Goal: Task Accomplishment & Management: Manage account settings

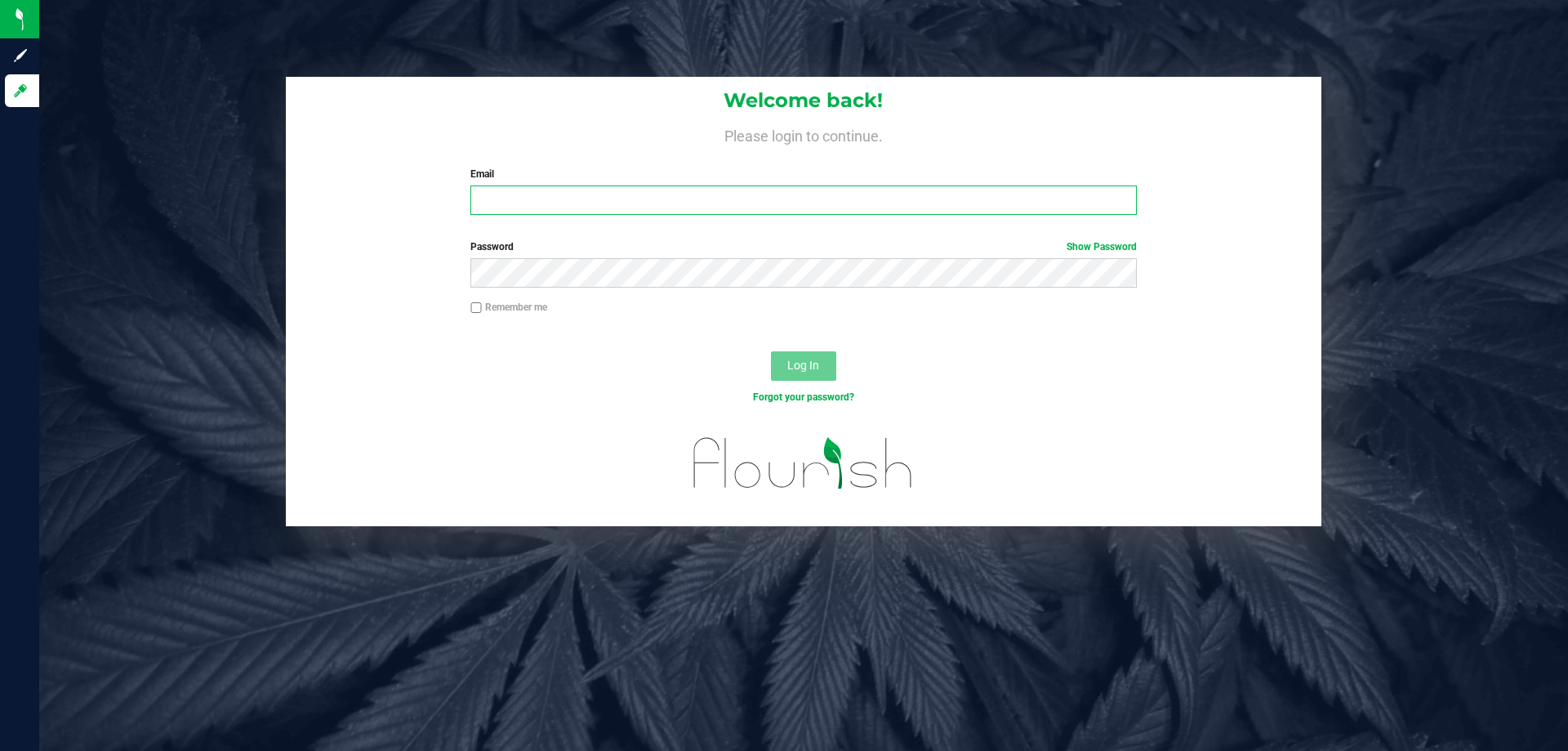
click at [604, 205] on input "Email" at bounding box center [803, 200] width 665 height 29
type input "[EMAIL_ADDRESS][DOMAIN_NAME]"
click at [771, 351] on button "Log In" at bounding box center [804, 366] width 66 height 29
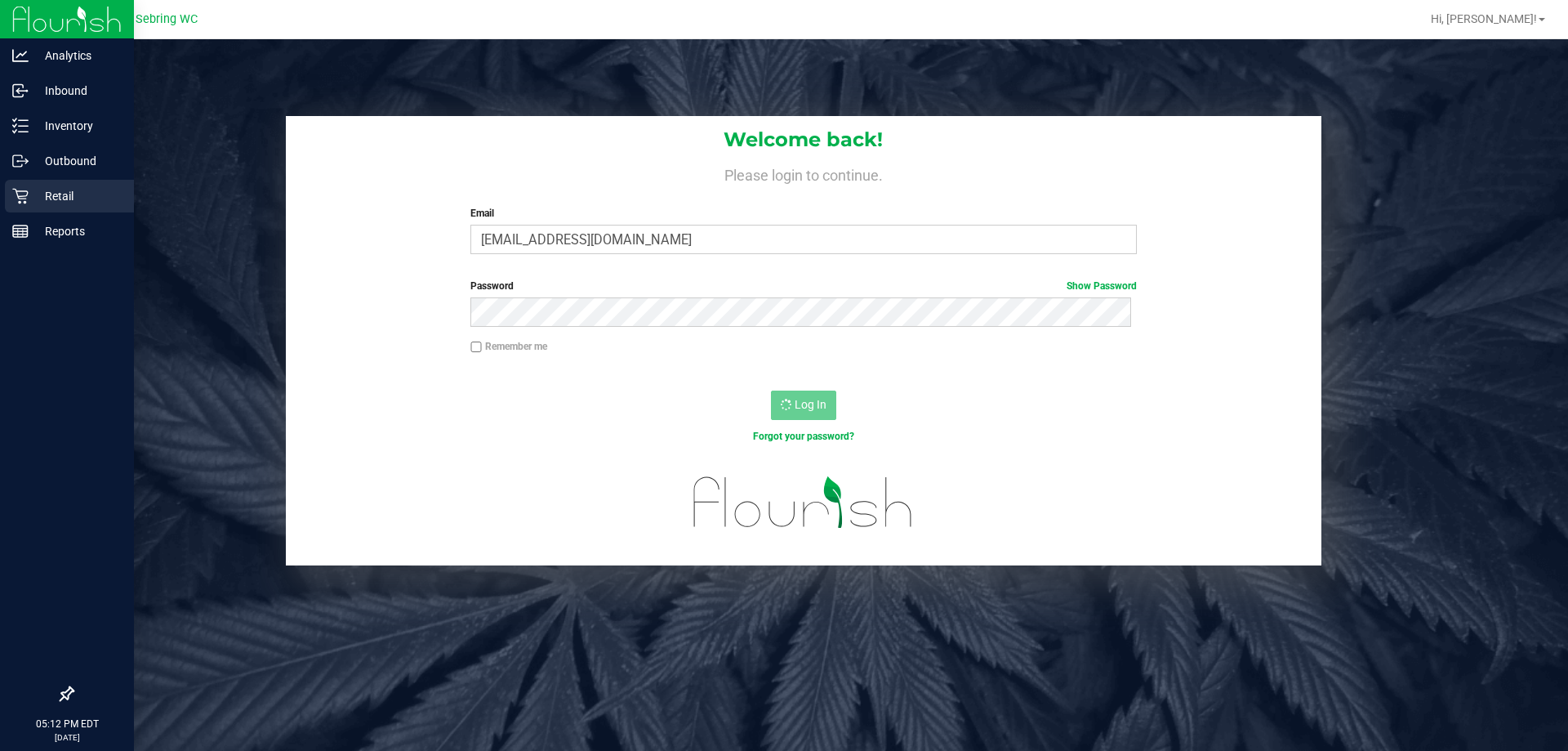
click at [44, 203] on p "Retail" at bounding box center [77, 197] width 98 height 20
click at [23, 192] on icon at bounding box center [20, 196] width 16 height 16
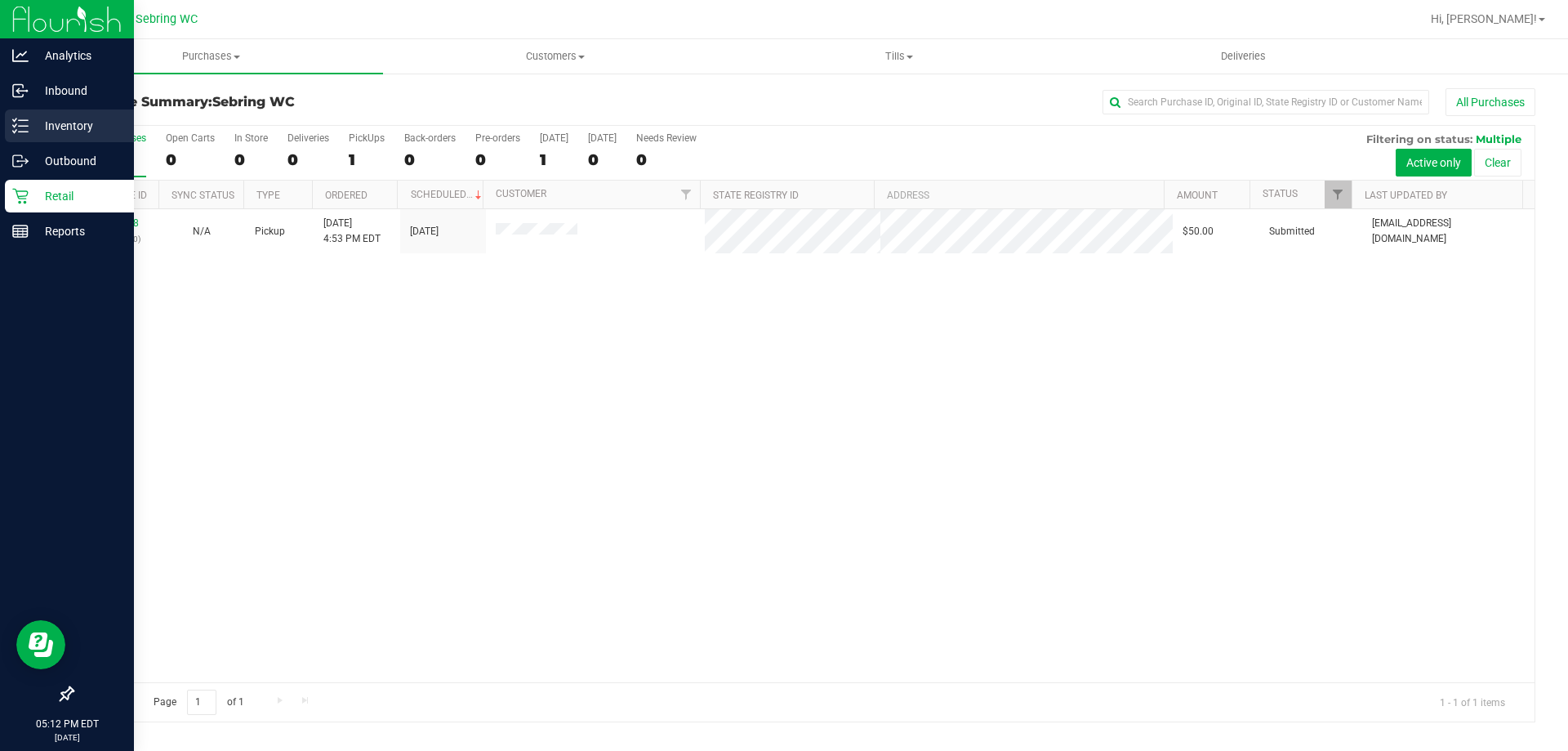
click at [80, 121] on p "Inventory" at bounding box center [77, 126] width 98 height 20
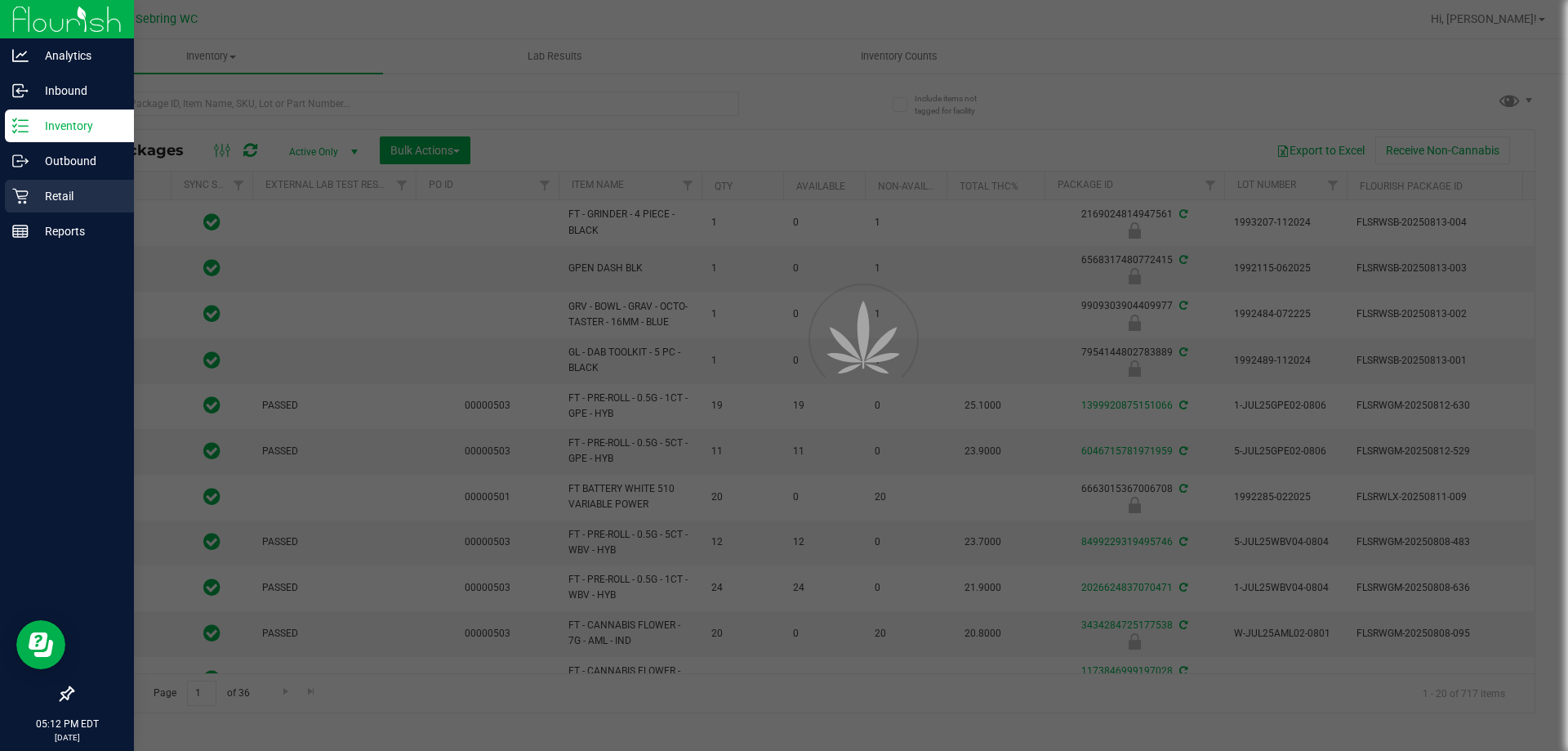
click at [21, 187] on div "Retail" at bounding box center [69, 196] width 129 height 33
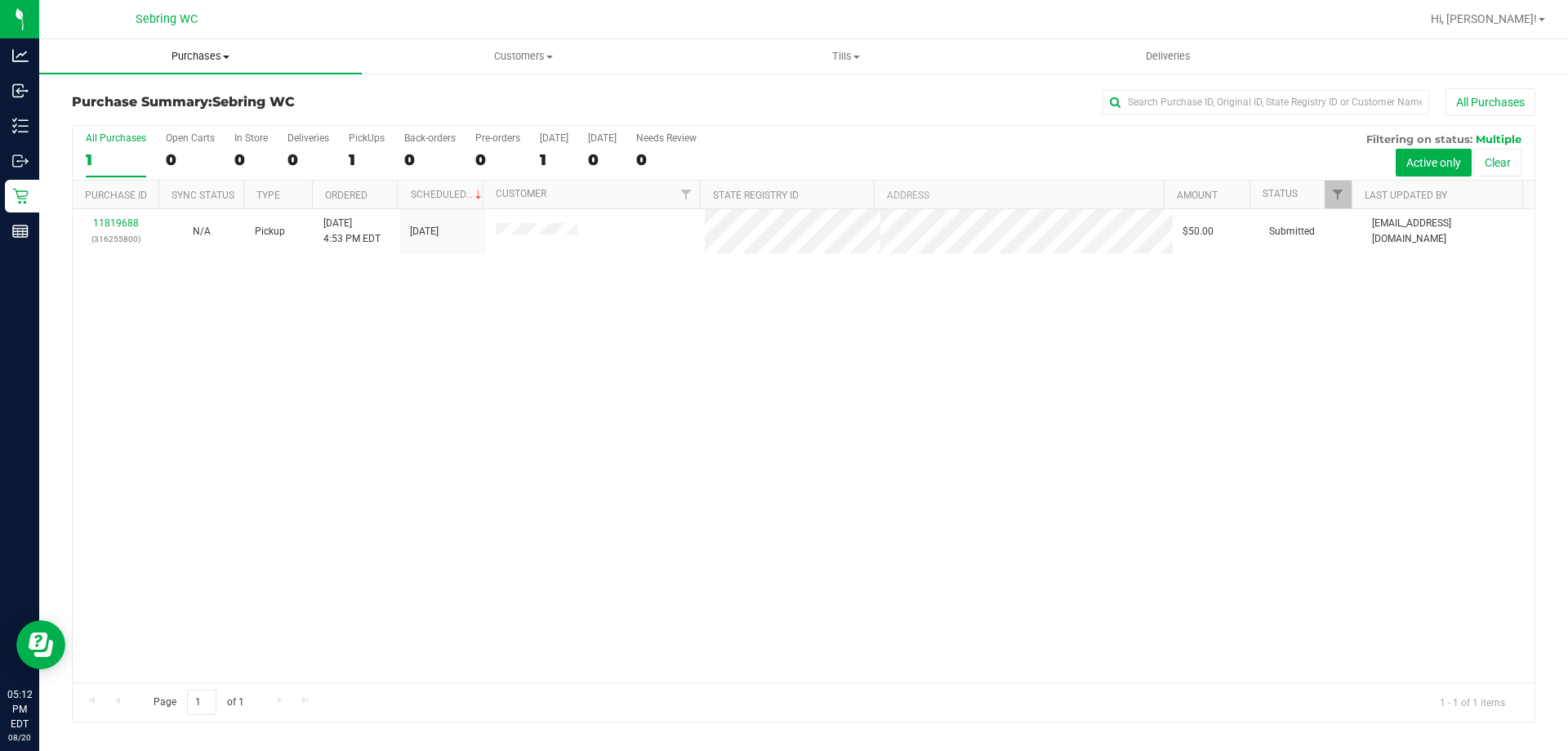
click at [186, 64] on uib-tab-heading "Purchases Summary of purchases Fulfillment All purchases" at bounding box center [200, 56] width 322 height 35
click at [134, 117] on span "Fulfillment" at bounding box center [89, 117] width 101 height 14
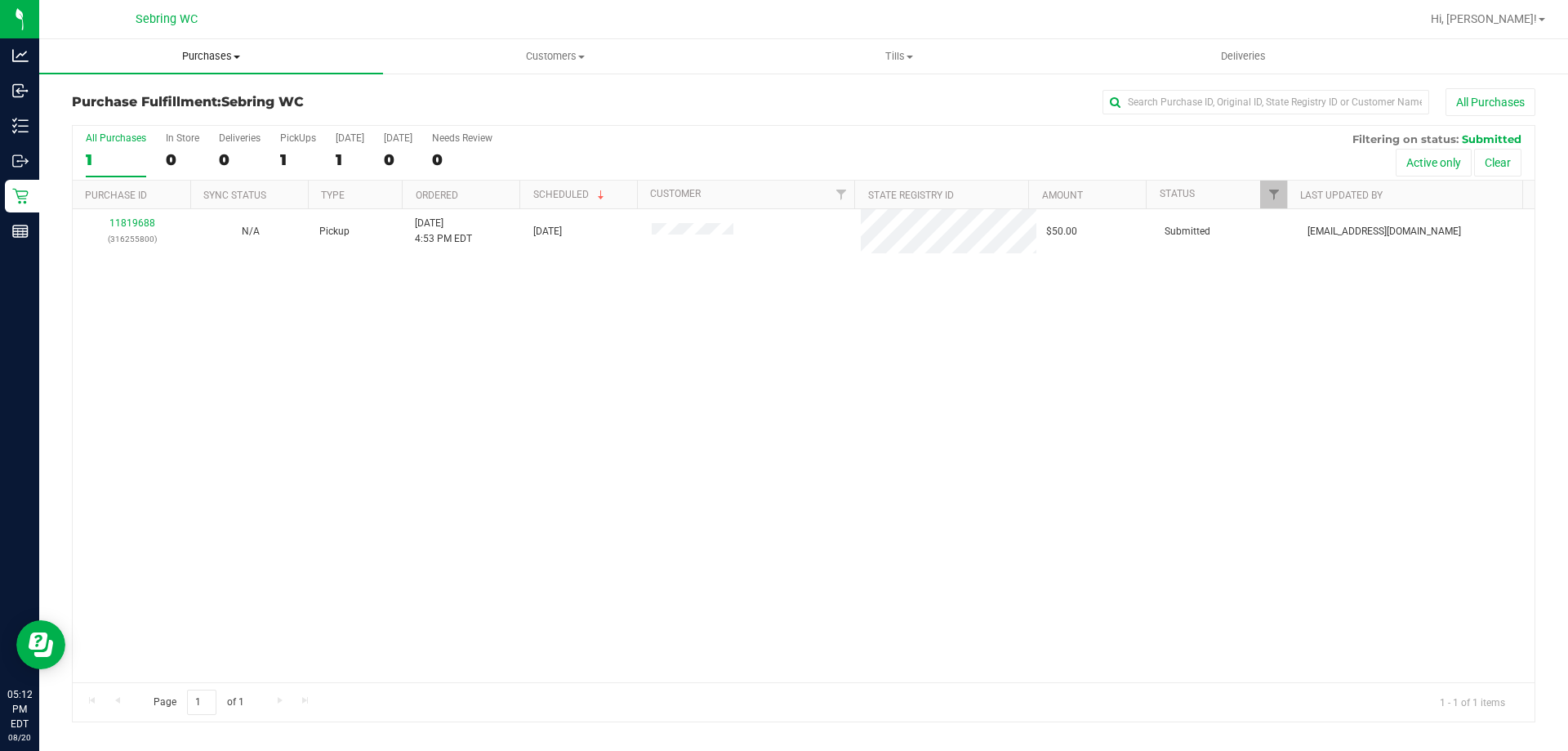
click at [204, 56] on span "Purchases" at bounding box center [211, 56] width 344 height 15
click at [139, 94] on span "Summary of purchases" at bounding box center [123, 98] width 167 height 14
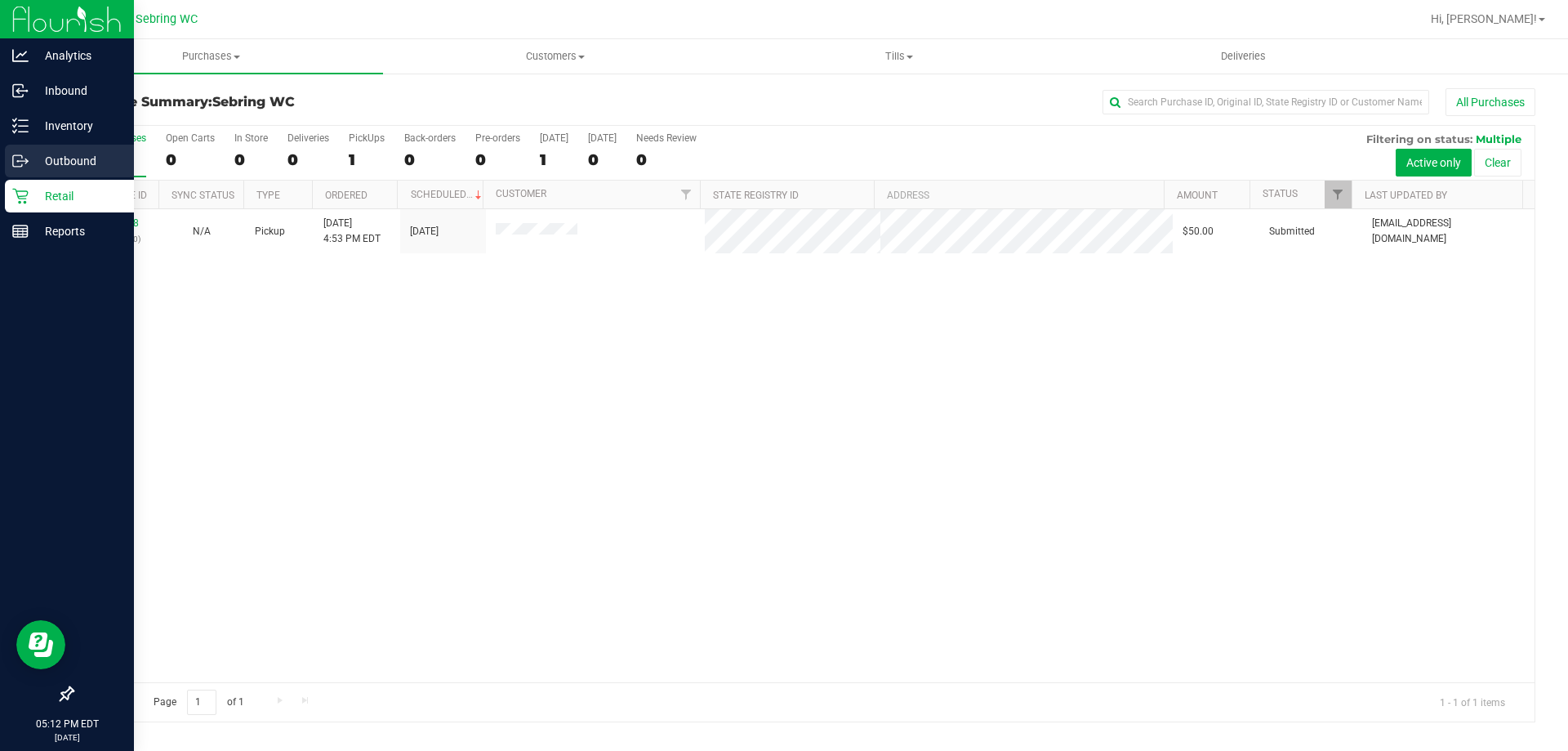
click at [107, 162] on p "Outbound" at bounding box center [77, 161] width 98 height 20
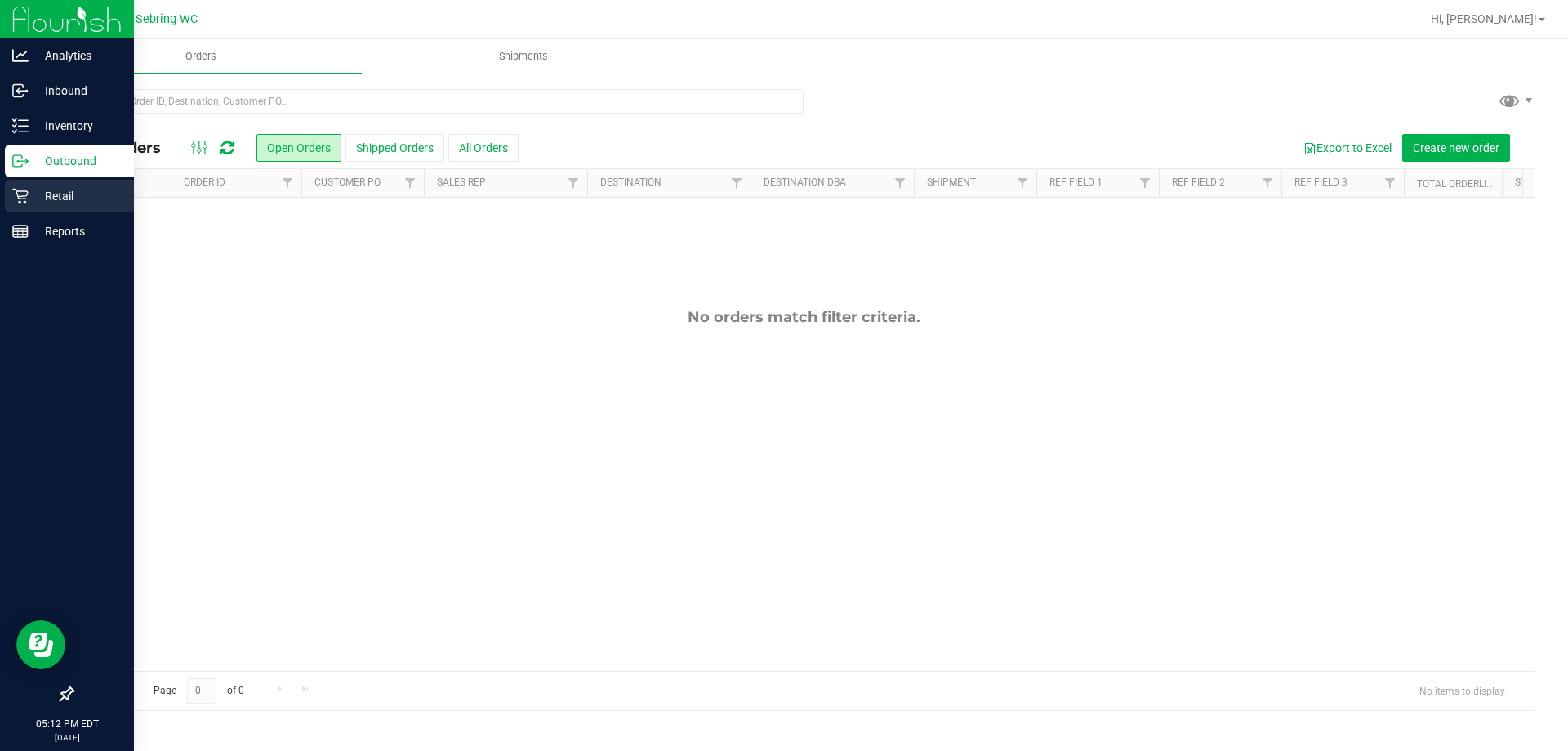
click at [71, 188] on p "Retail" at bounding box center [77, 197] width 98 height 20
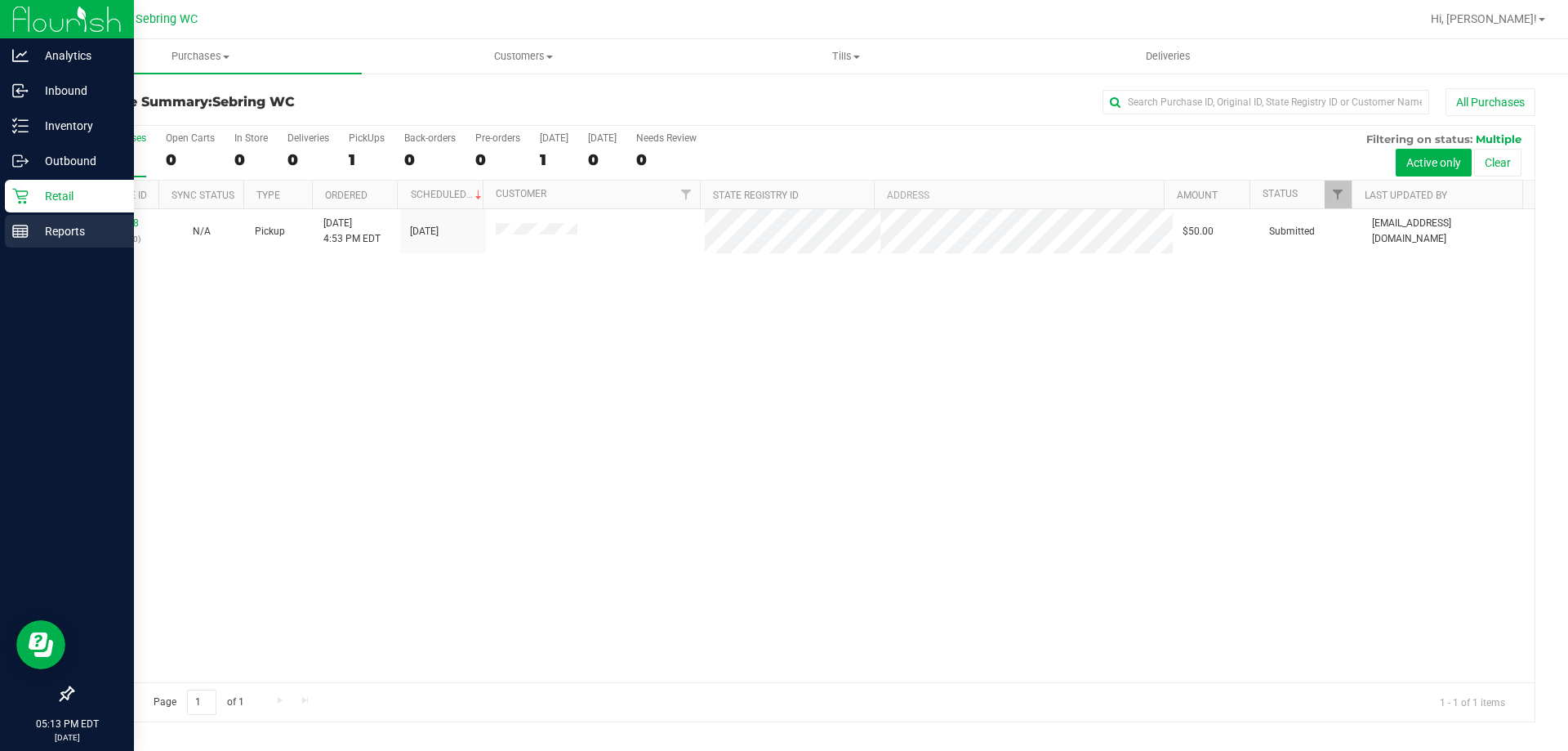
click at [88, 226] on p "Reports" at bounding box center [77, 231] width 98 height 20
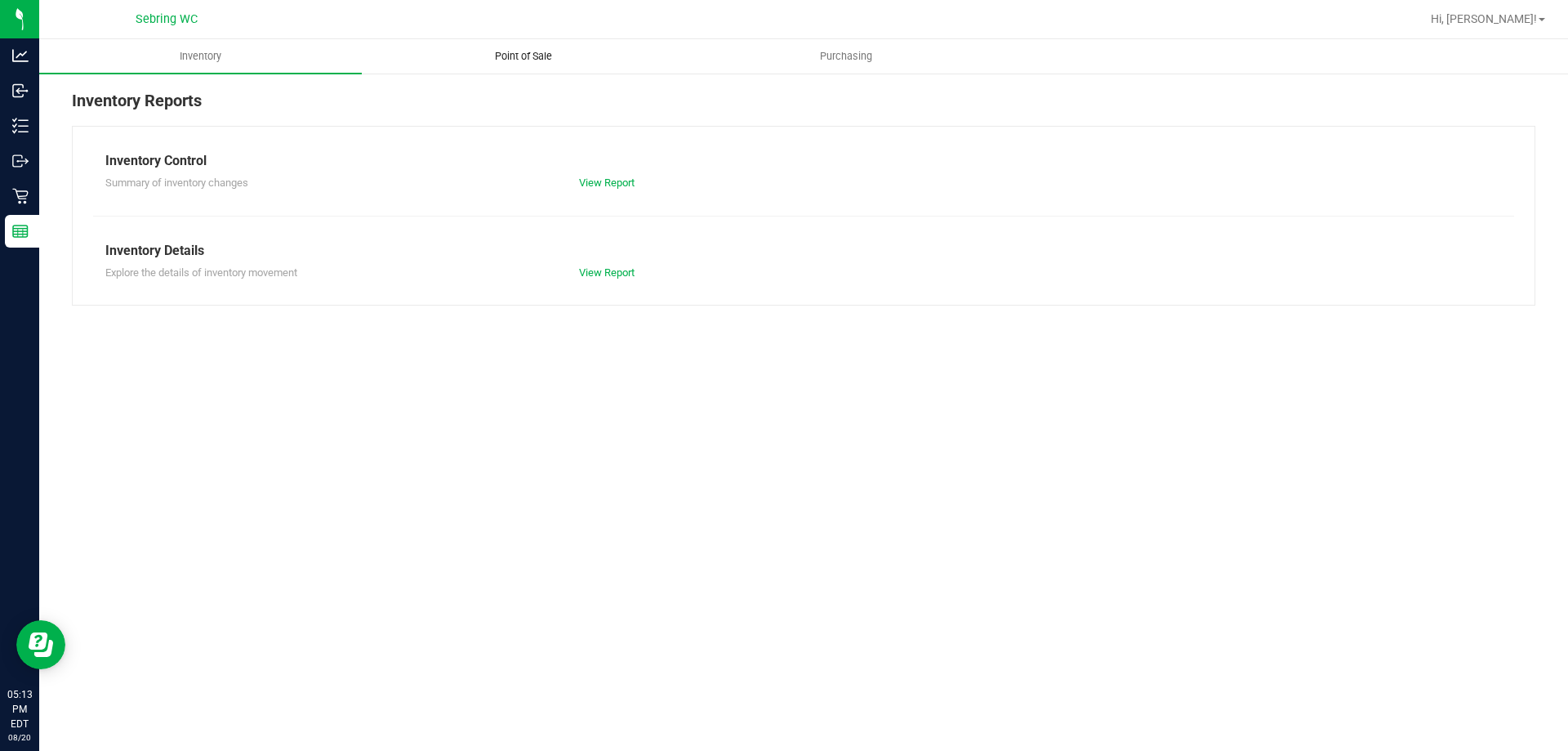
click at [540, 65] on uib-tab-heading "Point of Sale" at bounding box center [522, 56] width 321 height 33
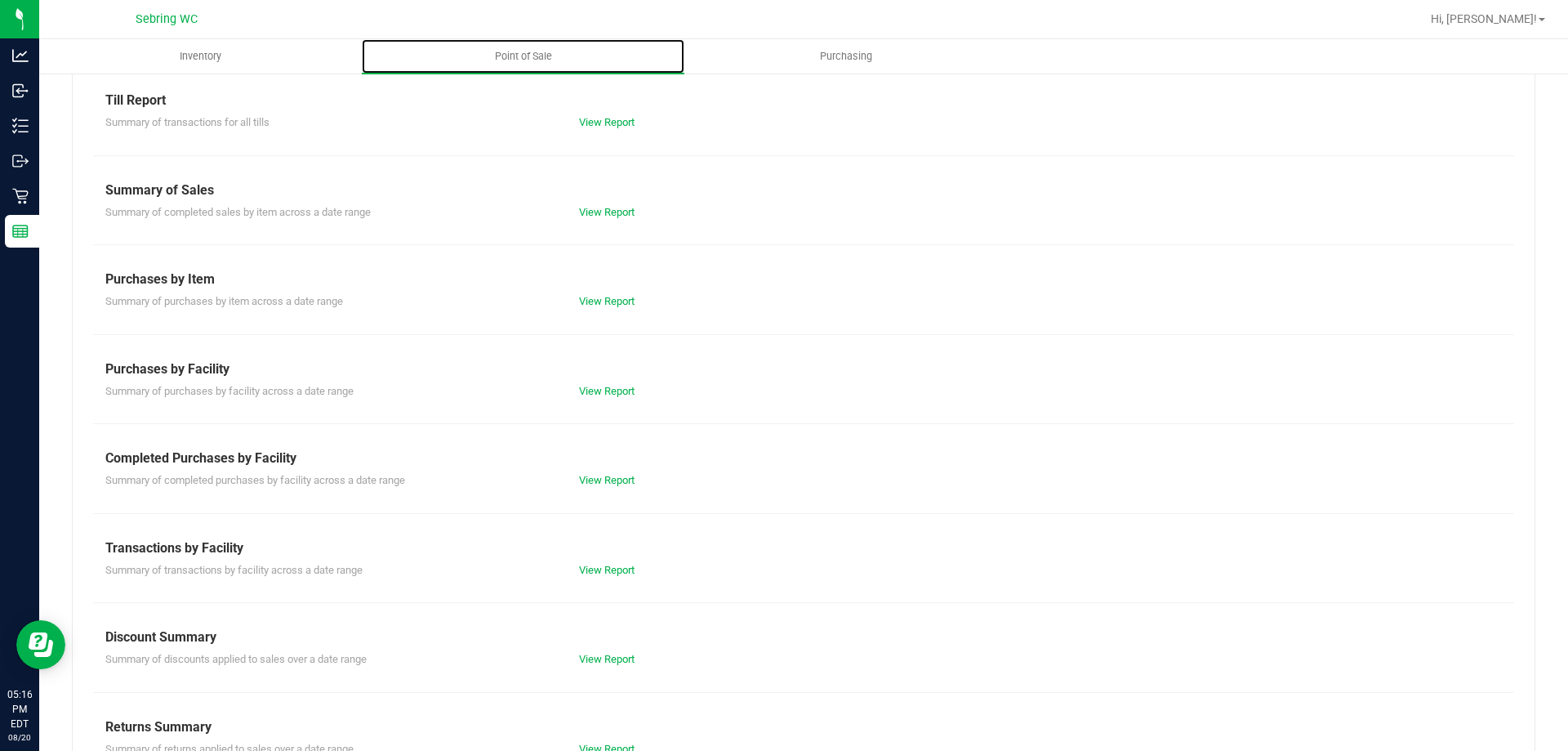
scroll to position [107, 0]
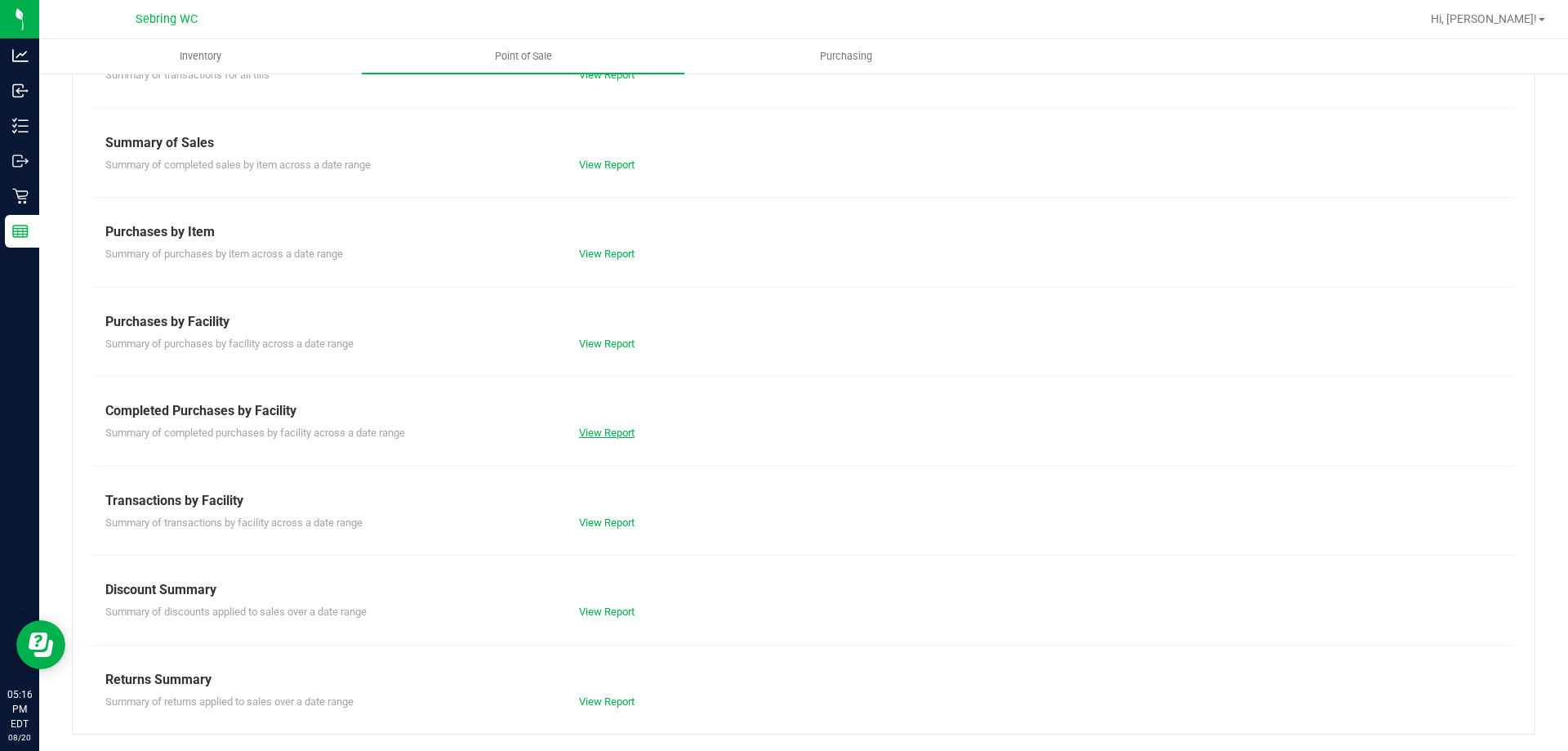
click at [610, 428] on link "View Report" at bounding box center [606, 431] width 56 height 12
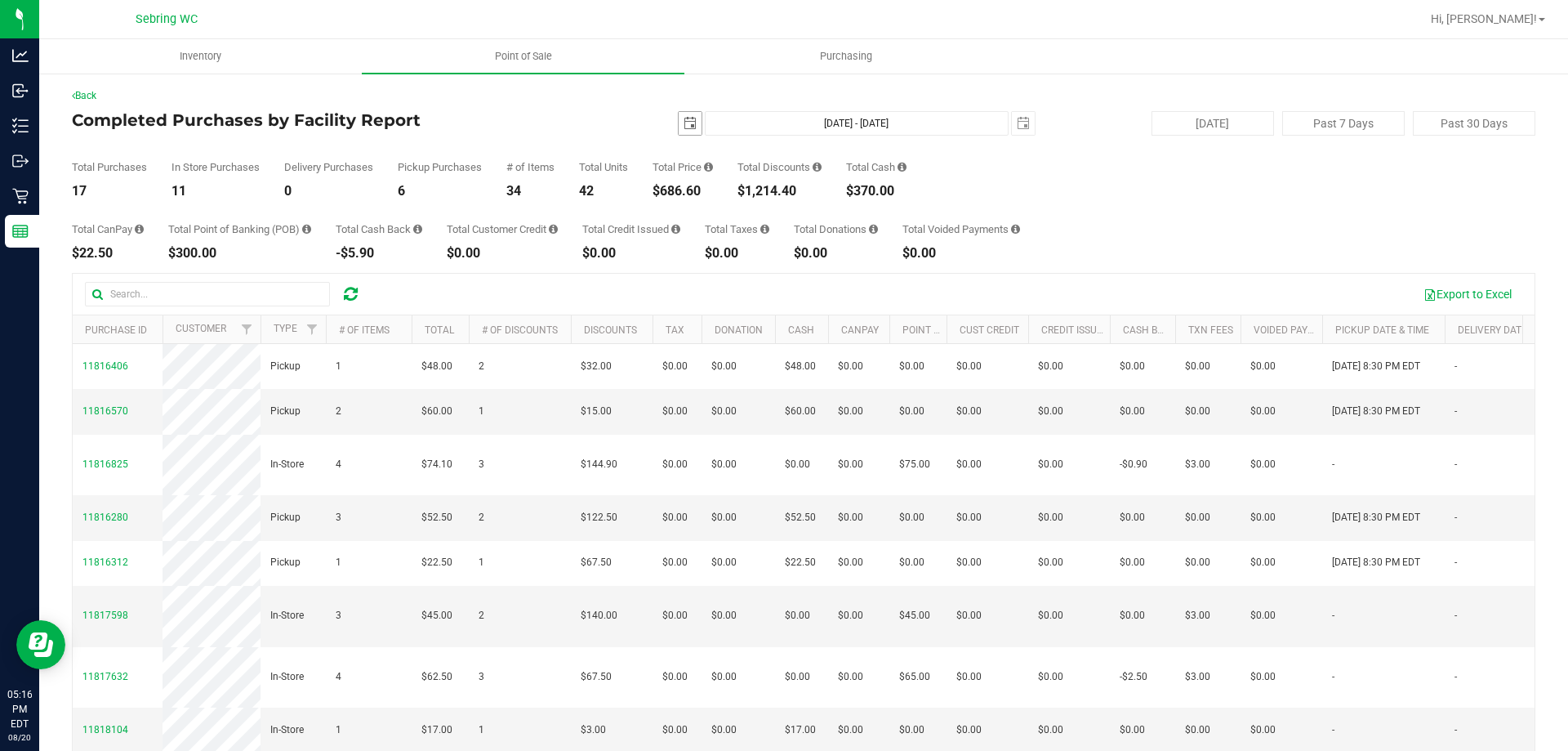
click at [683, 121] on span "select" at bounding box center [690, 123] width 13 height 13
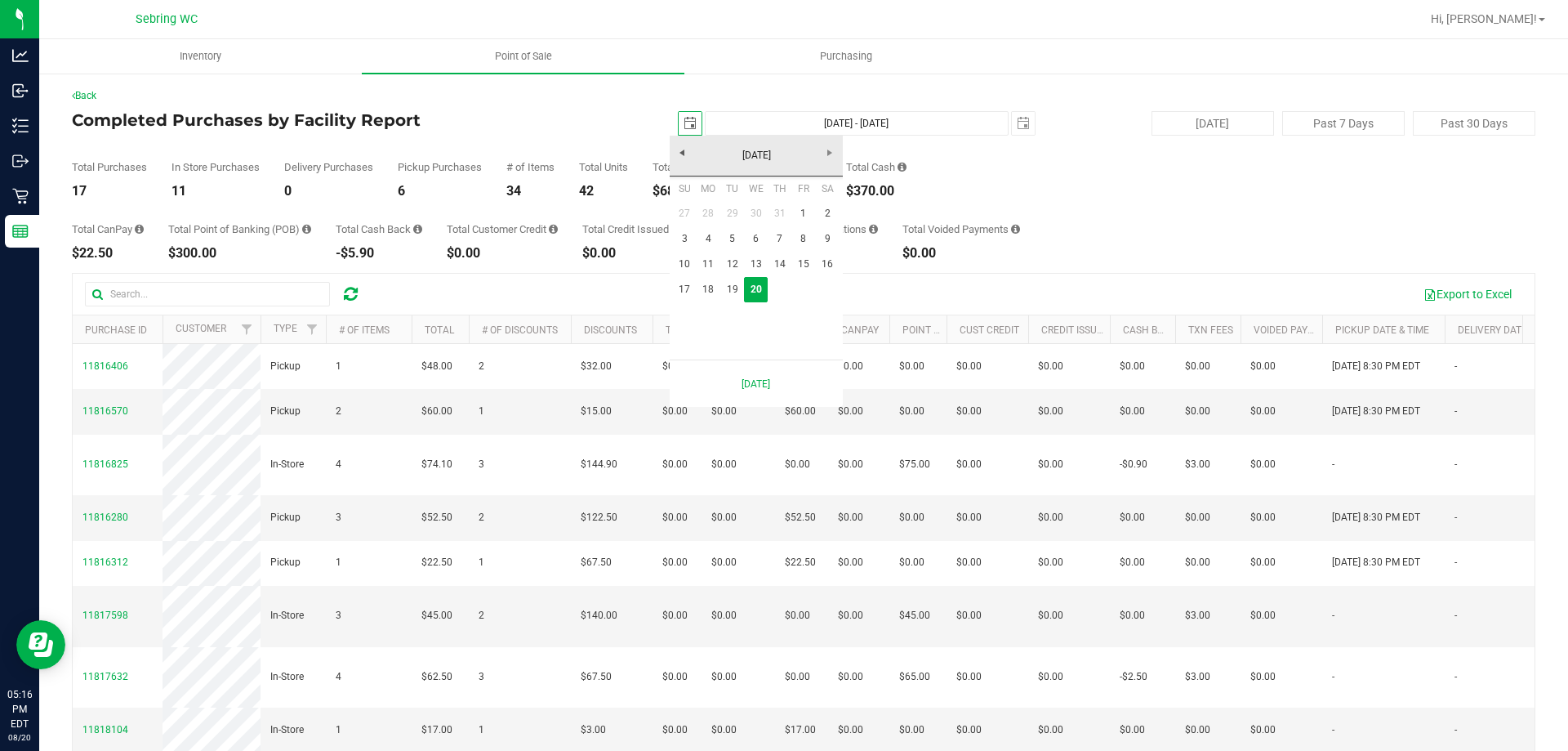
scroll to position [0, 41]
click at [1098, 169] on div "Total Purchases 17 In Store Purchases 11 Delivery Purchases 0 Pickup Purchases …" at bounding box center [804, 167] width 1463 height 62
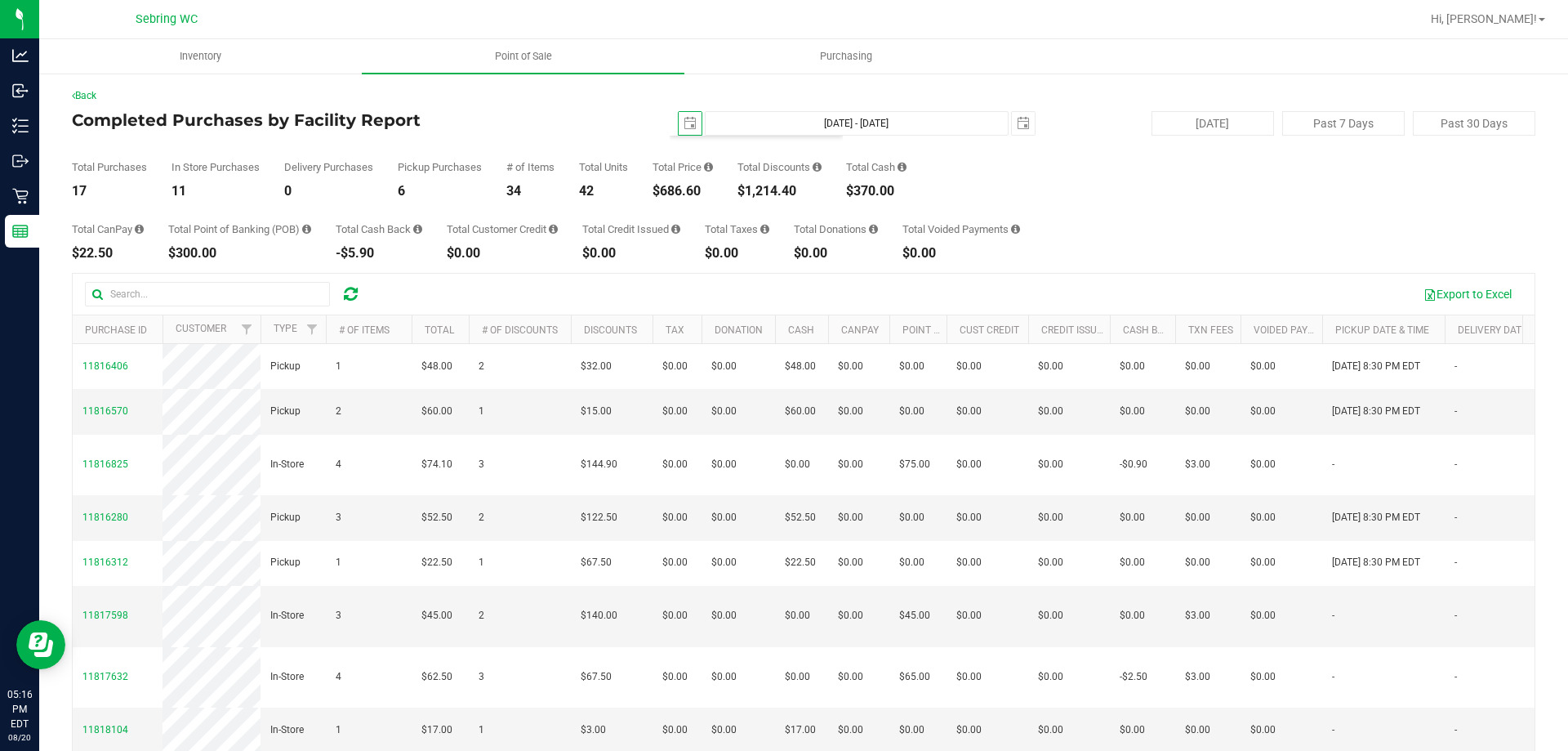
scroll to position [0, 0]
click at [760, 190] on div "$1,214.40" at bounding box center [779, 191] width 84 height 13
click at [688, 189] on div "$686.60" at bounding box center [683, 191] width 60 height 13
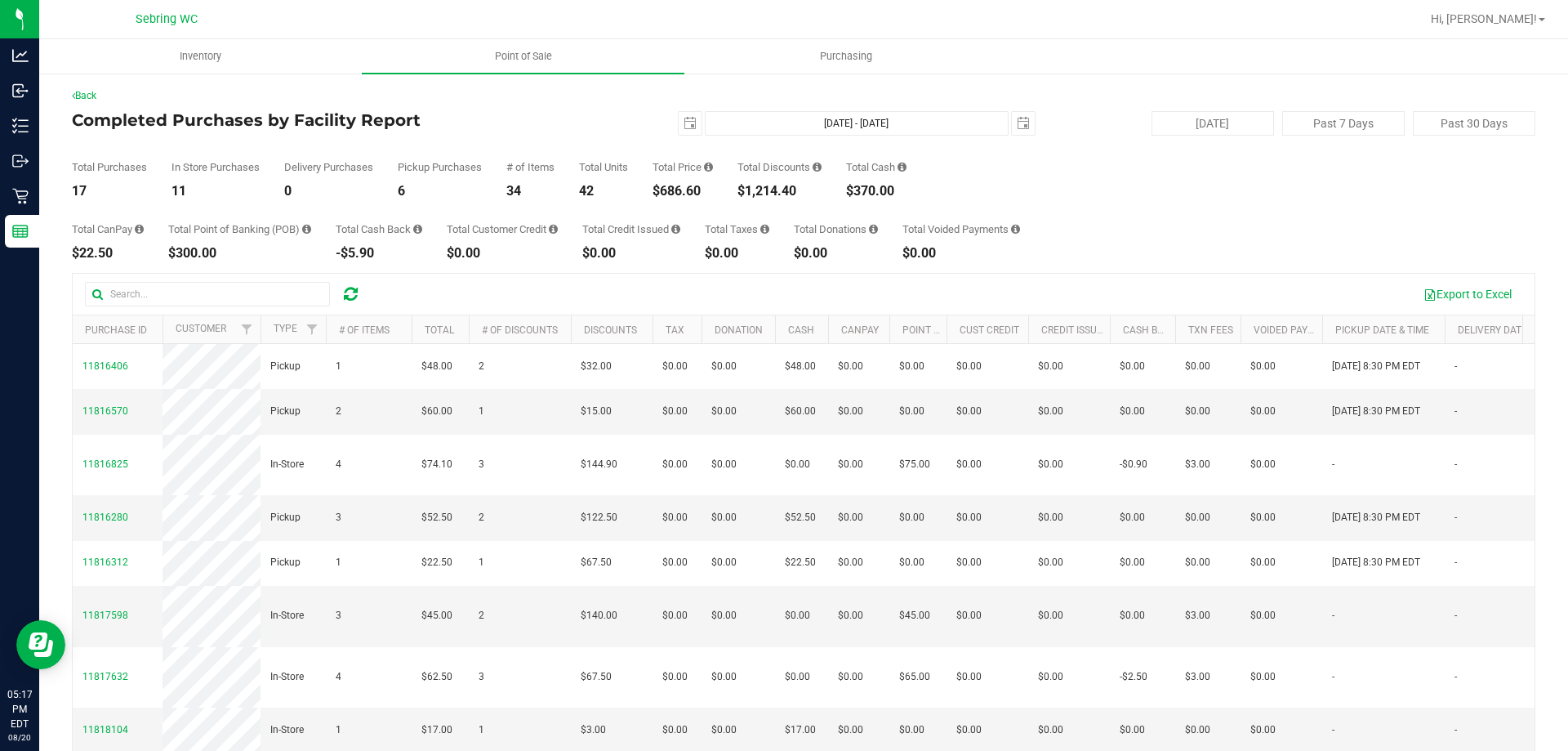
click at [688, 189] on div "$686.60" at bounding box center [683, 191] width 60 height 13
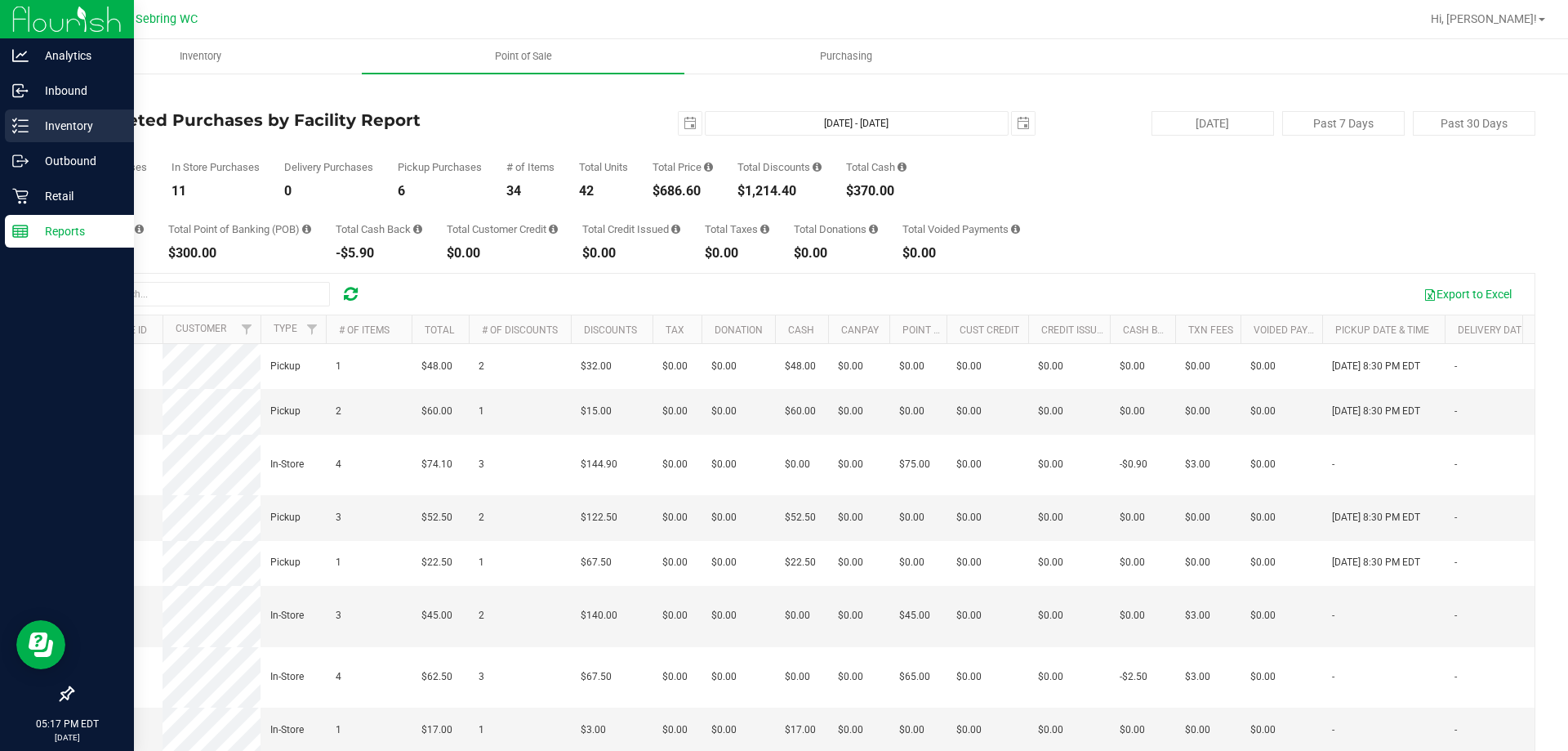
click at [54, 131] on p "Inventory" at bounding box center [77, 126] width 98 height 20
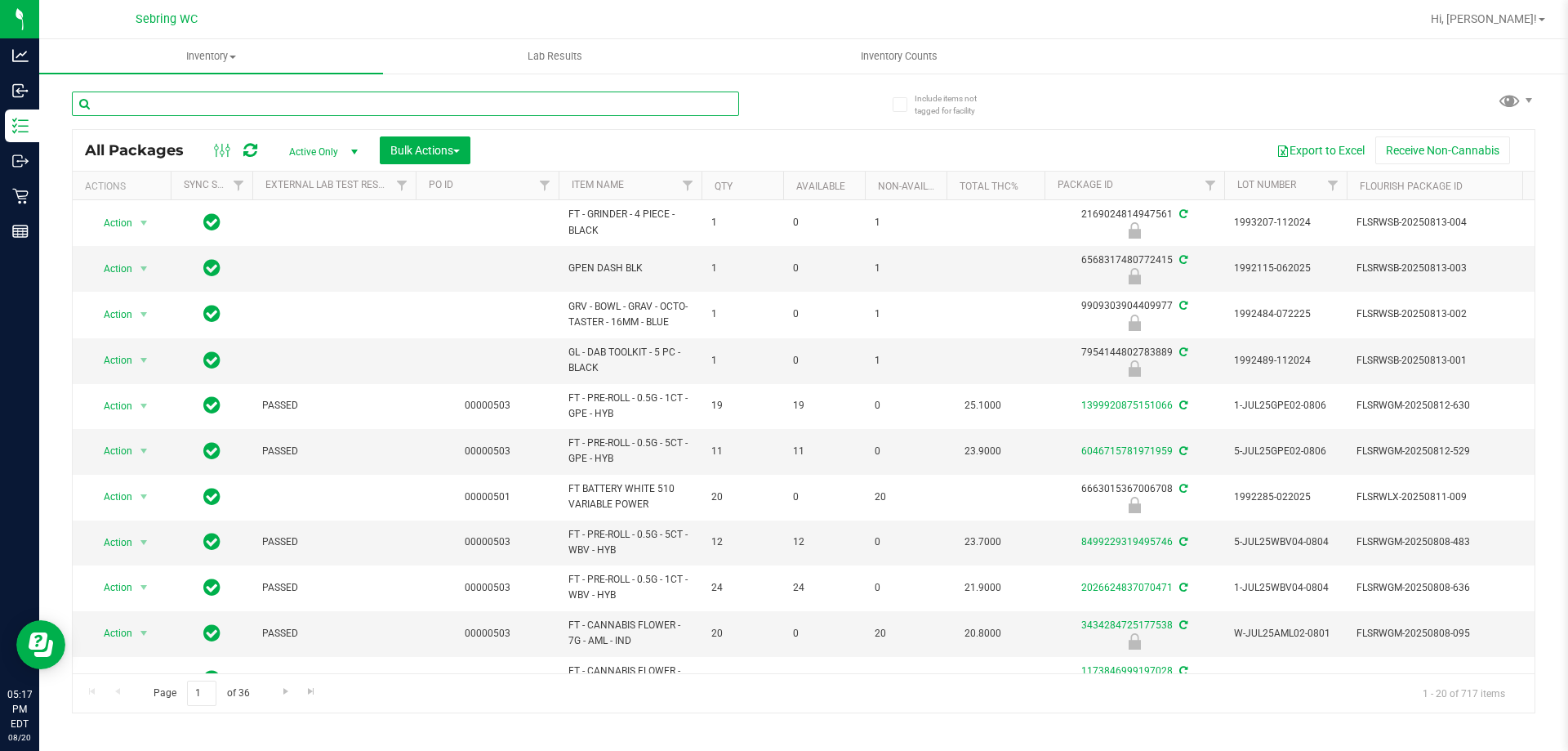
click at [171, 98] on input "text" at bounding box center [405, 104] width 667 height 25
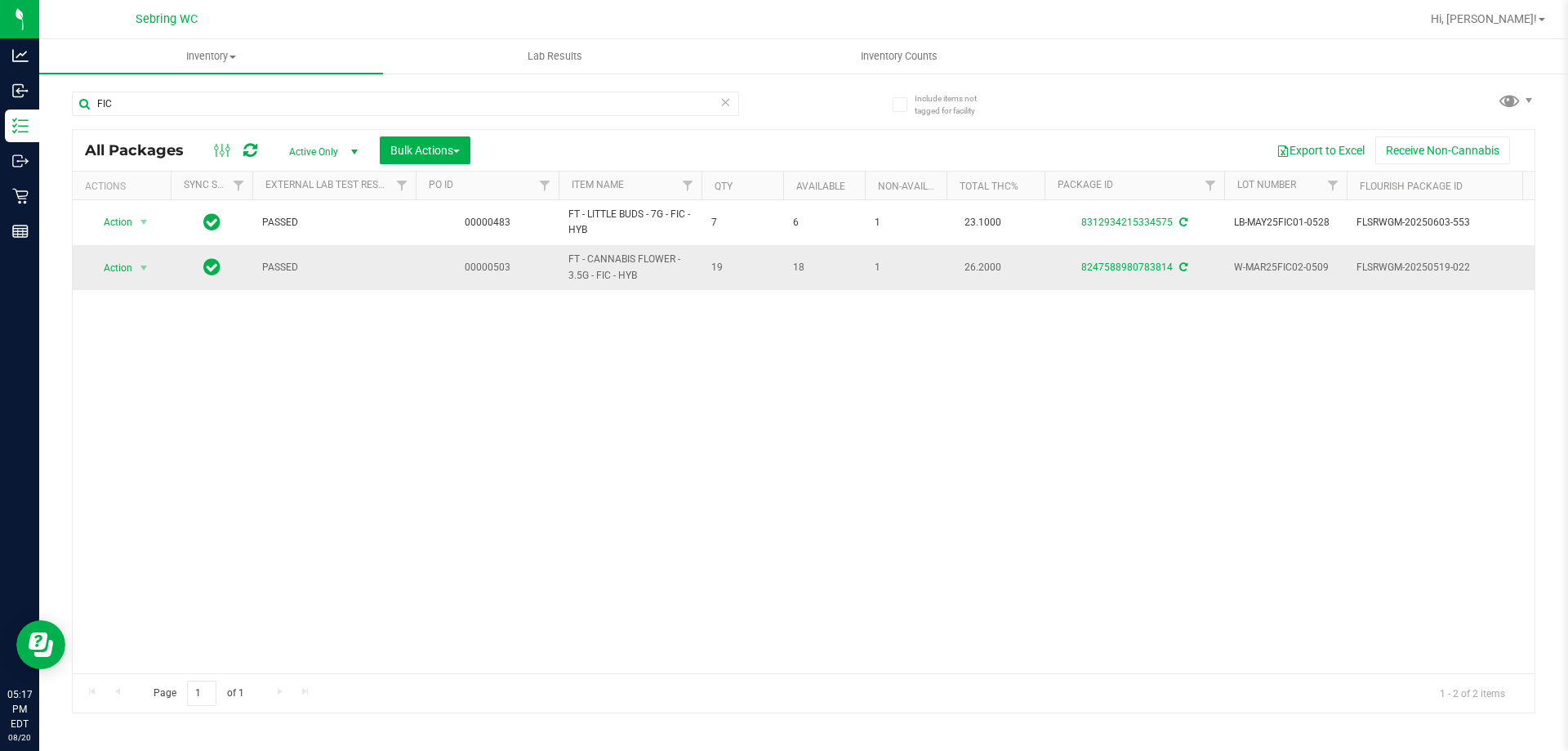
click at [596, 277] on span "FT - CANNABIS FLOWER - 3.5G - FIC - HYB" at bounding box center [630, 267] width 123 height 31
copy tr "FT - CANNABIS FLOWER - 3.5G - FIC - HYB"
click at [620, 113] on input "FIC" at bounding box center [405, 104] width 667 height 25
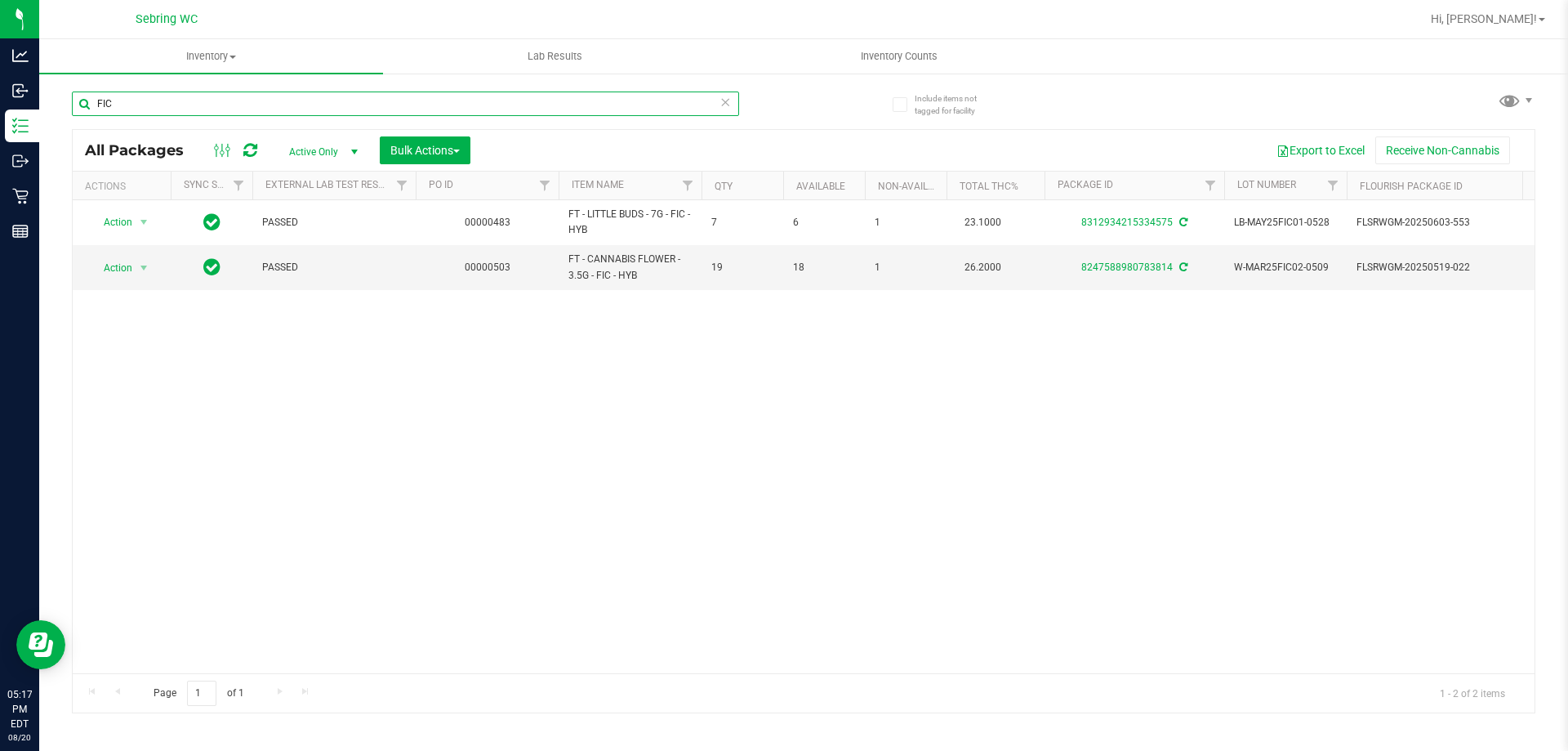
click at [620, 113] on input "FIC" at bounding box center [405, 104] width 667 height 25
paste input "T - CANNABIS FLOWER - 3.5G - FIC - HYB"
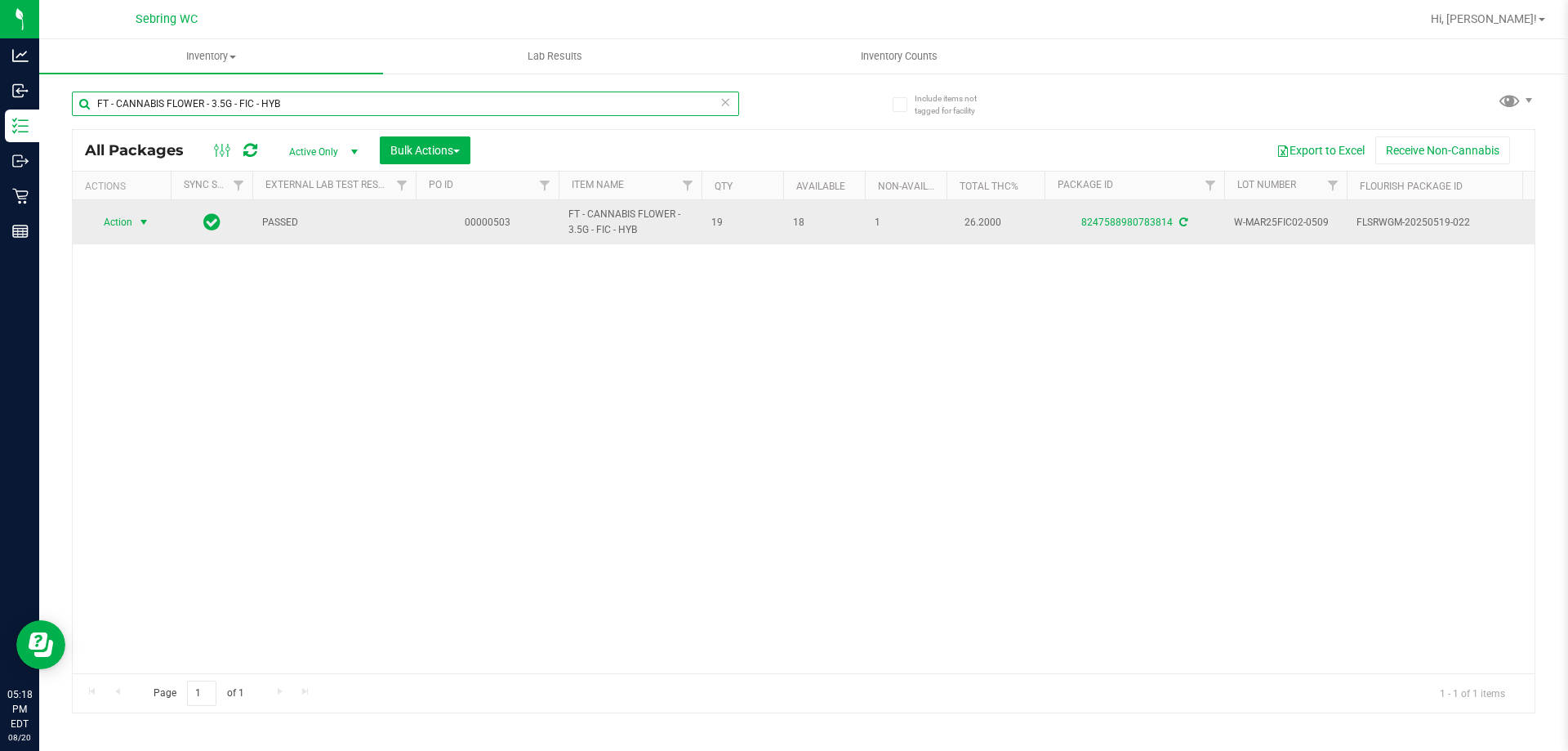
type input "FT - CANNABIS FLOWER - 3.5G - FIC - HYB"
click at [141, 216] on span "select" at bounding box center [144, 222] width 13 height 13
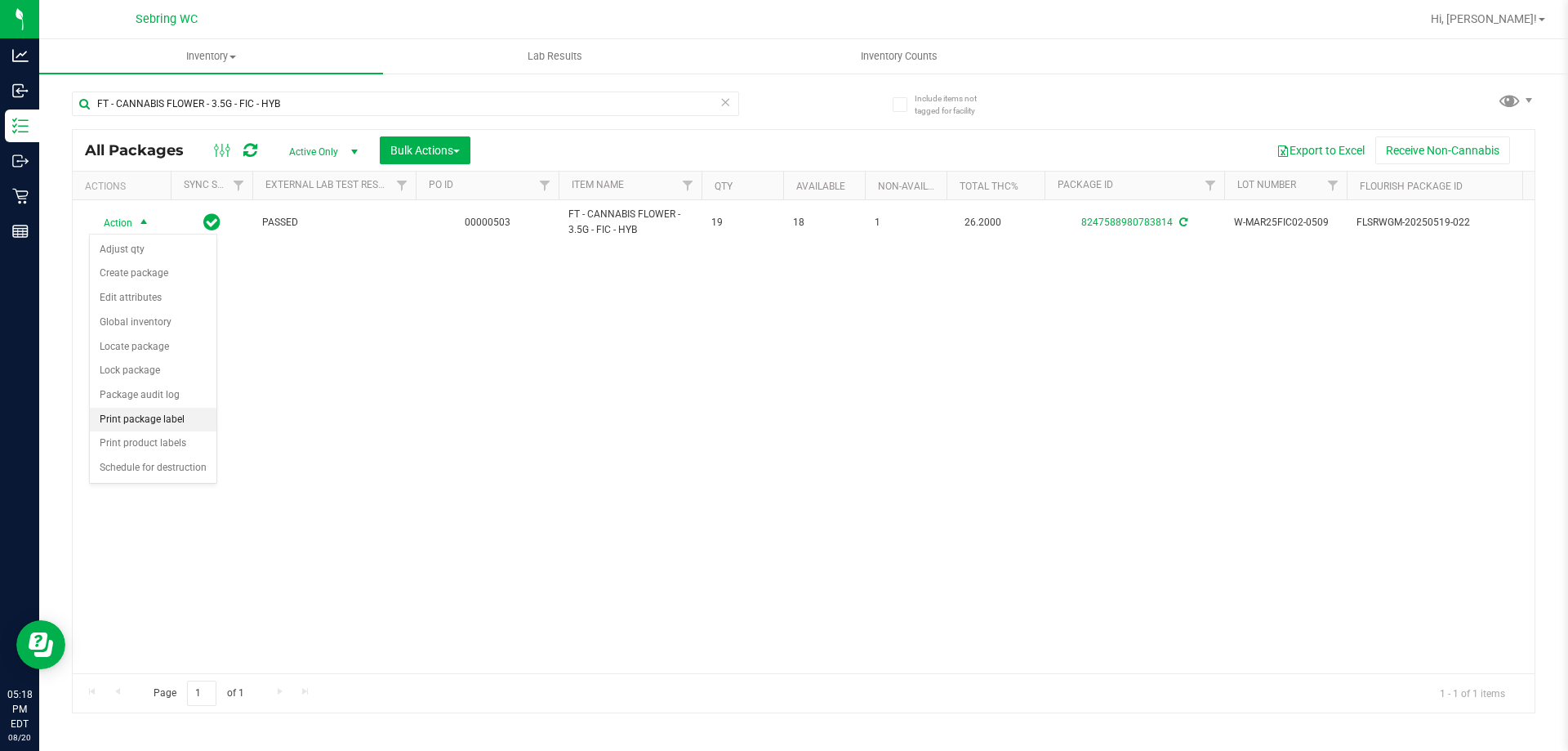
click at [139, 426] on li "Print package label" at bounding box center [153, 420] width 126 height 25
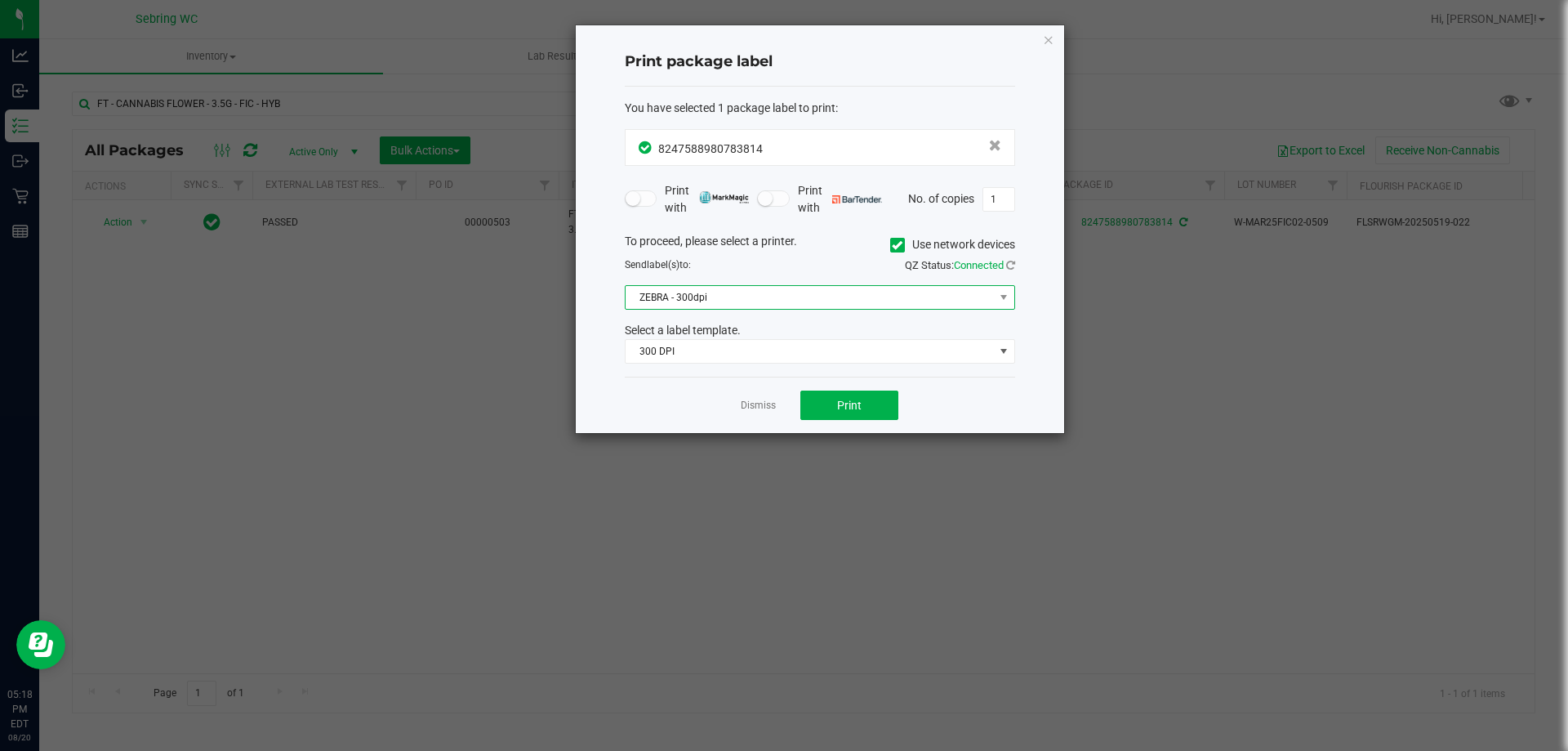
click at [704, 291] on span "ZEBRA - 300dpi" at bounding box center [809, 297] width 369 height 23
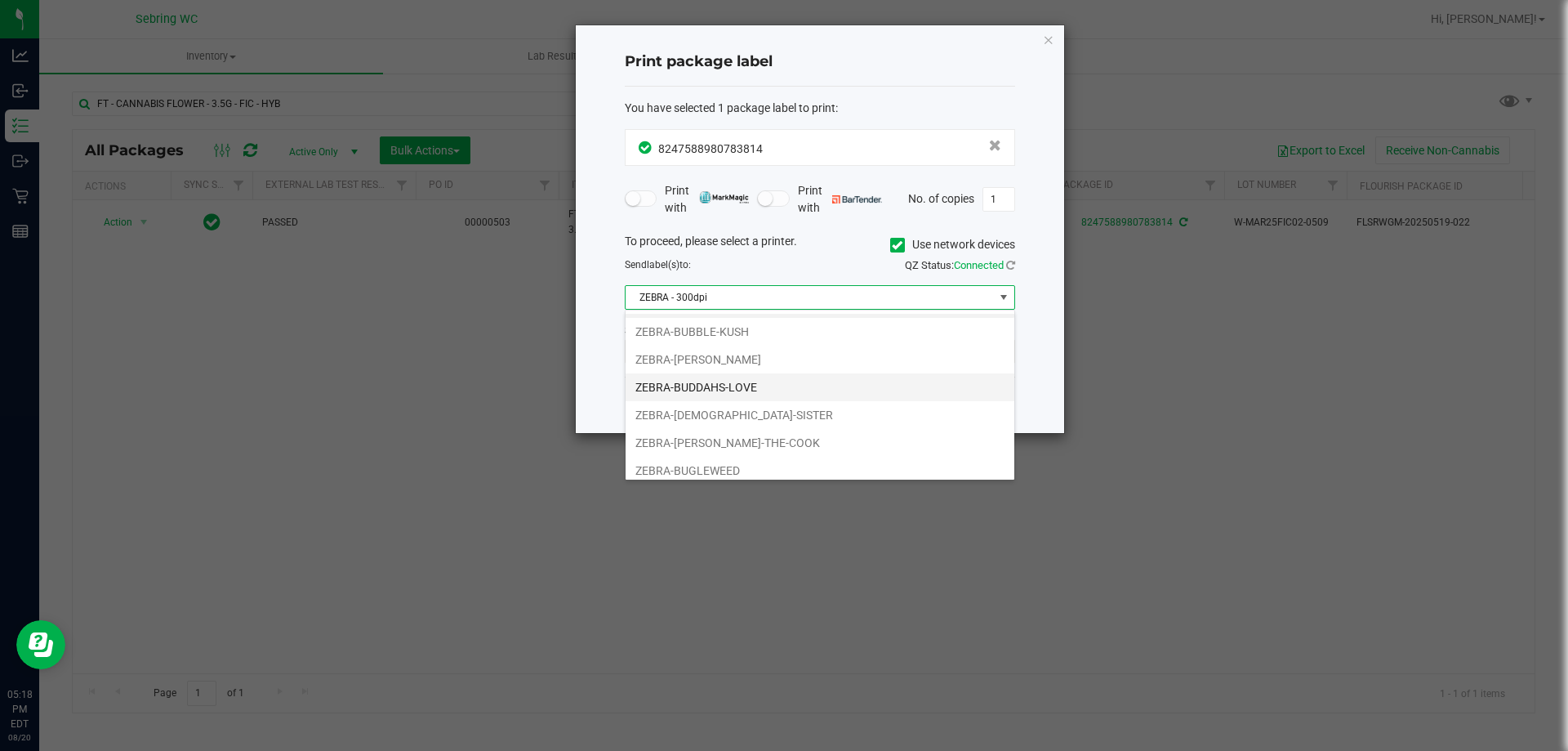
scroll to position [31, 0]
click at [707, 460] on li "ZEBRA-BUGLEWEED" at bounding box center [819, 463] width 389 height 28
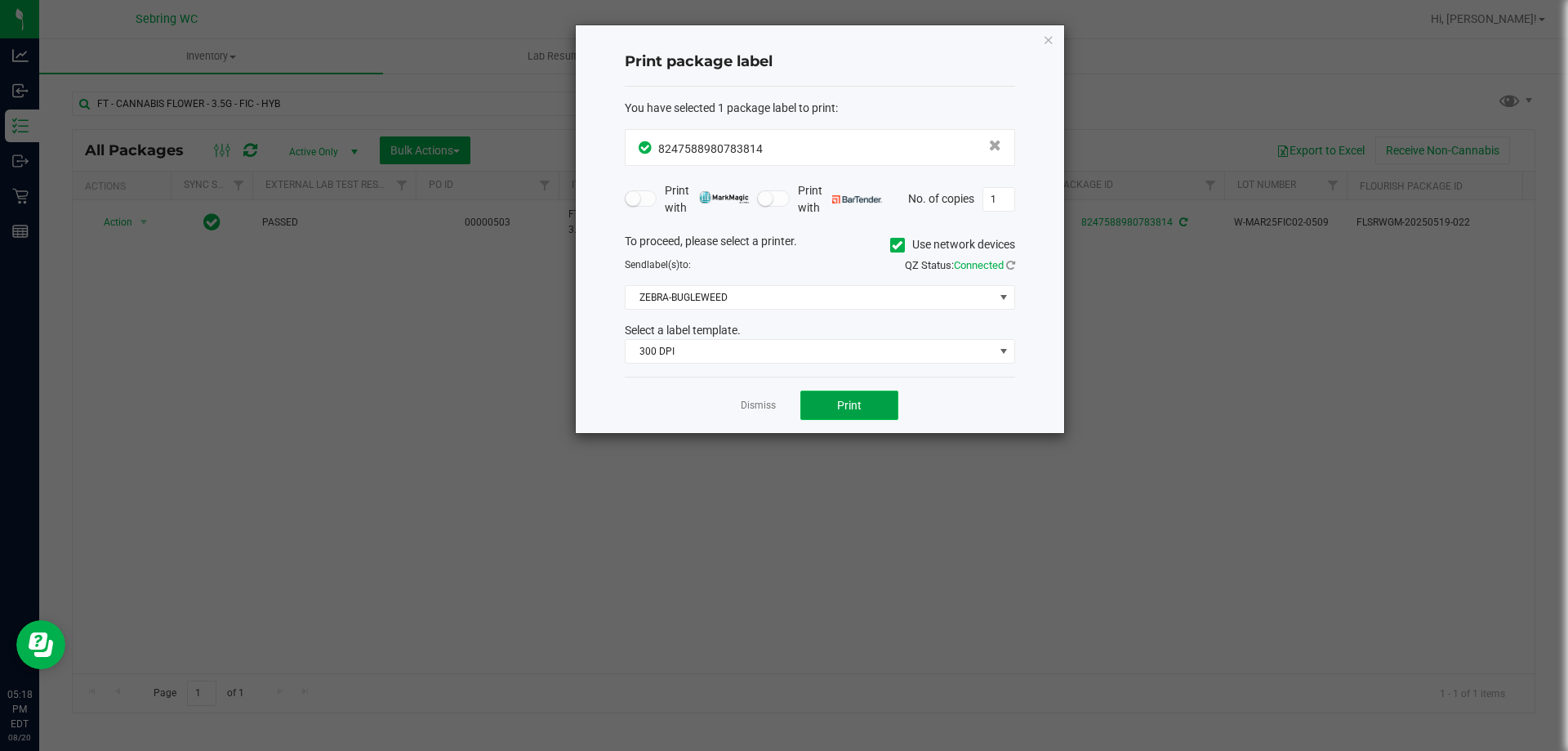
click at [887, 399] on button "Print" at bounding box center [849, 405] width 98 height 29
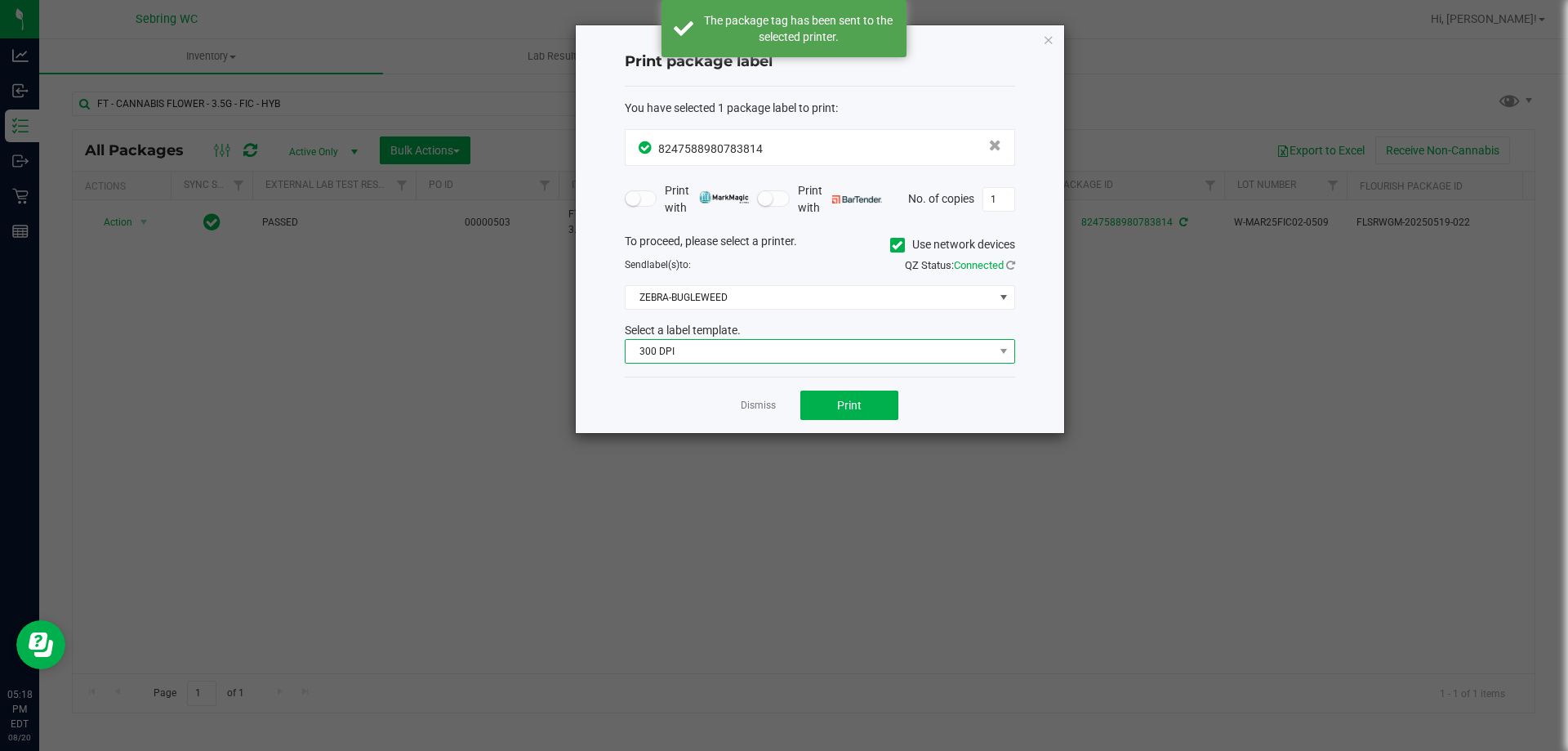
click at [886, 350] on span "300 DPI" at bounding box center [809, 350] width 369 height 23
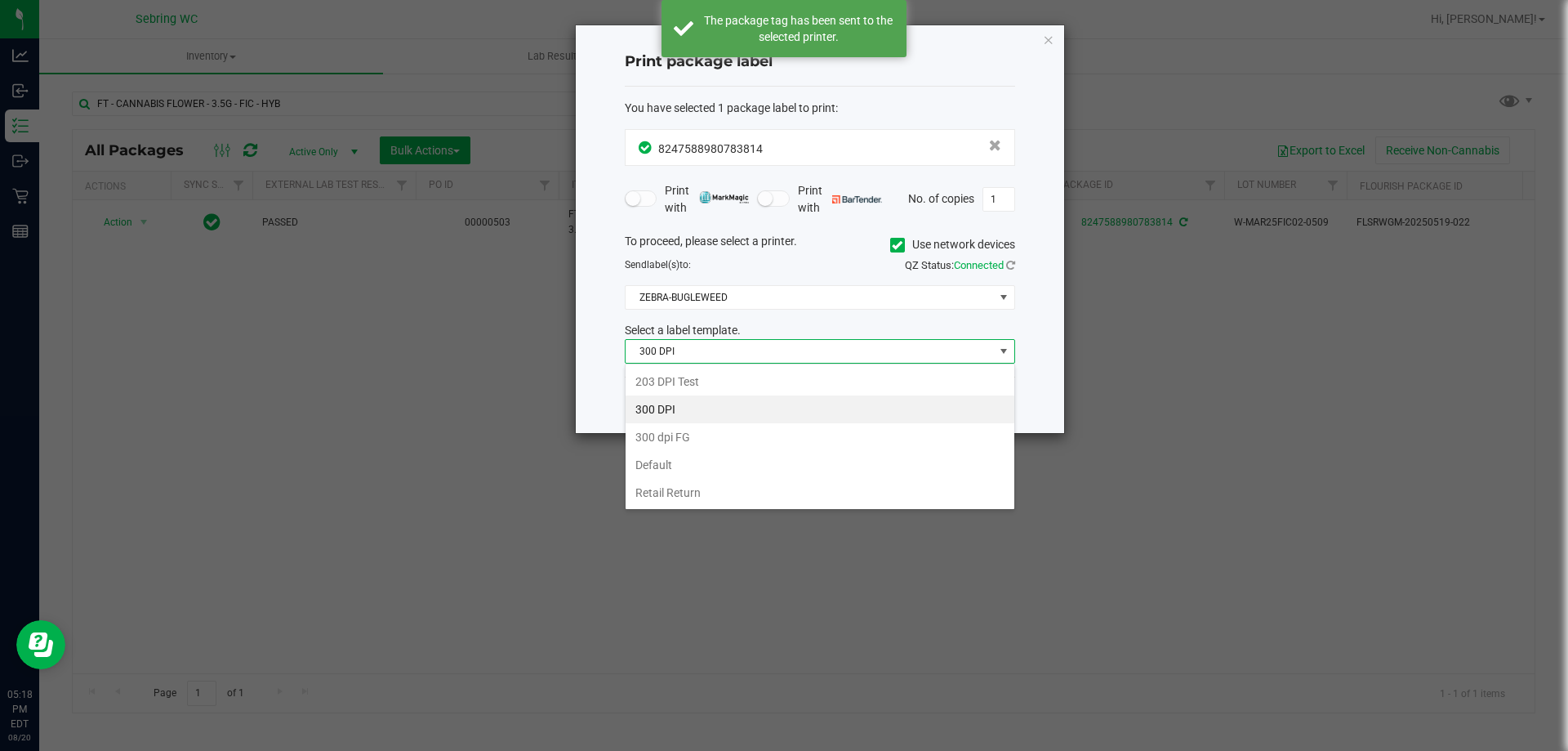
scroll to position [25, 390]
click at [625, 256] on div "To proceed, please select a printer. Use network devices" at bounding box center [820, 245] width 415 height 25
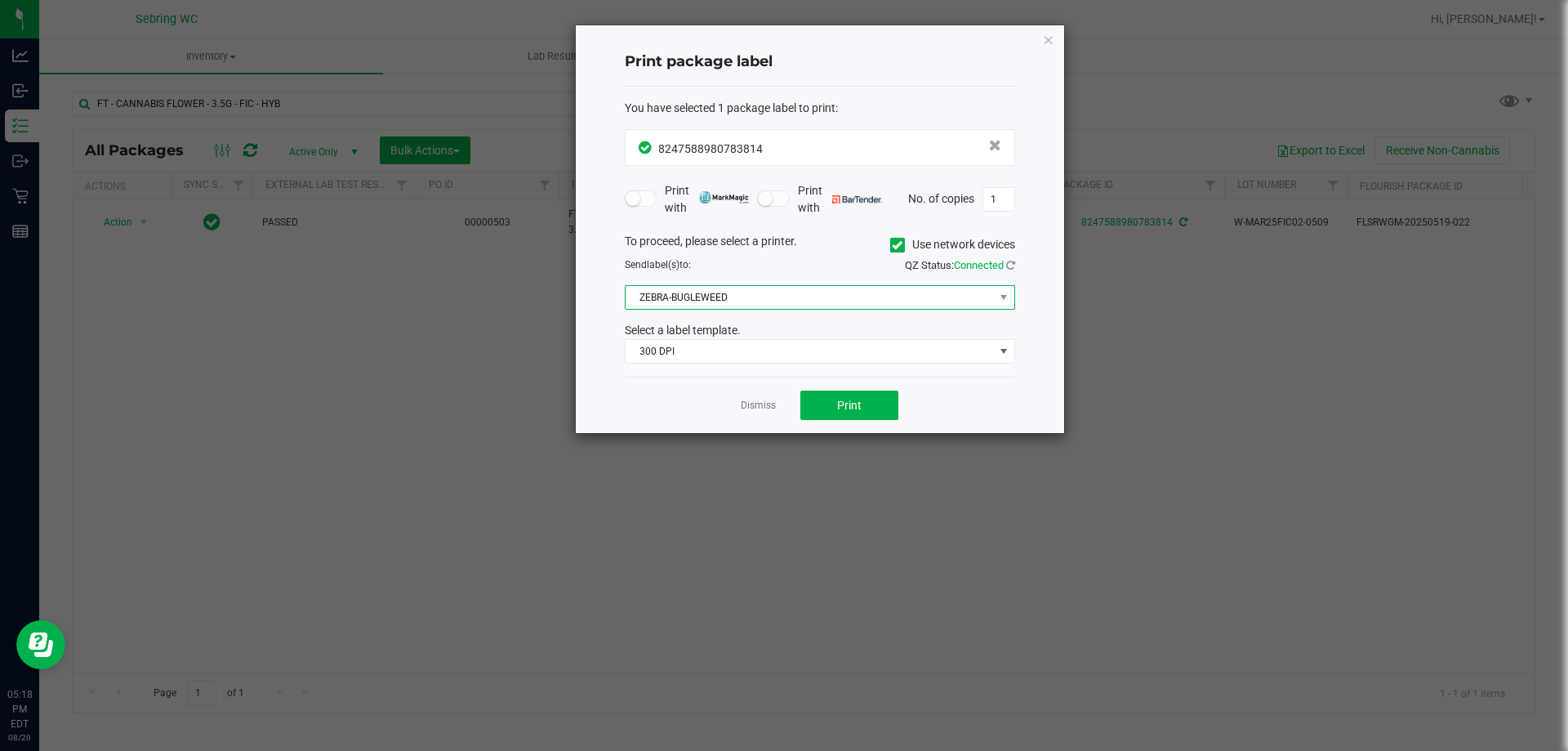
click at [720, 307] on span "ZEBRA-BUGLEWEED" at bounding box center [809, 297] width 369 height 23
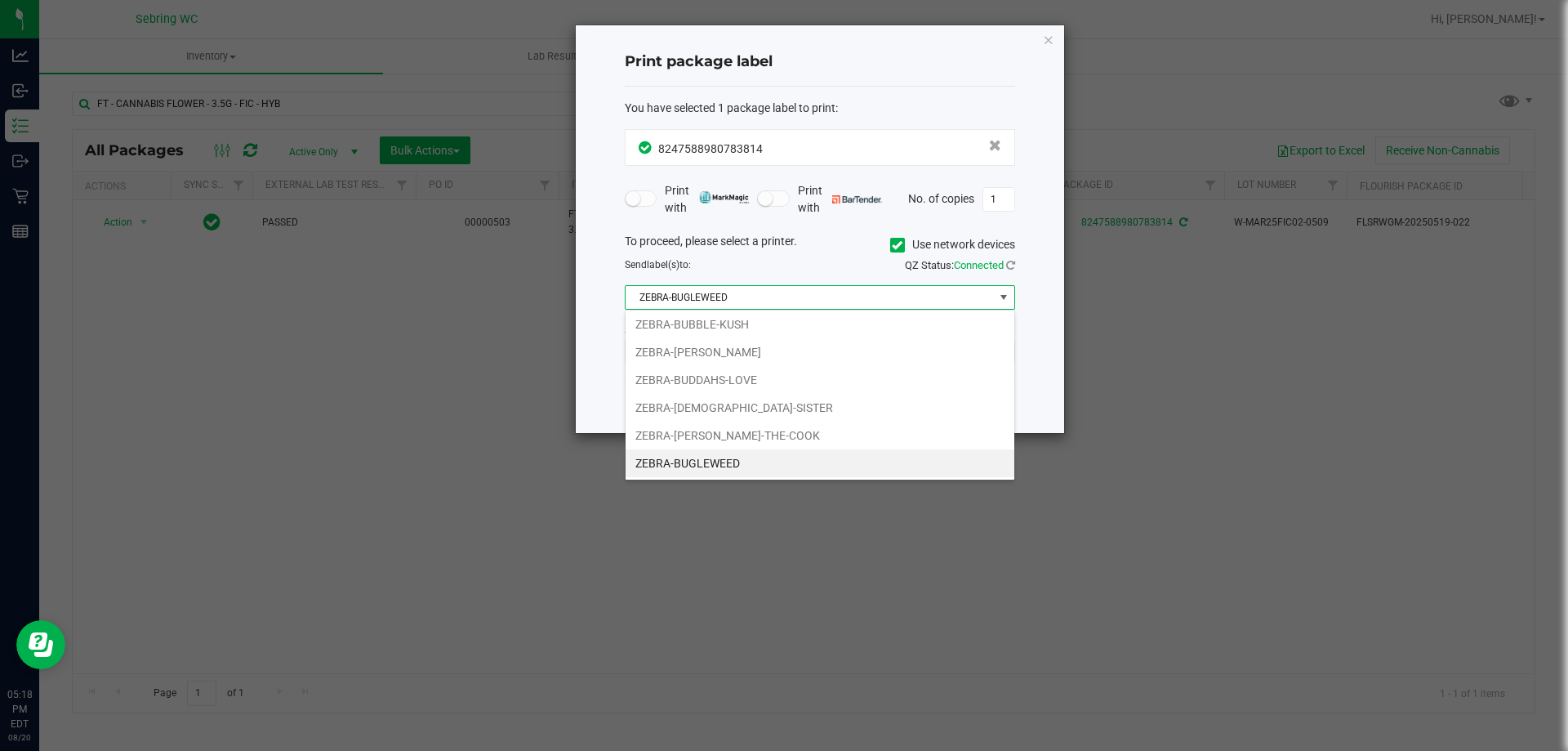
click at [720, 303] on span "ZEBRA-BUGLEWEED" at bounding box center [809, 297] width 369 height 23
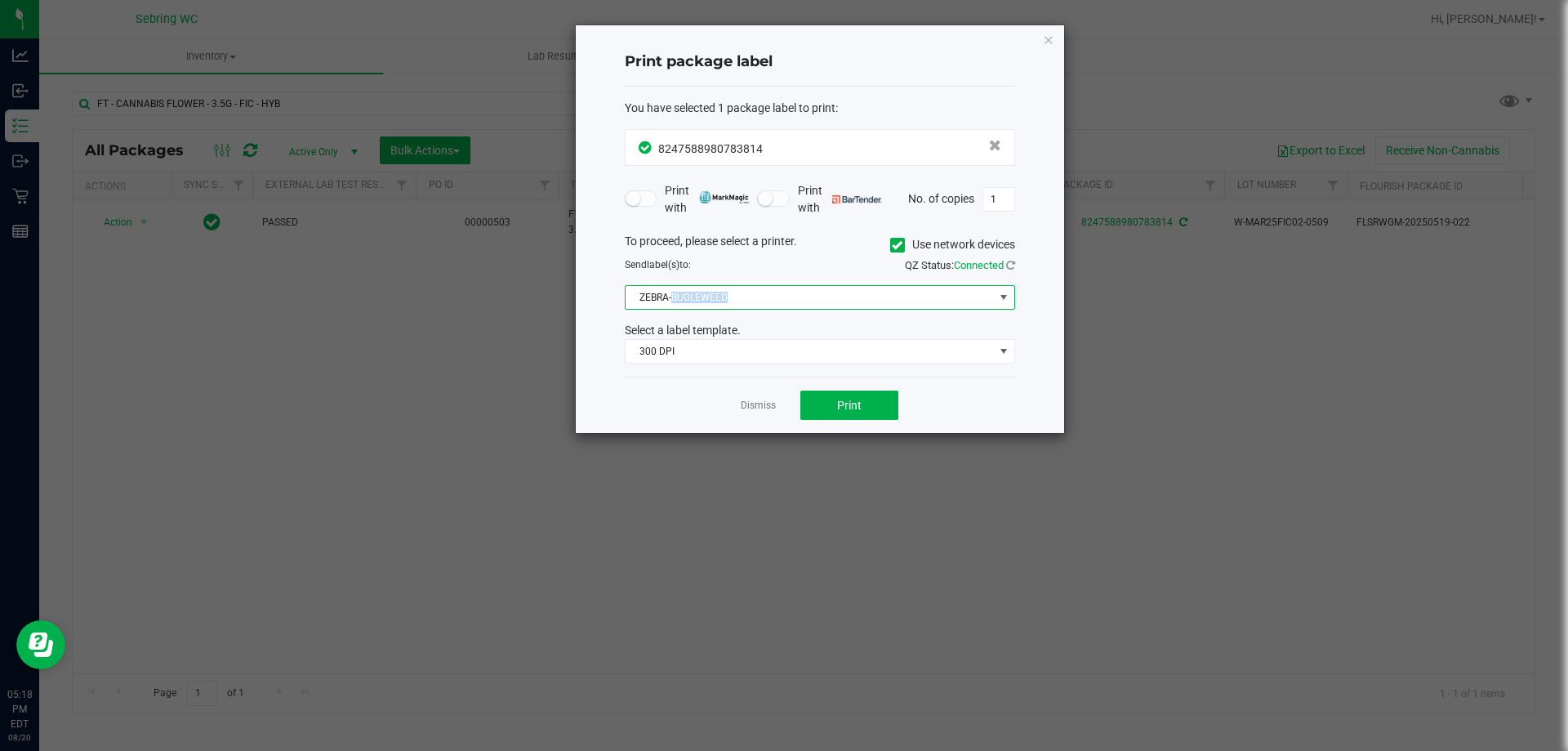
click at [720, 303] on span "ZEBRA-BUGLEWEED" at bounding box center [809, 297] width 369 height 23
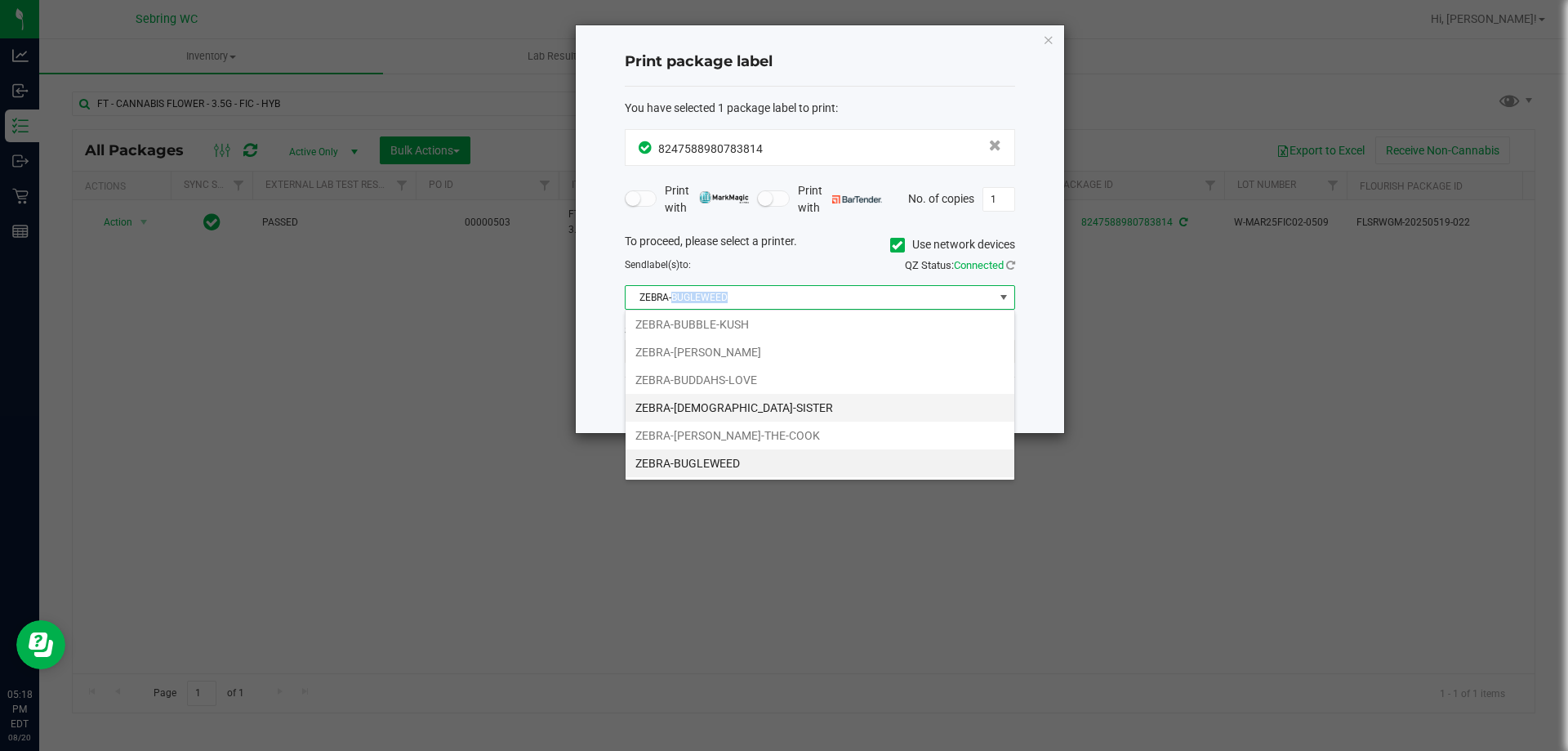
scroll to position [0, 0]
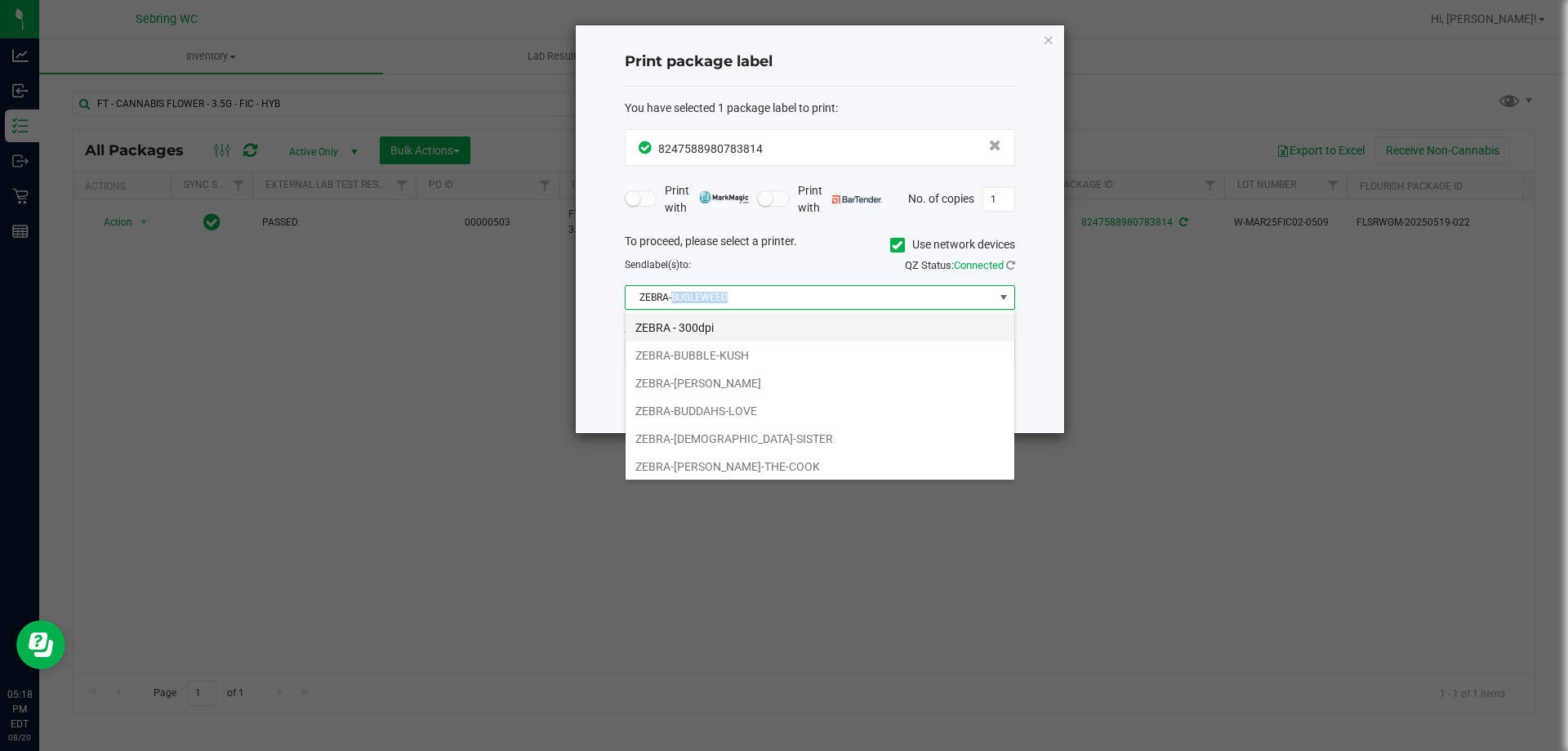
click at [714, 319] on li "ZEBRA - 300dpi" at bounding box center [819, 328] width 389 height 28
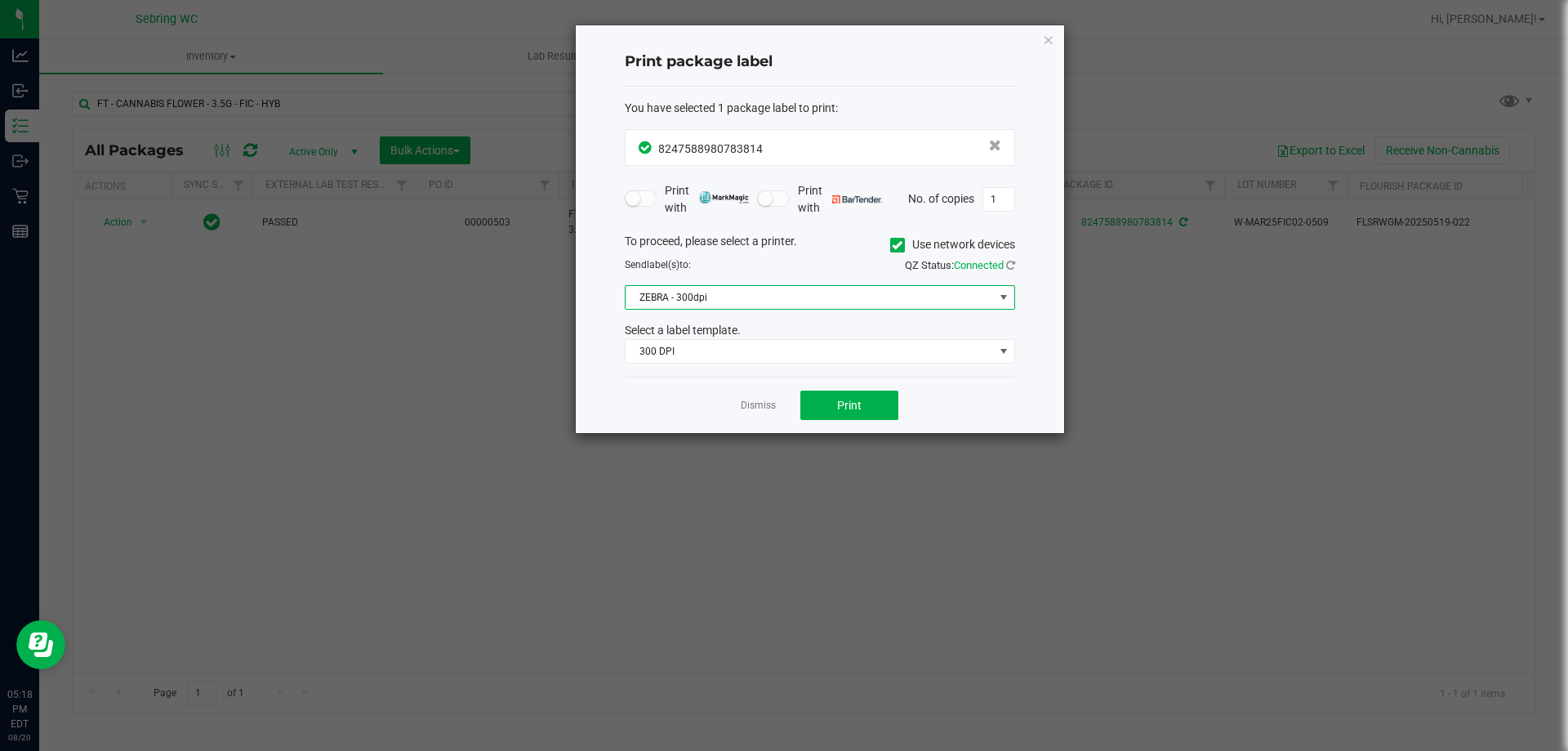
click at [618, 384] on div "Print package label You have selected 1 package label to print : 82475889807838…" at bounding box center [820, 229] width 489 height 408
click at [839, 401] on span "Print" at bounding box center [849, 405] width 25 height 13
click at [848, 350] on span "300 DPI" at bounding box center [809, 350] width 369 height 23
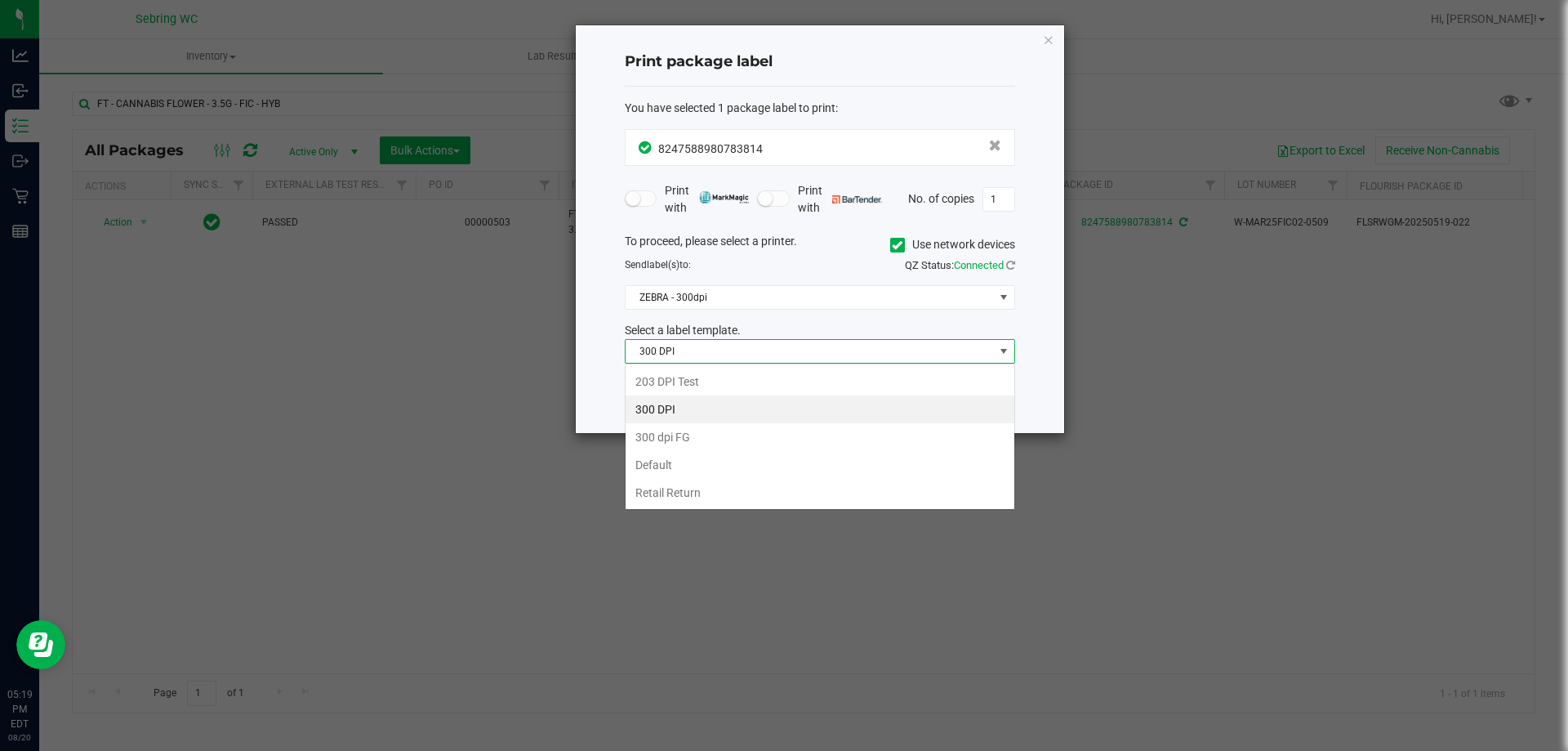
scroll to position [25, 390]
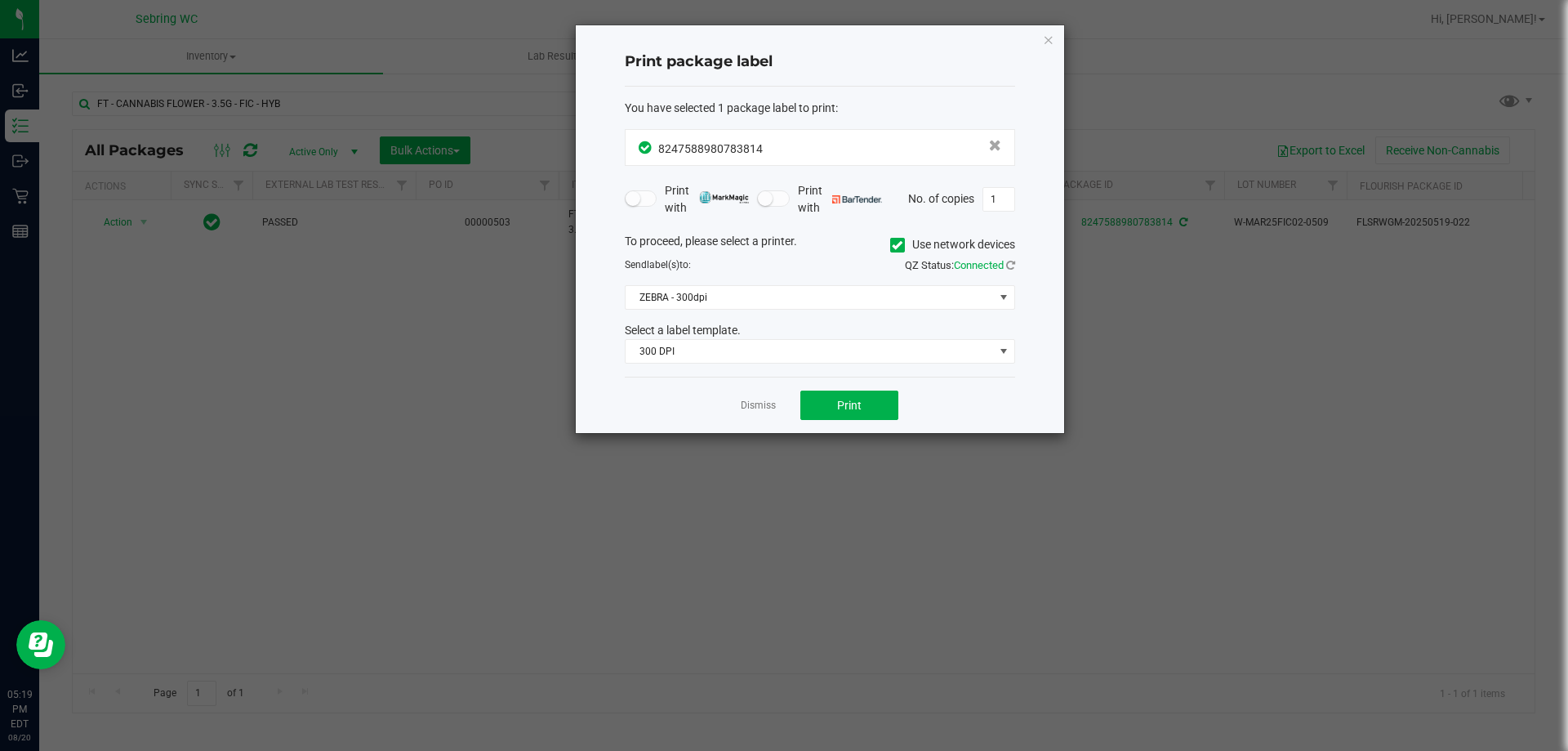
click at [600, 374] on div "Print package label You have selected 1 package label to print : 82475889807838…" at bounding box center [820, 229] width 489 height 408
click at [760, 410] on link "Dismiss" at bounding box center [758, 405] width 35 height 14
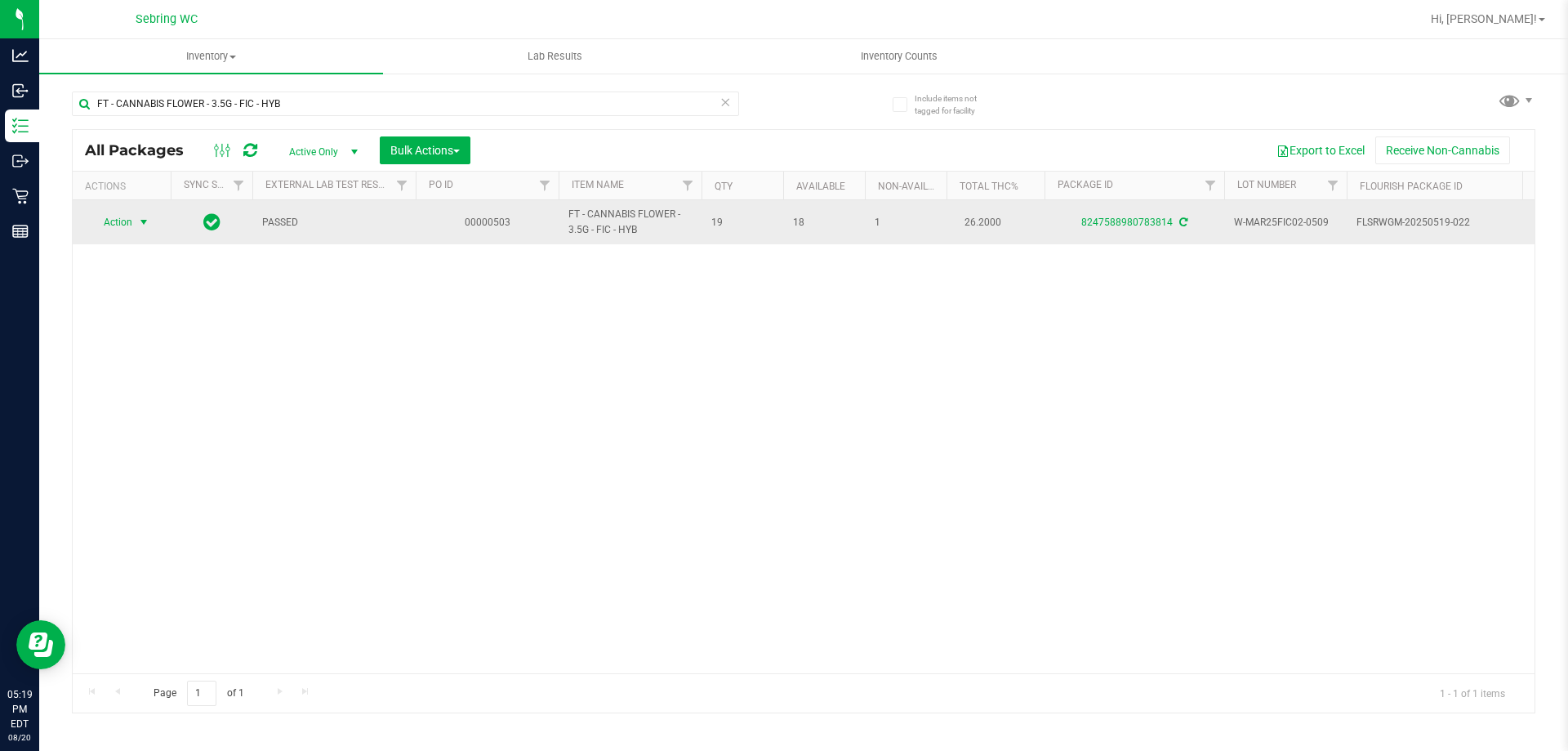
click at [139, 224] on span "select" at bounding box center [144, 222] width 13 height 13
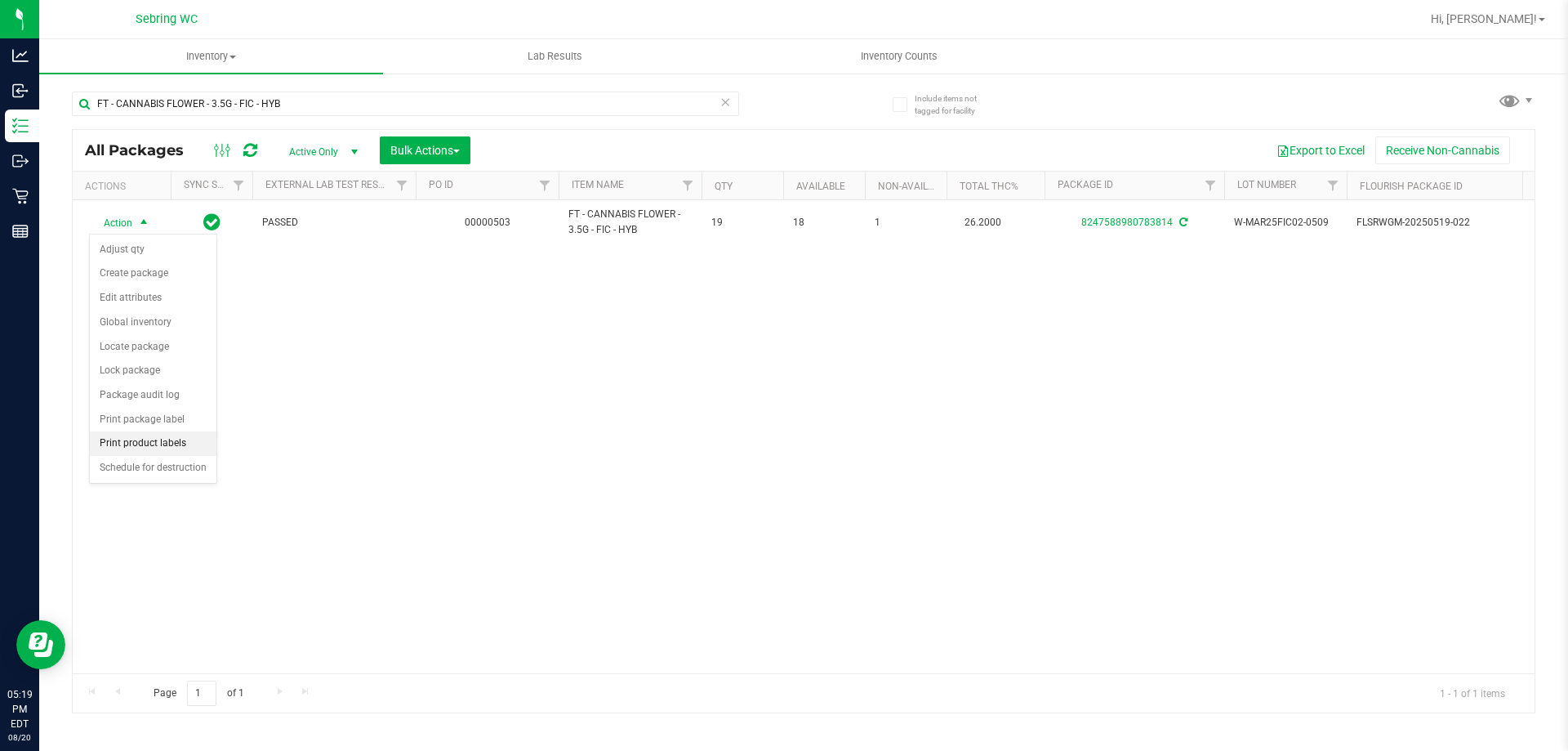
click at [164, 441] on li "Print product labels" at bounding box center [153, 443] width 126 height 25
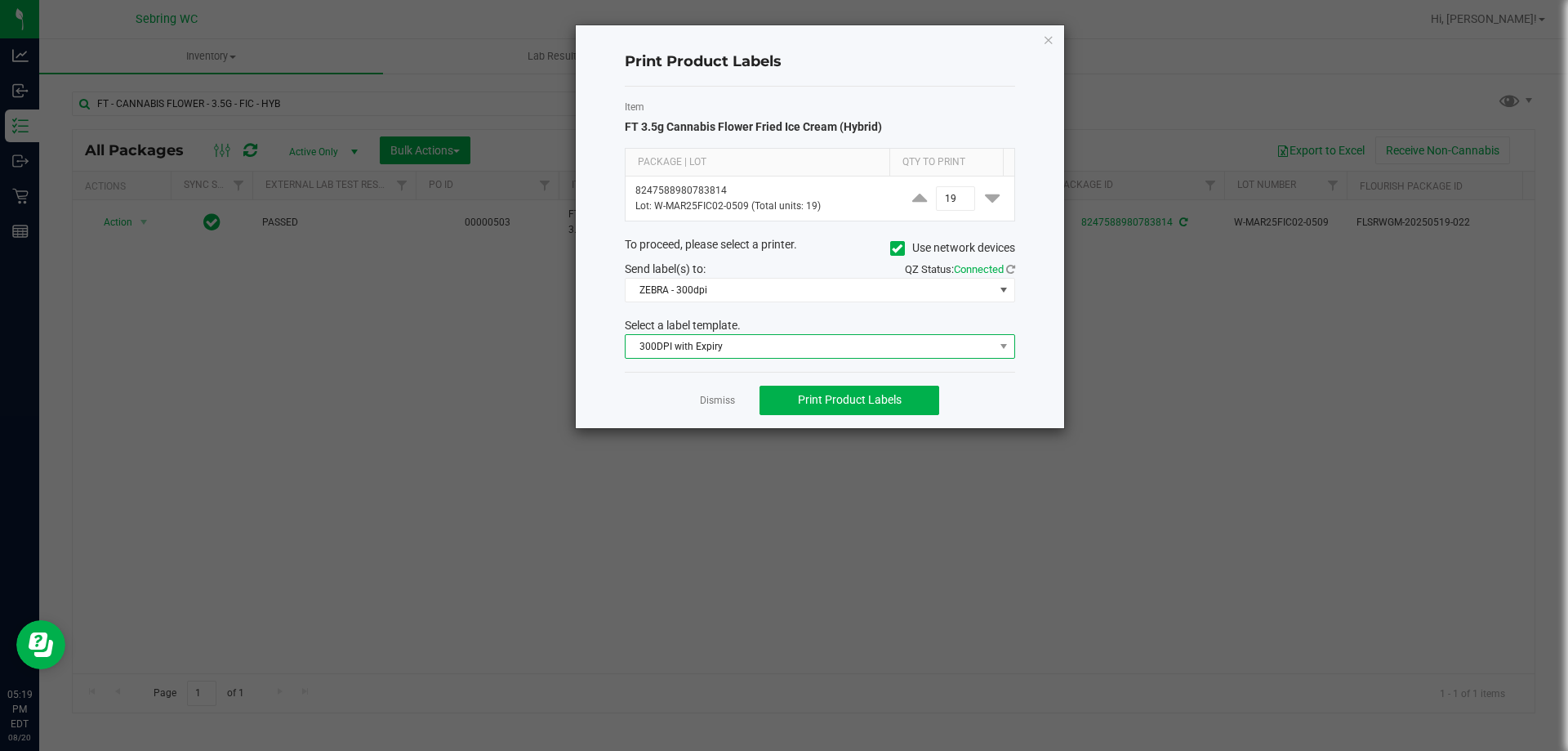
click at [703, 353] on span "300DPI with Expiry" at bounding box center [809, 346] width 369 height 23
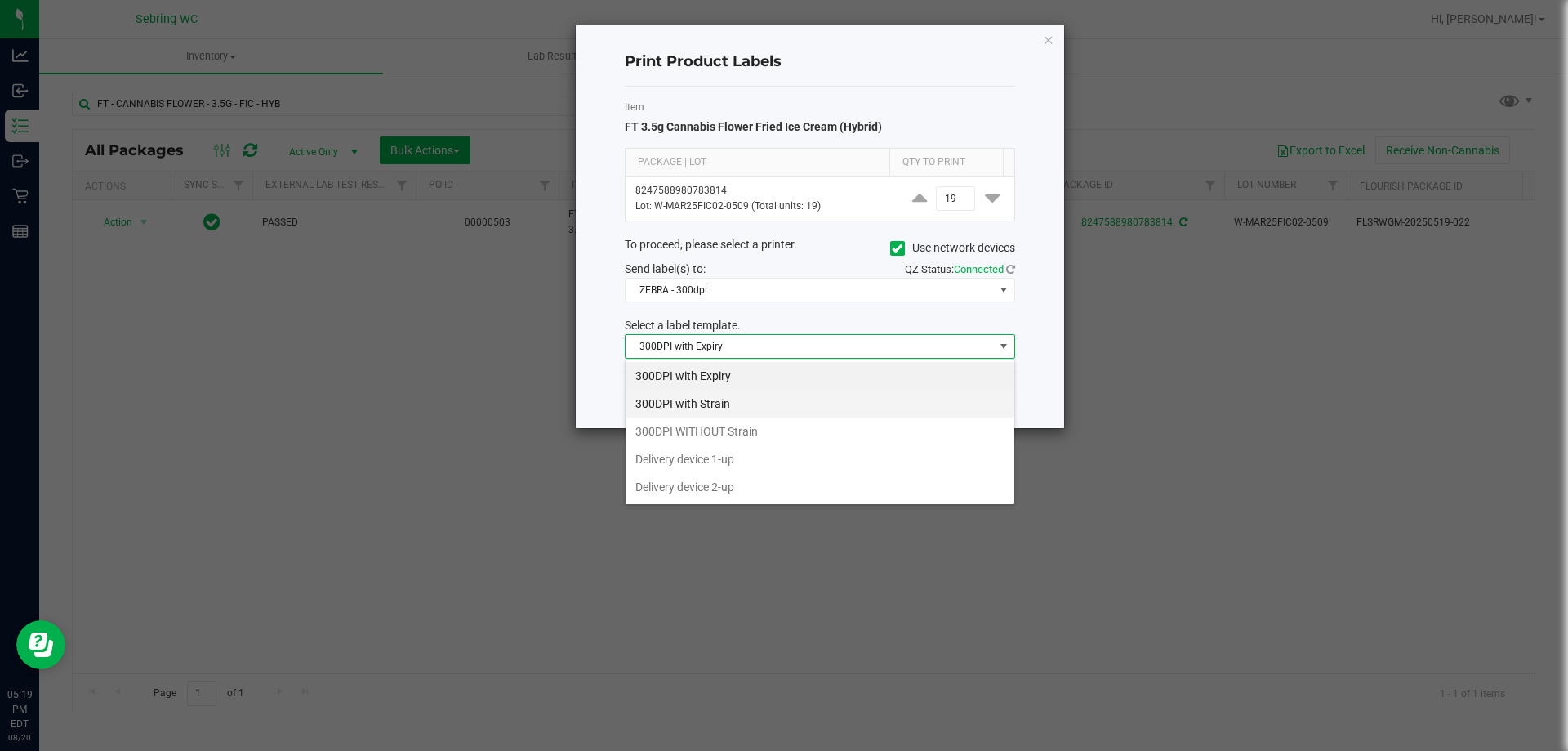
click at [695, 404] on li "300DPI with Strain" at bounding box center [819, 403] width 389 height 28
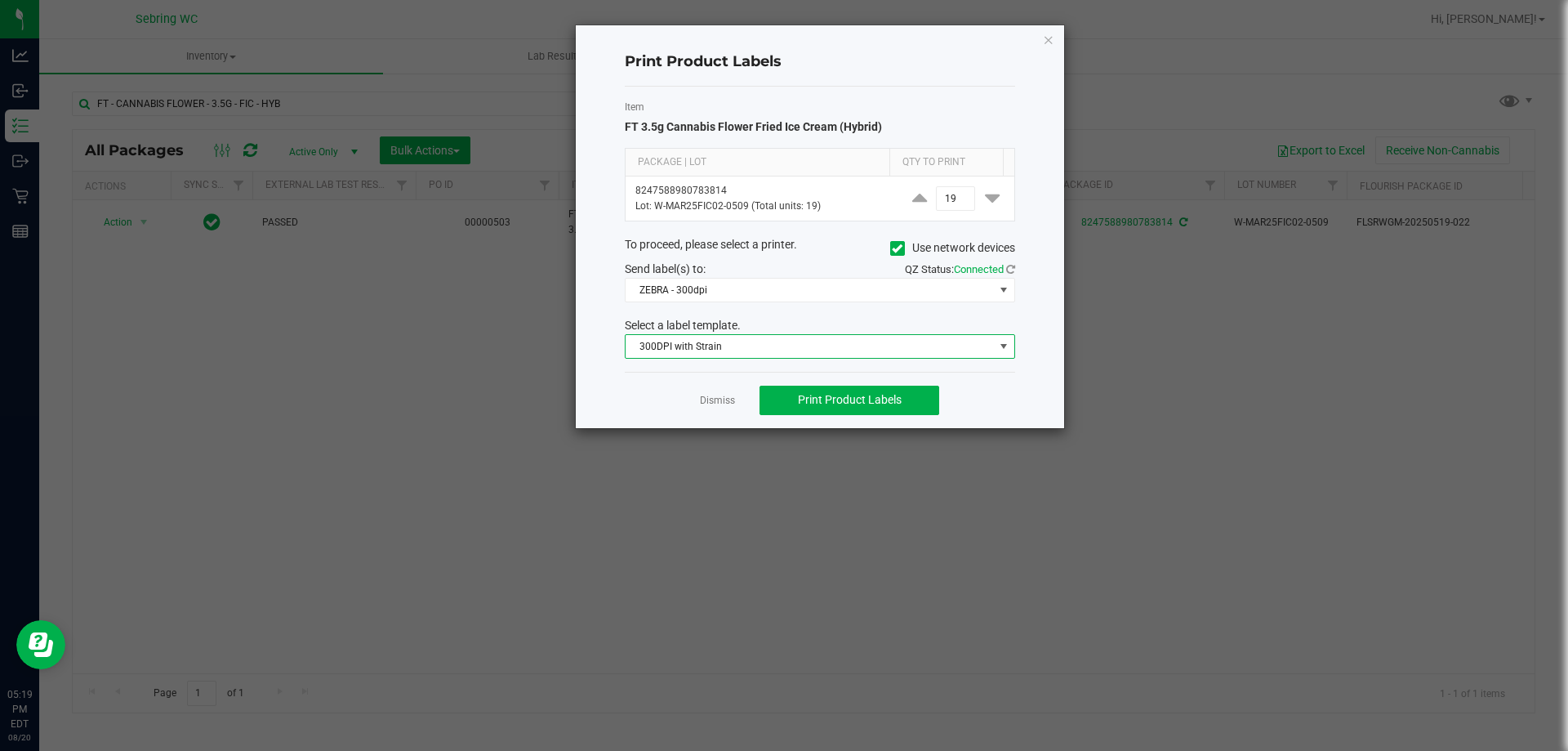
click at [669, 397] on div "Dismiss Print Product Labels" at bounding box center [819, 400] width 390 height 56
click at [861, 410] on button "Print Product Labels" at bounding box center [849, 401] width 179 height 29
click at [661, 349] on span "300DPI with Strain" at bounding box center [809, 346] width 369 height 23
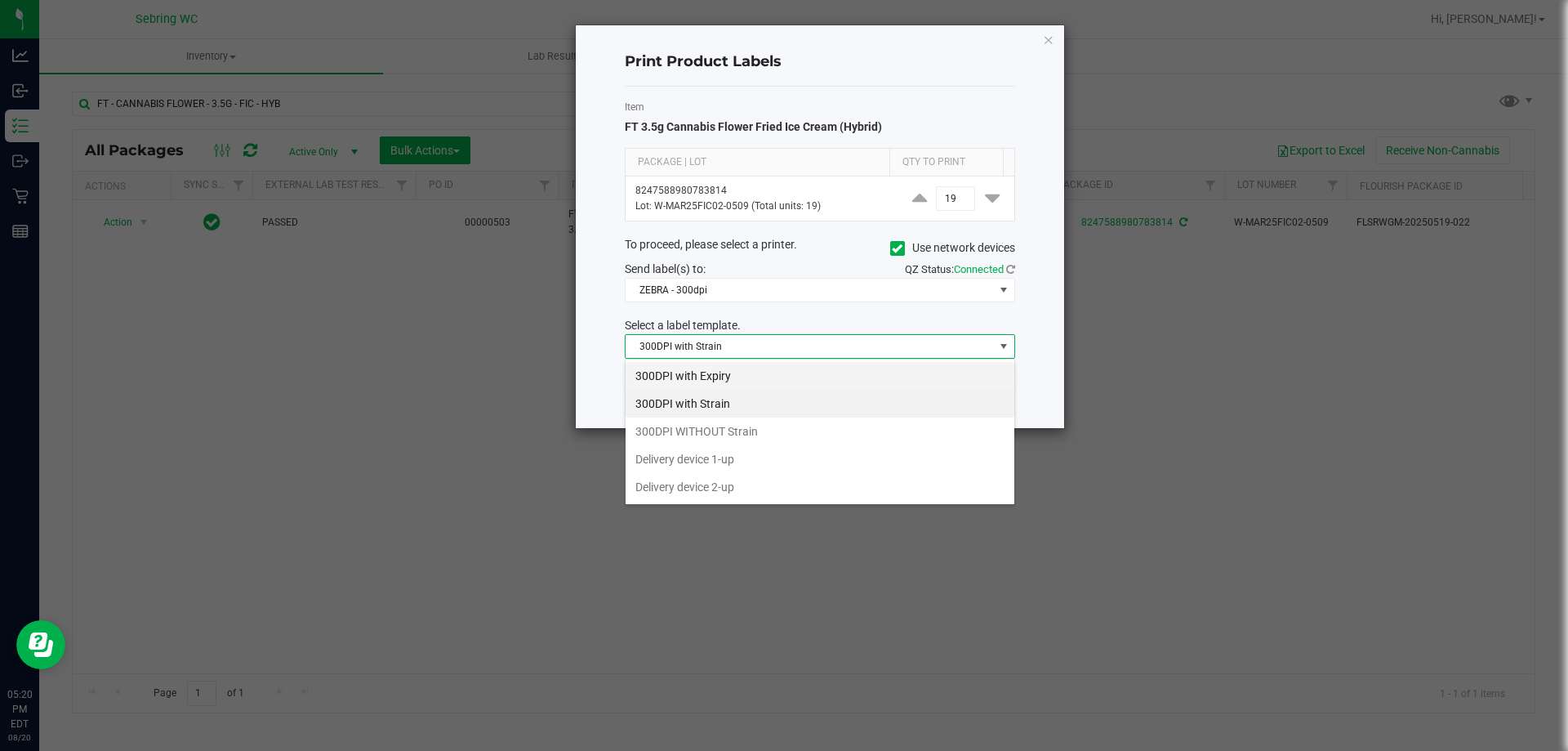
click at [643, 369] on li "300DPI with Expiry" at bounding box center [819, 376] width 389 height 28
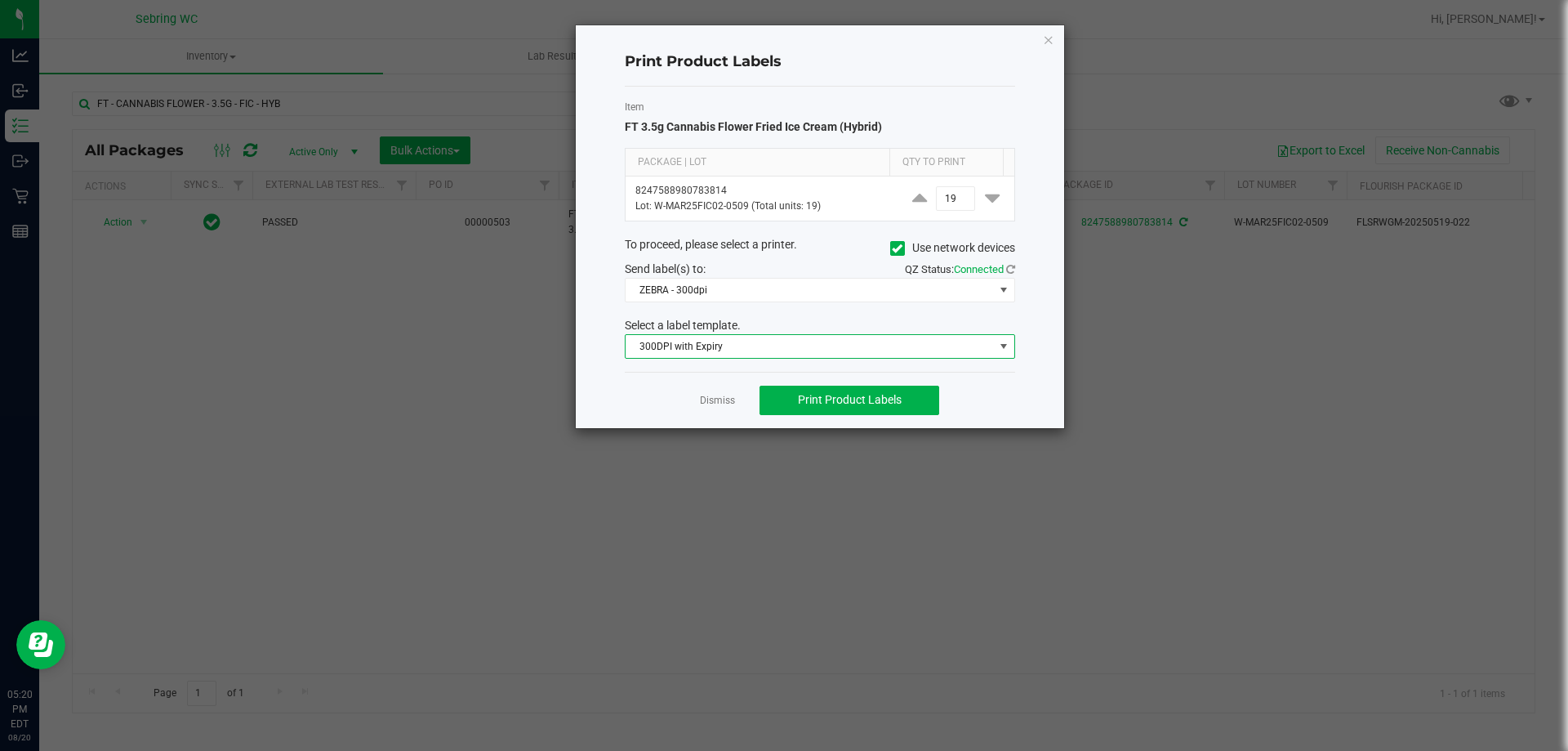
click at [666, 347] on span "300DPI with Expiry" at bounding box center [809, 346] width 369 height 23
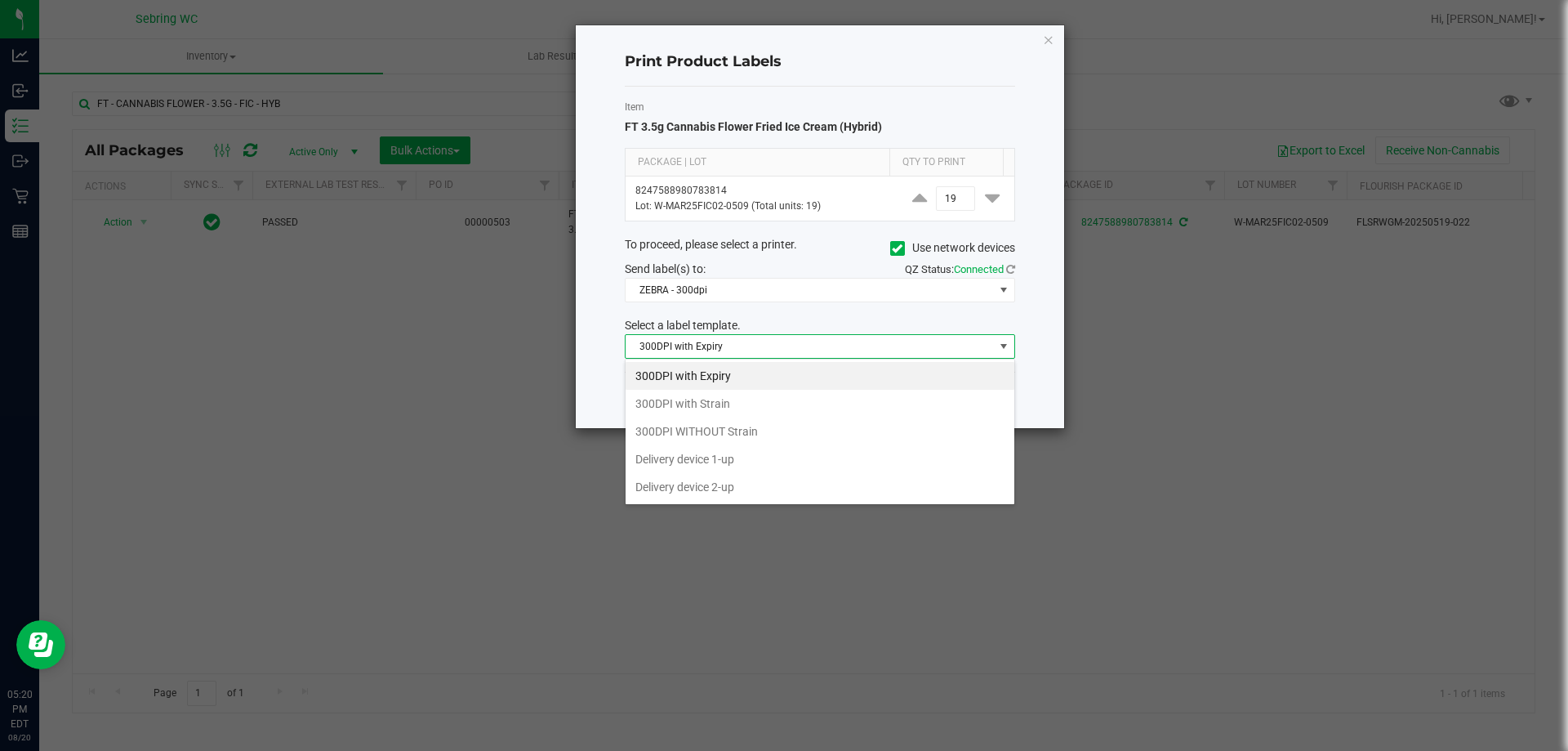
click at [580, 217] on div "Print Product Labels Item FT 3.5g Cannabis Flower Fried Ice Cream (Hybrid) Pack…" at bounding box center [820, 227] width 489 height 402
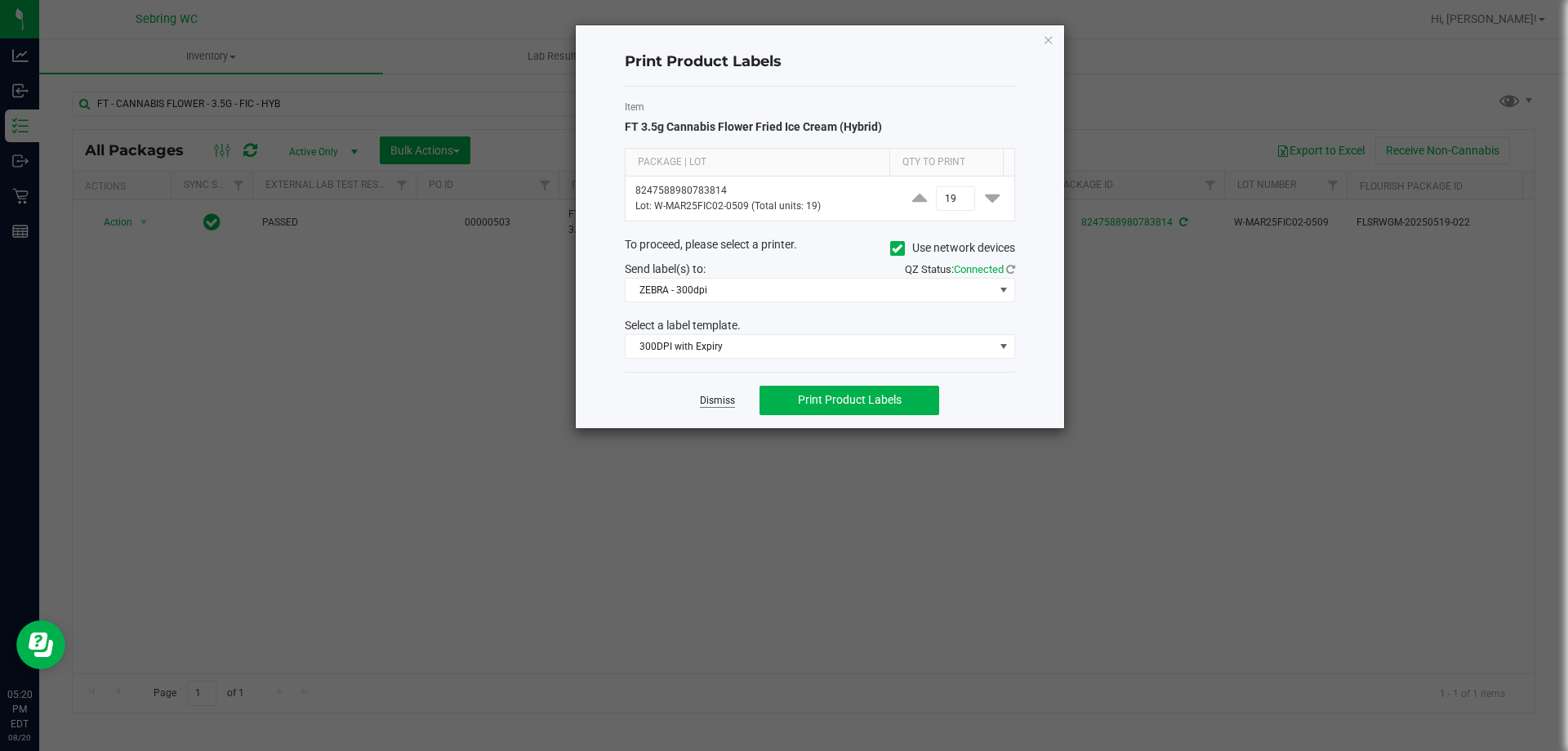
click at [708, 406] on link "Dismiss" at bounding box center [717, 401] width 35 height 14
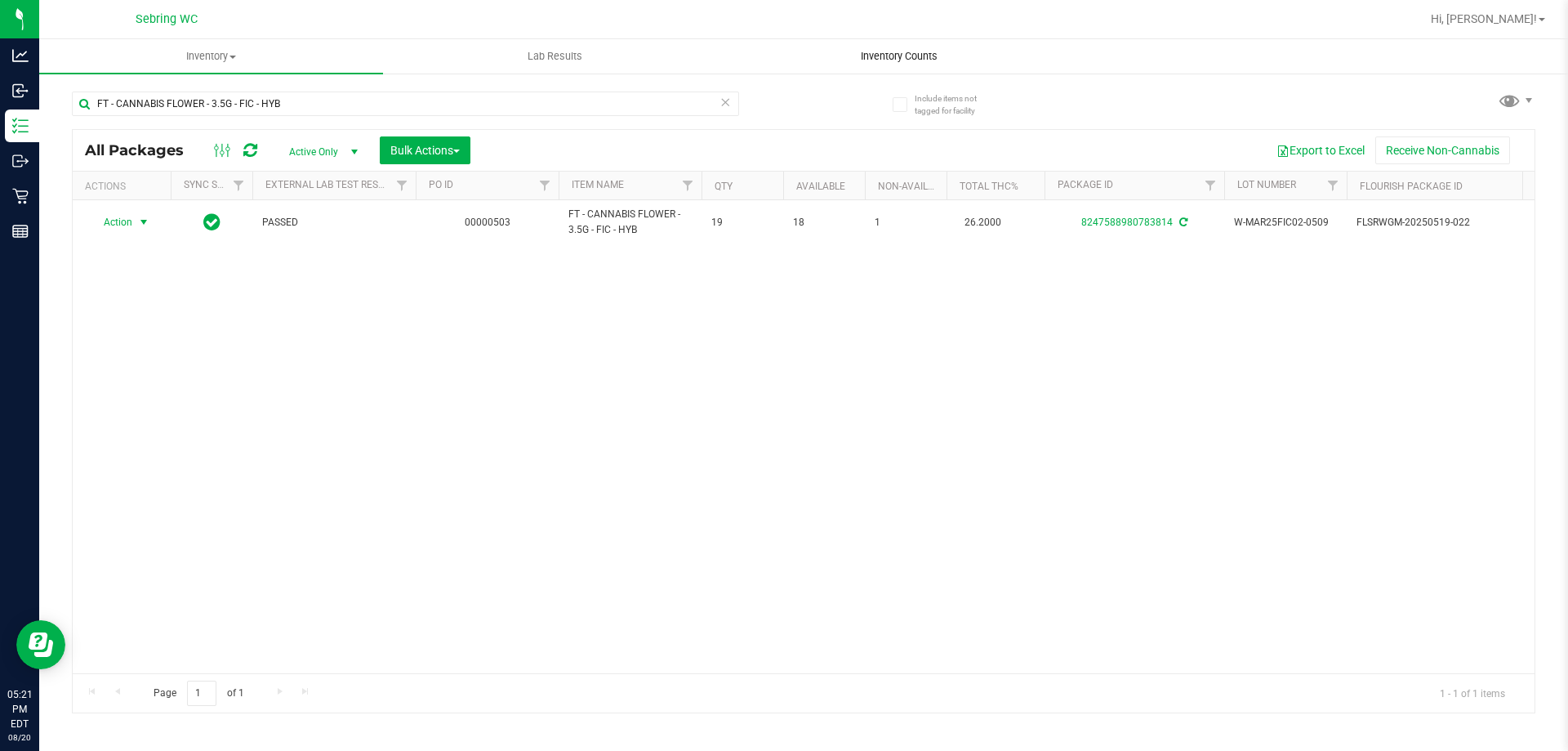
click at [935, 54] on span "Inventory Counts" at bounding box center [899, 56] width 121 height 15
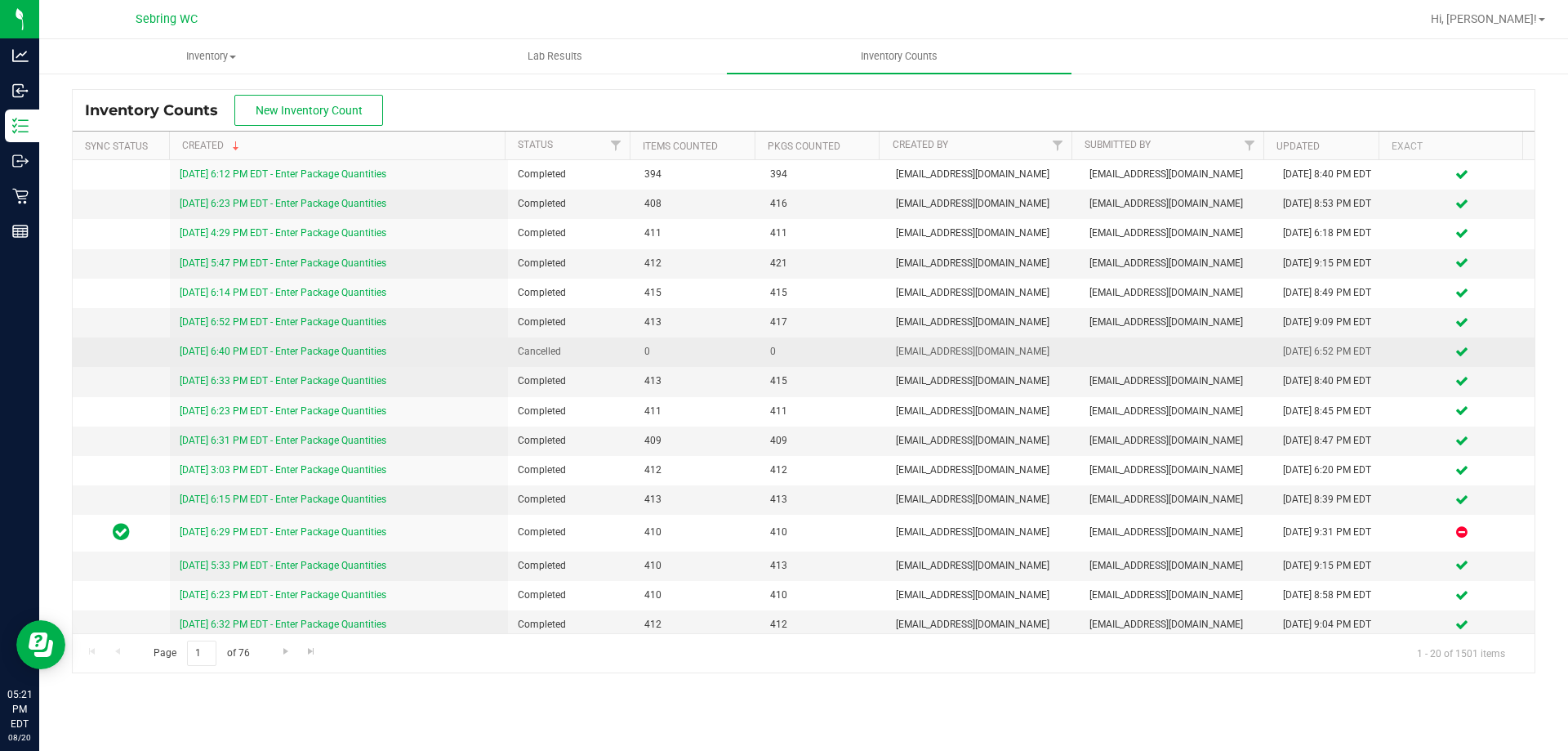
drag, startPoint x: 745, startPoint y: 176, endPoint x: 1030, endPoint y: 340, distance: 328.8
click at [1030, 340] on tbody "[DATE] 6:12 PM EDT - Enter Package Quantities Completed 394 394 [EMAIL_ADDRESS]…" at bounding box center [804, 459] width 1462 height 597
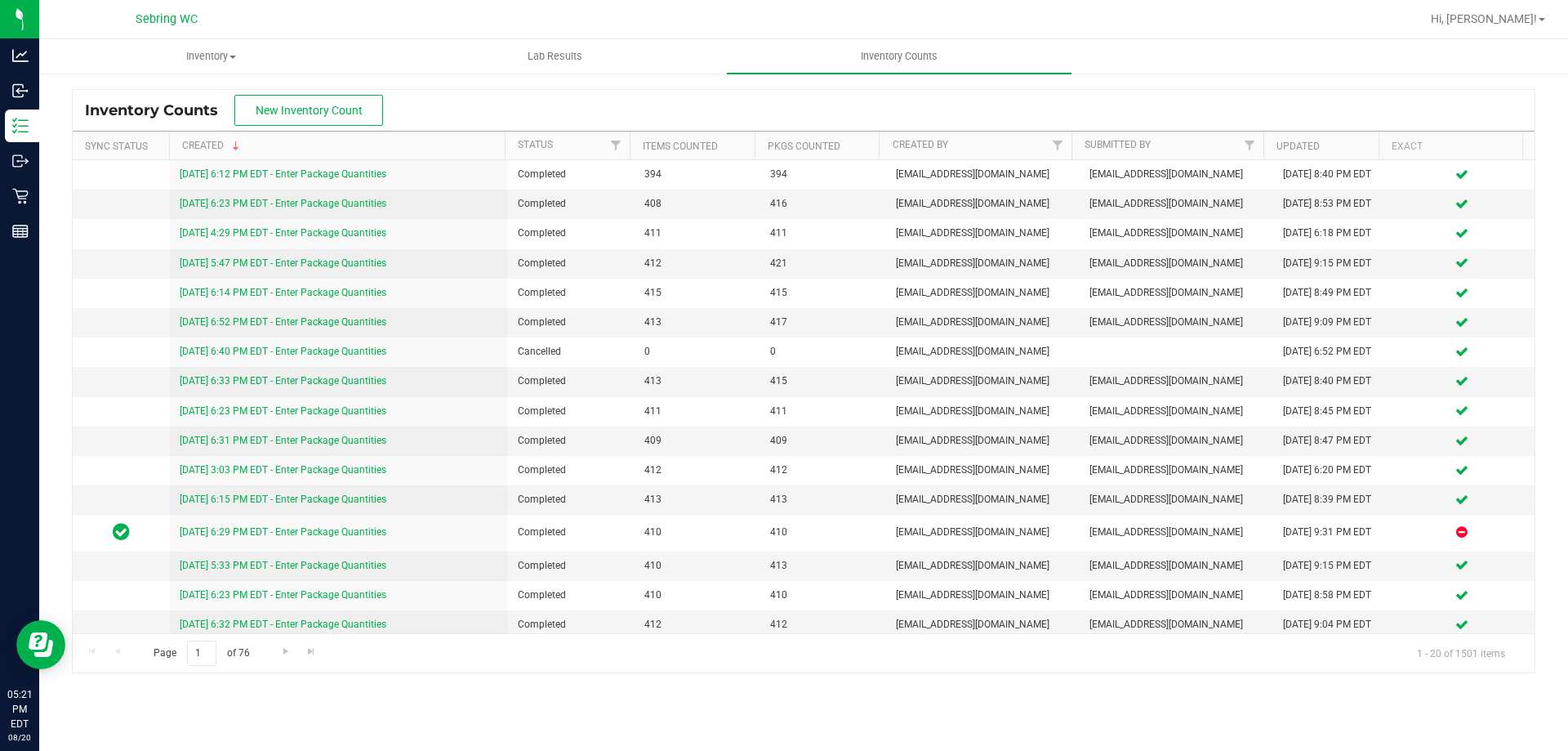
click at [425, 26] on div at bounding box center [855, 19] width 1128 height 32
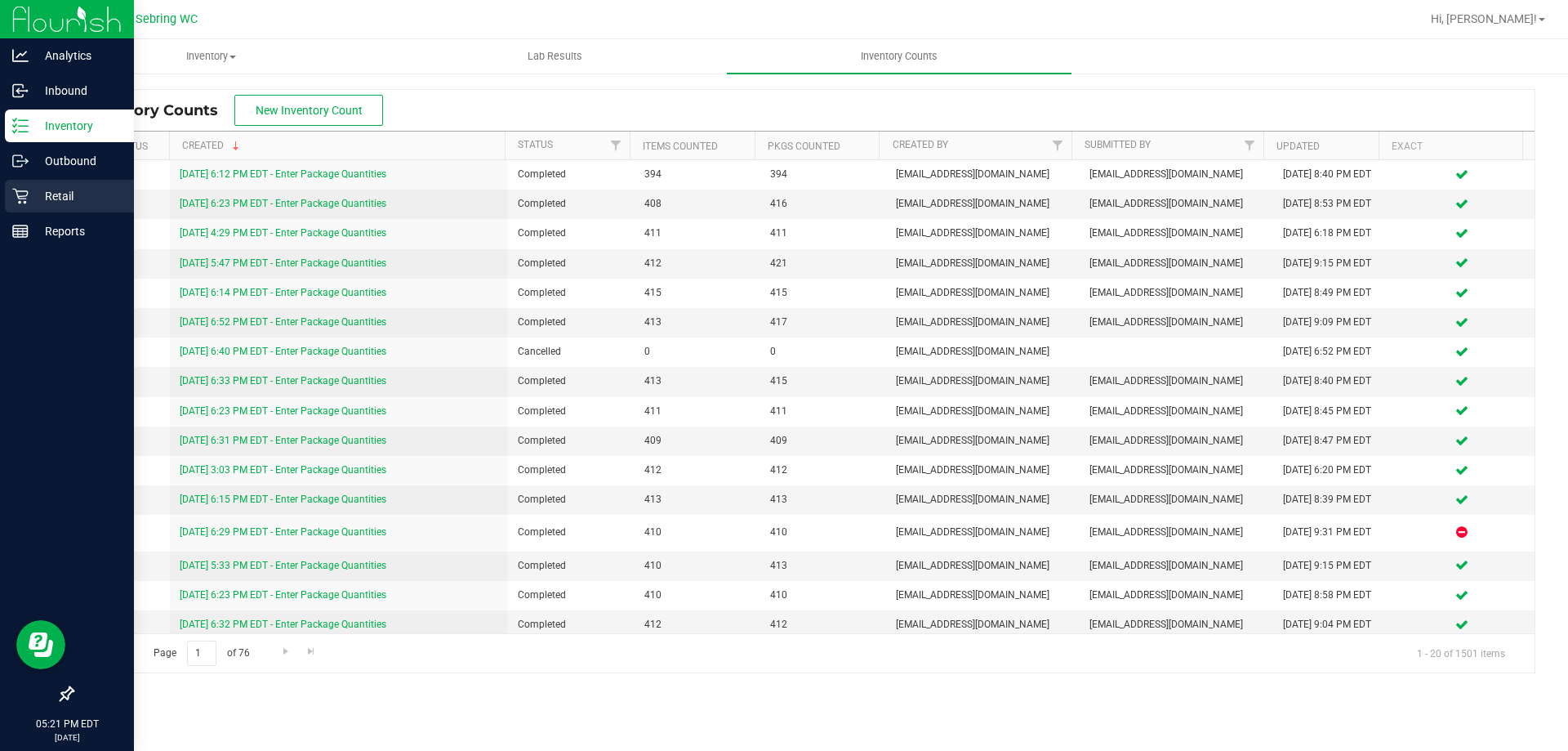
click at [56, 195] on p "Retail" at bounding box center [77, 197] width 98 height 20
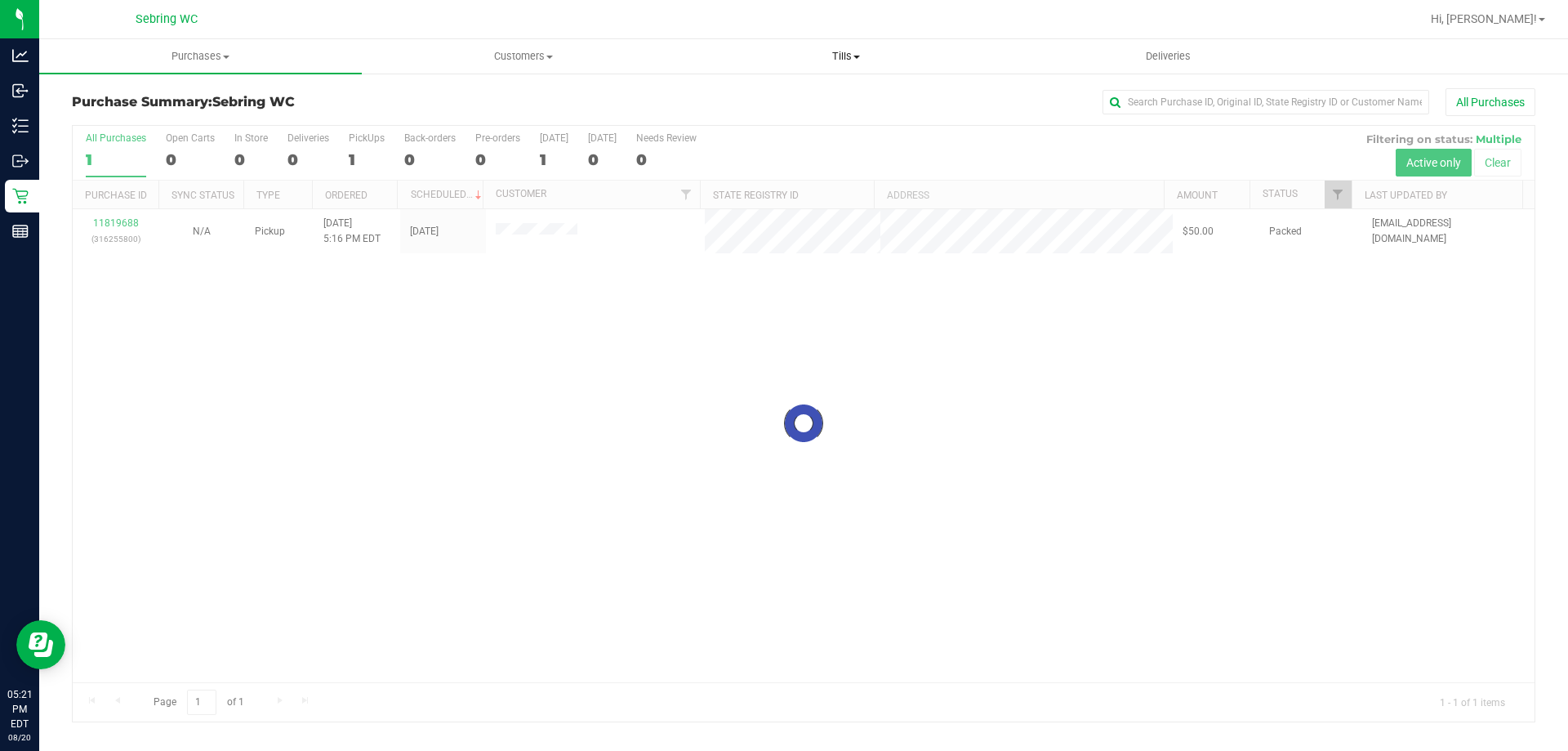
click at [856, 56] on span at bounding box center [856, 57] width 6 height 4
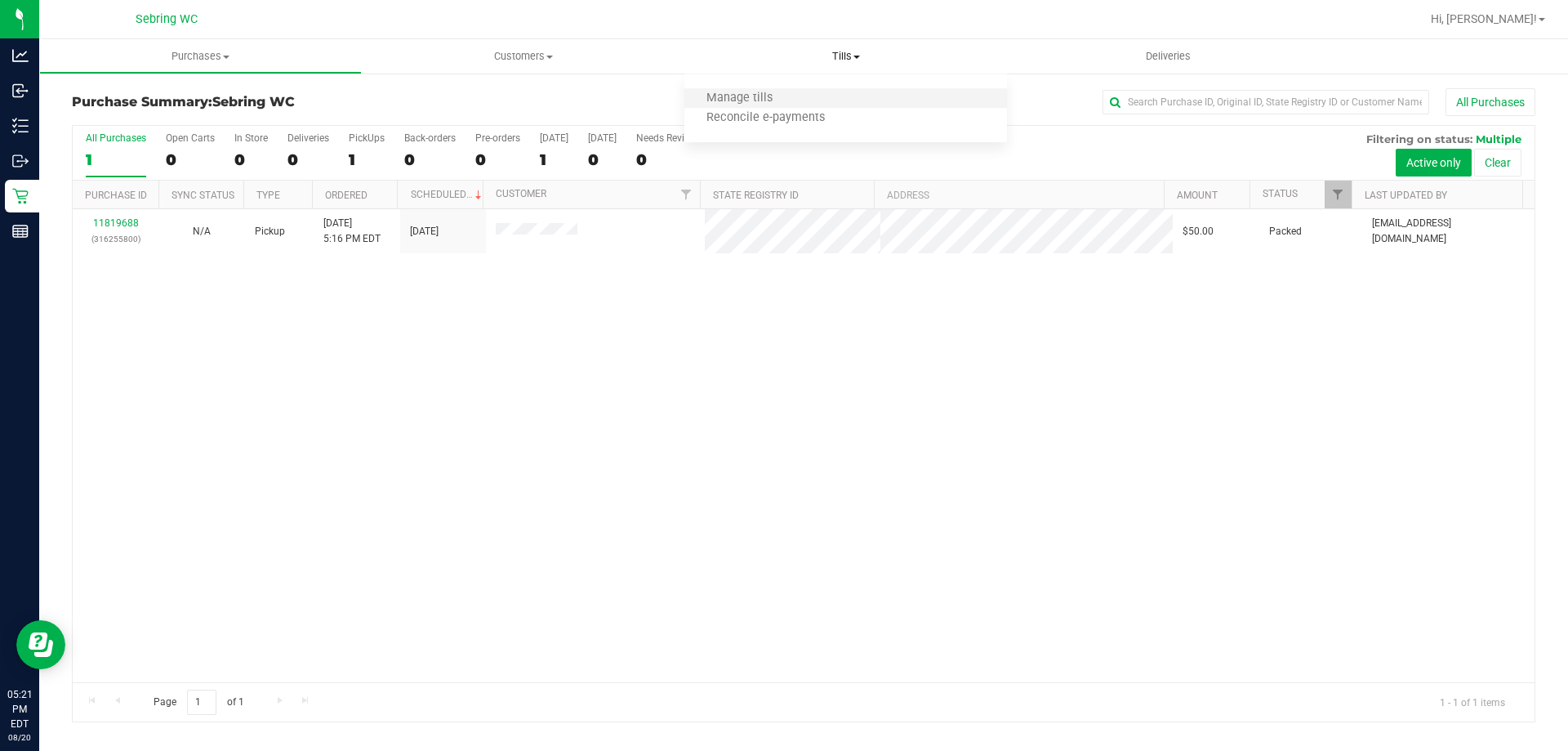
click at [806, 99] on li "Manage tills" at bounding box center [845, 99] width 322 height 20
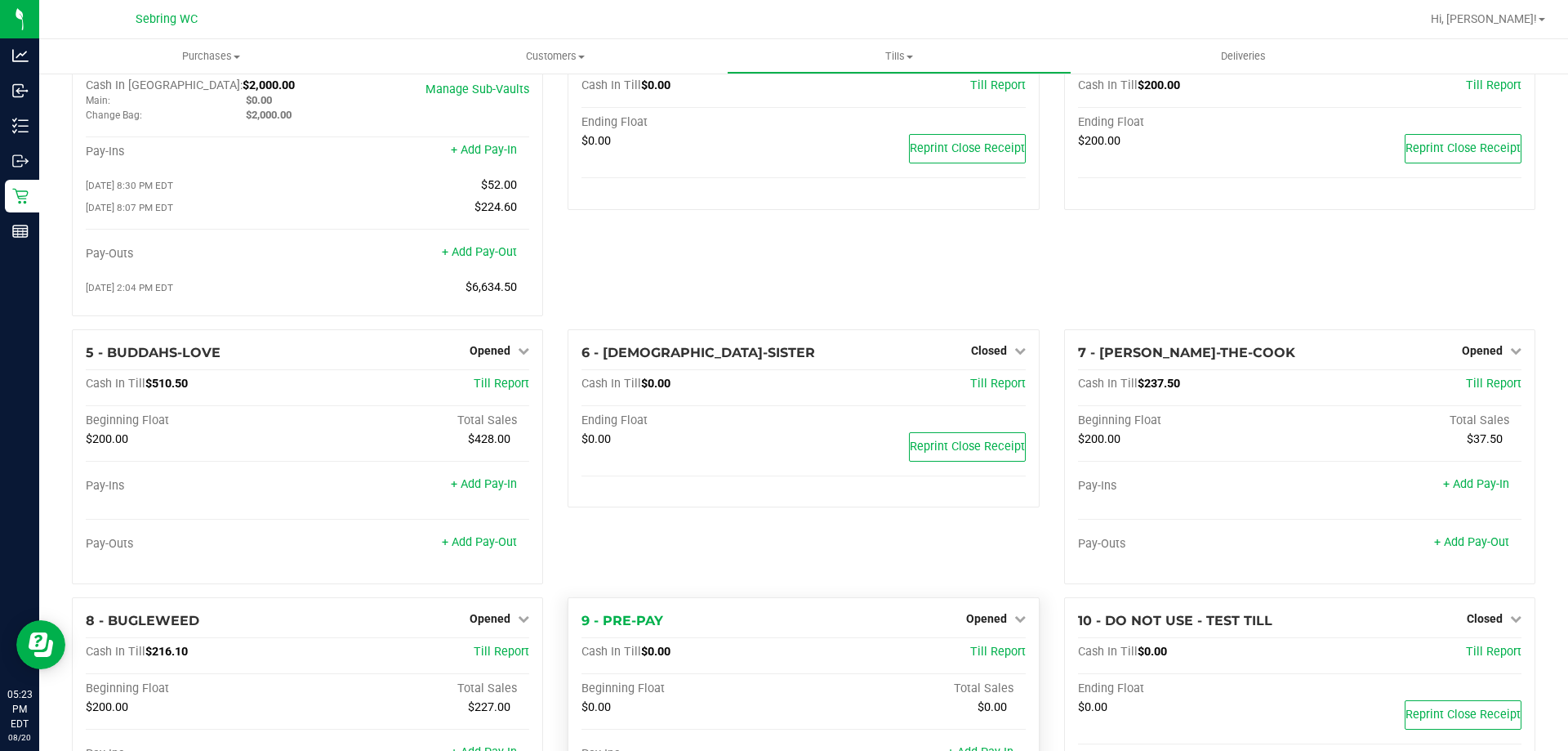
scroll to position [56, 0]
click at [911, 265] on div "3 - BUBBLE-KUSH Closed Open Till Cash In Till $0.00 Till Report Ending Float $0…" at bounding box center [803, 181] width 496 height 299
click at [913, 265] on div "3 - BUBBLE-KUSH Closed Open Till Cash In Till $0.00 Till Report Ending Float $0…" at bounding box center [803, 181] width 496 height 299
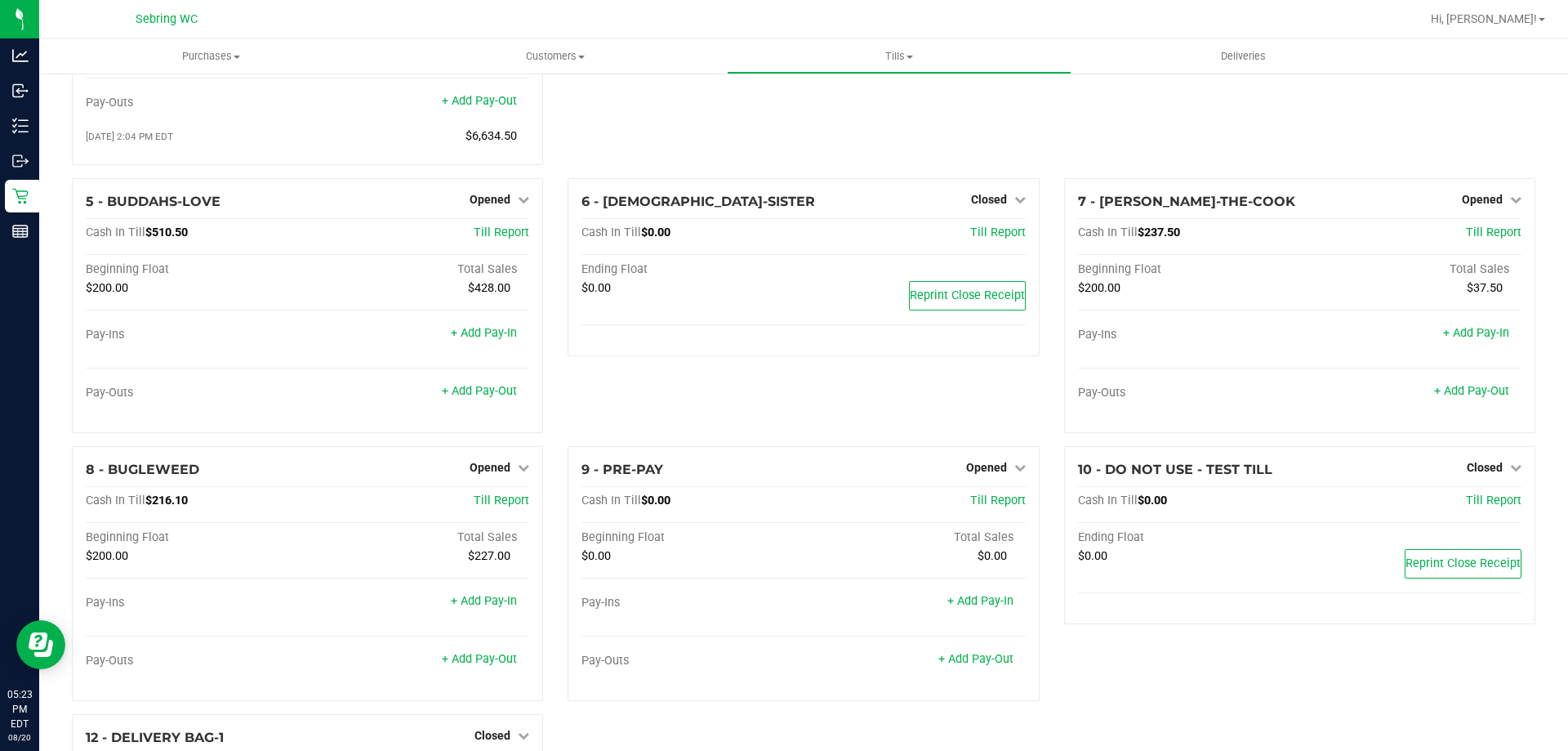
scroll to position [0, 0]
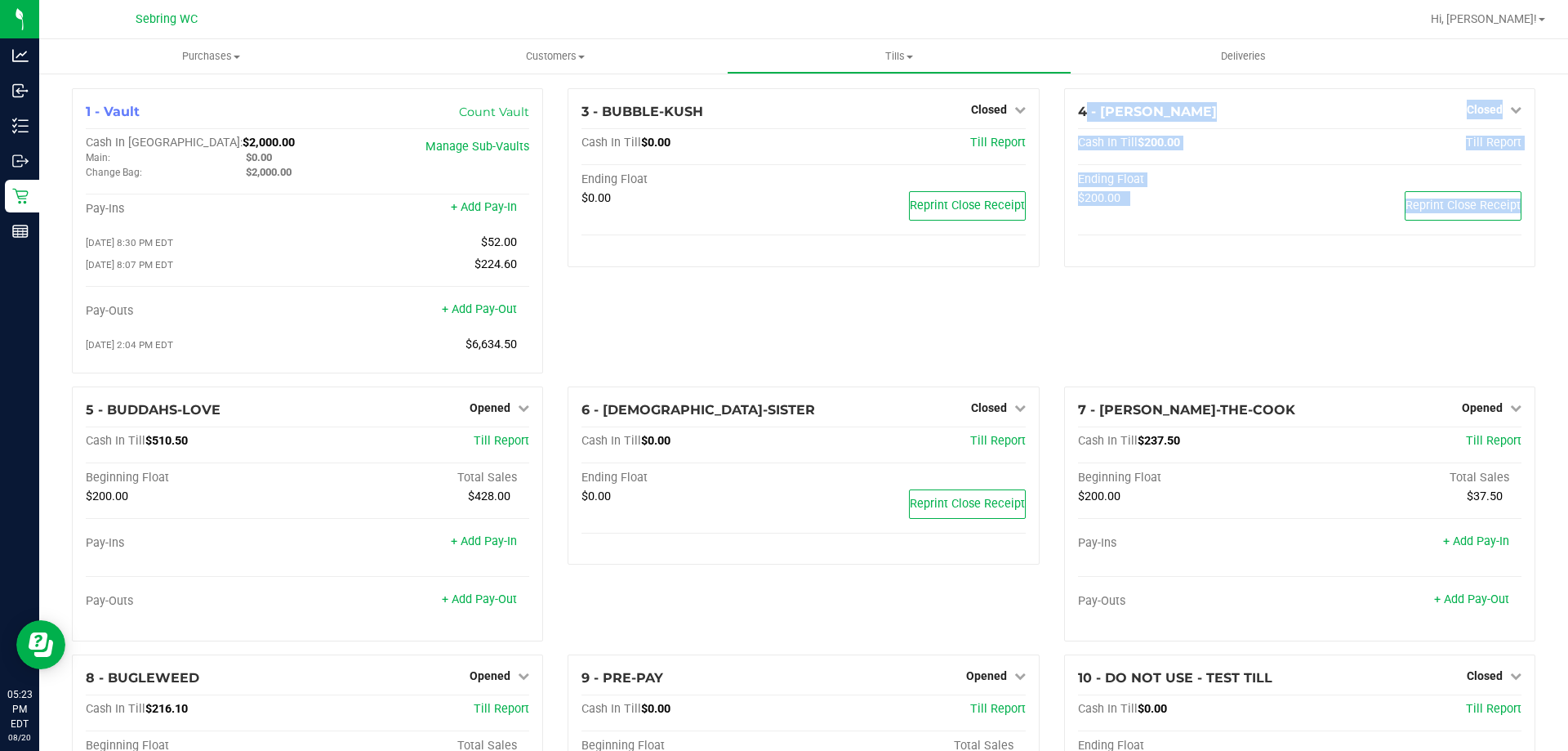
drag, startPoint x: 1047, startPoint y: 280, endPoint x: 1067, endPoint y: 376, distance: 98.1
click at [1067, 376] on div "4 - [PERSON_NAME] Closed Open Till Cash In Till $200.00 Till Report Ending Floa…" at bounding box center [1300, 238] width 496 height 299
click at [1085, 340] on div "4 - [PERSON_NAME] Closed Open Till Cash In Till $200.00 Till Report Ending Floa…" at bounding box center [1300, 238] width 496 height 299
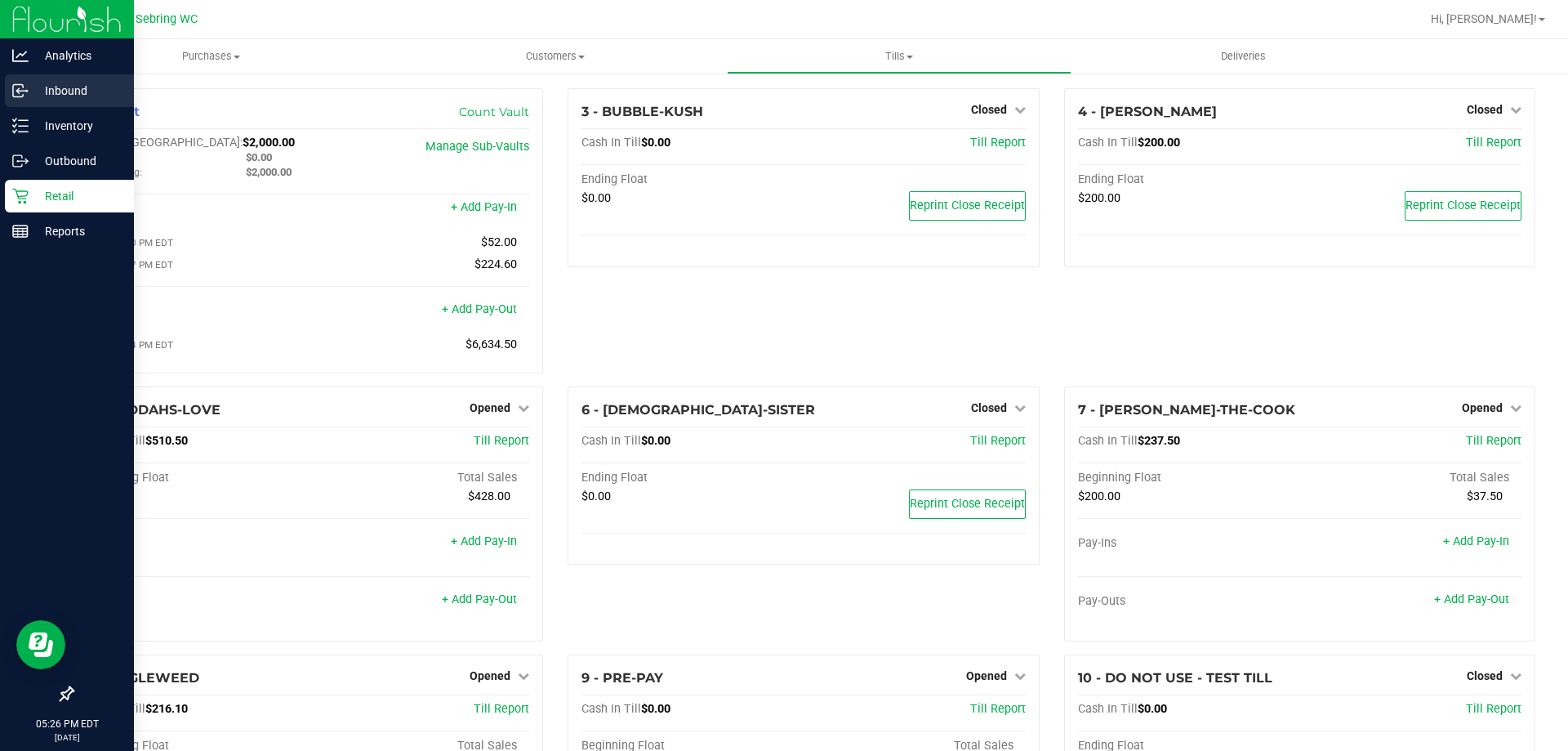
click at [51, 108] on link "Inbound" at bounding box center [66, 92] width 134 height 36
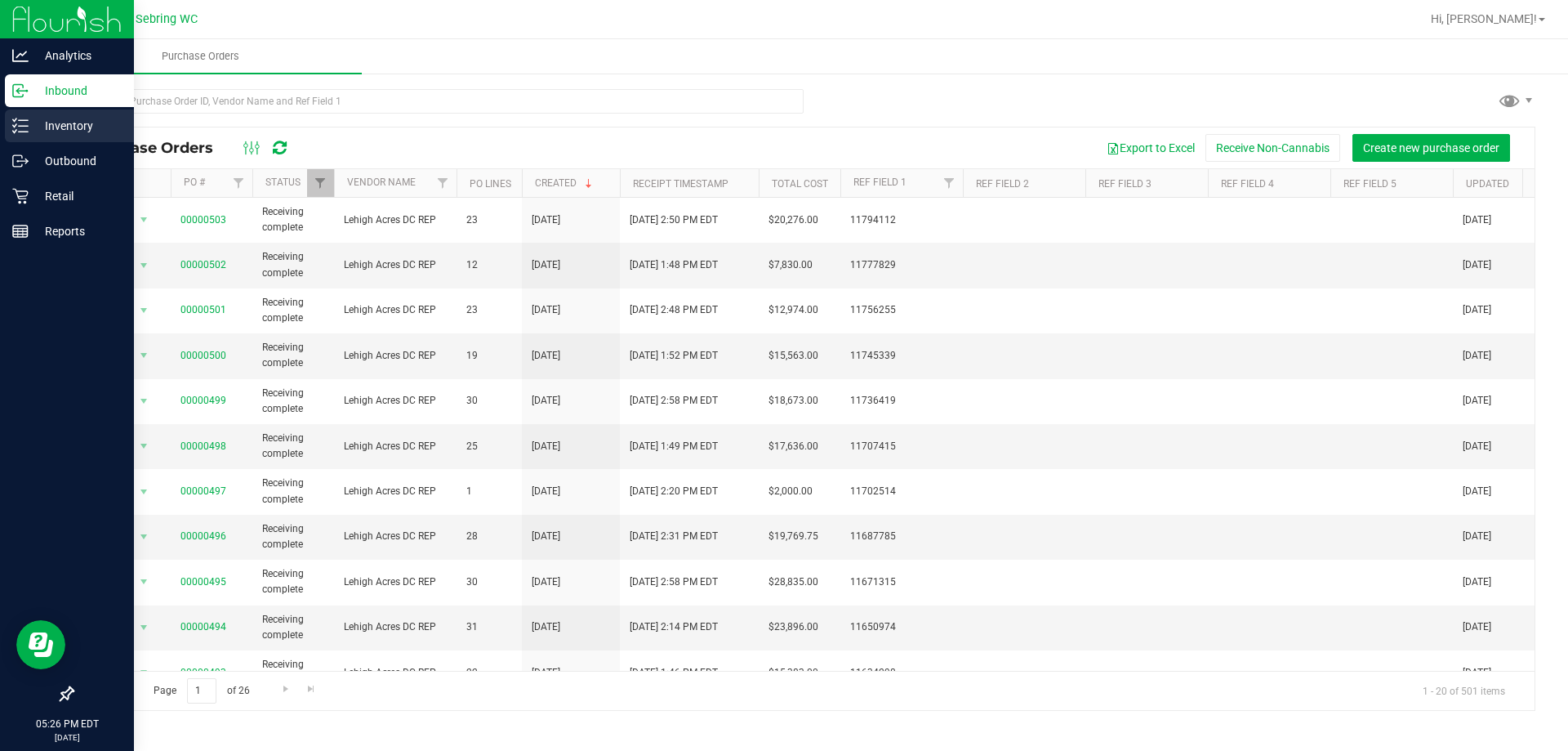
click at [68, 118] on p "Inventory" at bounding box center [77, 126] width 98 height 20
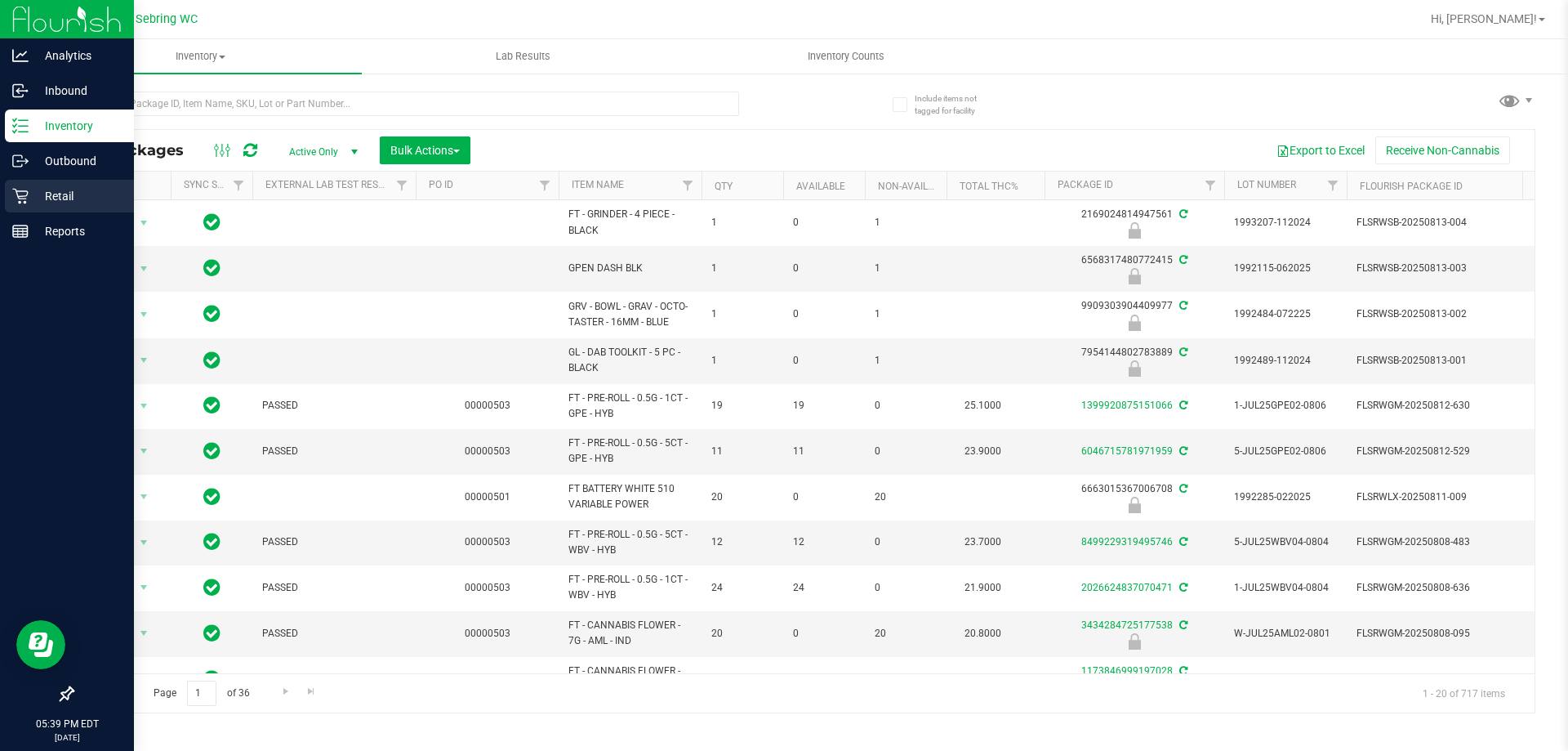
click at [30, 207] on div "Retail" at bounding box center [69, 196] width 129 height 33
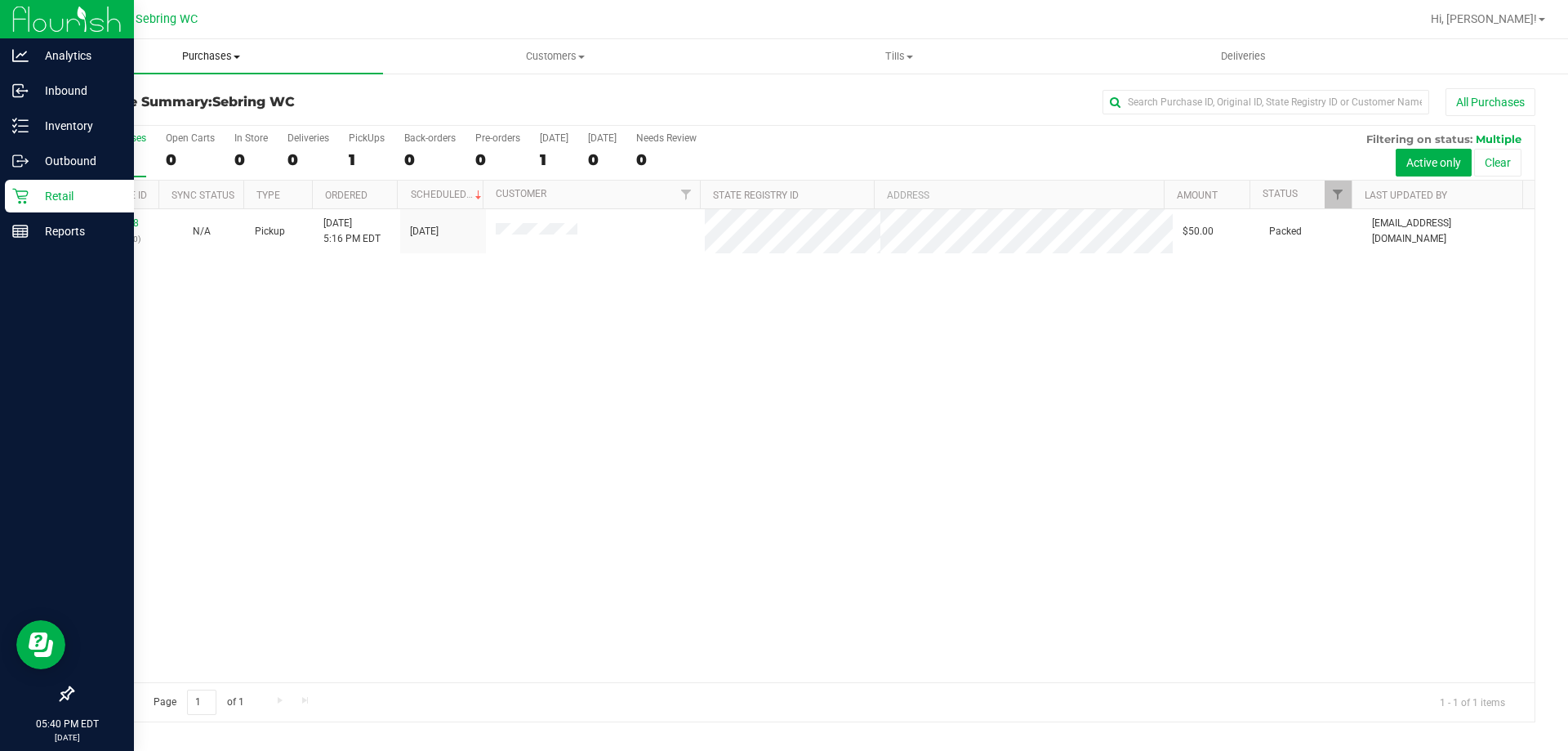
click at [230, 56] on span "Purchases" at bounding box center [211, 56] width 344 height 15
click at [150, 112] on li "Fulfillment" at bounding box center [211, 118] width 344 height 20
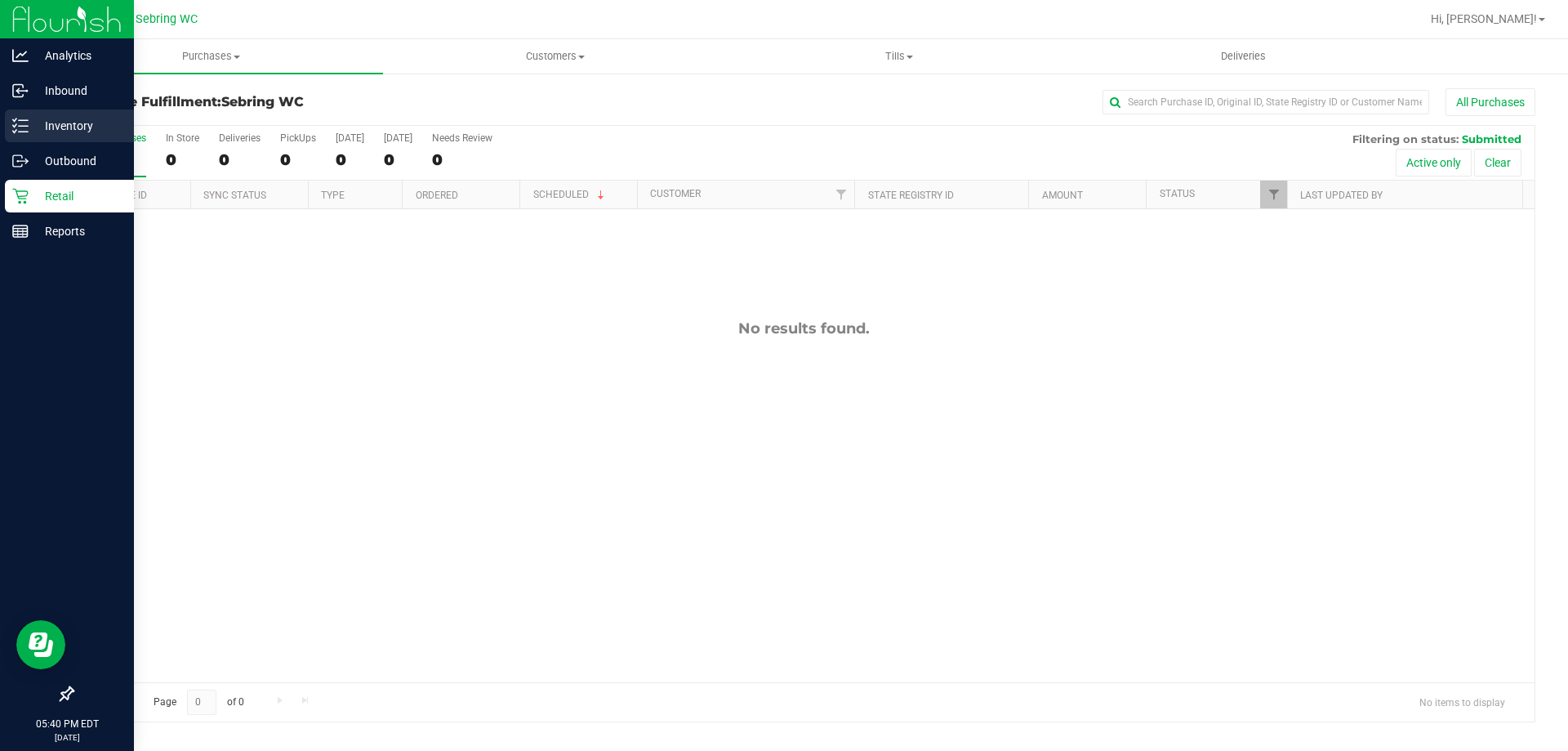
click at [66, 124] on p "Inventory" at bounding box center [77, 126] width 98 height 20
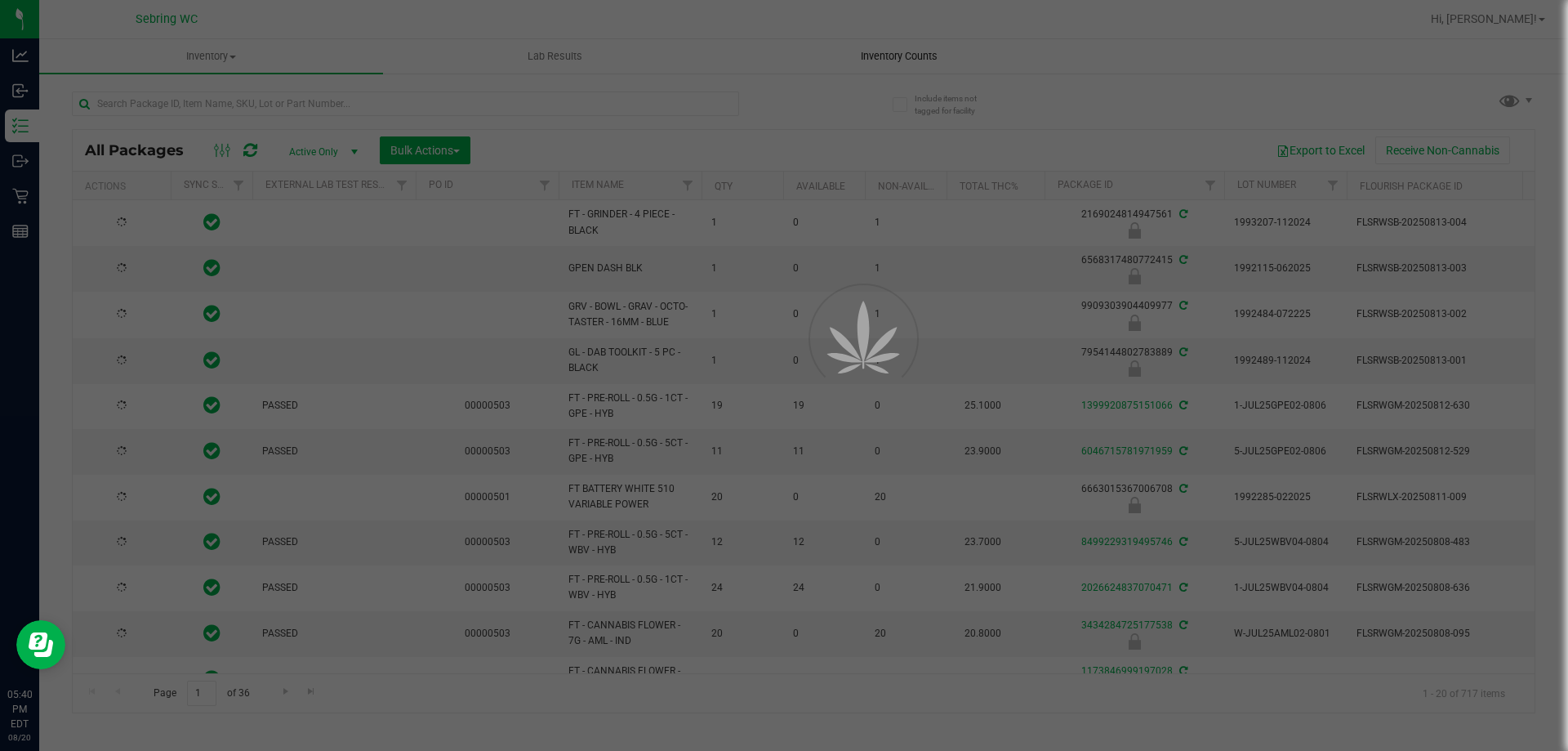
click at [879, 43] on div at bounding box center [784, 375] width 1568 height 751
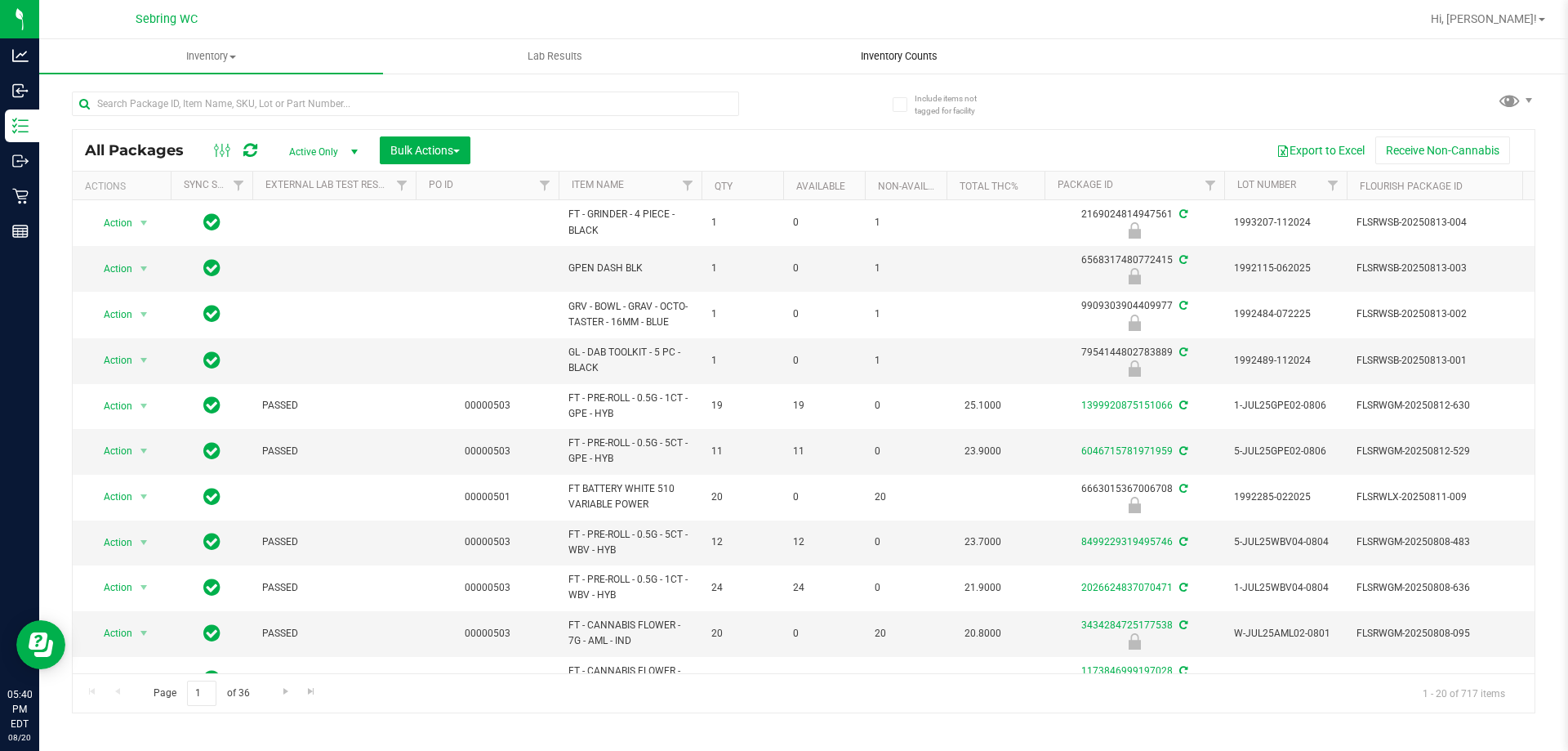
click at [878, 51] on span "Inventory Counts" at bounding box center [899, 56] width 121 height 15
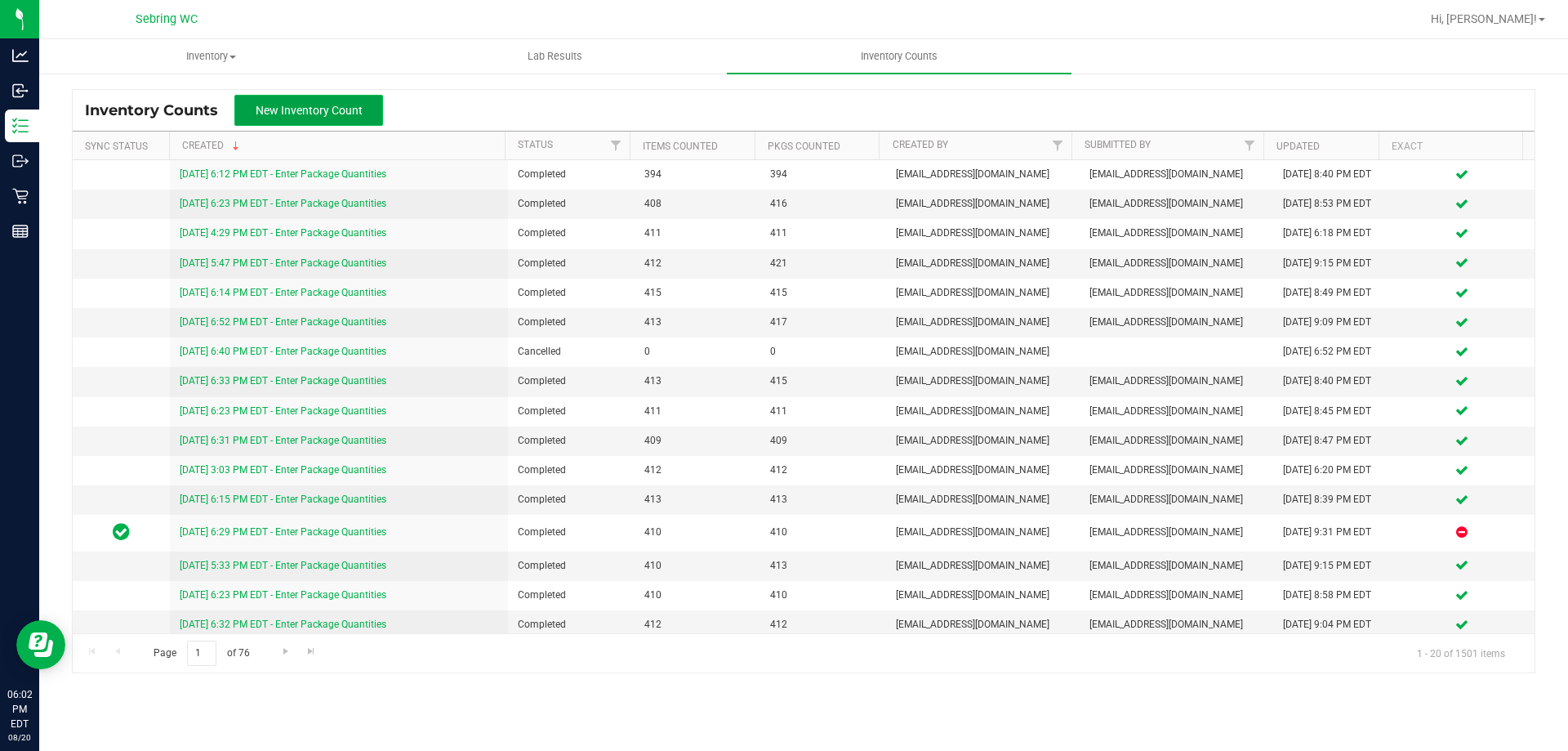
click at [268, 117] on button "New Inventory Count" at bounding box center [309, 110] width 148 height 31
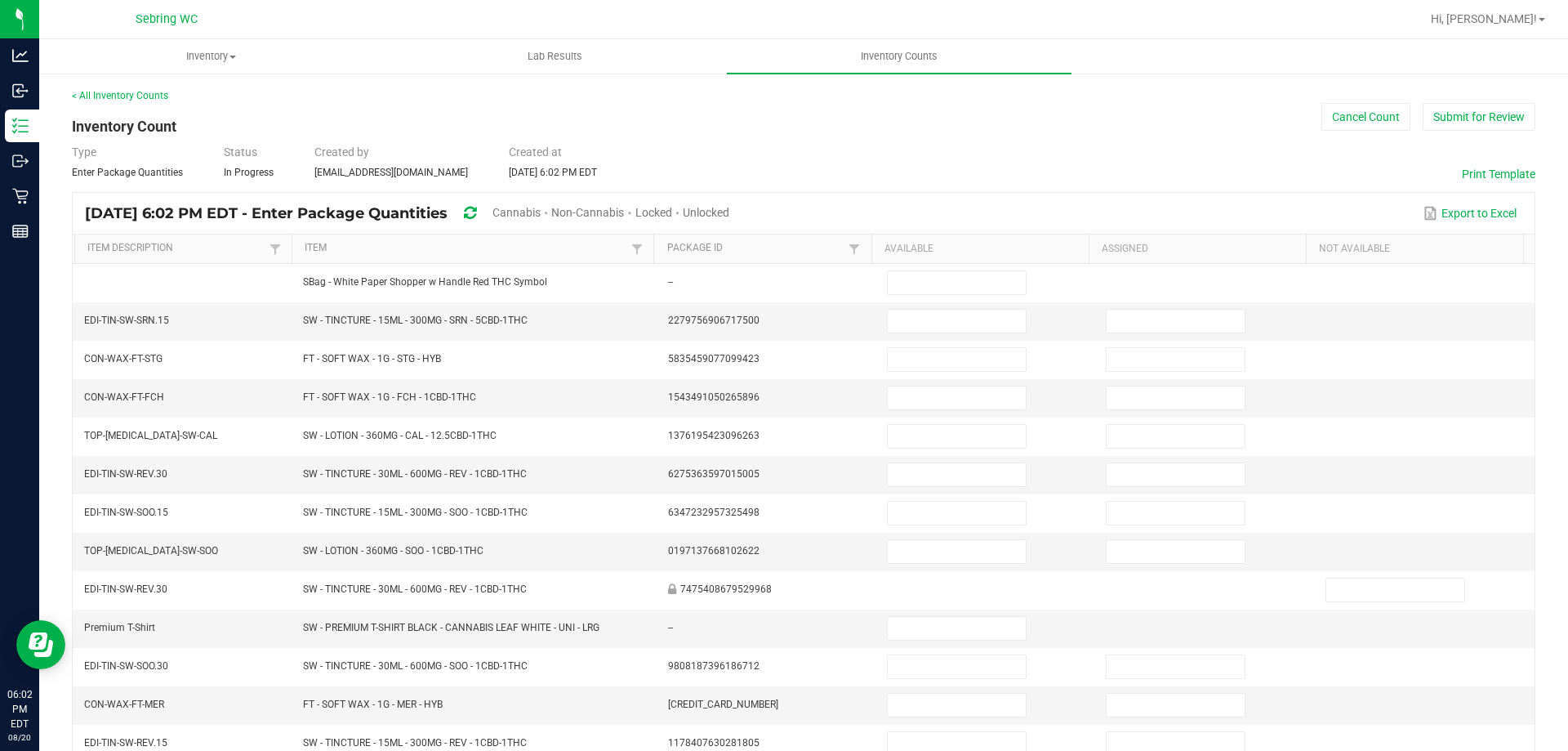
click at [541, 210] on span "Cannabis" at bounding box center [516, 212] width 48 height 13
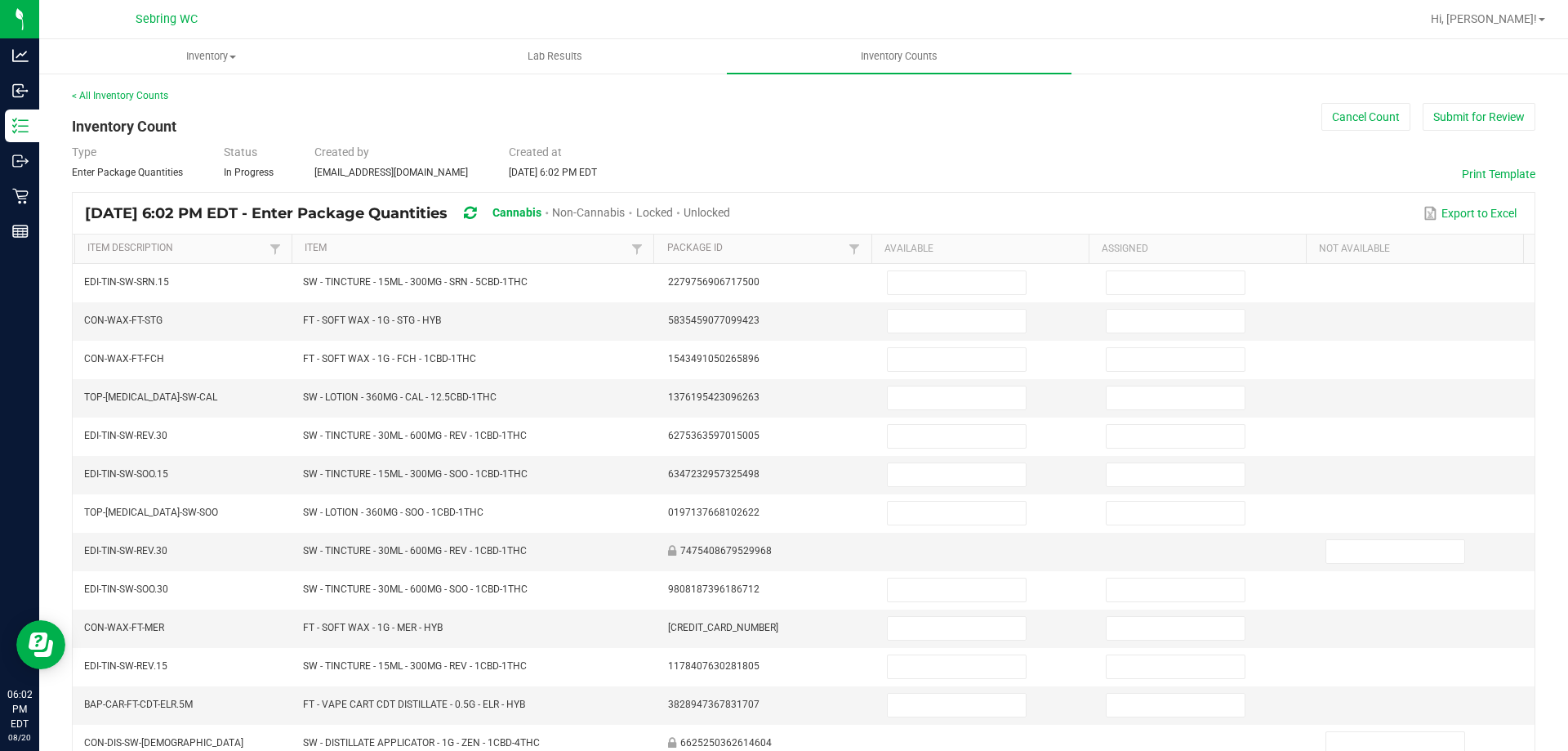
click at [683, 224] on div "Locked" at bounding box center [660, 213] width 47 height 30
click at [730, 203] on div "Unlocked" at bounding box center [706, 213] width 46 height 30
click at [730, 211] on span "Unlocked" at bounding box center [706, 212] width 46 height 13
click at [572, 253] on link "Item" at bounding box center [466, 249] width 322 height 13
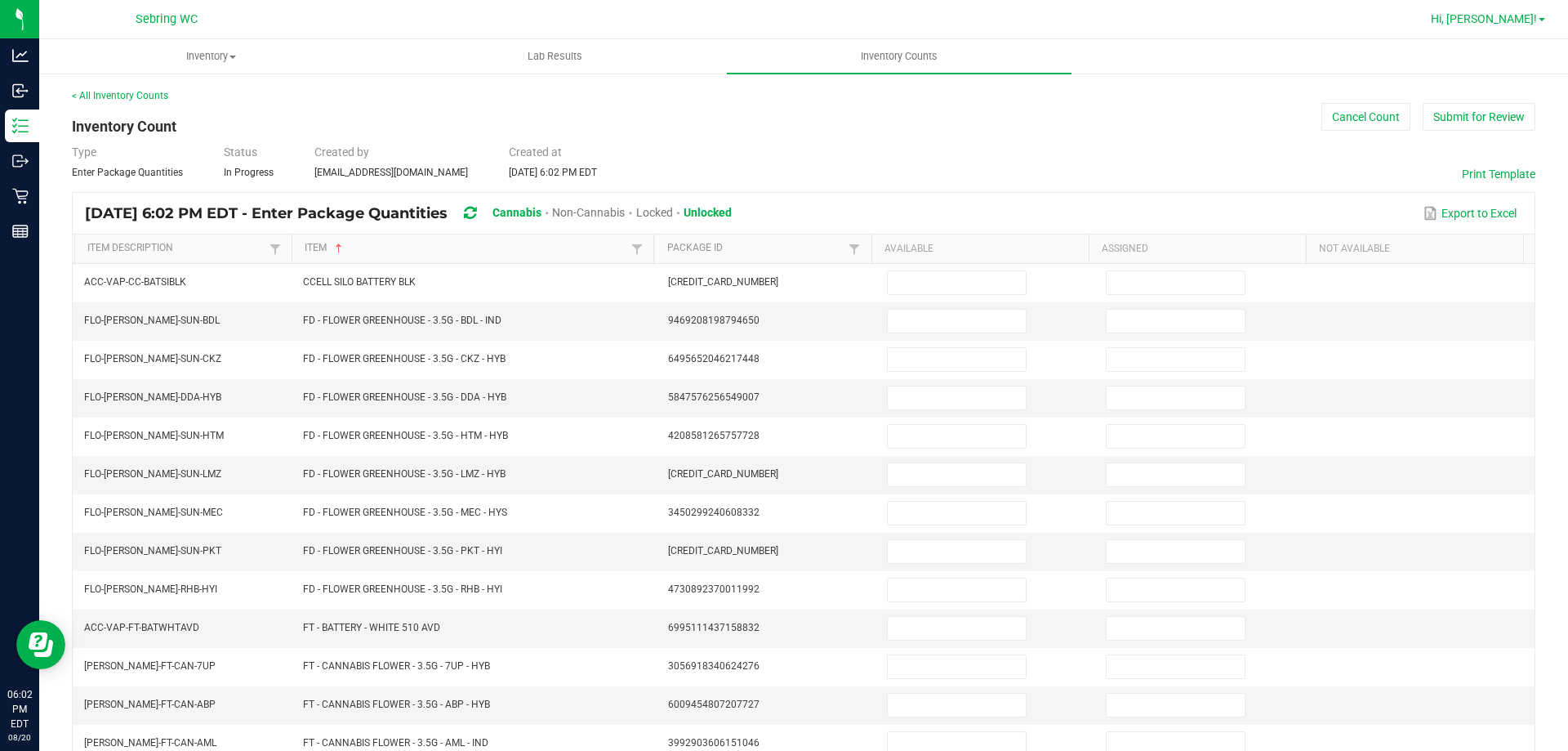
click at [1506, 18] on span "Hi, [PERSON_NAME]!" at bounding box center [1483, 18] width 106 height 13
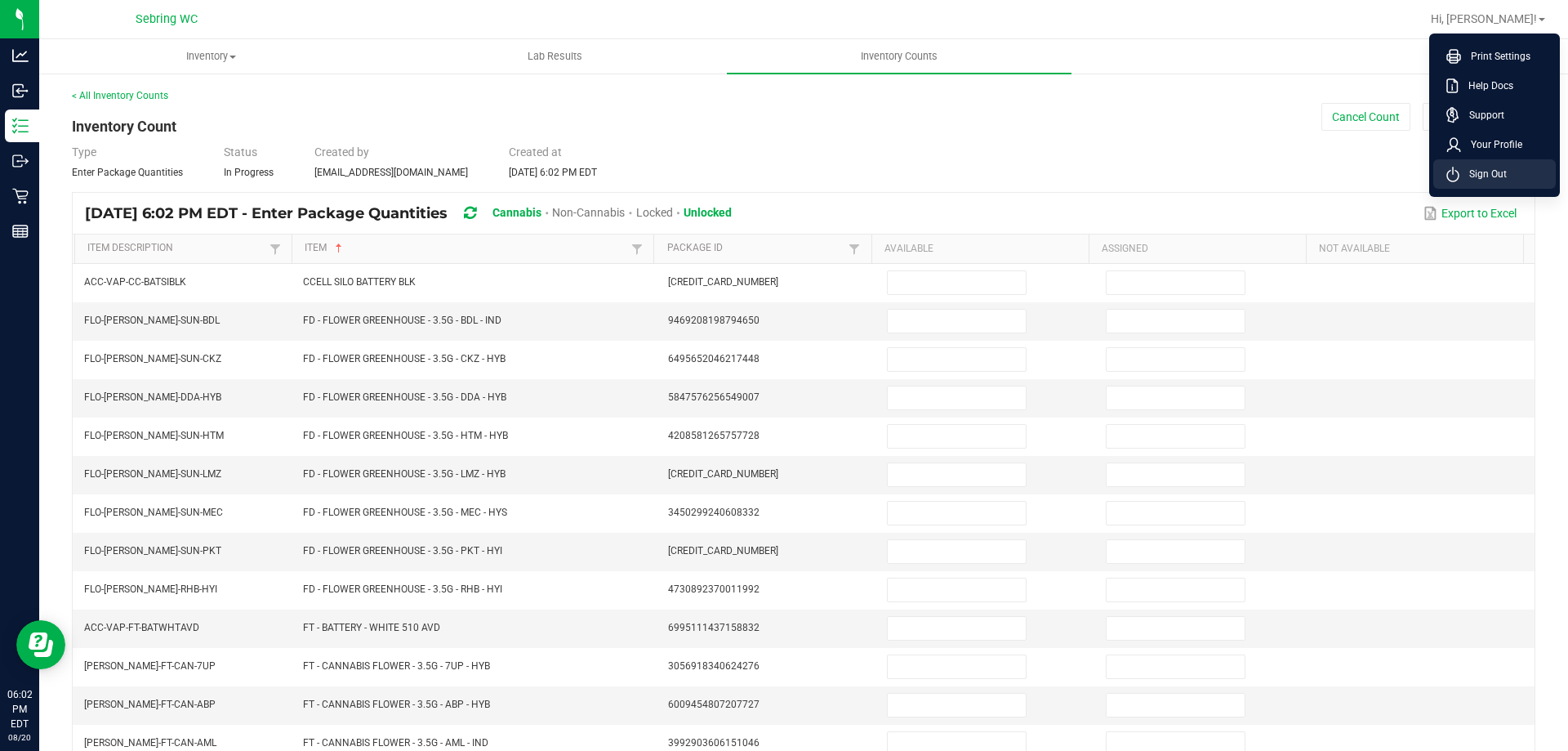
click at [1487, 171] on span "Sign Out" at bounding box center [1483, 174] width 47 height 16
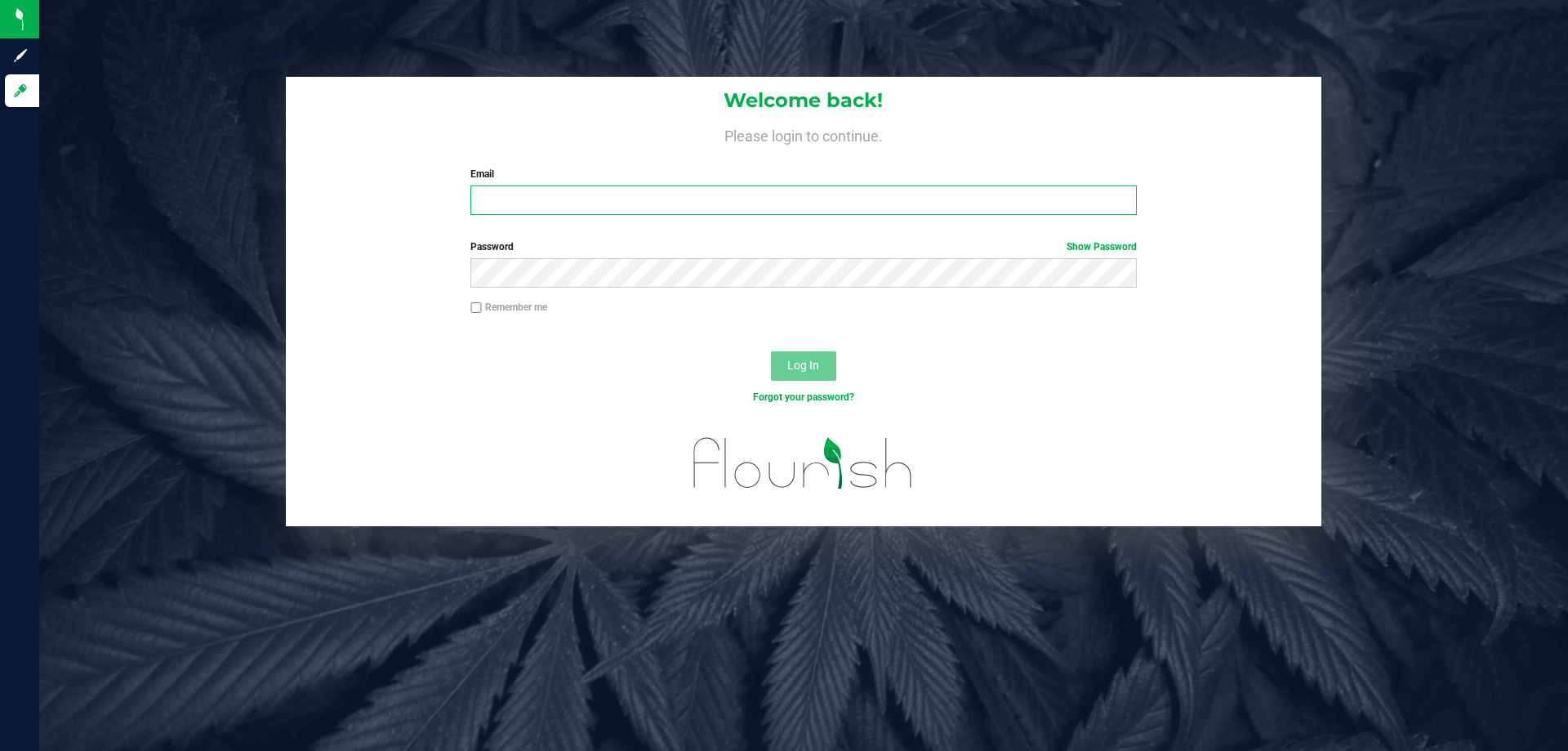
click at [745, 196] on input "Email" at bounding box center [803, 200] width 665 height 29
type input "[EMAIL_ADDRESS][DOMAIN_NAME]"
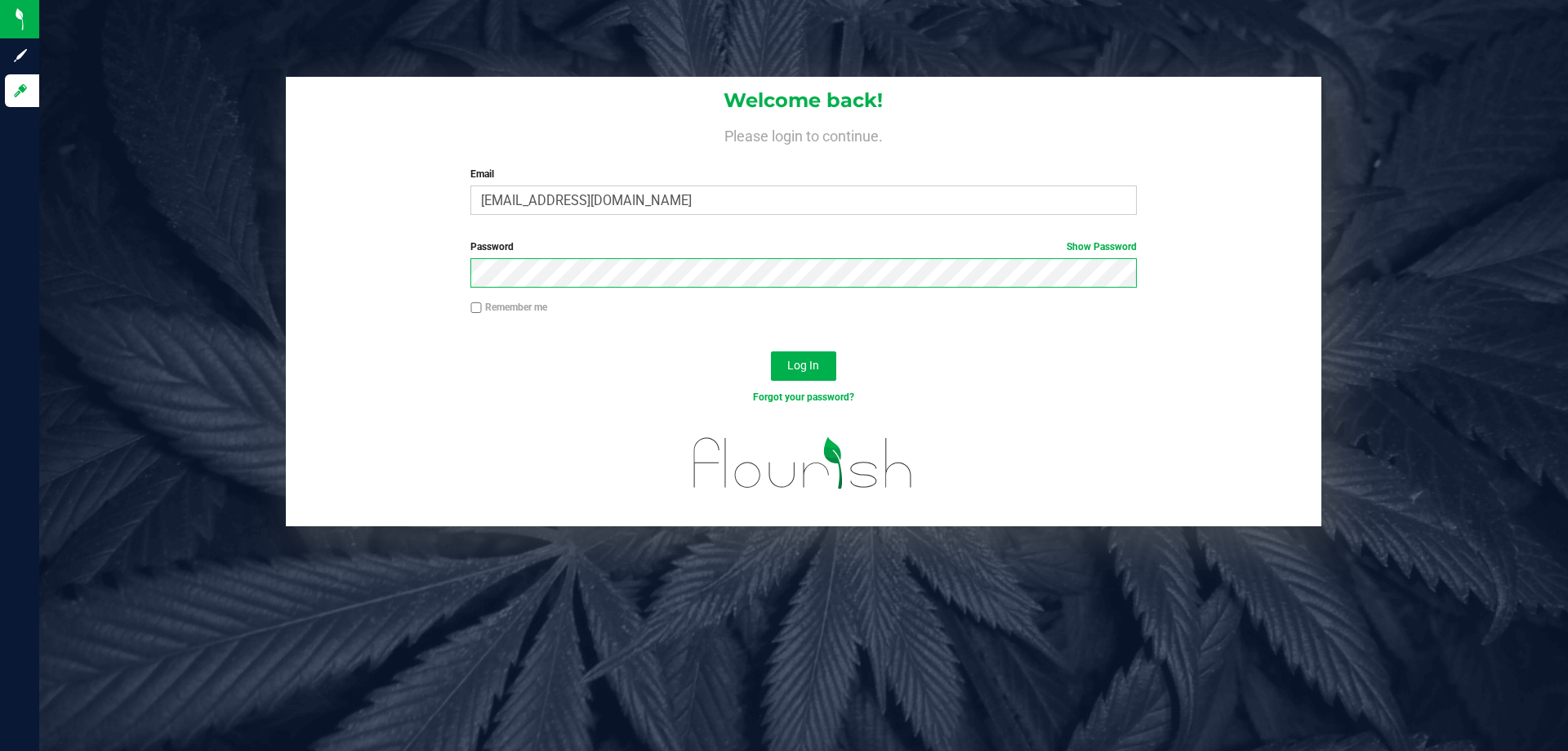
click at [771, 351] on button "Log In" at bounding box center [804, 366] width 66 height 29
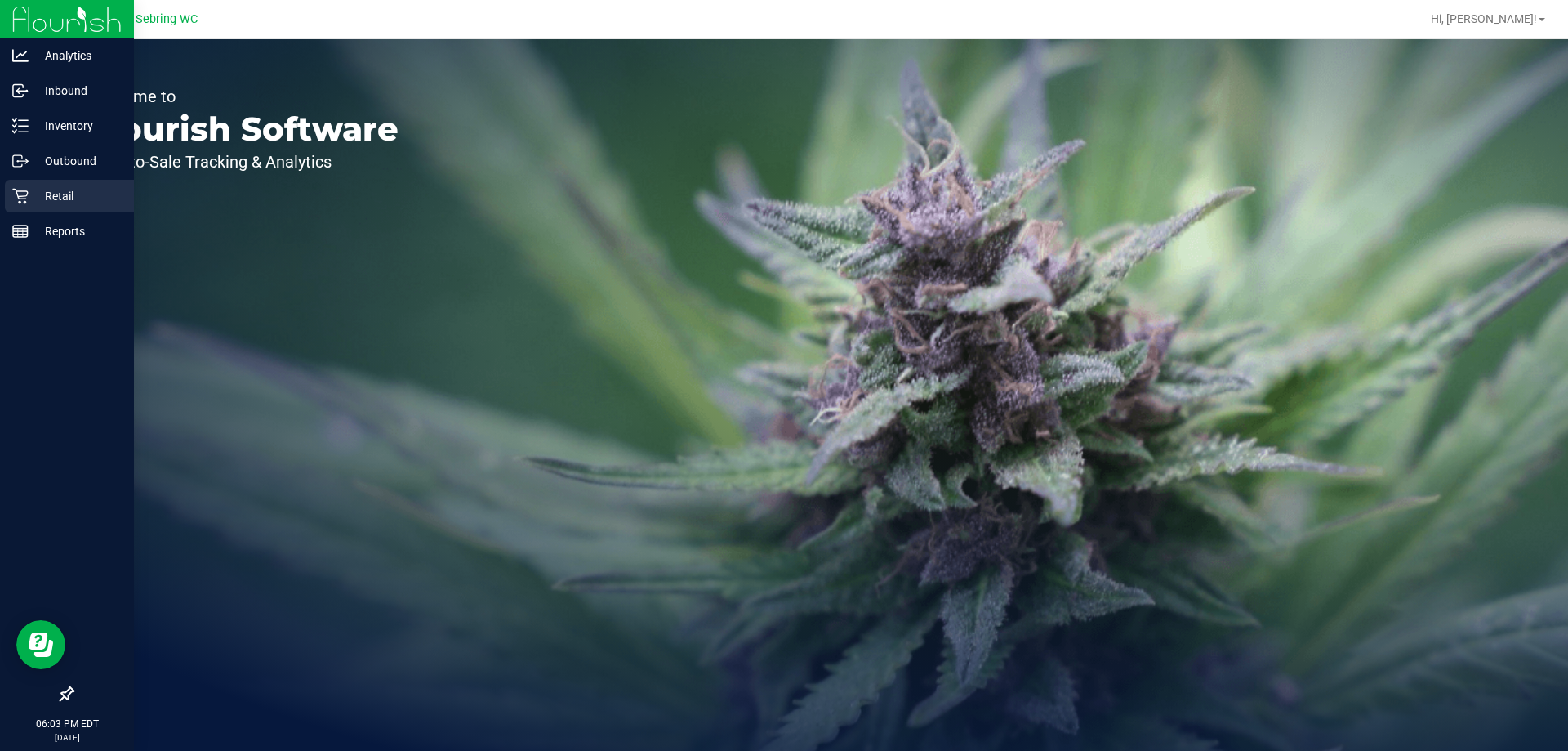
click at [103, 189] on p "Retail" at bounding box center [77, 197] width 98 height 20
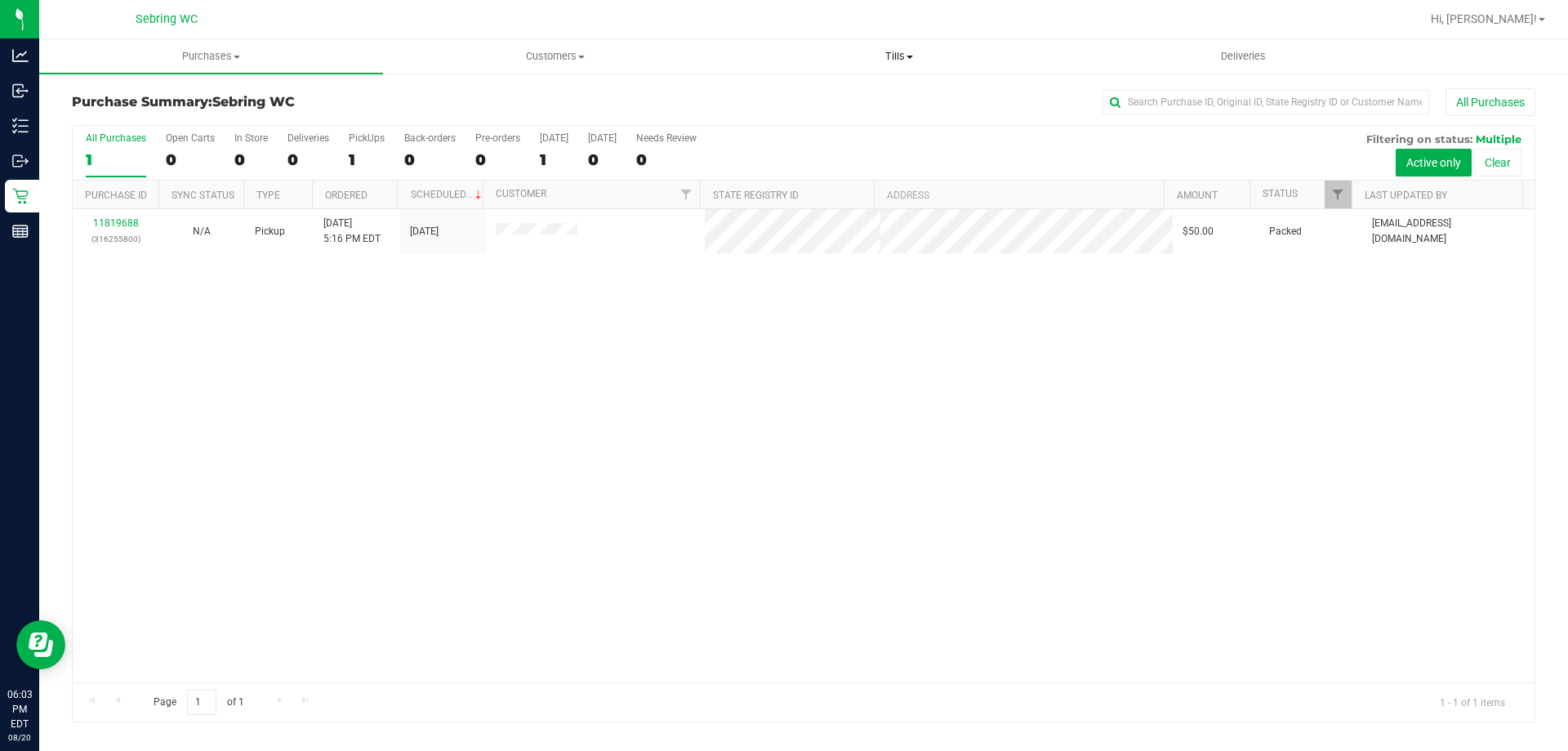
click at [888, 49] on span "Tills" at bounding box center [899, 56] width 342 height 15
click at [816, 97] on span "Manage tills" at bounding box center [782, 98] width 110 height 14
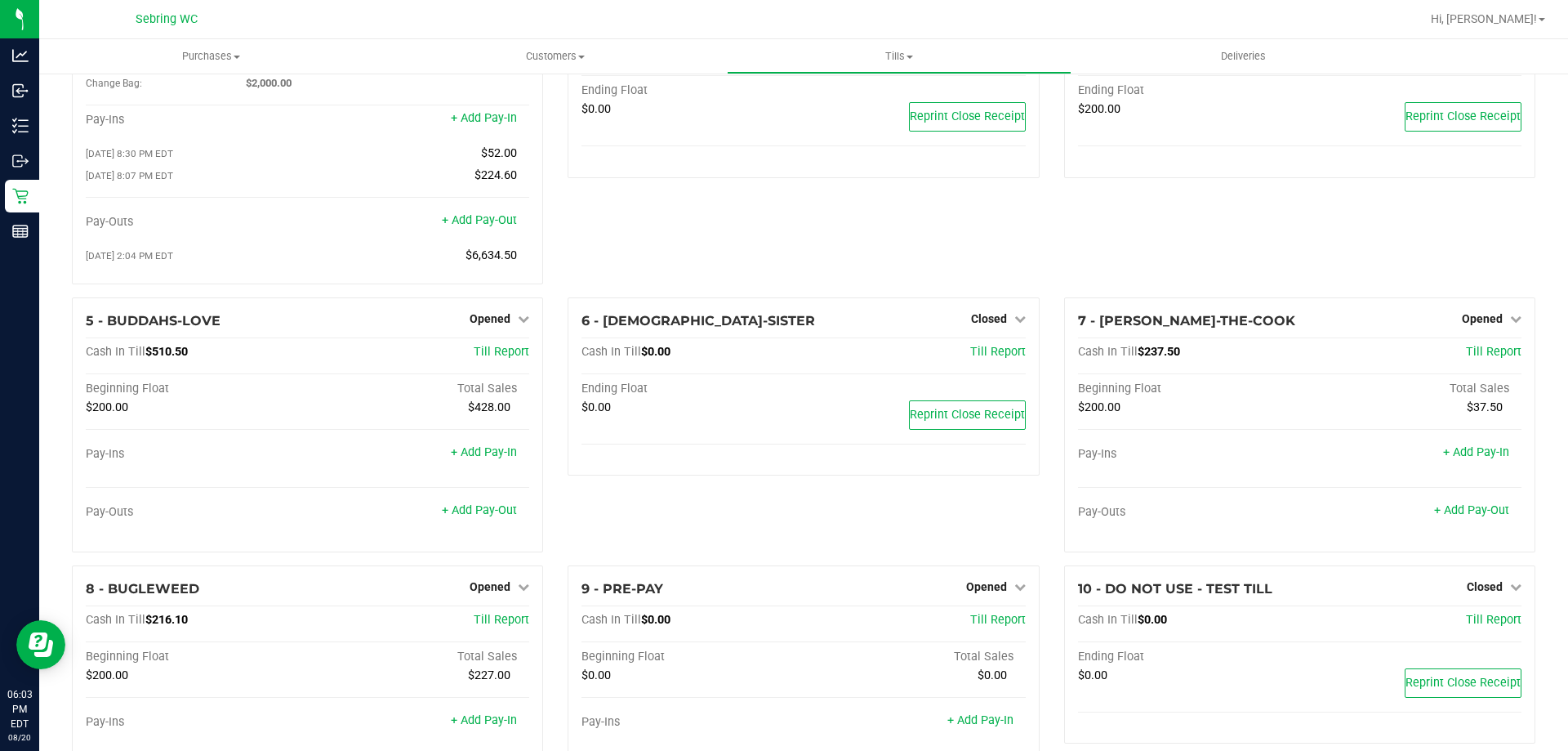
scroll to position [82, 0]
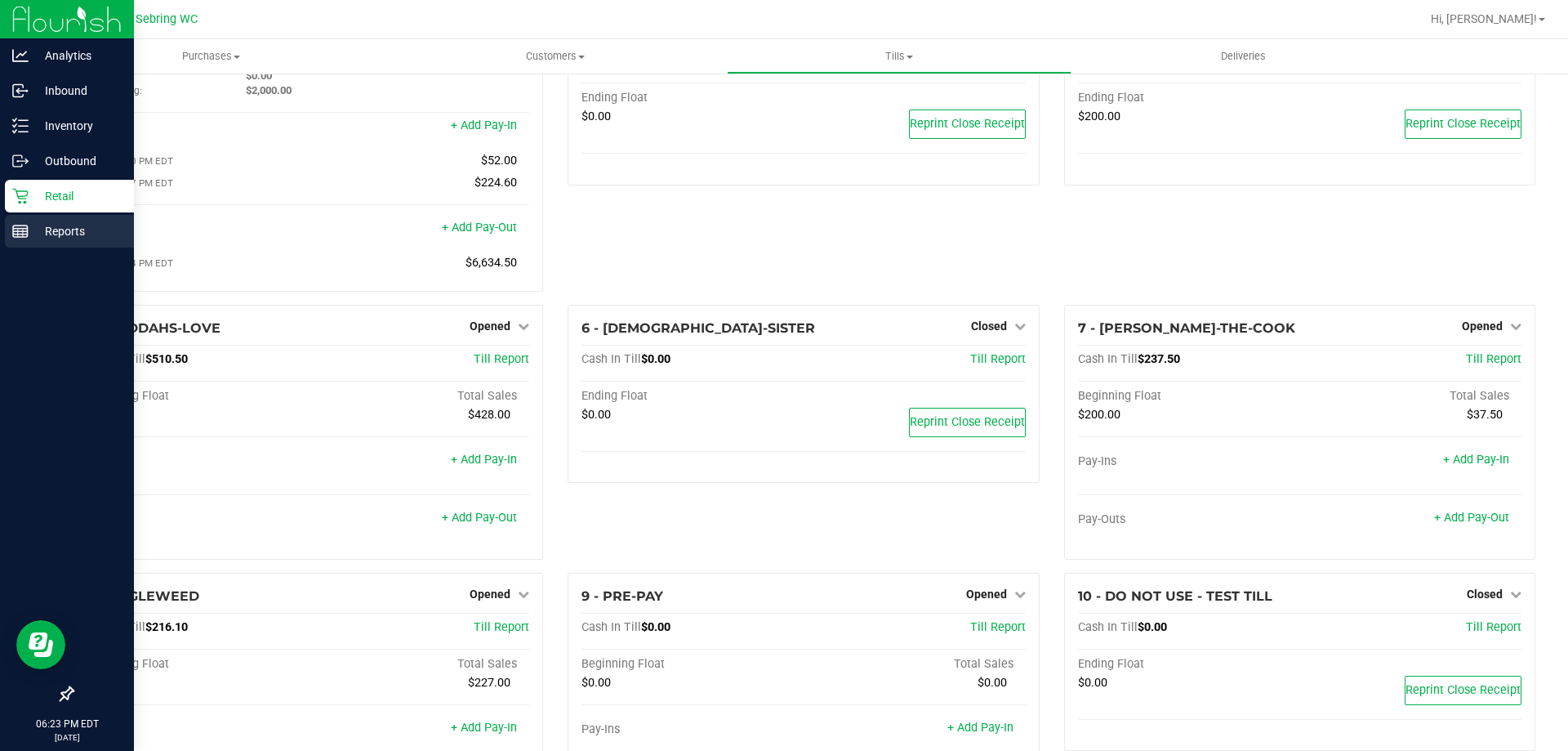
click at [51, 220] on div "Reports" at bounding box center [69, 231] width 129 height 33
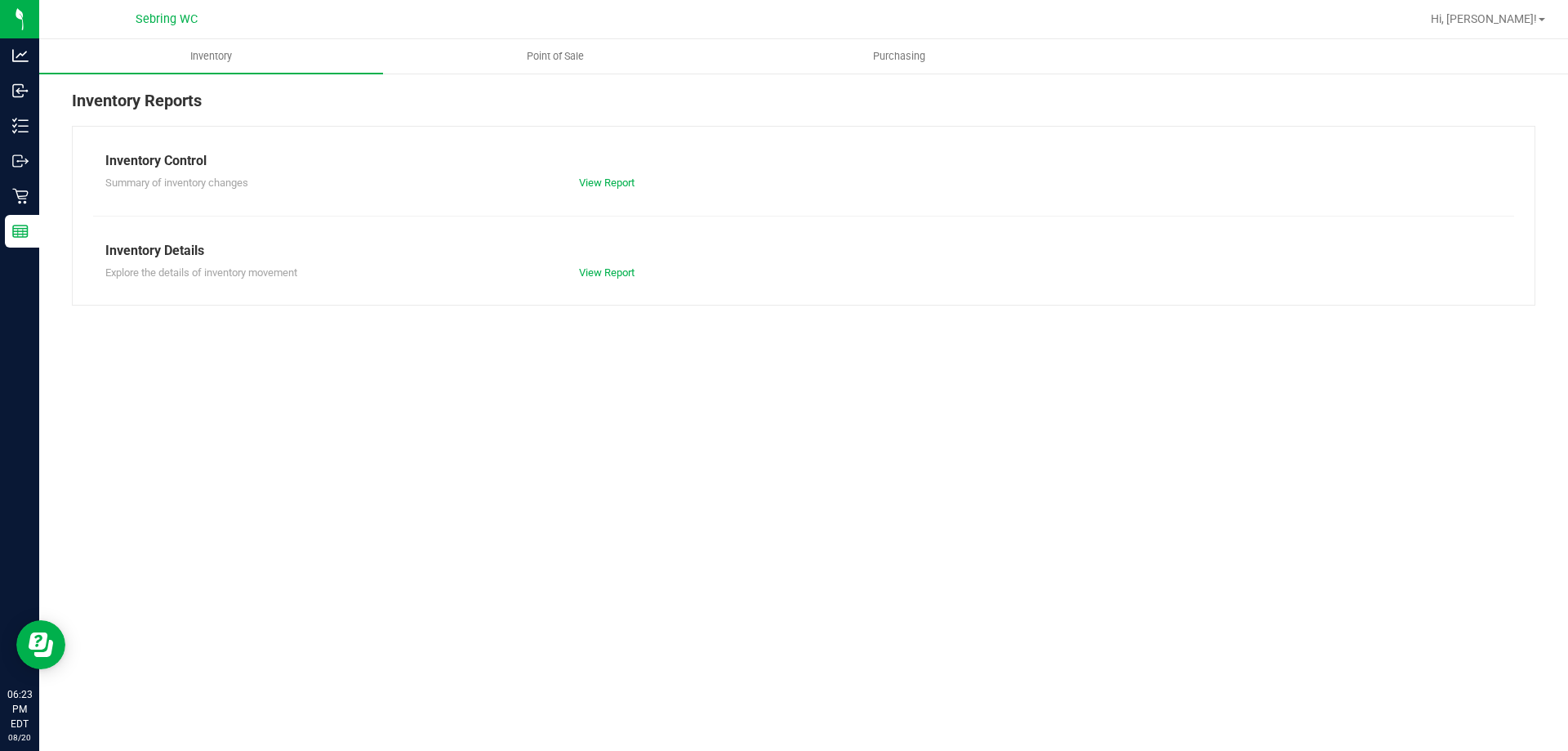
click at [574, 37] on nav "[PERSON_NAME] Hi, [PERSON_NAME]!" at bounding box center [804, 19] width 1529 height 39
click at [560, 64] on uib-tab-heading "Point of Sale" at bounding box center [555, 56] width 342 height 33
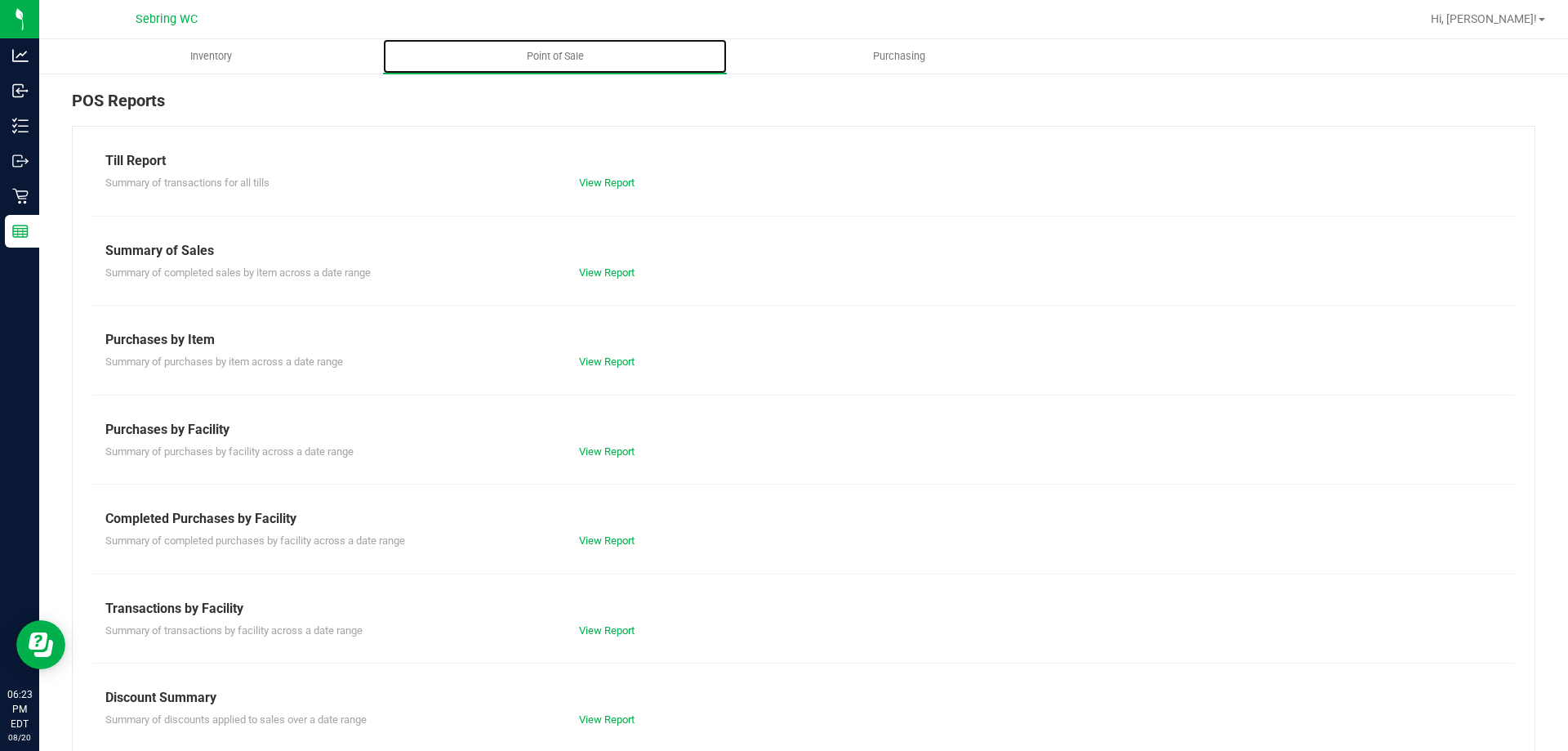
scroll to position [82, 0]
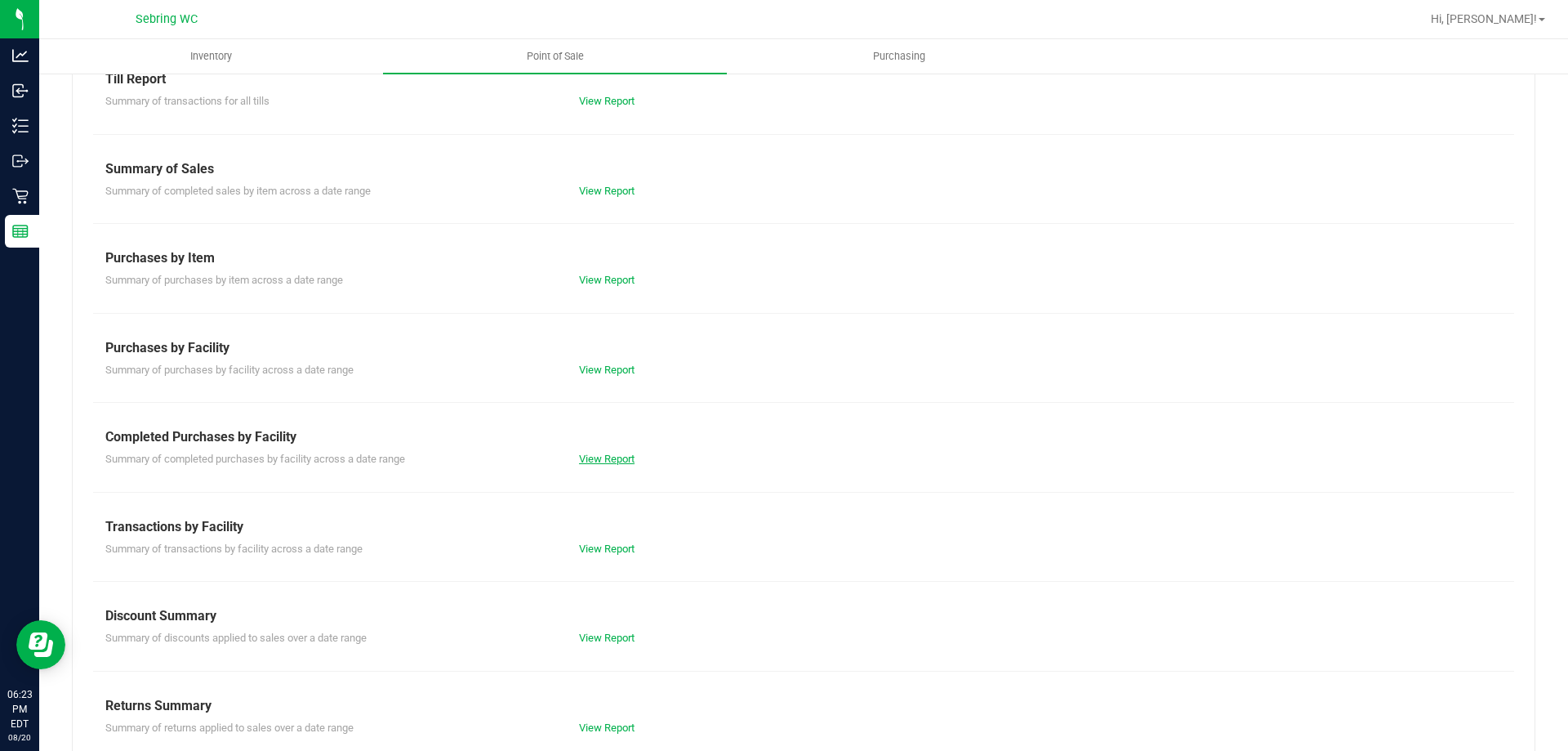
click at [618, 461] on link "View Report" at bounding box center [606, 458] width 56 height 12
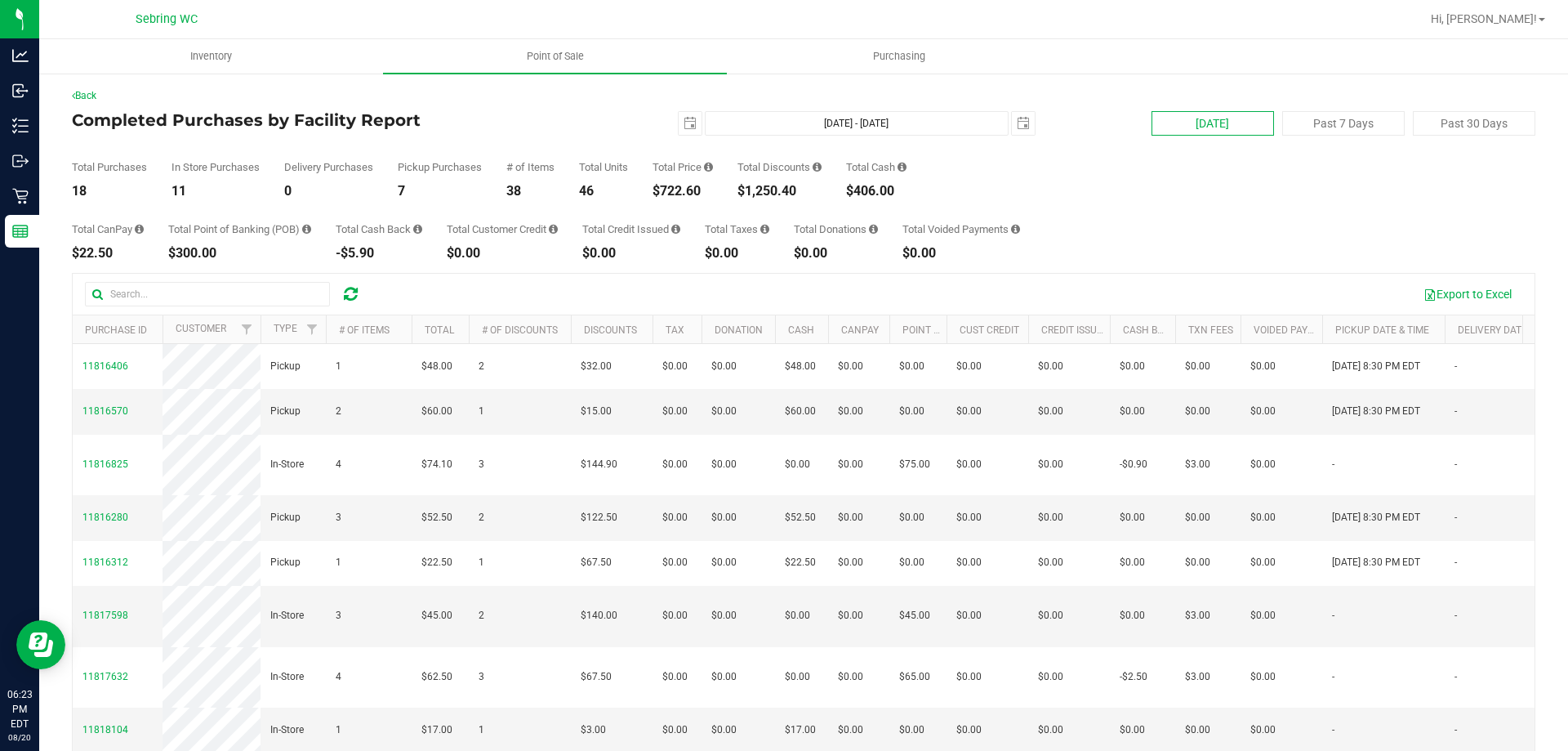
click at [1209, 121] on button "[DATE]" at bounding box center [1212, 123] width 123 height 25
click at [1425, 299] on button "Export to Excel" at bounding box center [1467, 294] width 109 height 28
click at [1469, 297] on button "Export to Excel" at bounding box center [1467, 294] width 109 height 28
click at [1454, 297] on button "Export to Excel" at bounding box center [1467, 294] width 109 height 28
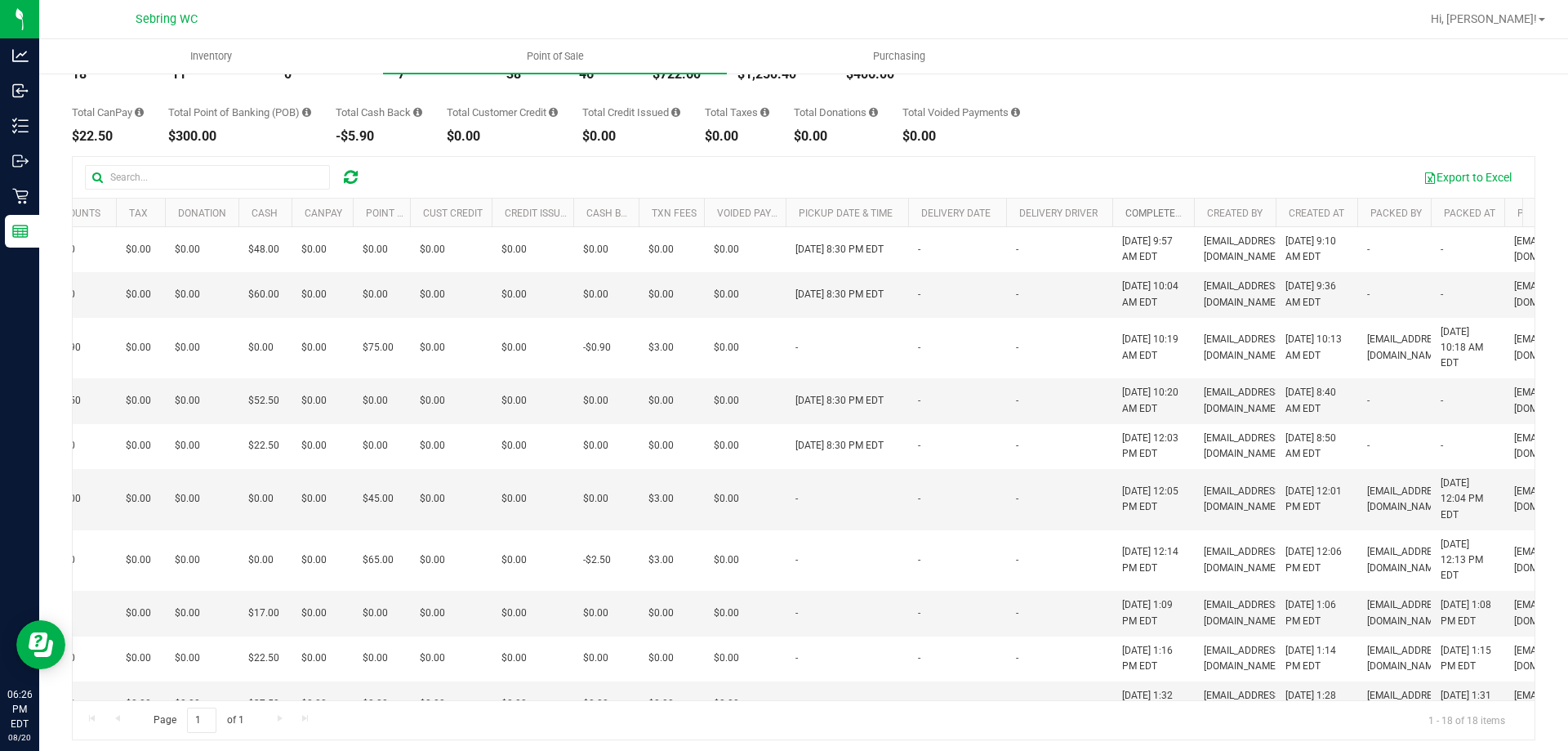
click at [1146, 218] on link "Completed At" at bounding box center [1160, 213] width 70 height 12
click at [1146, 218] on link "Completed At" at bounding box center [1170, 212] width 89 height 12
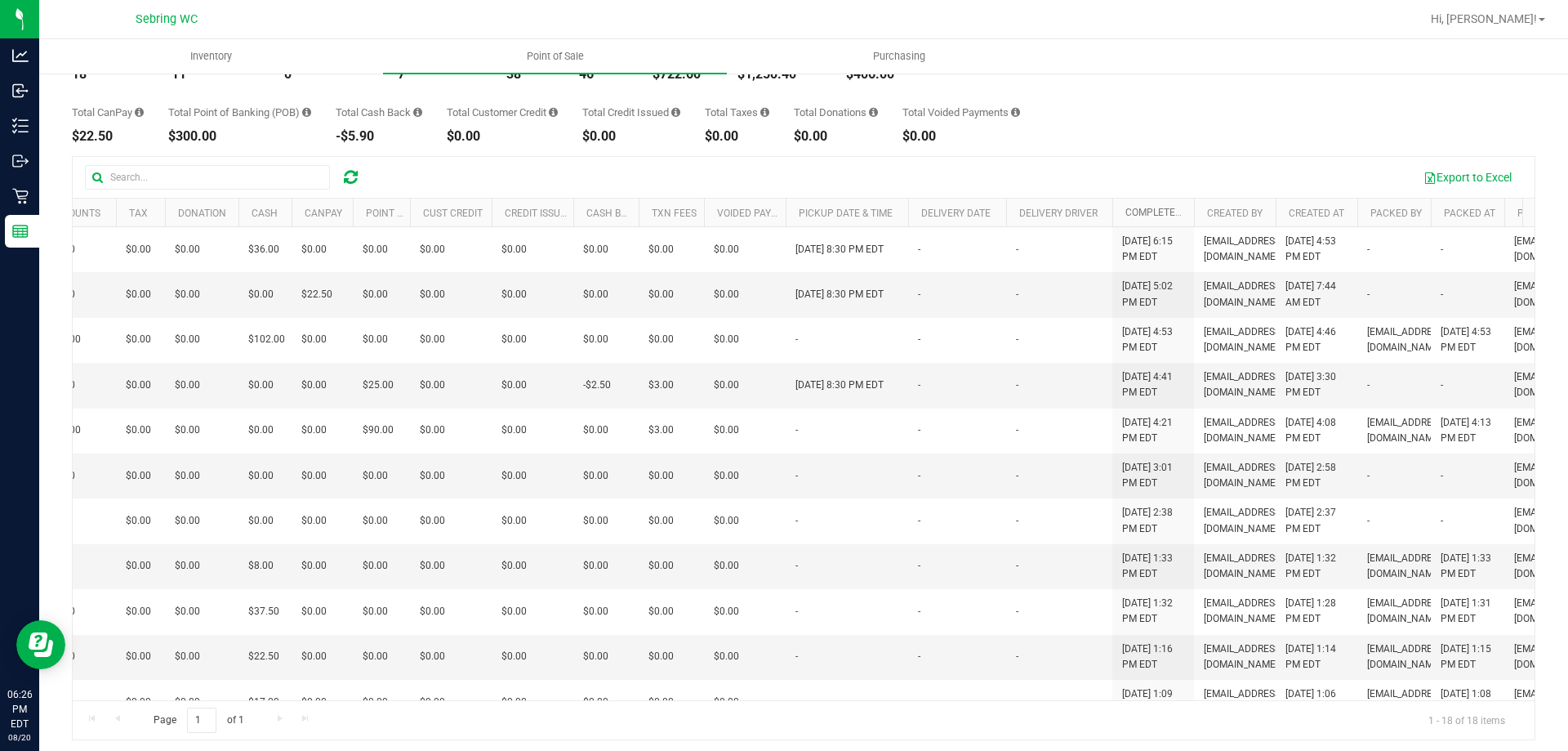
click at [1146, 218] on link "Completed At" at bounding box center [1170, 212] width 89 height 12
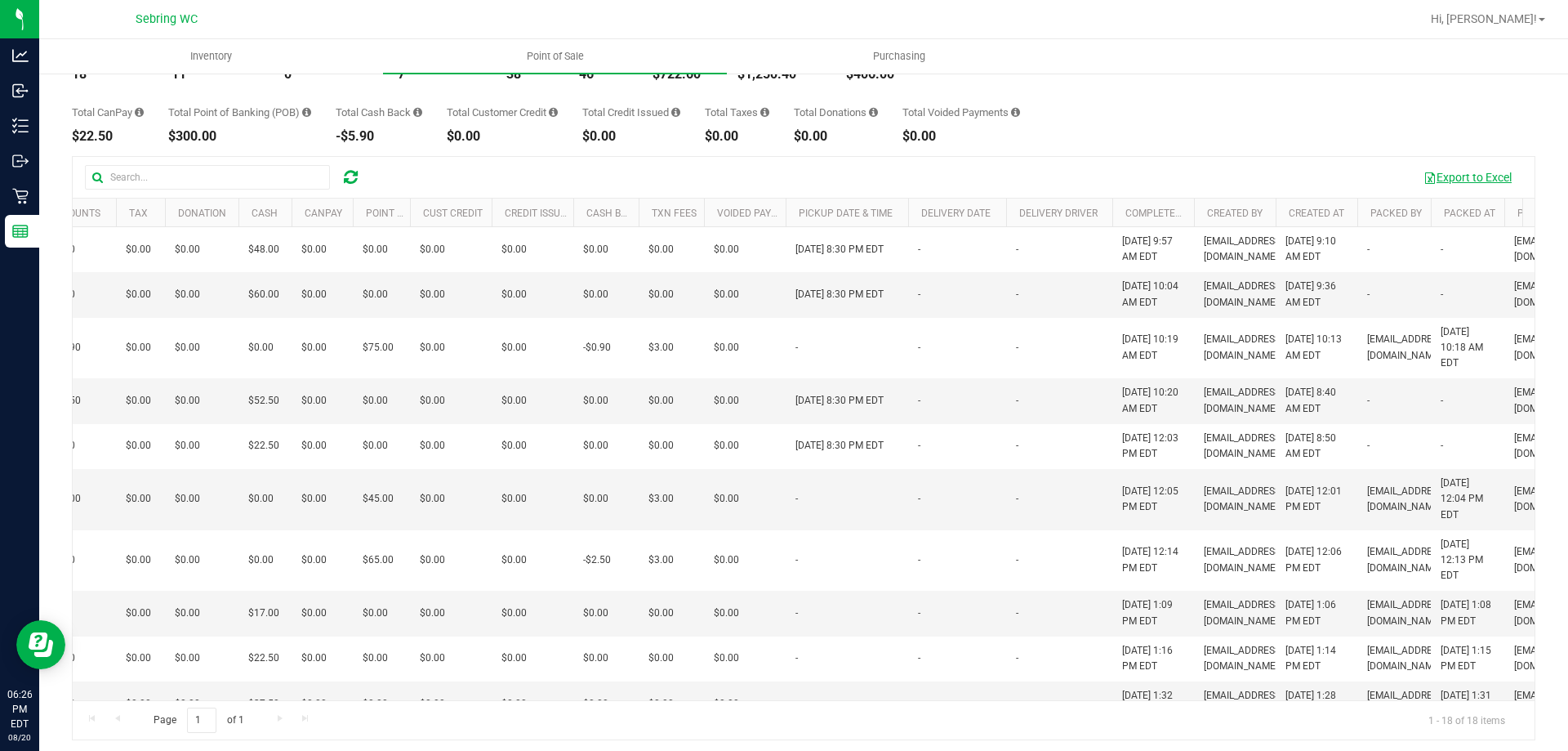
click at [1468, 179] on button "Export to Excel" at bounding box center [1467, 177] width 109 height 28
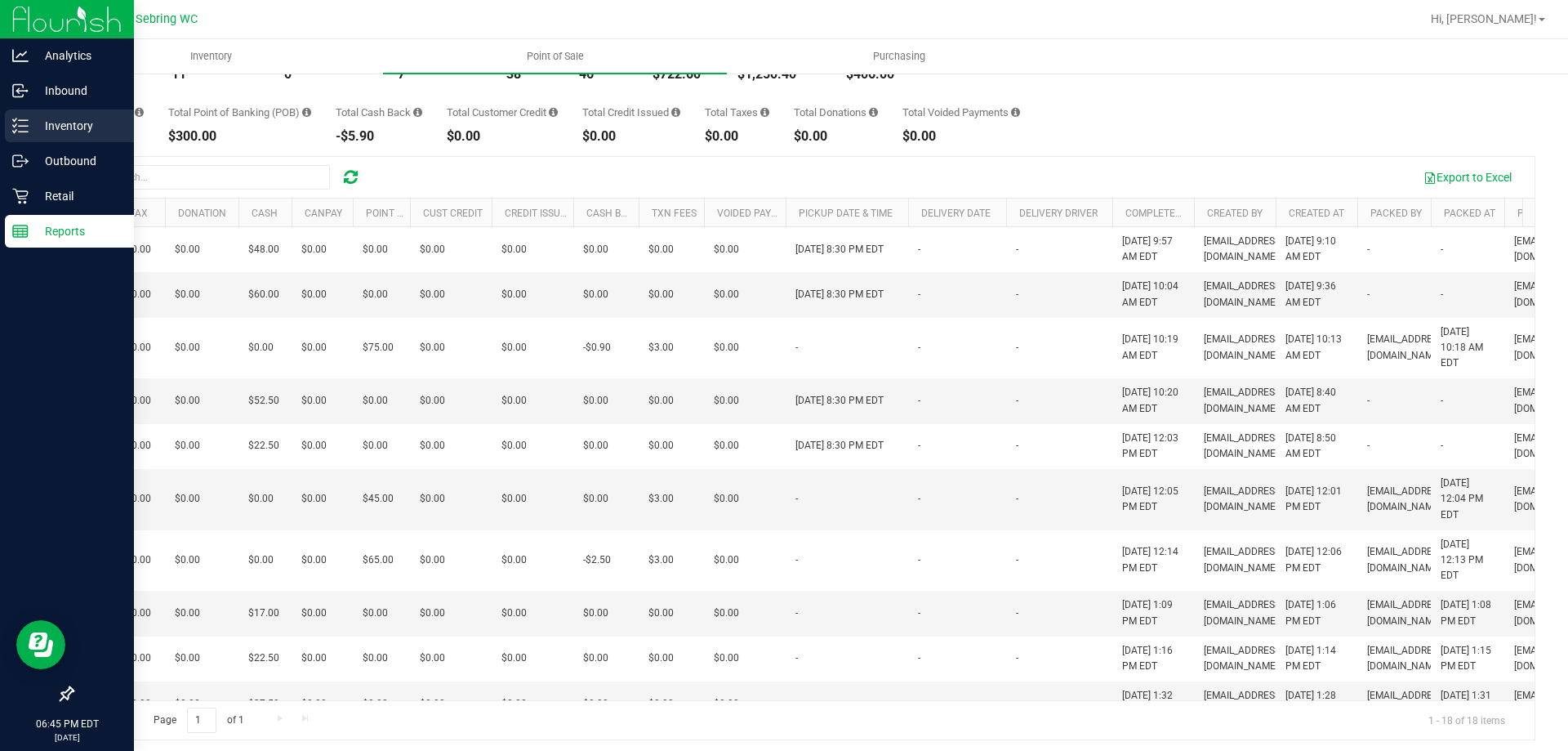
click at [65, 131] on p "Inventory" at bounding box center [77, 126] width 98 height 20
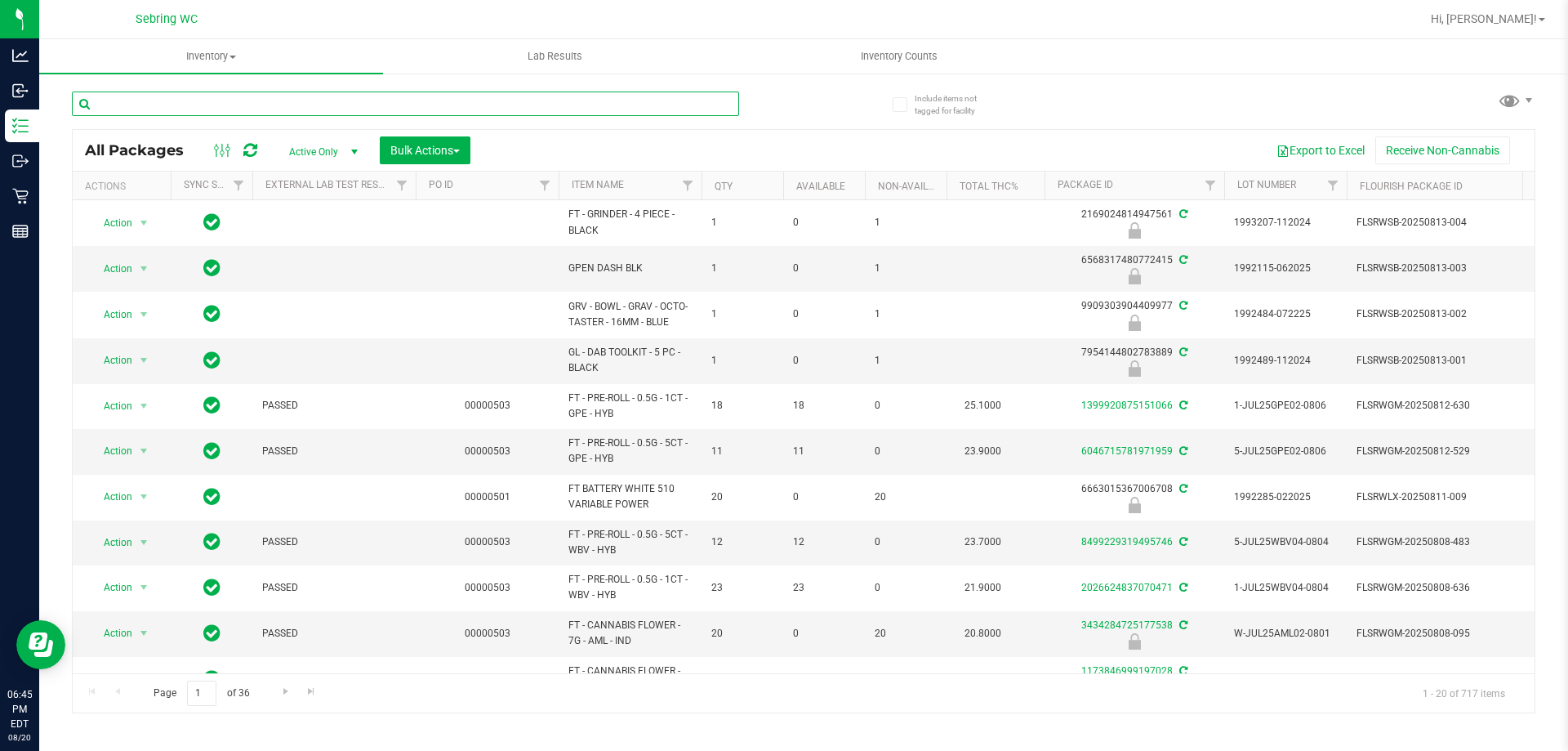
click at [258, 107] on input "text" at bounding box center [405, 104] width 667 height 25
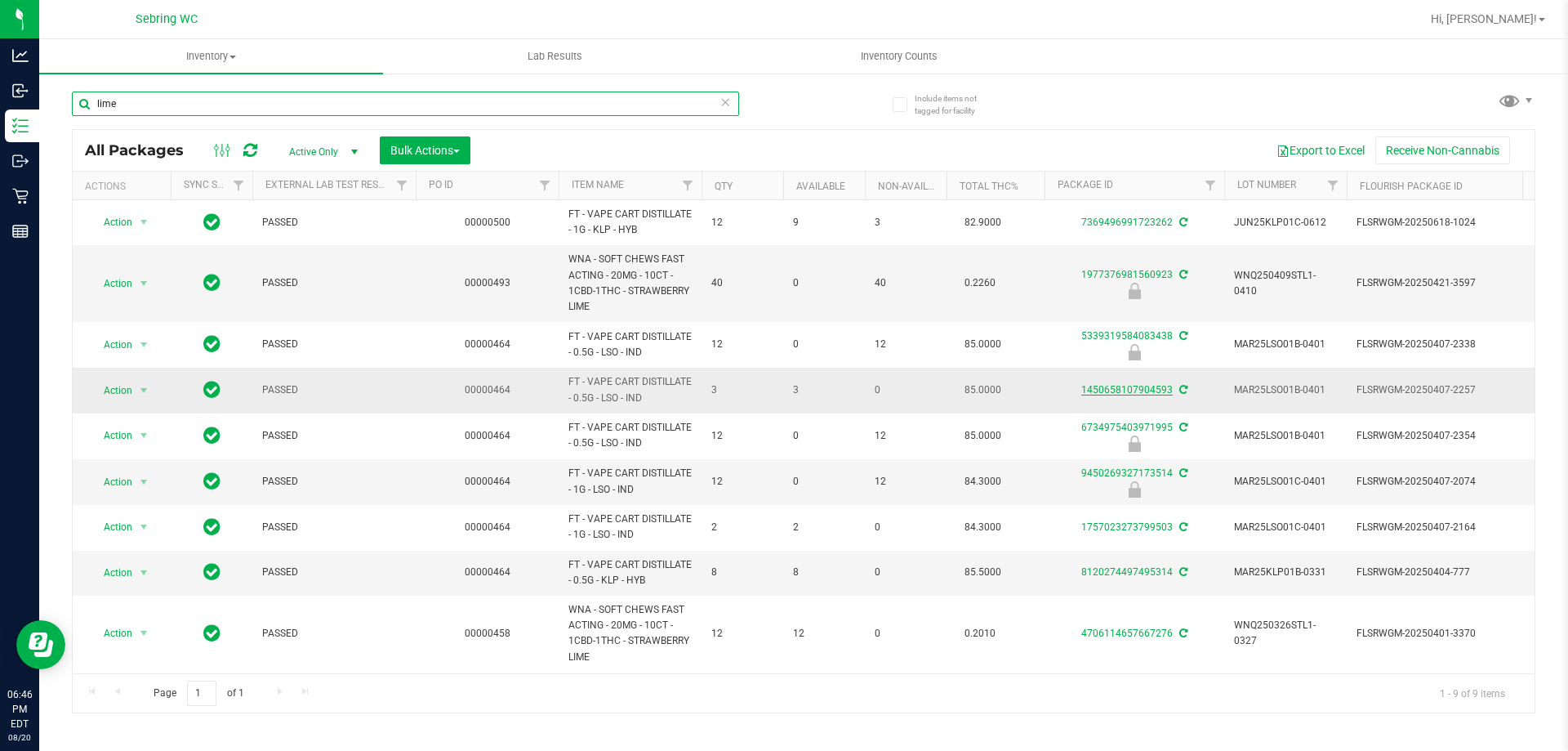
type input "lime"
click at [1112, 391] on link "1450658107904593" at bounding box center [1127, 390] width 92 height 12
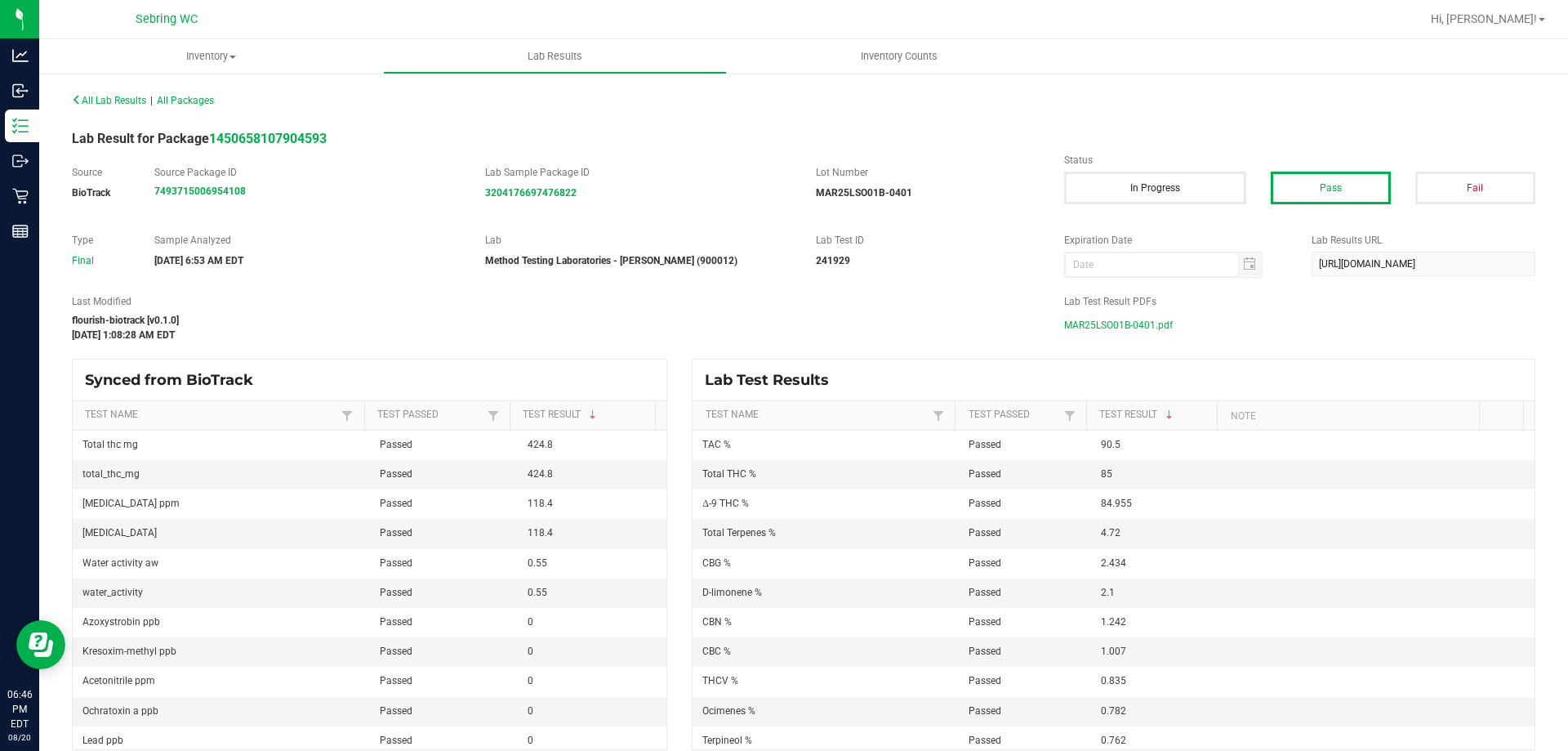
click at [1098, 321] on span "MAR25LSO01B-0401.pdf" at bounding box center [1118, 325] width 108 height 25
click at [82, 113] on div "All Lab Results | All Packages" at bounding box center [804, 100] width 1488 height 41
click at [88, 92] on div "All Lab Results | All Packages" at bounding box center [804, 100] width 1488 height 41
click at [89, 107] on div "All Lab Results | All Packages" at bounding box center [431, 100] width 744 height 15
click at [101, 101] on span "All Lab Results" at bounding box center [109, 100] width 75 height 12
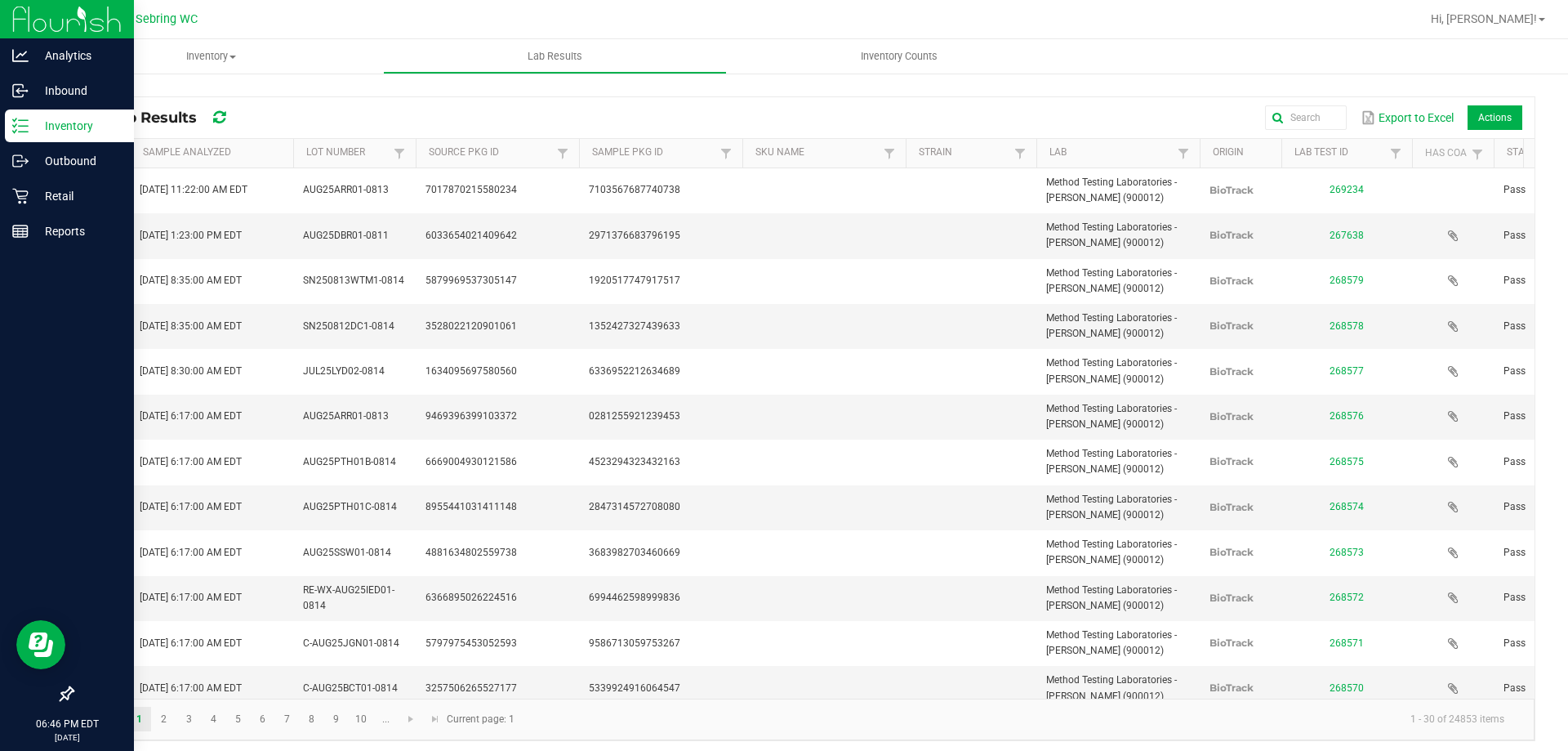
click at [35, 123] on p "Inventory" at bounding box center [77, 126] width 98 height 20
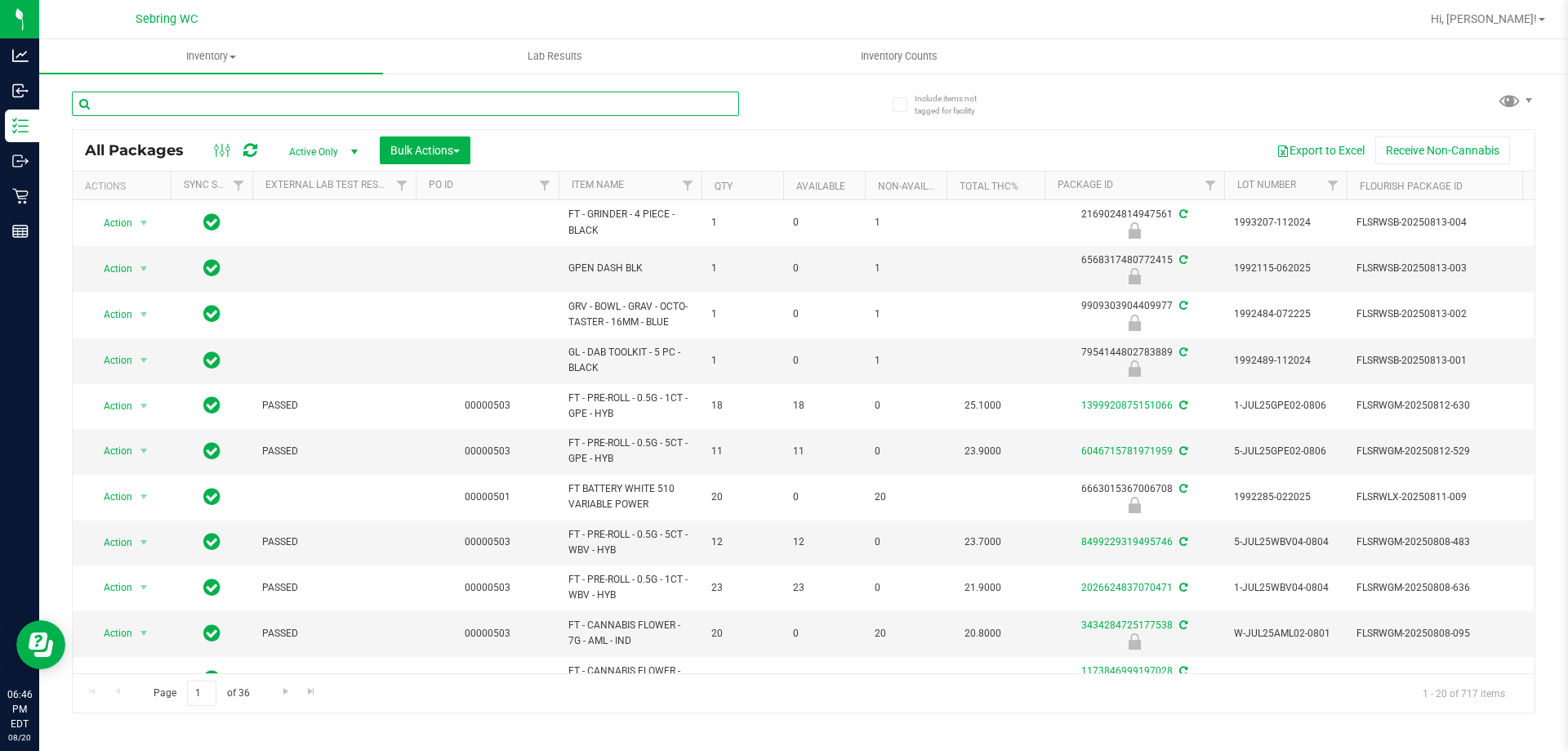
click at [455, 107] on input "text" at bounding box center [405, 104] width 667 height 25
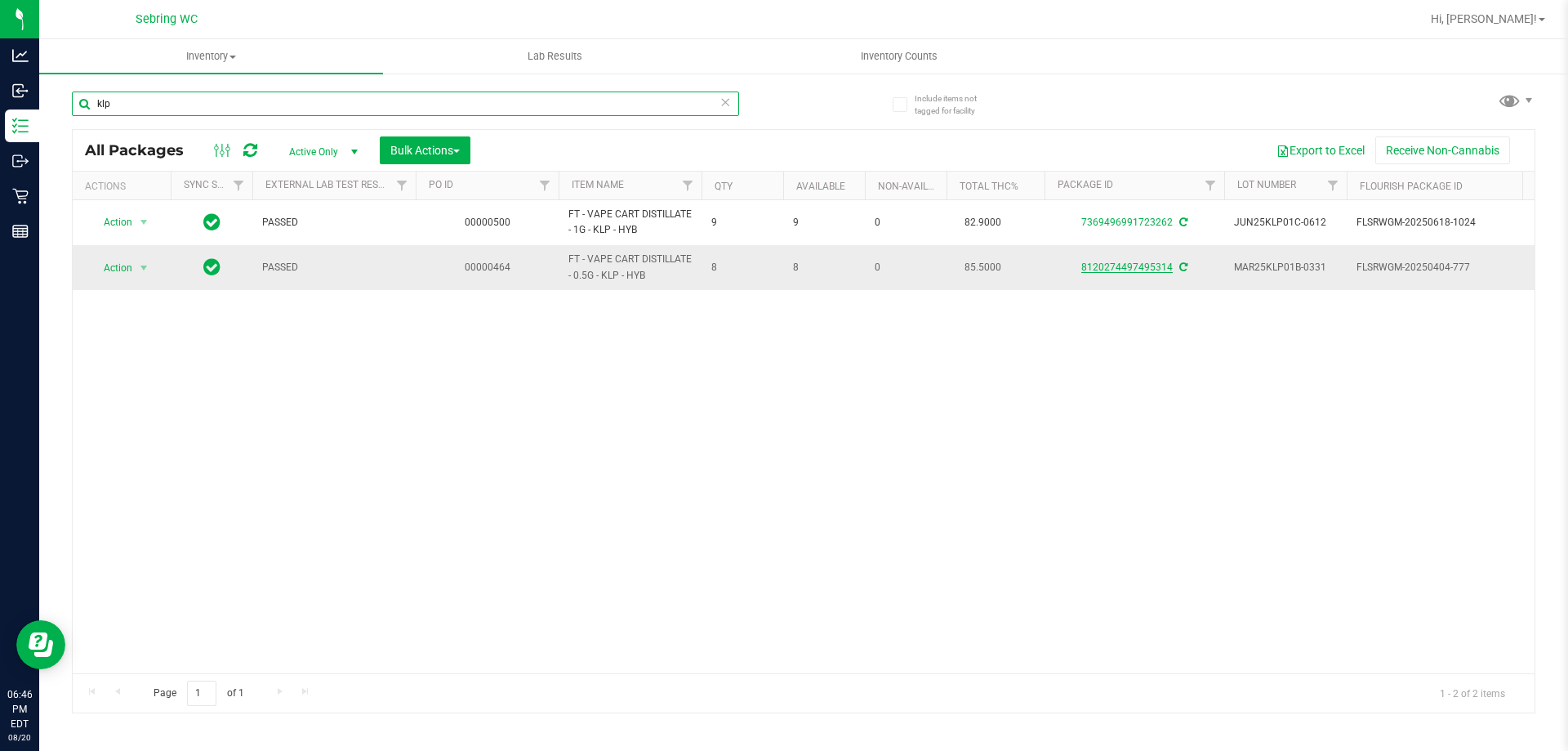
type input "klp"
click at [1107, 266] on link "8120274497495314" at bounding box center [1127, 267] width 92 height 12
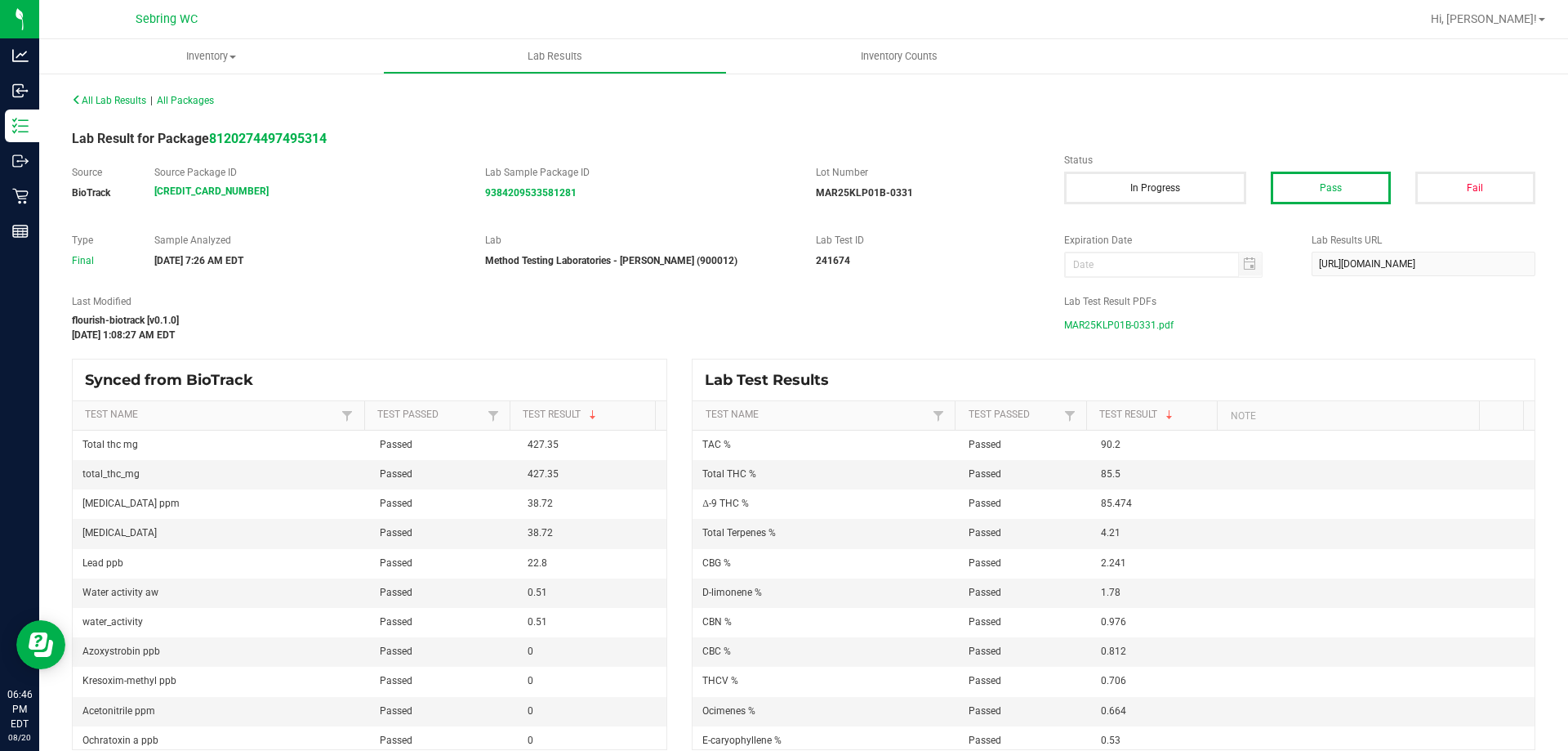
click at [1126, 333] on span "MAR25KLP01B-0331.pdf" at bounding box center [1118, 325] width 109 height 25
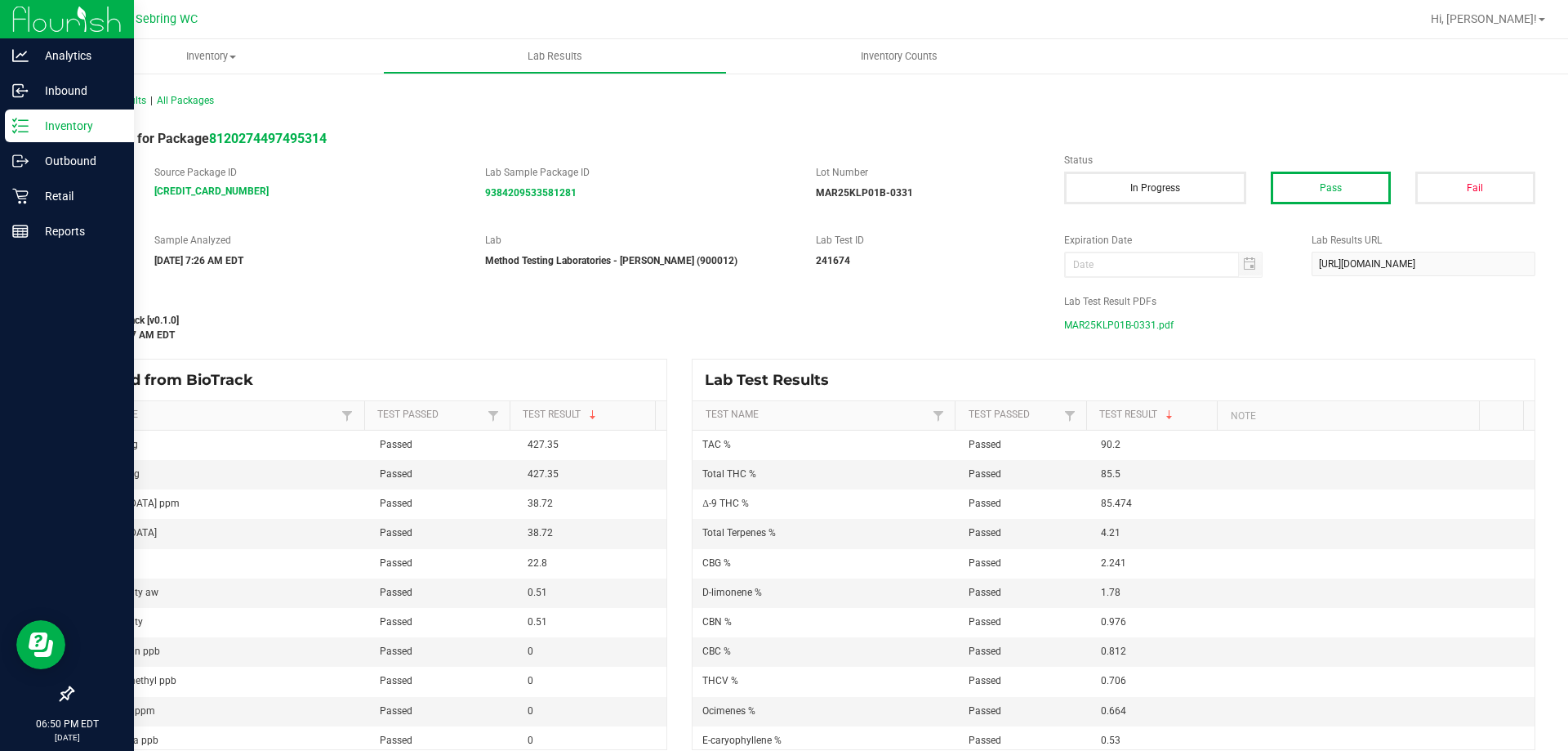
click at [65, 138] on div "Inventory" at bounding box center [69, 126] width 129 height 33
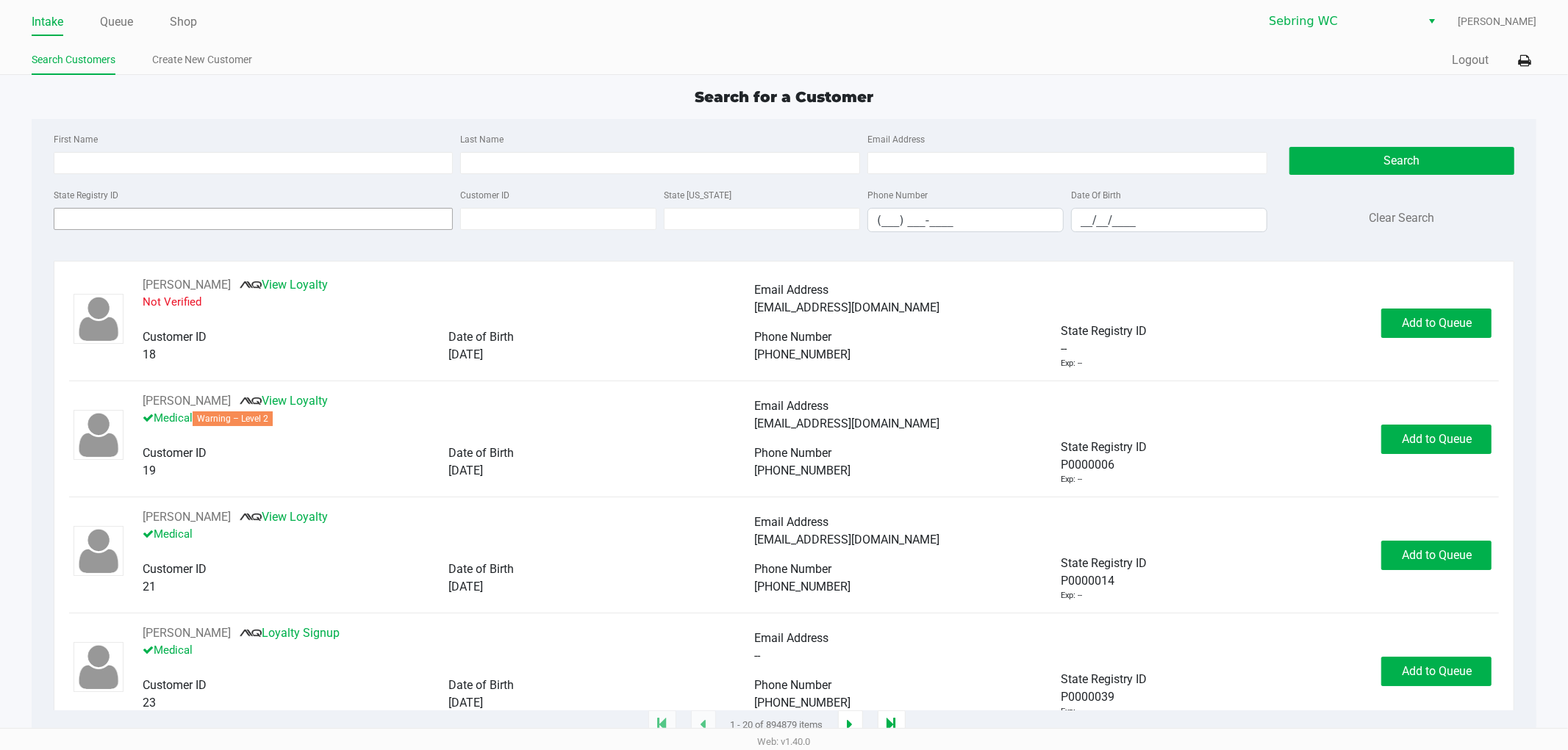
click at [200, 213] on div "State Registry ID" at bounding box center [253, 209] width 407 height 47
click at [191, 224] on input "State Registry ID" at bounding box center [254, 219] width 400 height 22
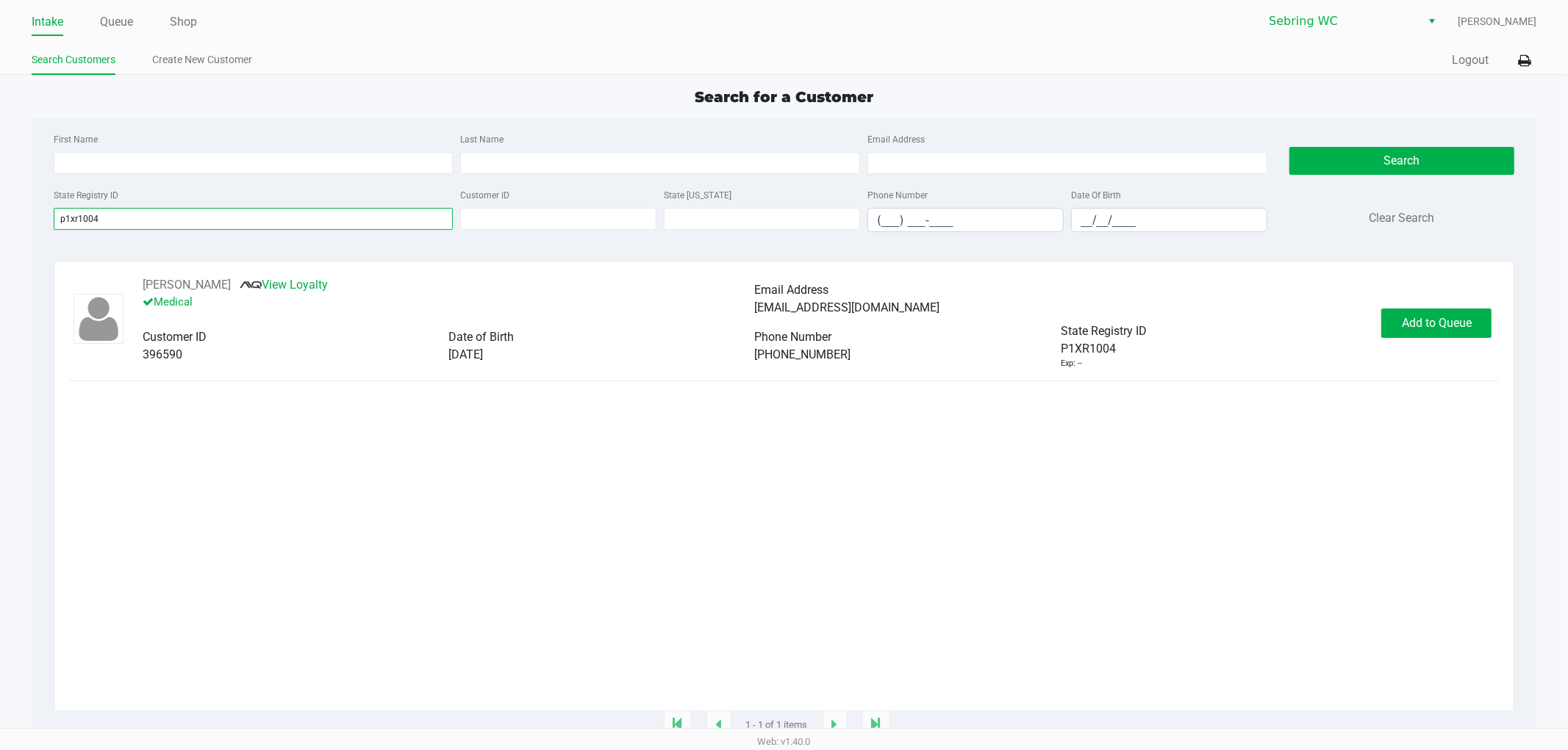
type input "p1xr1004"
click at [466, 361] on span "08/25/1983" at bounding box center [465, 354] width 34 height 14
click at [1435, 323] on span "Add to Queue" at bounding box center [1436, 323] width 70 height 14
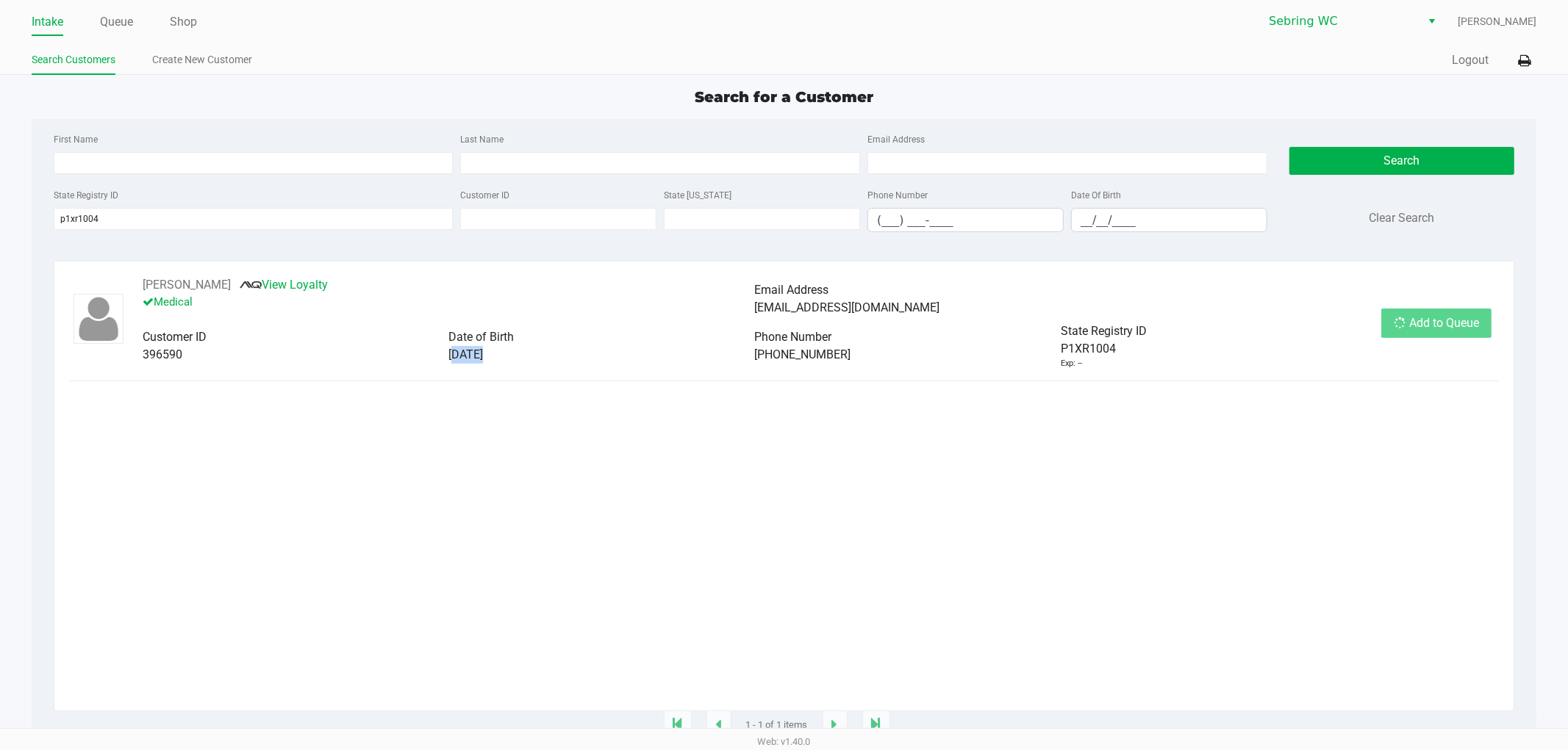
click at [1435, 323] on div "Add to Queue" at bounding box center [1436, 323] width 111 height 29
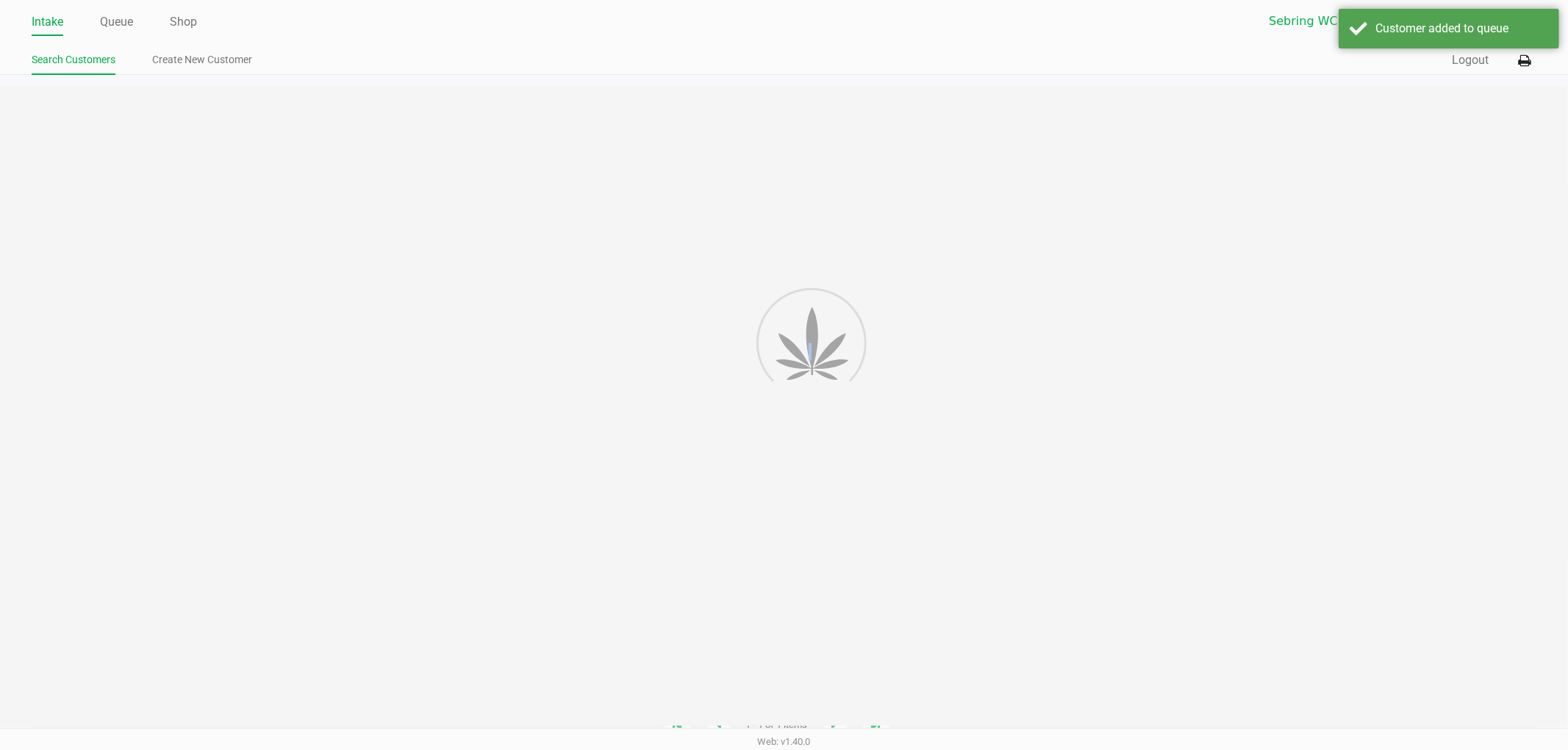
click at [1434, 323] on div at bounding box center [784, 406] width 1568 height 640
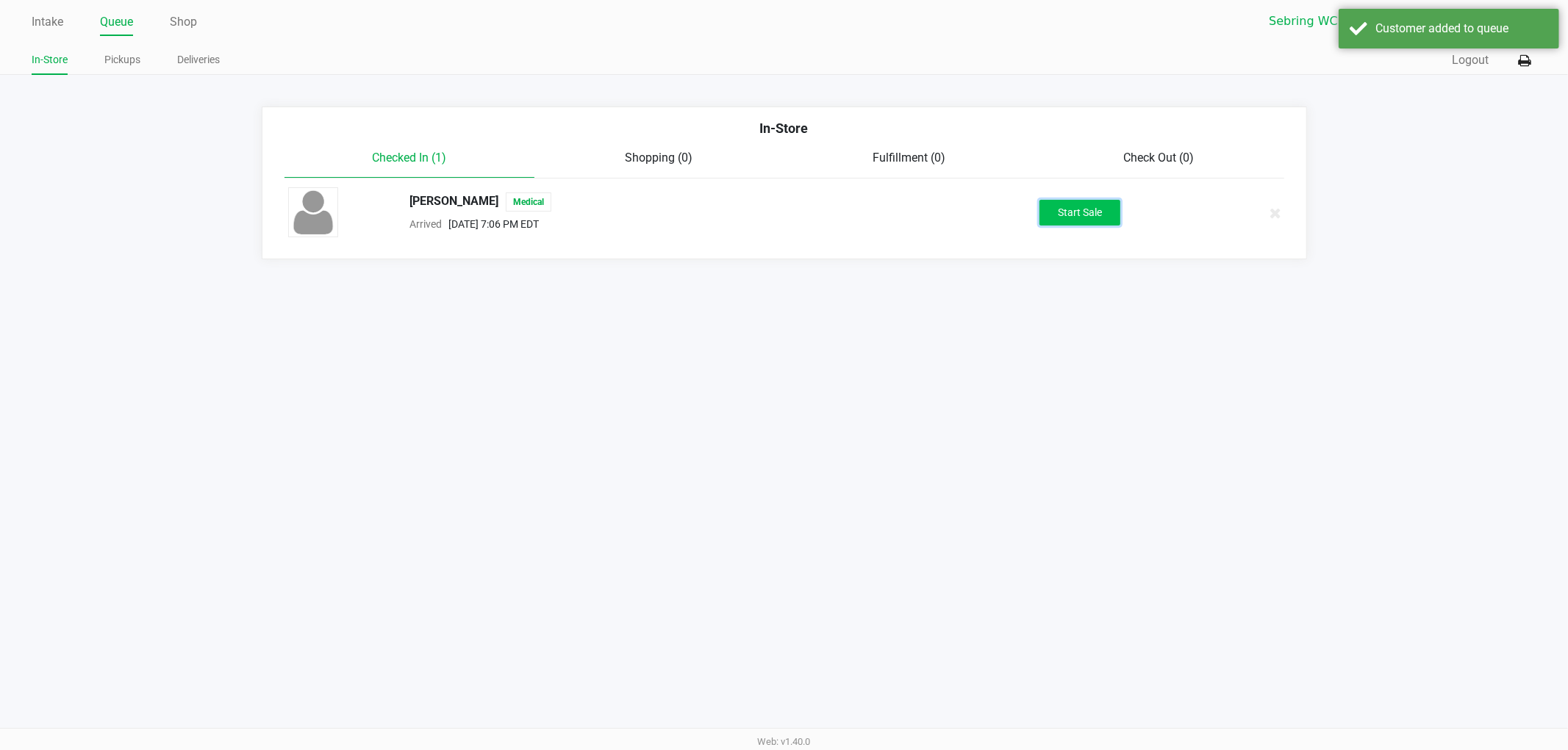
click at [1115, 224] on button "Start Sale" at bounding box center [1080, 212] width 81 height 25
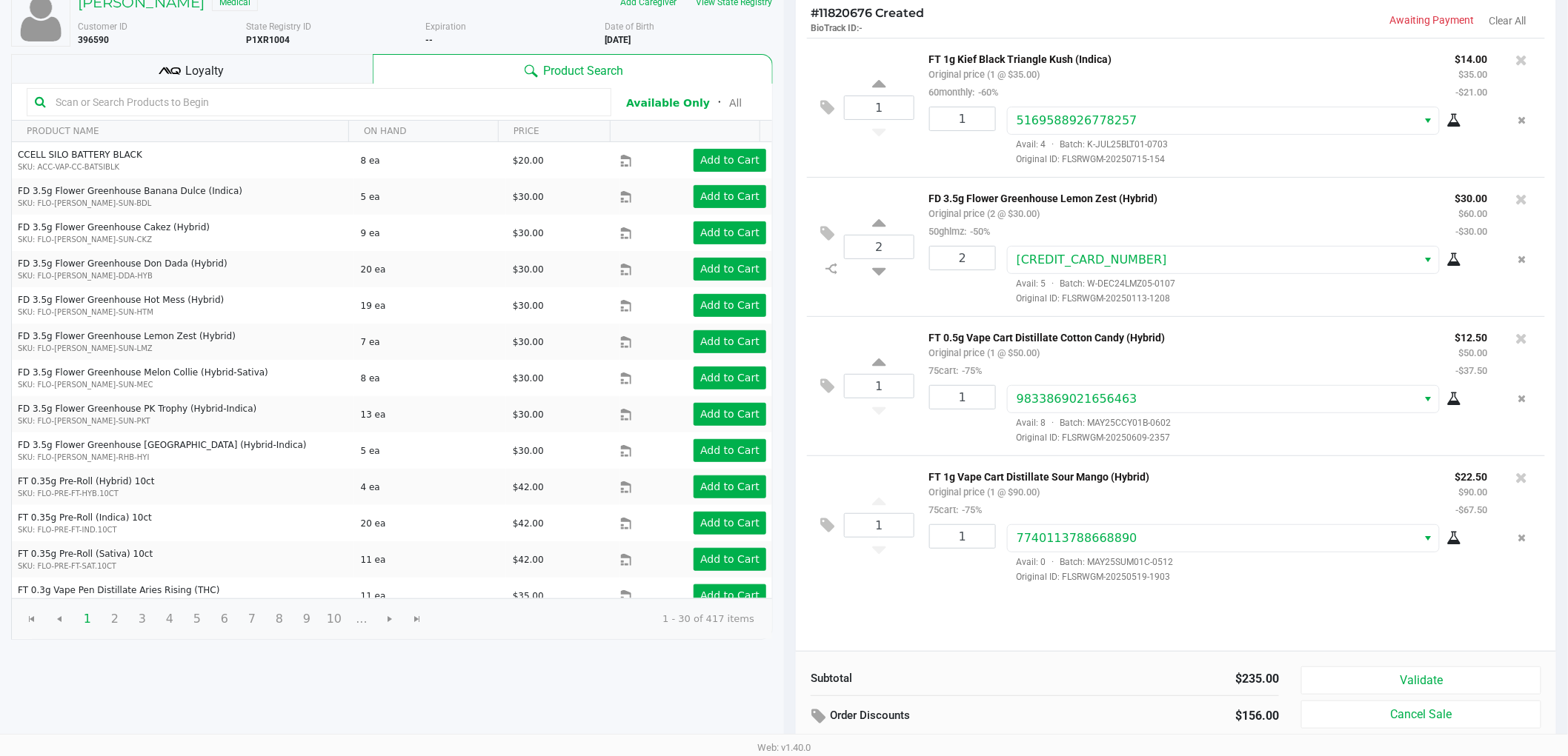
scroll to position [153, 0]
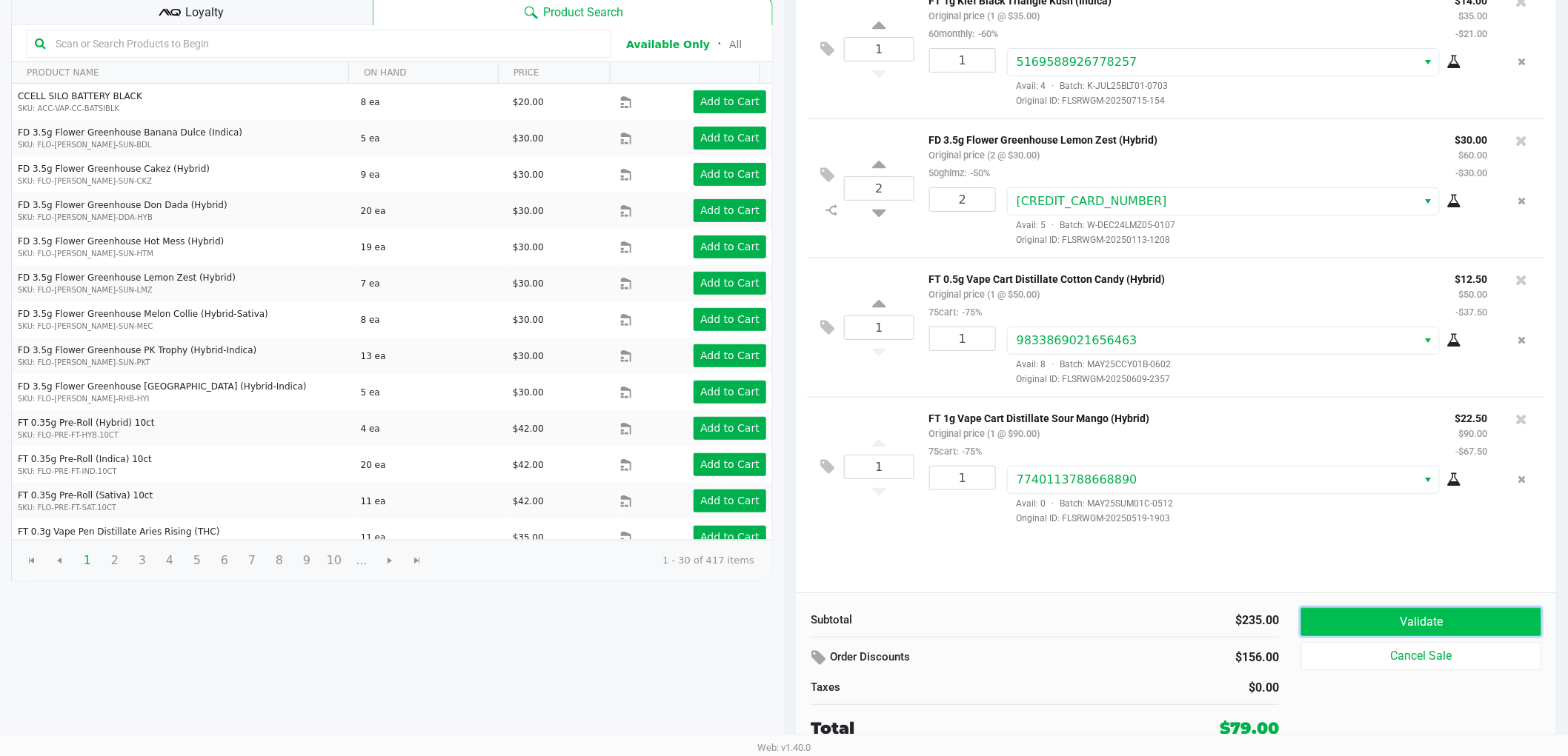
click at [1381, 626] on button "Validate" at bounding box center [1421, 622] width 240 height 28
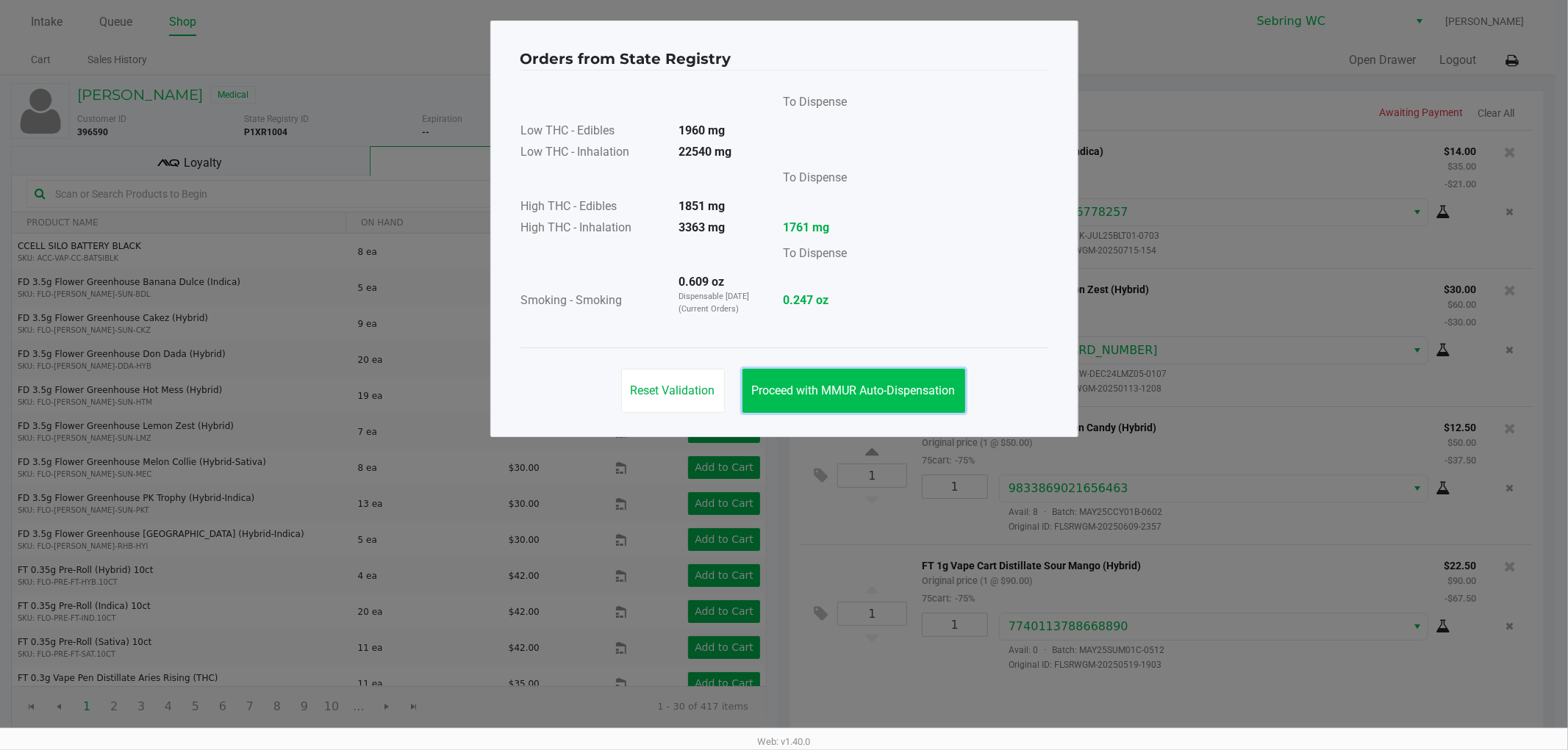
click at [866, 383] on span "Proceed with MMUR Auto-Dispensation" at bounding box center [854, 390] width 204 height 14
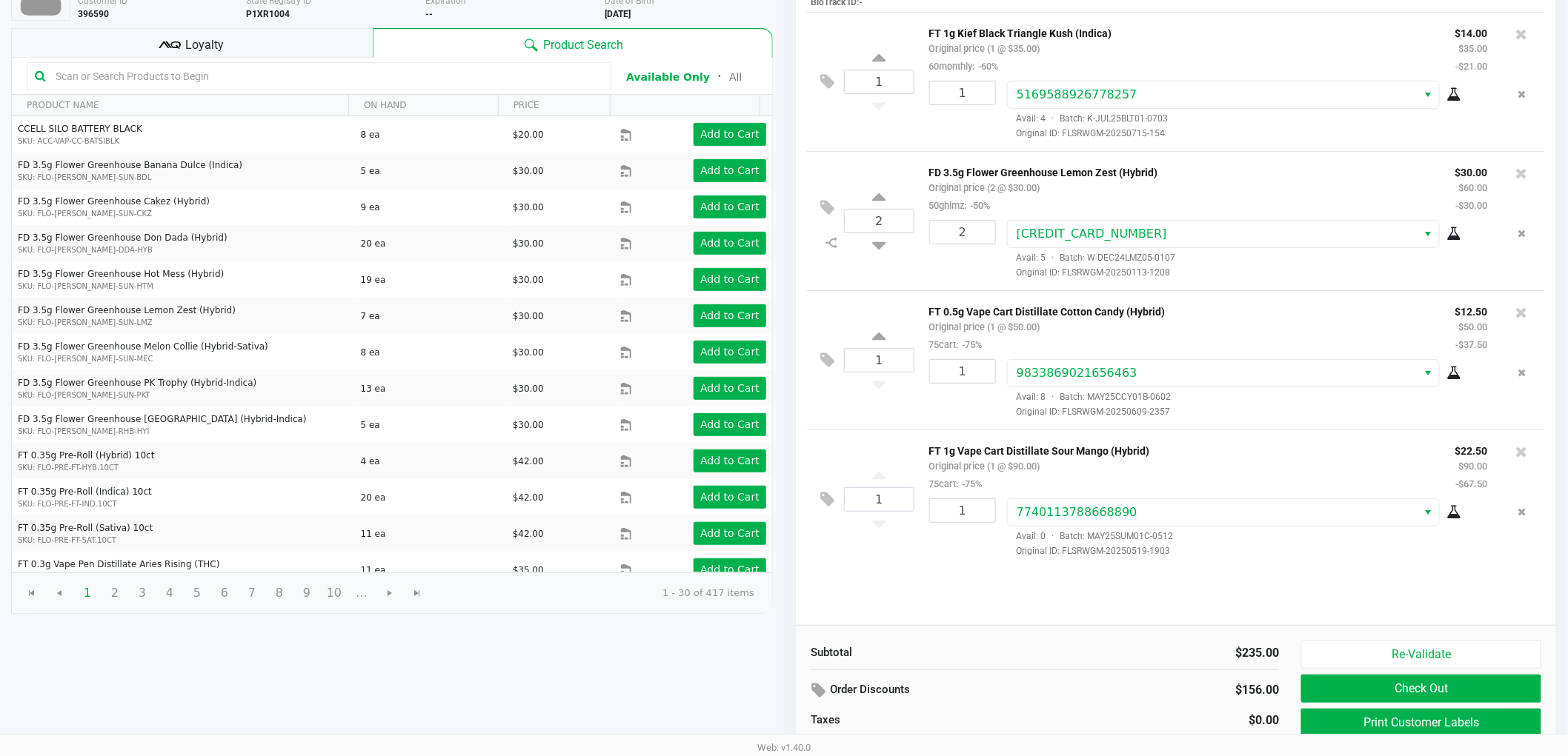
scroll to position [153, 0]
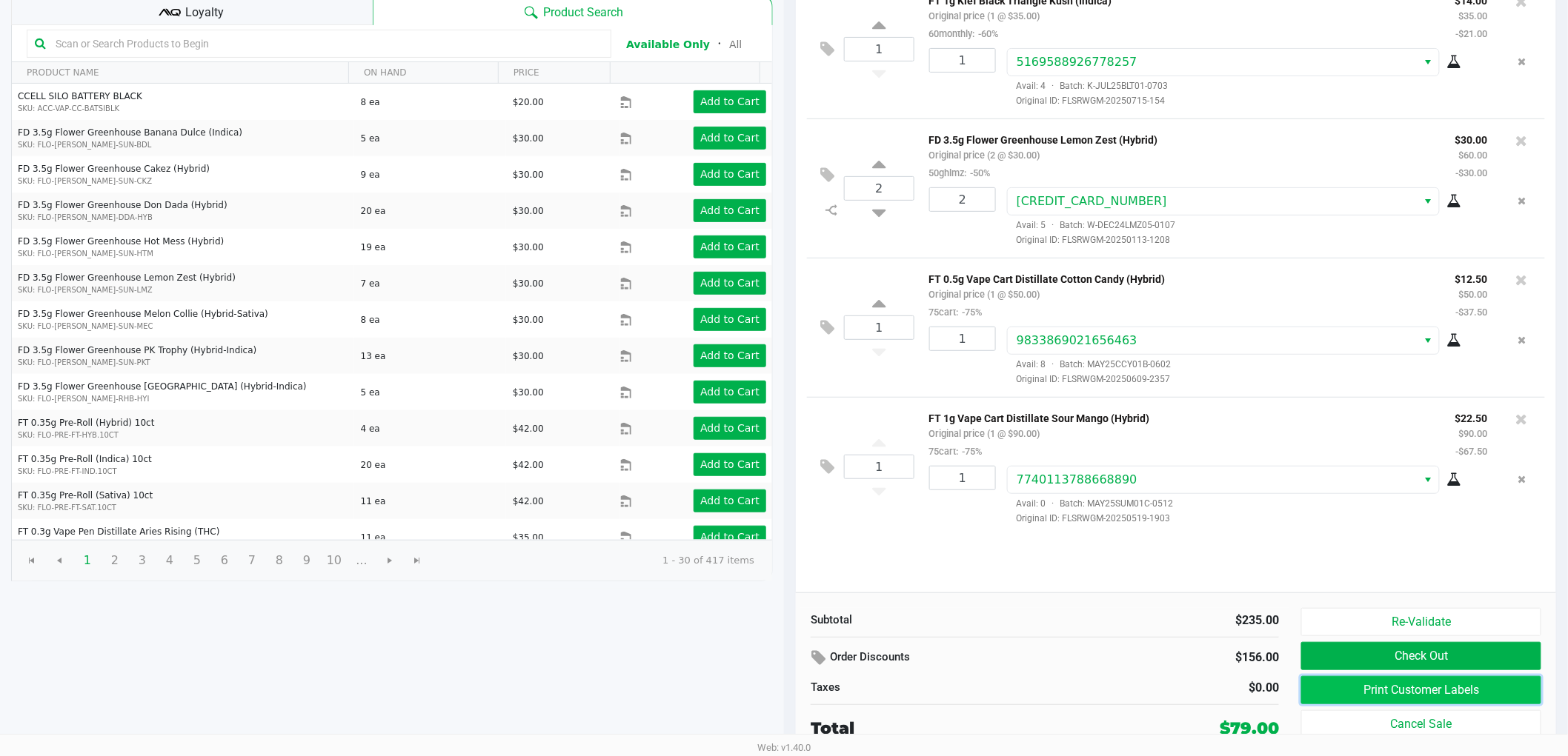
click at [1366, 694] on button "Print Customer Labels" at bounding box center [1421, 690] width 240 height 28
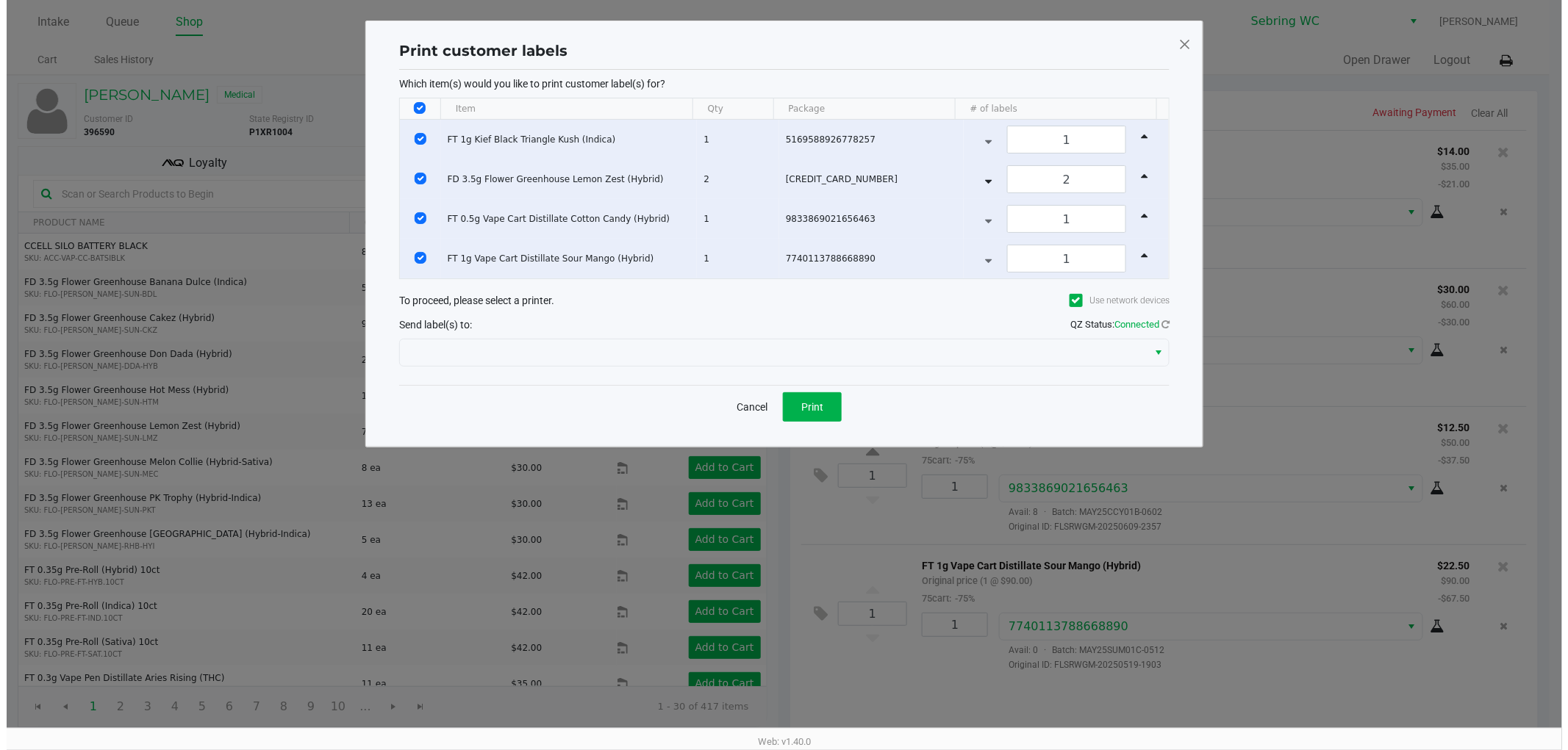
scroll to position [0, 0]
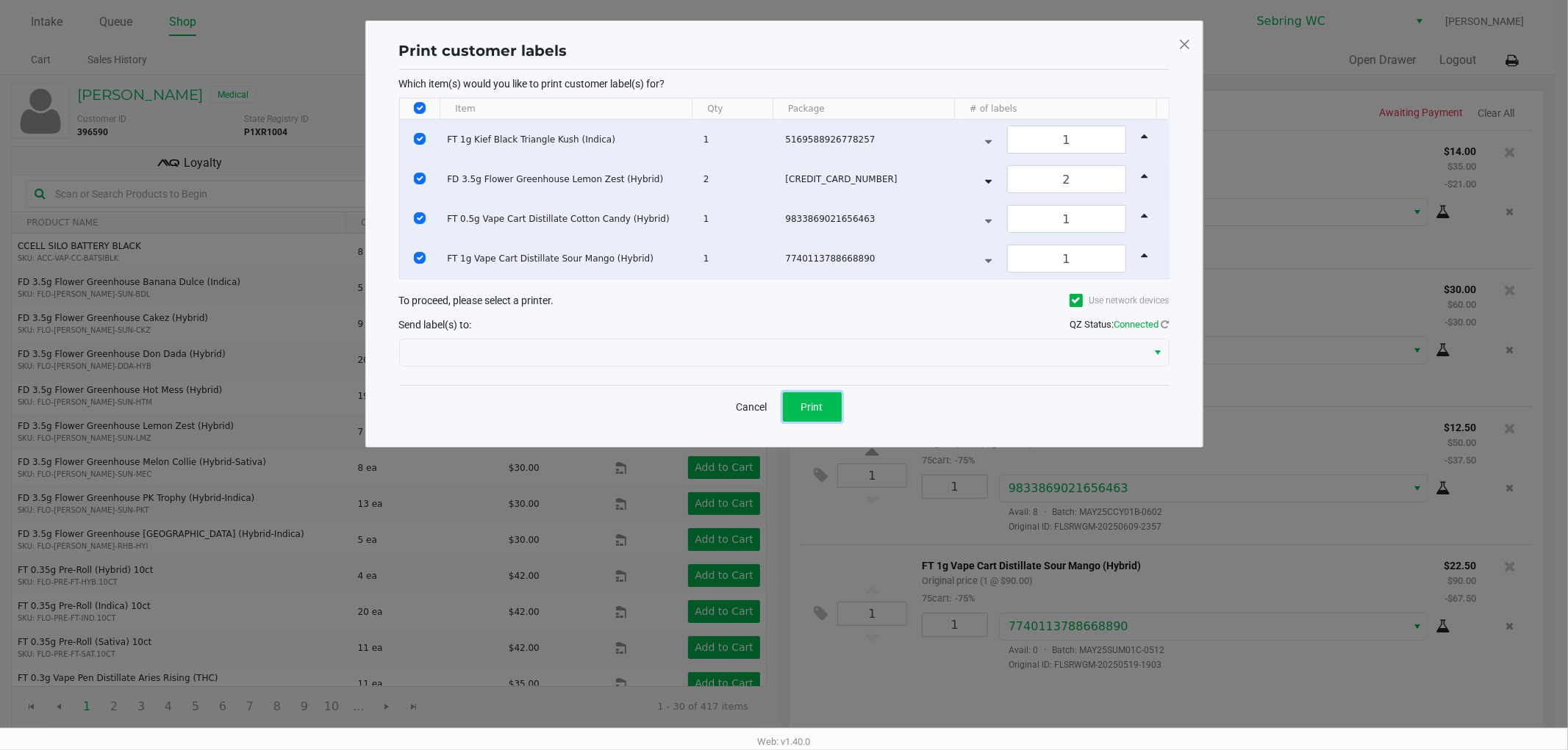
click at [813, 405] on span "Print" at bounding box center [812, 407] width 22 height 11
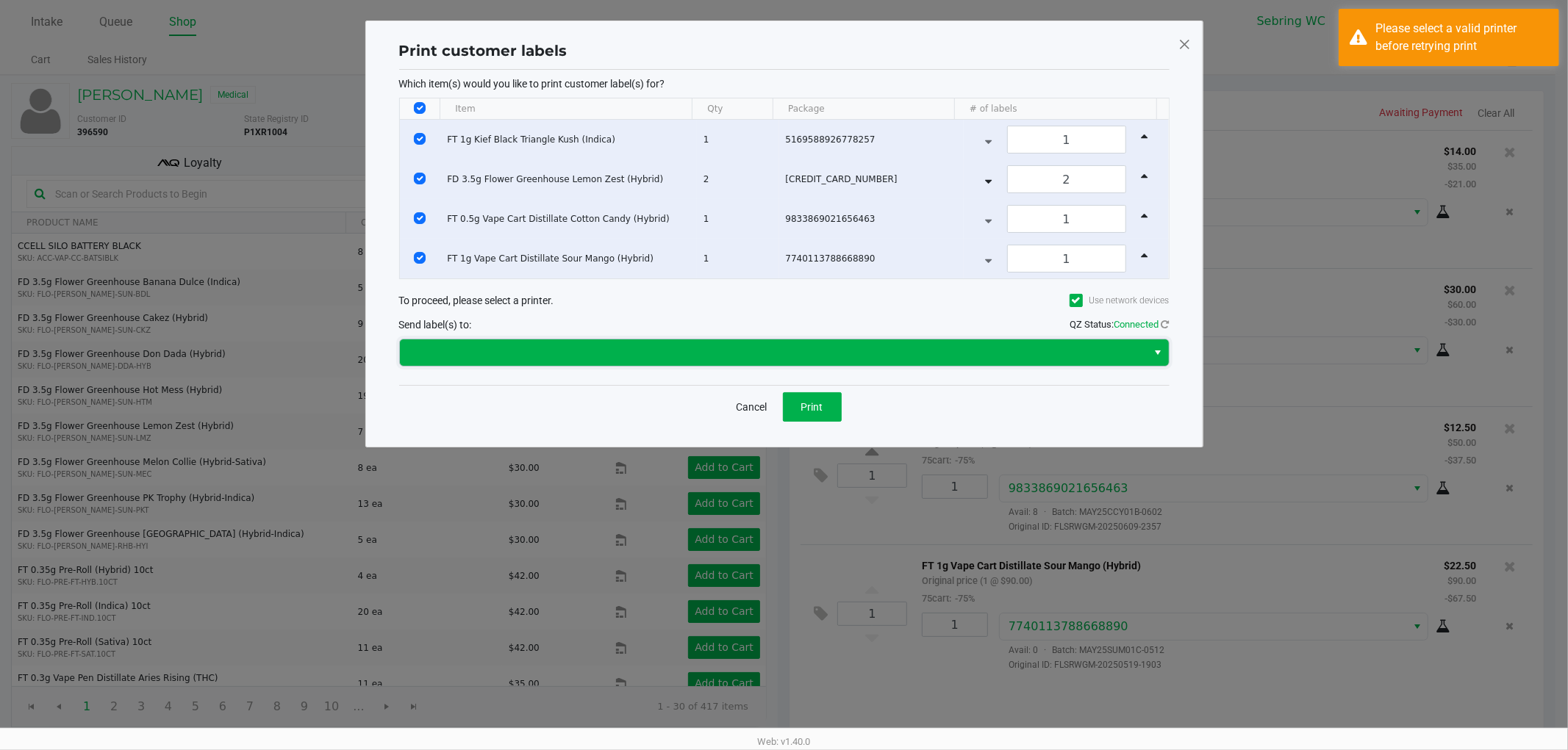
click at [899, 357] on span at bounding box center [773, 353] width 730 height 18
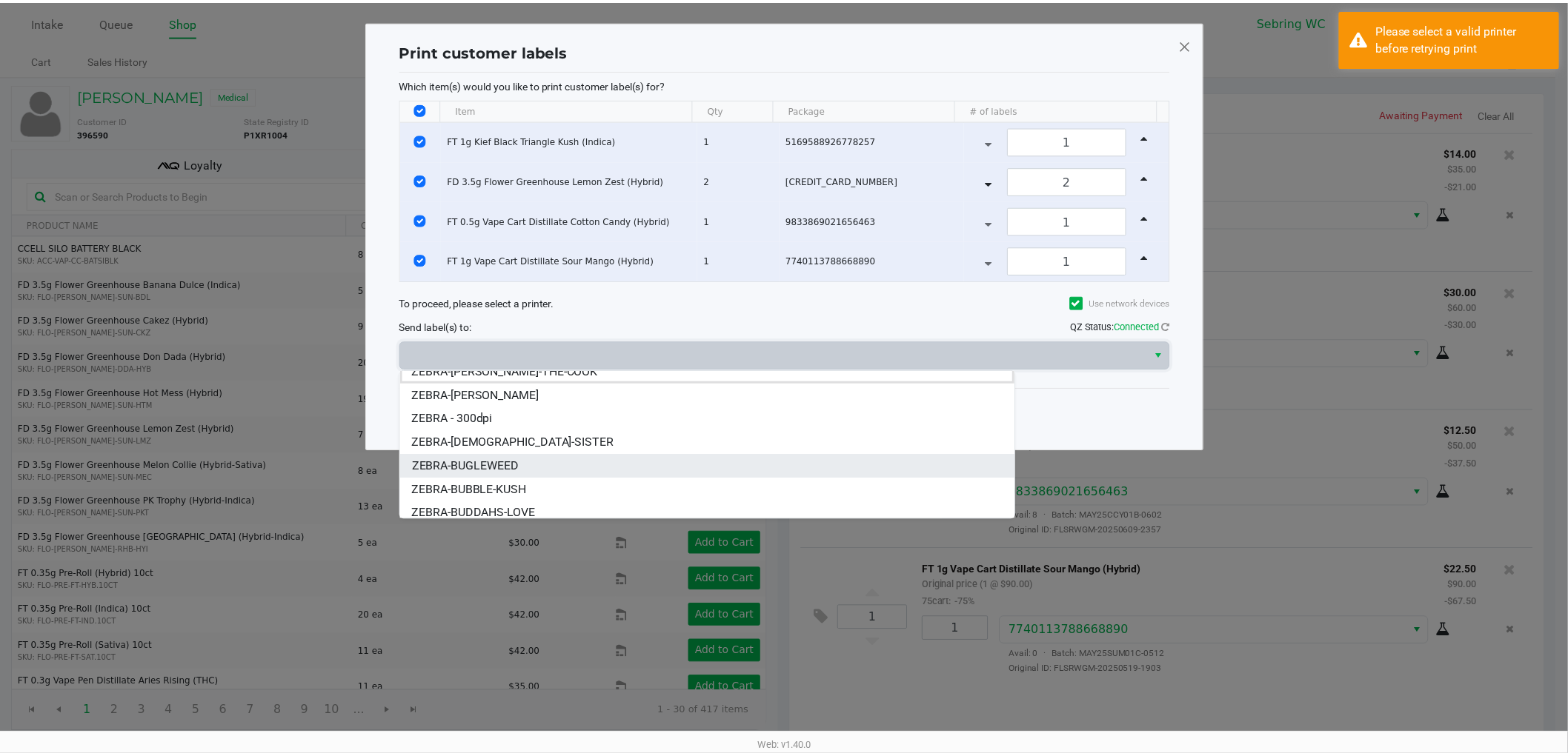
scroll to position [17, 0]
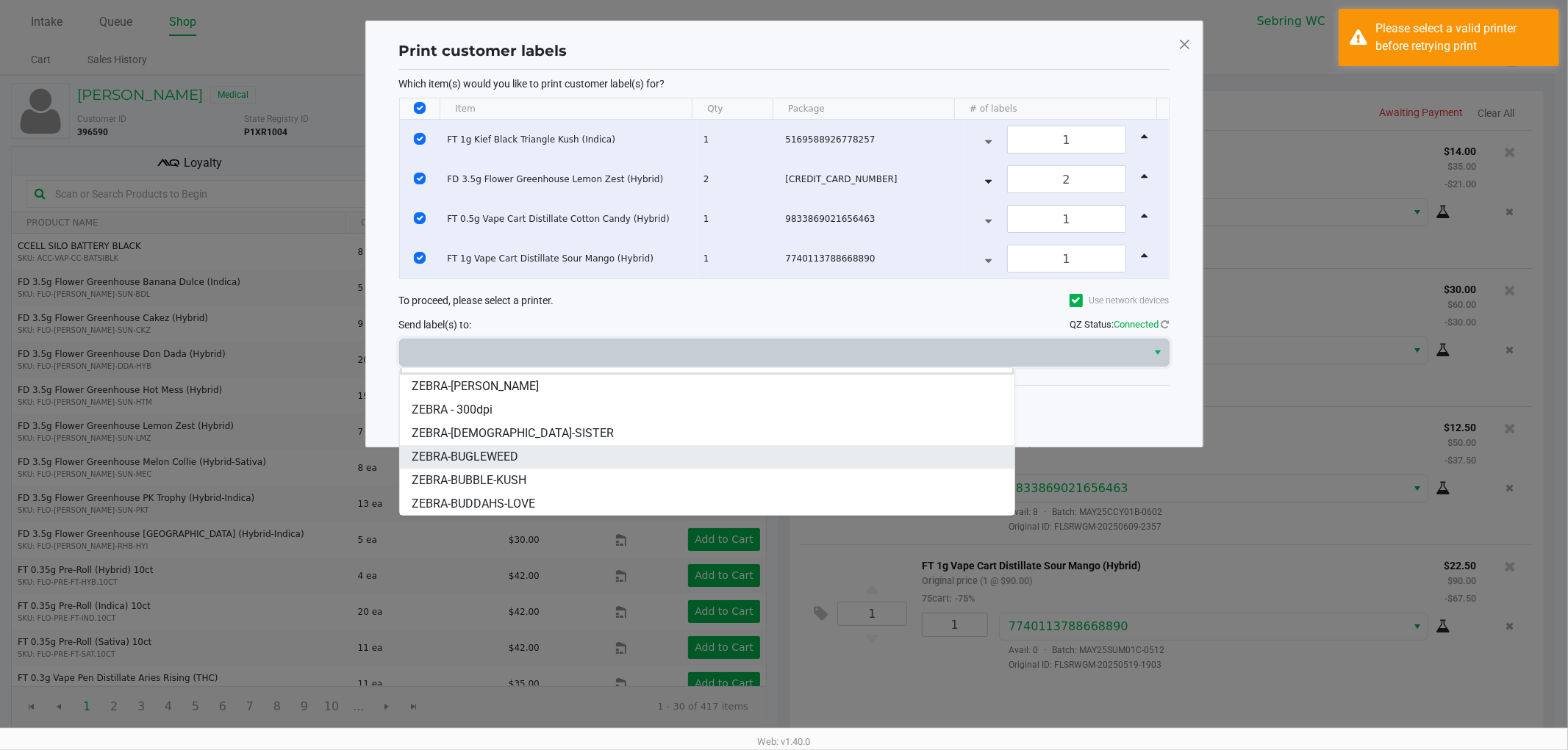
click at [478, 455] on span "ZEBRA-BUGLEWEED" at bounding box center [465, 457] width 106 height 18
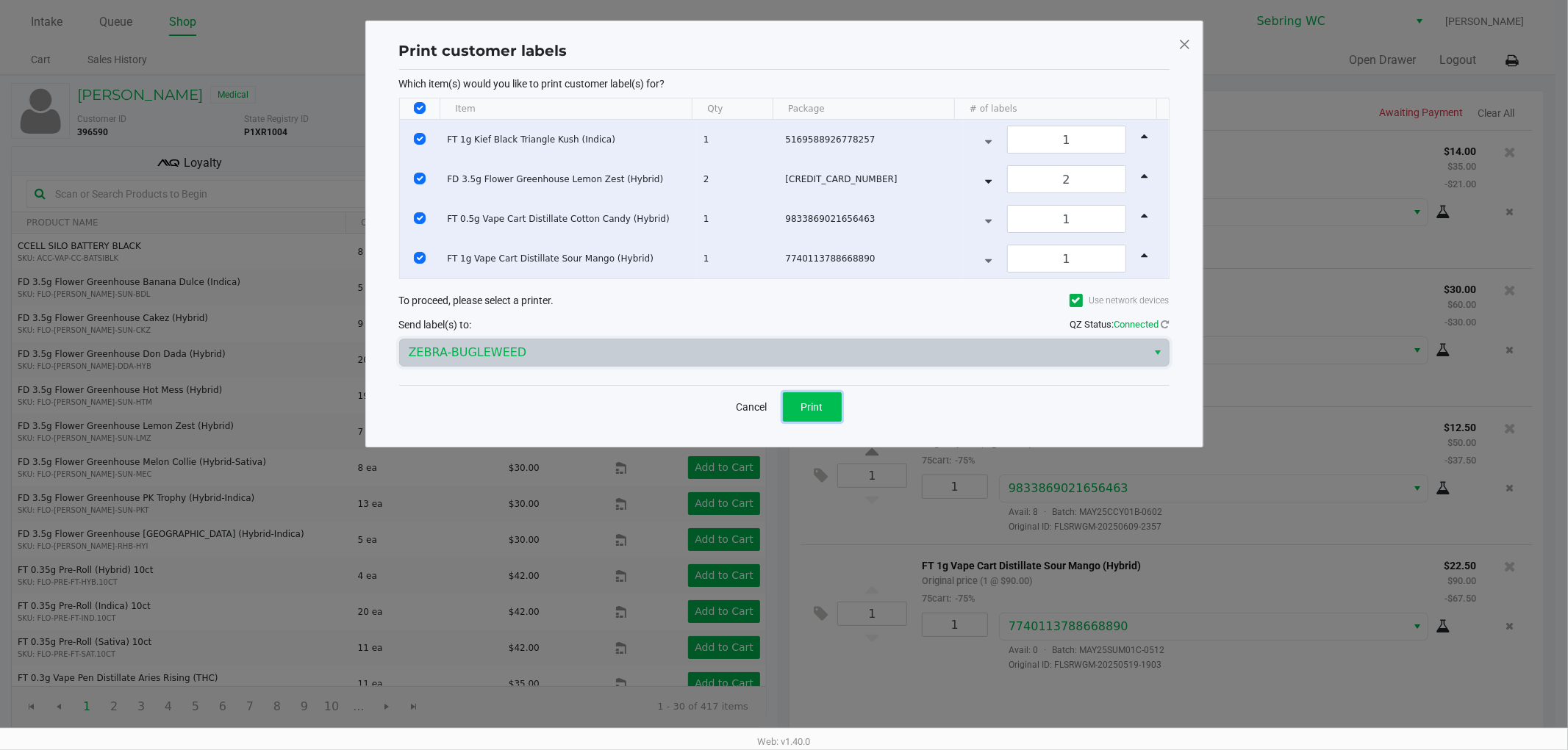
click at [813, 404] on span "Print" at bounding box center [812, 407] width 22 height 11
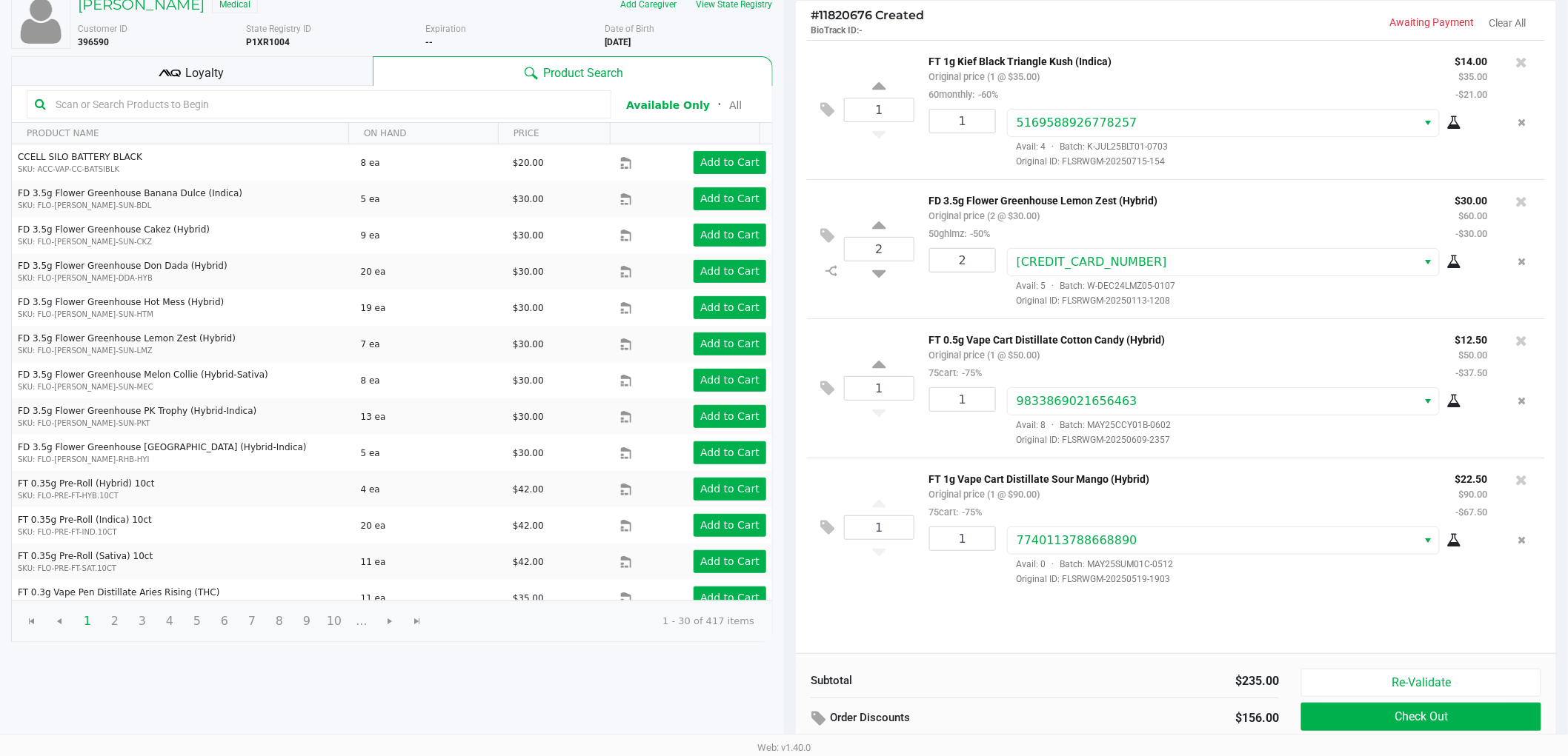
scroll to position [153, 0]
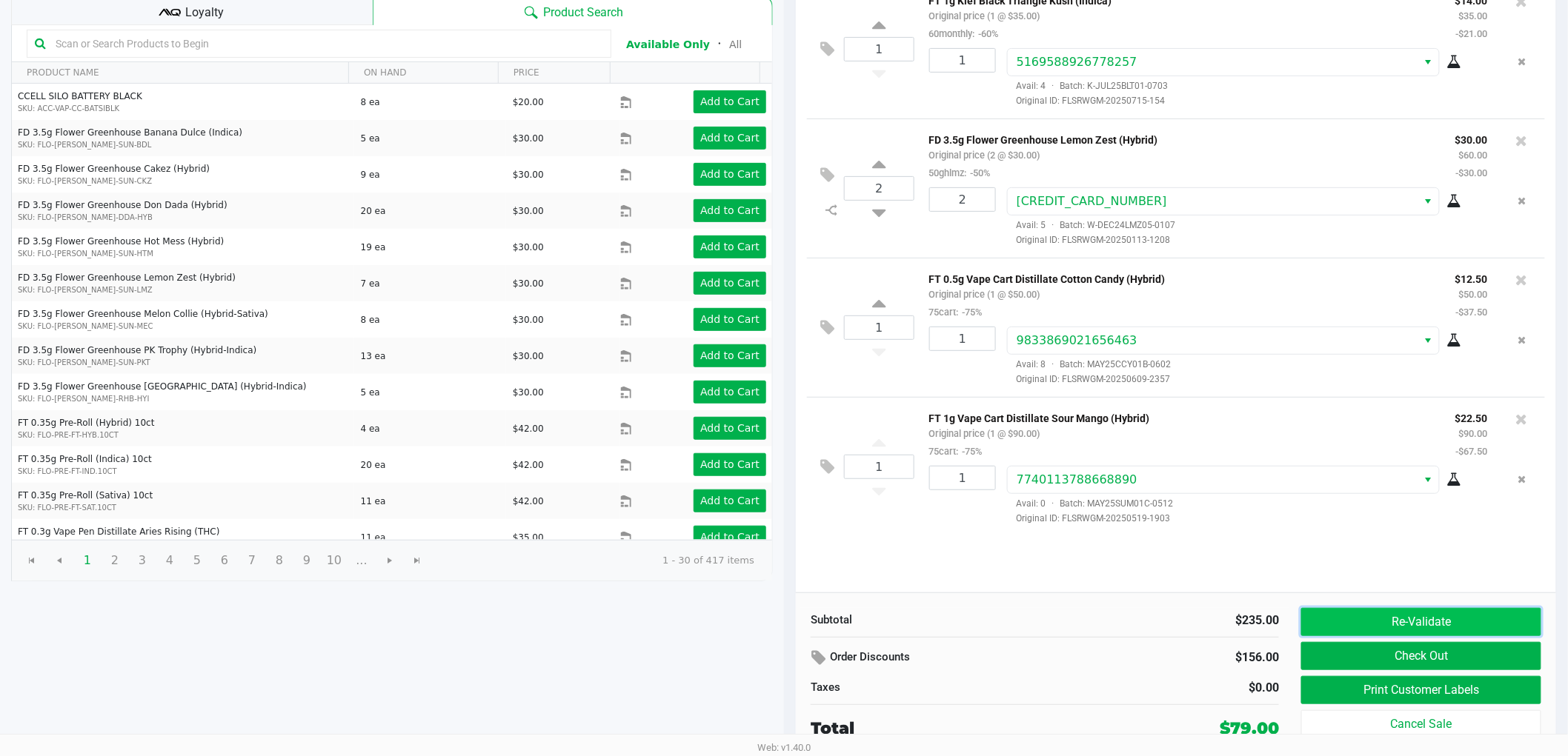
click at [1426, 631] on button "Re-Validate" at bounding box center [1421, 622] width 240 height 28
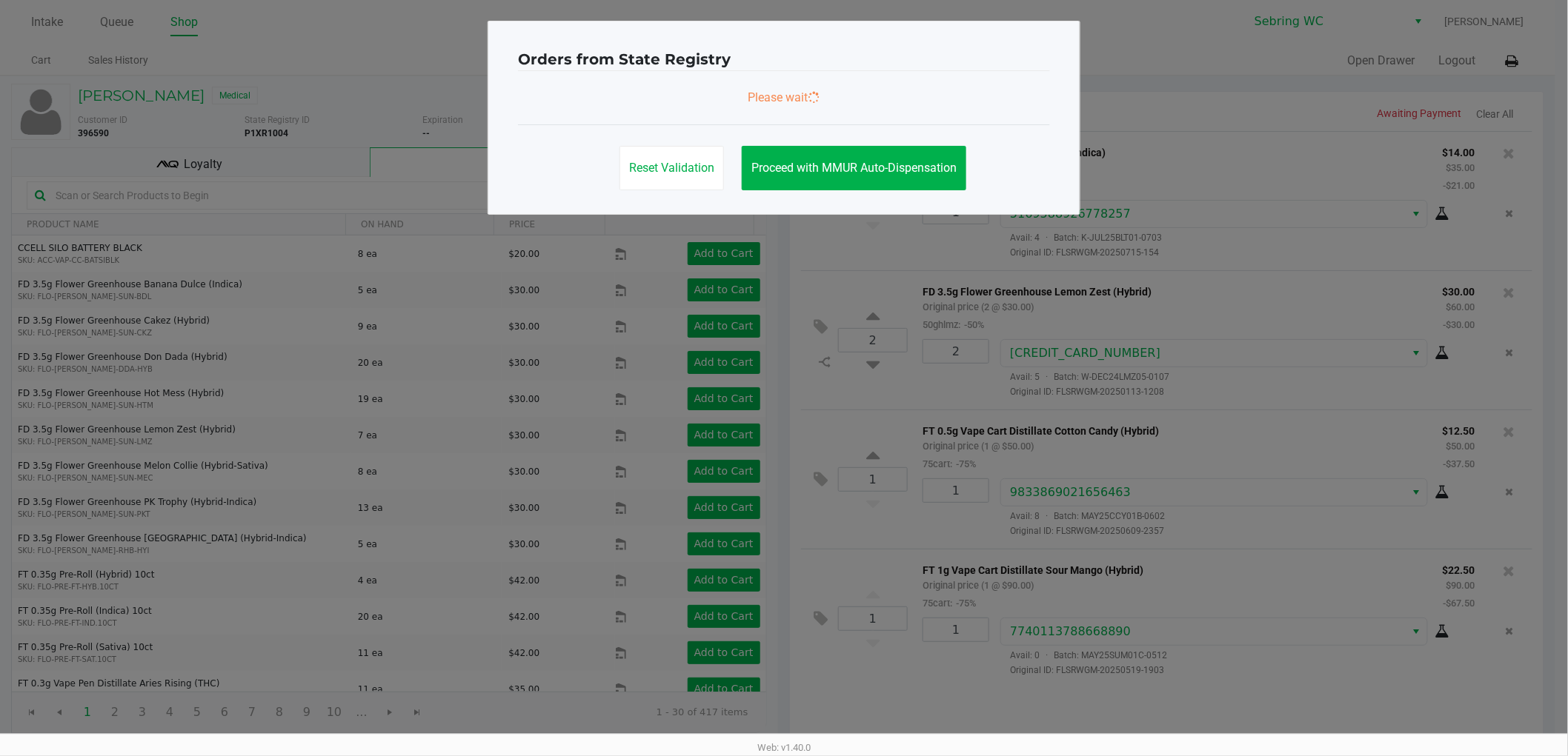
scroll to position [0, 0]
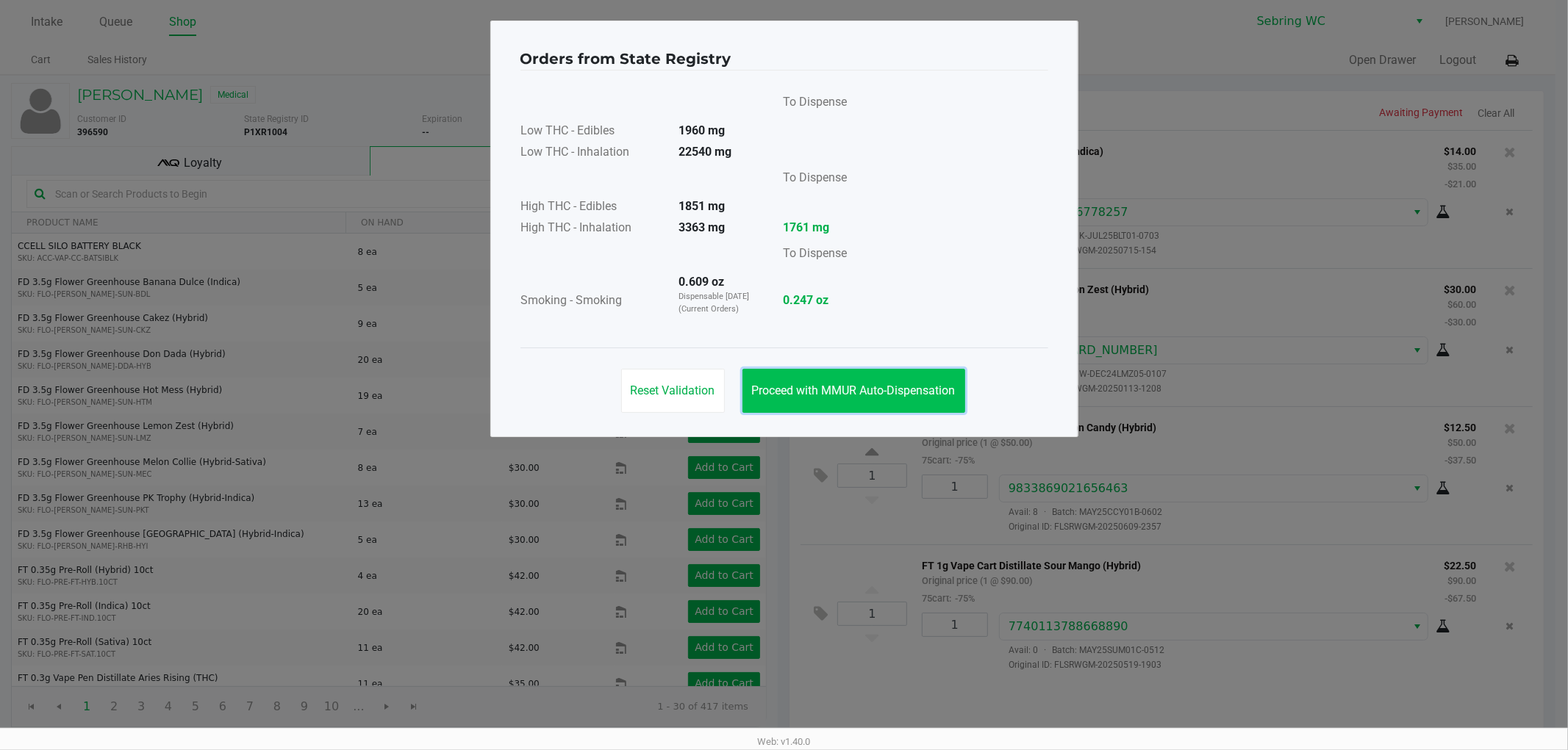
click at [841, 390] on span "Proceed with MMUR Auto-Dispensation" at bounding box center [854, 390] width 204 height 14
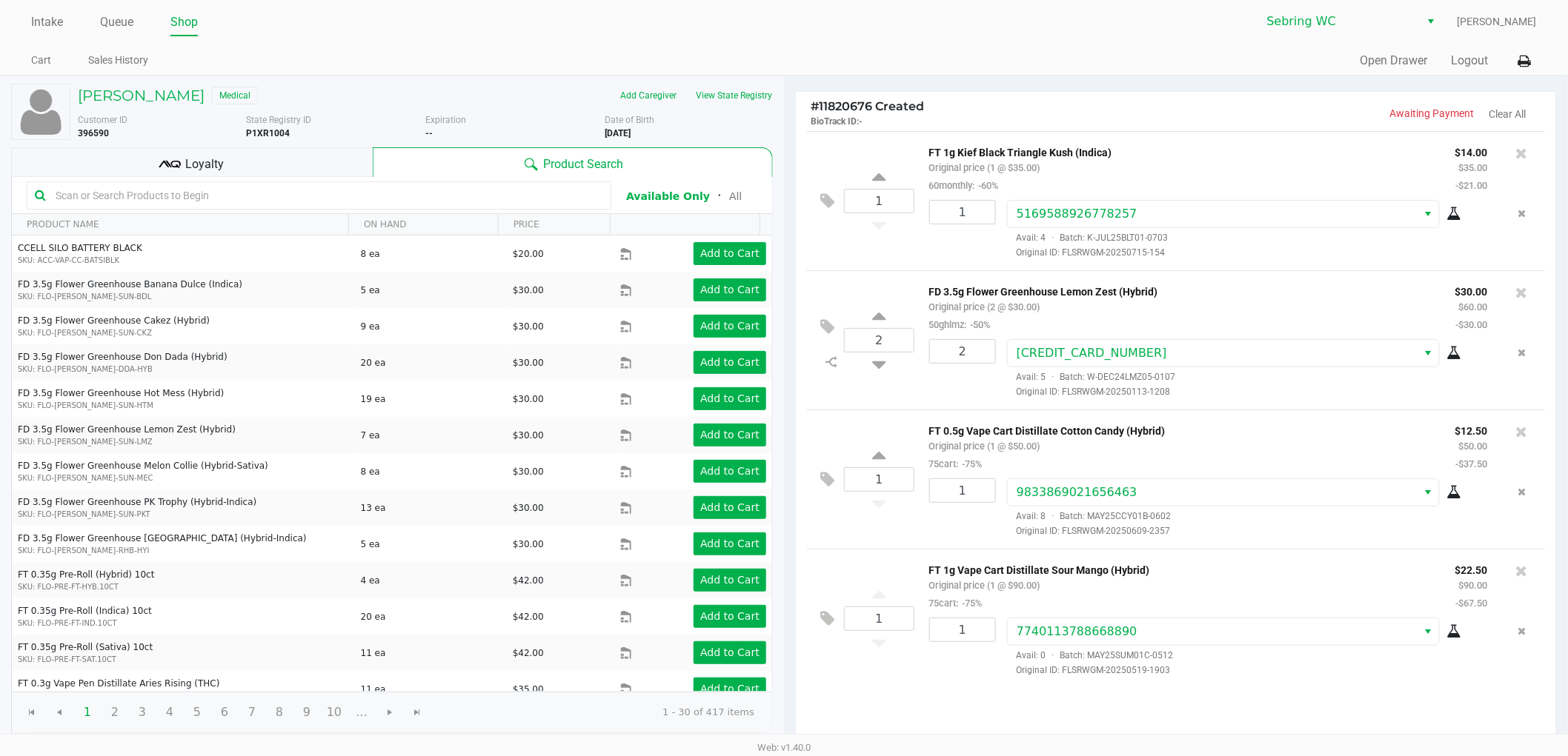
click at [1034, 157] on p "FT 1g Kief Black Triangle Kush (Indica)" at bounding box center [1181, 150] width 504 height 16
click at [1033, 156] on p "FT 1g Kief Black Triangle Kush (Indica)" at bounding box center [1181, 150] width 504 height 16
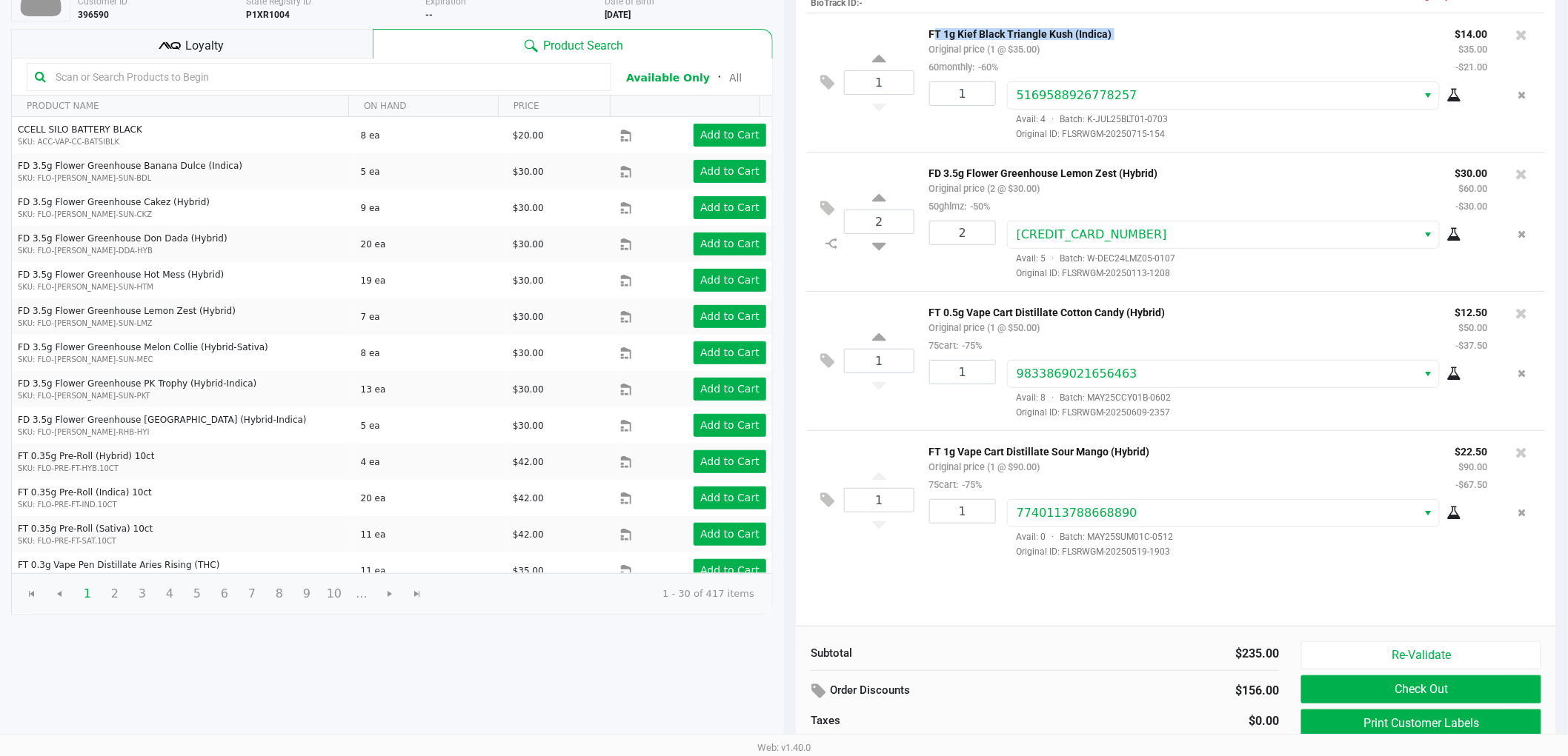
scroll to position [153, 0]
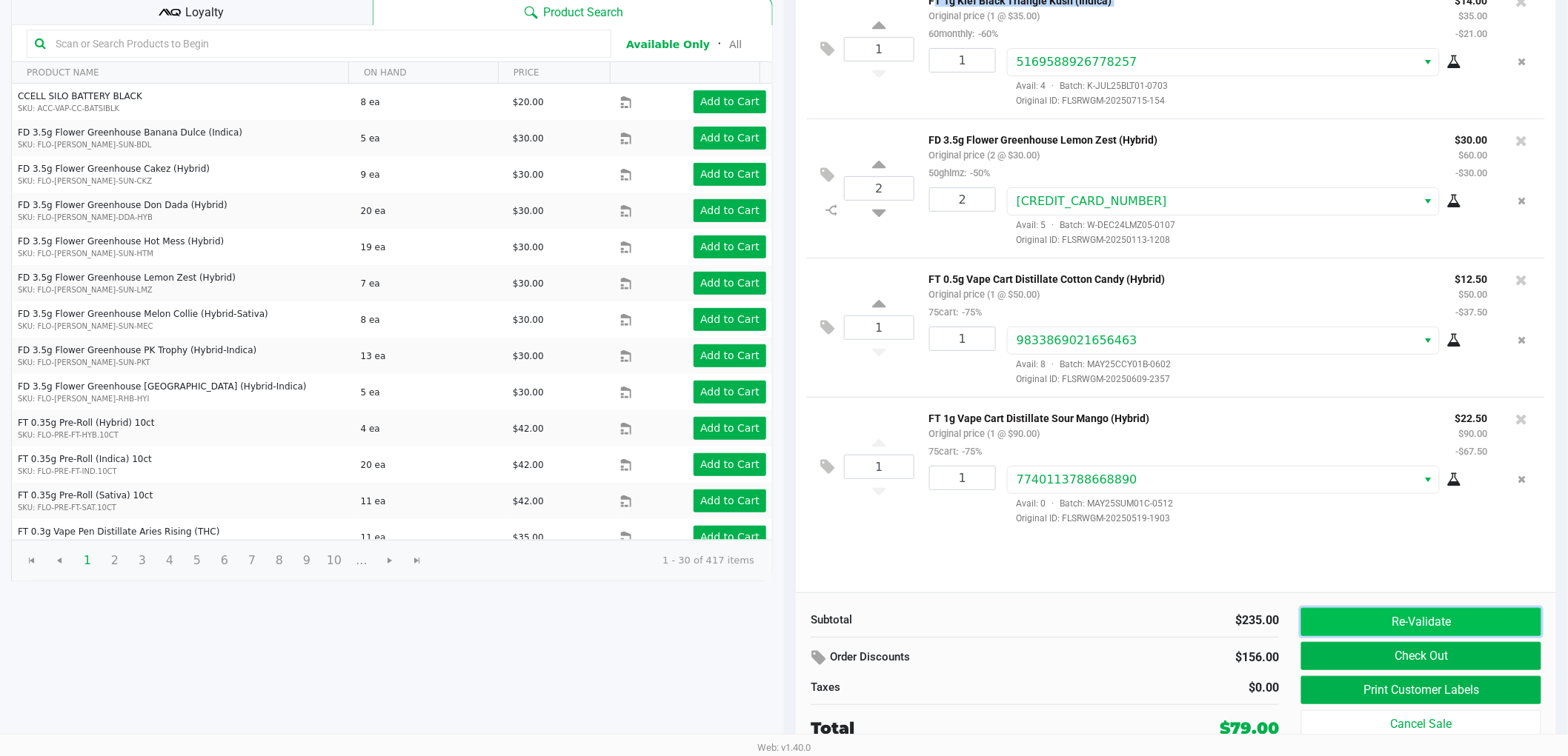
click at [1367, 621] on button "Re-Validate" at bounding box center [1421, 622] width 240 height 28
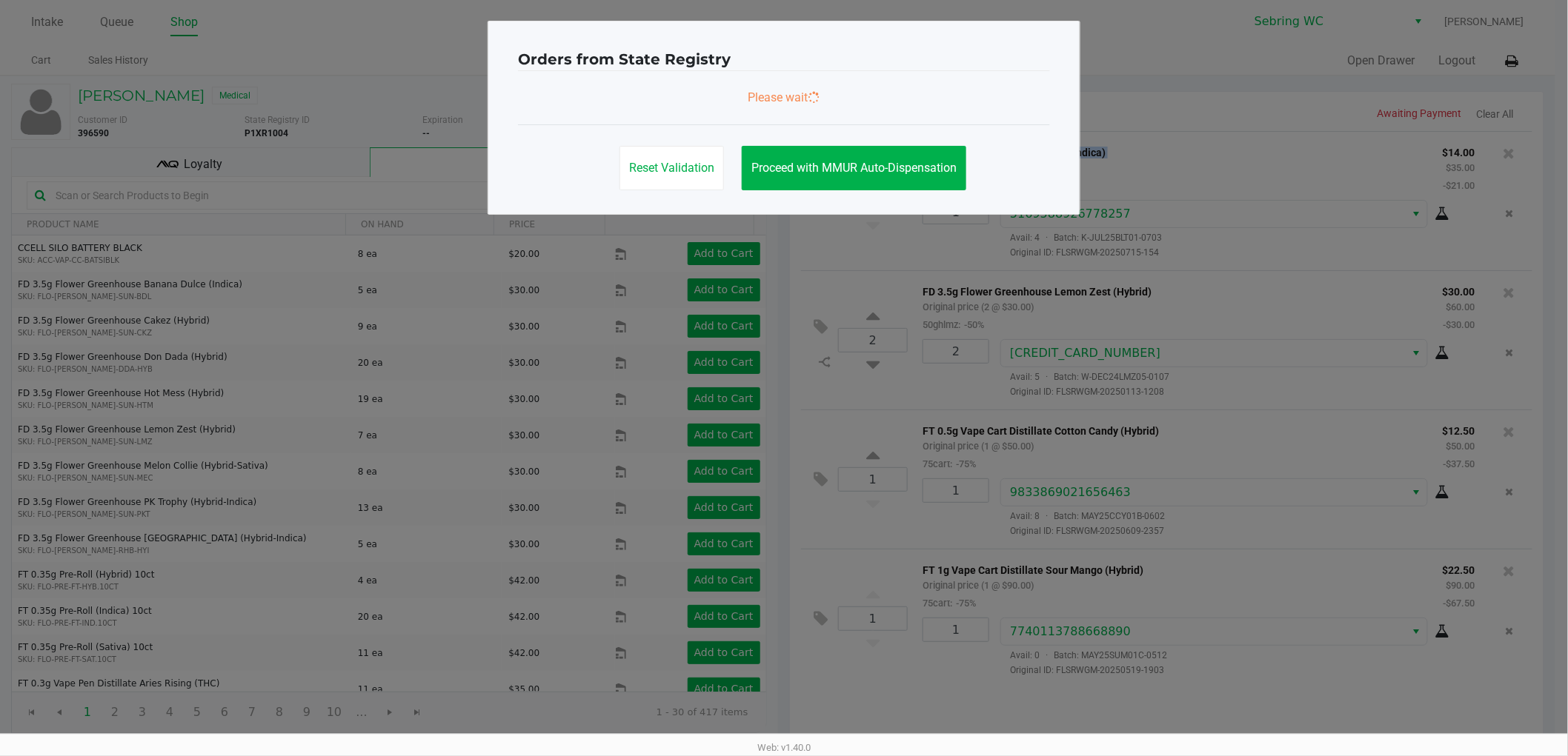
scroll to position [0, 0]
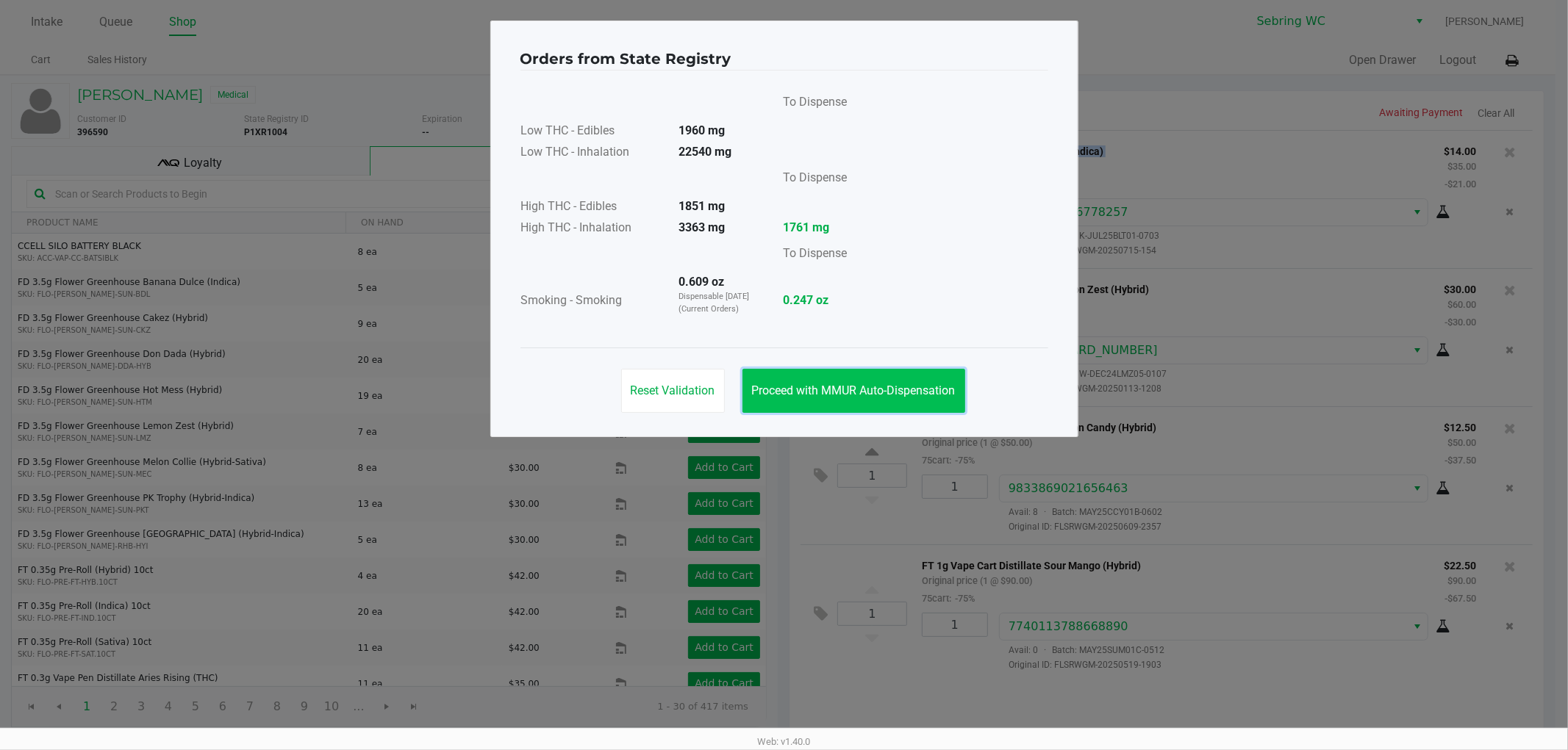
drag, startPoint x: 916, startPoint y: 387, endPoint x: 800, endPoint y: 347, distance: 122.7
click at [915, 387] on span "Proceed with MMUR Auto-Dispensation" at bounding box center [854, 390] width 204 height 14
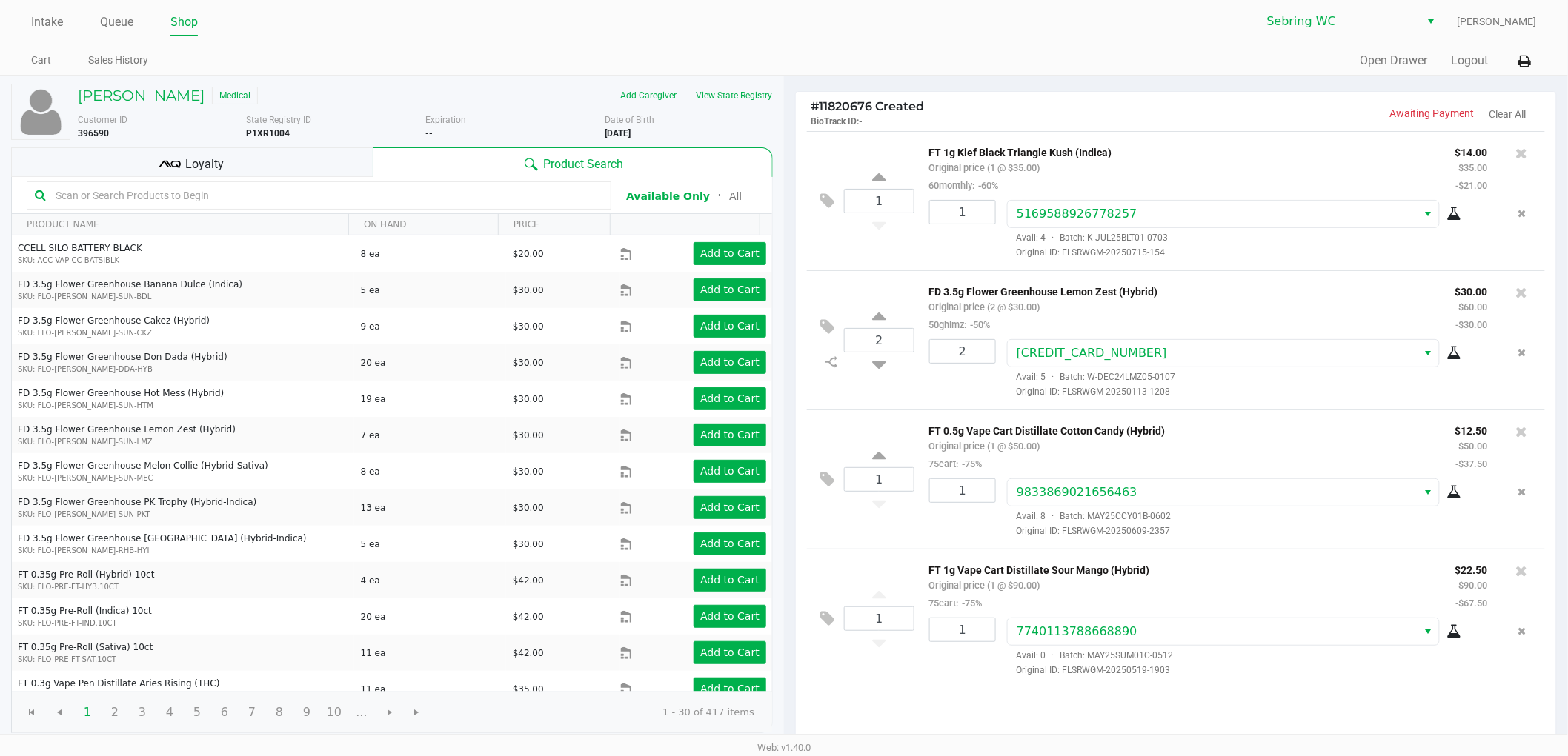
click at [356, 162] on div "Loyalty" at bounding box center [192, 163] width 362 height 30
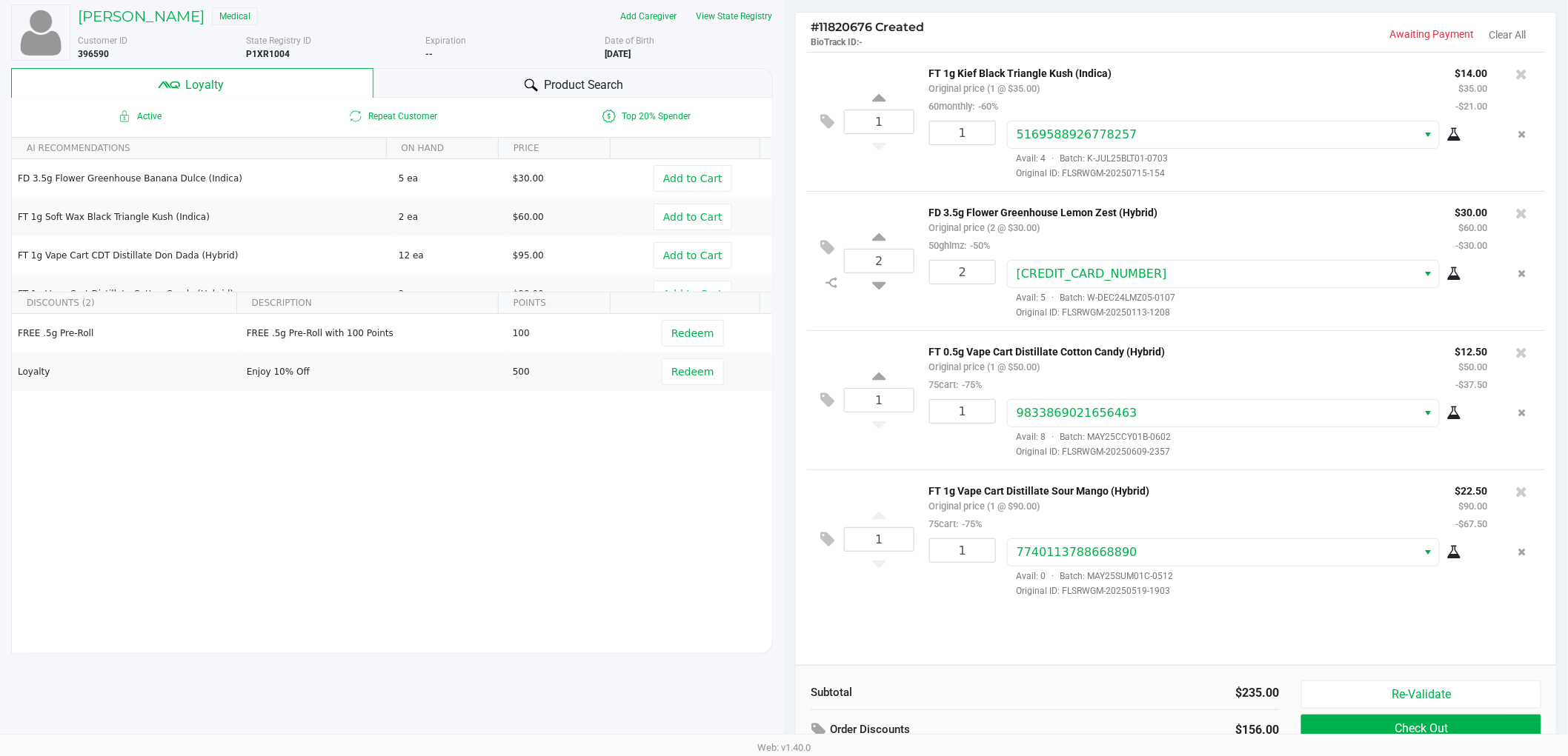
scroll to position [170, 0]
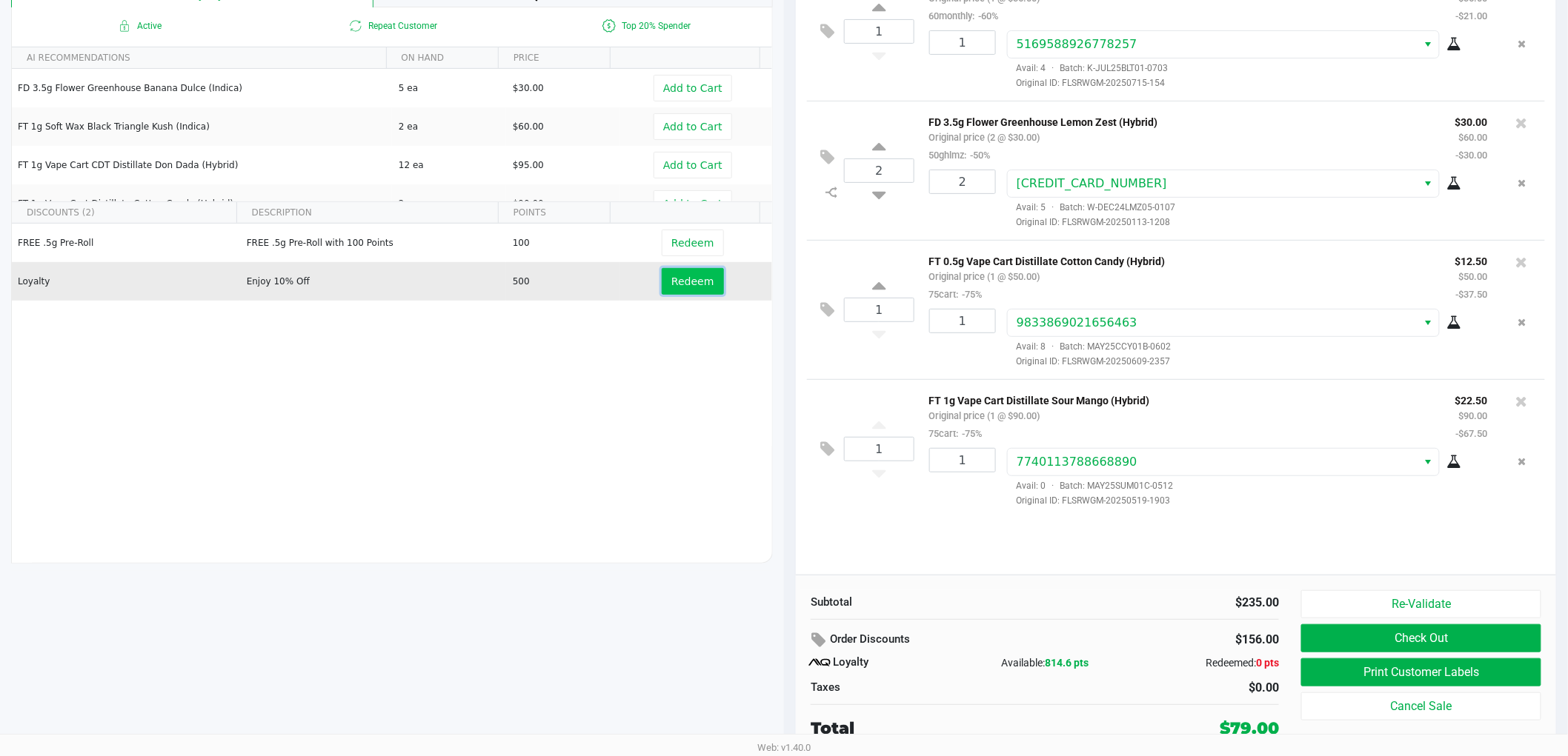
click at [690, 281] on span "Redeem" at bounding box center [692, 281] width 42 height 12
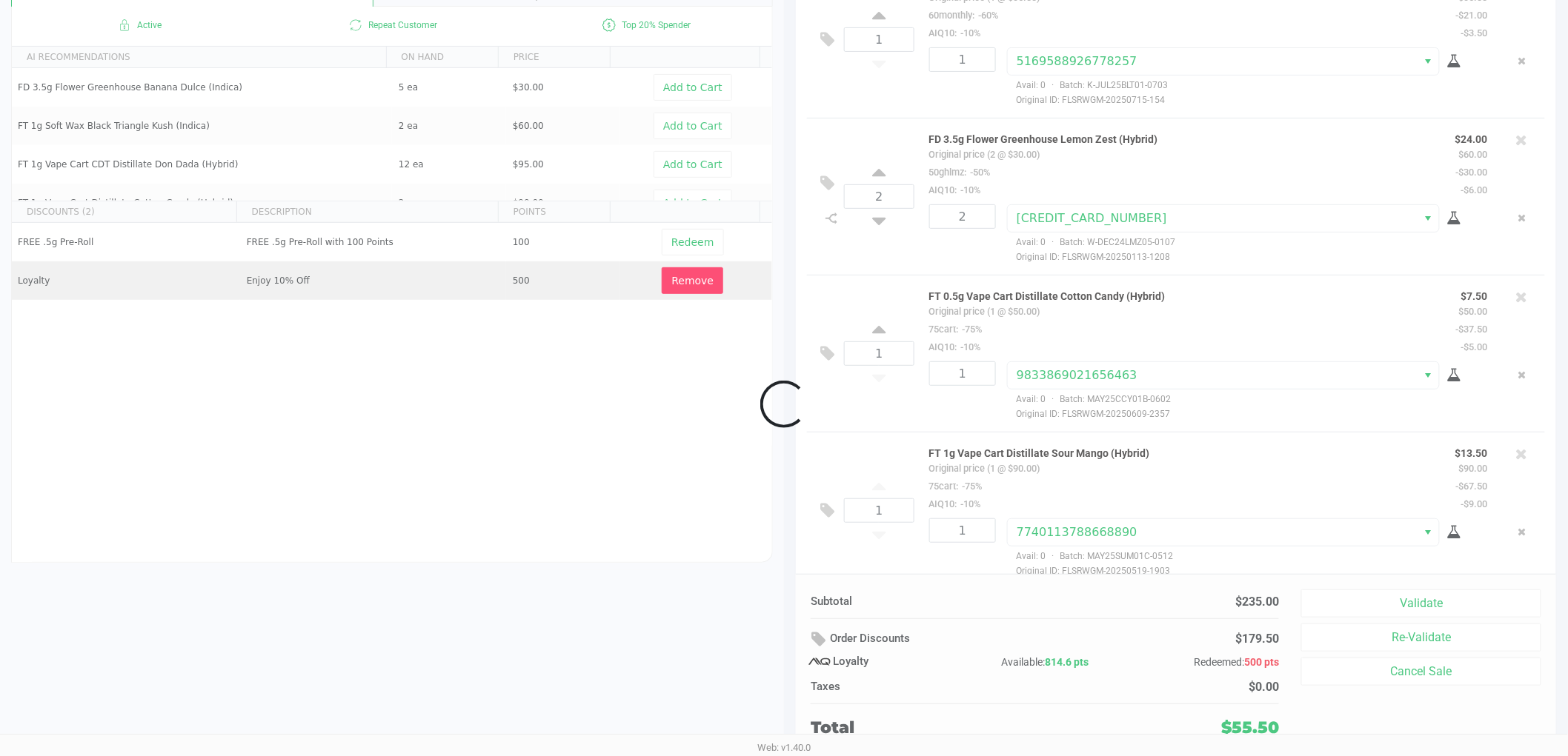
scroll to position [18, 0]
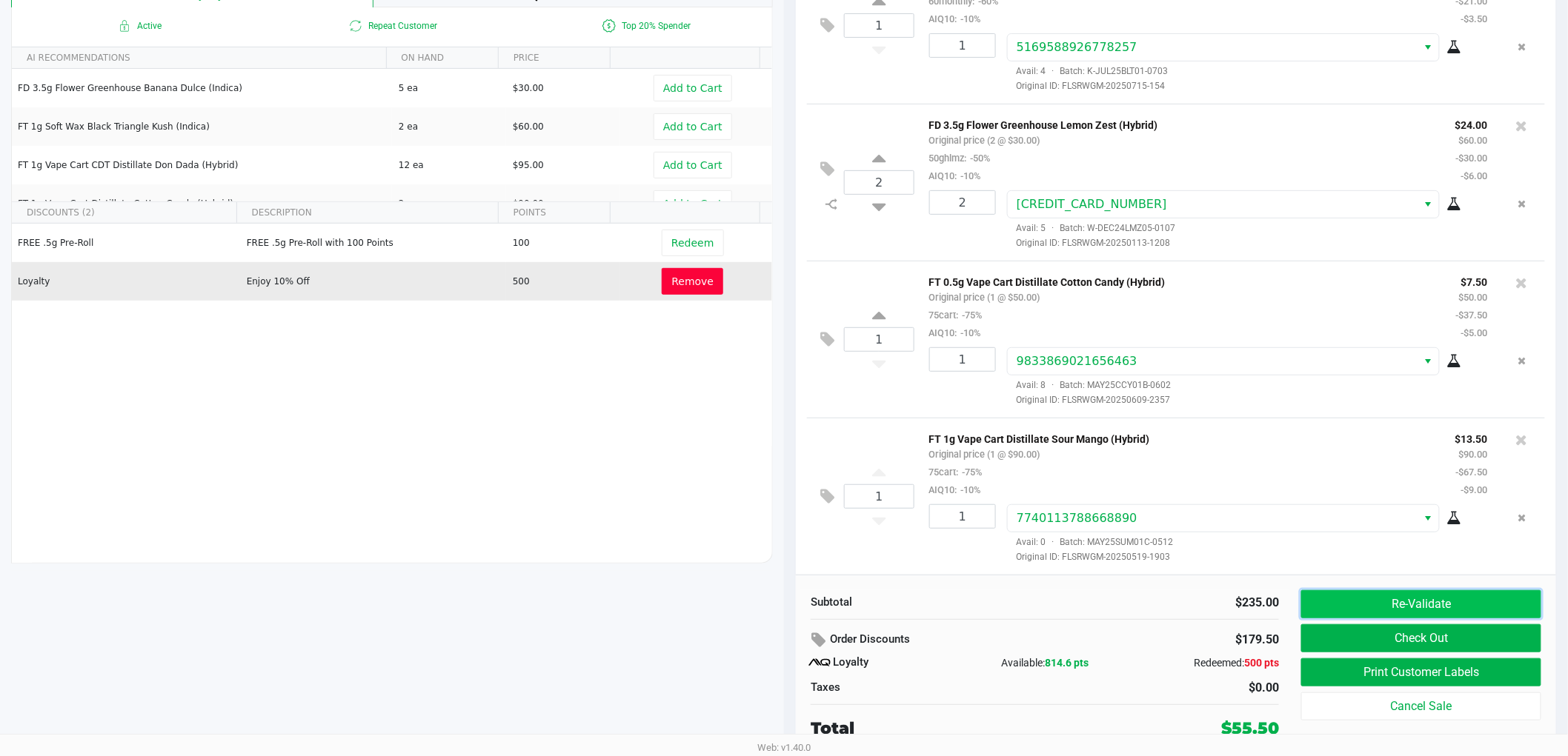
click at [1380, 601] on button "Re-Validate" at bounding box center [1421, 604] width 240 height 28
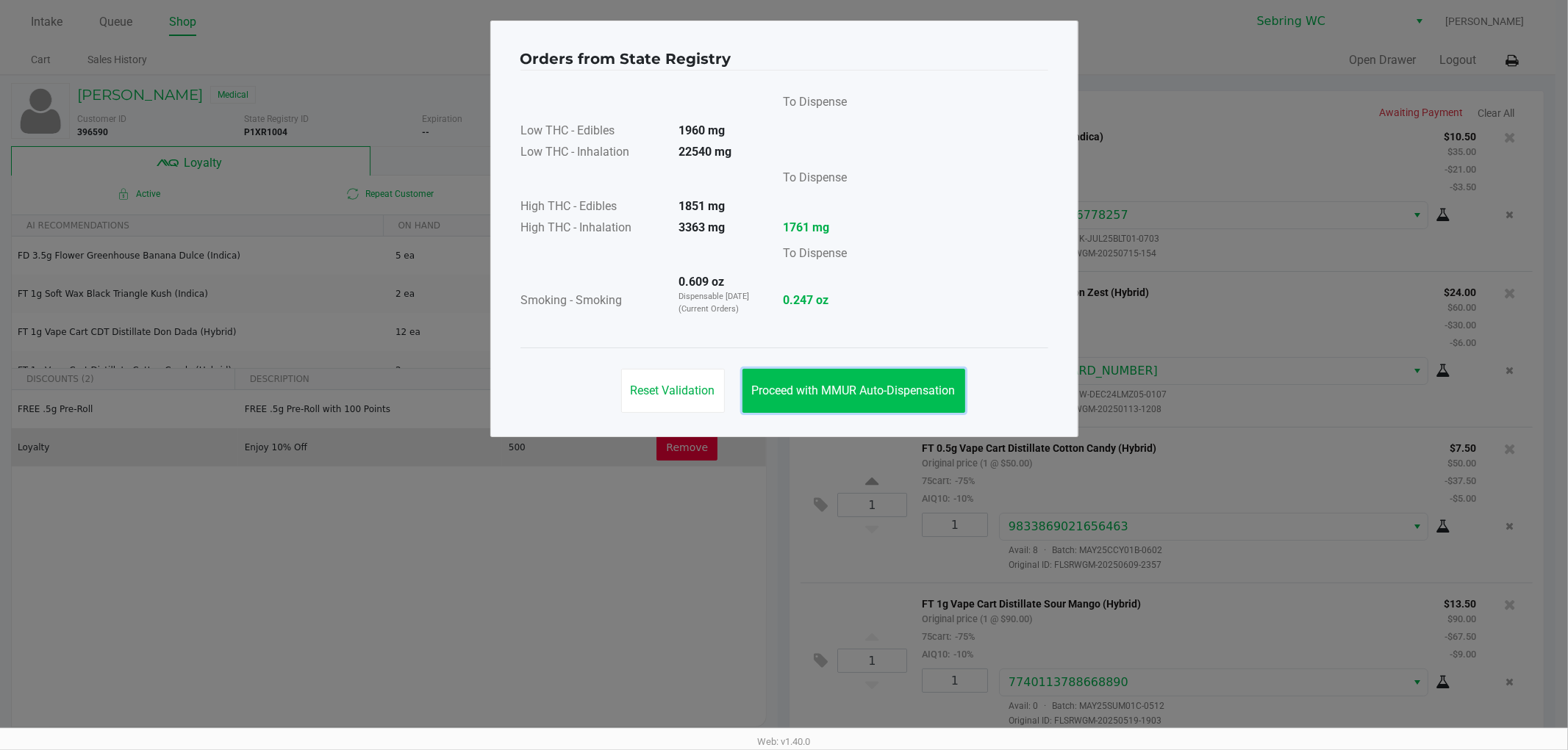
click at [795, 383] on span "Proceed with MMUR Auto-Dispensation" at bounding box center [854, 390] width 204 height 14
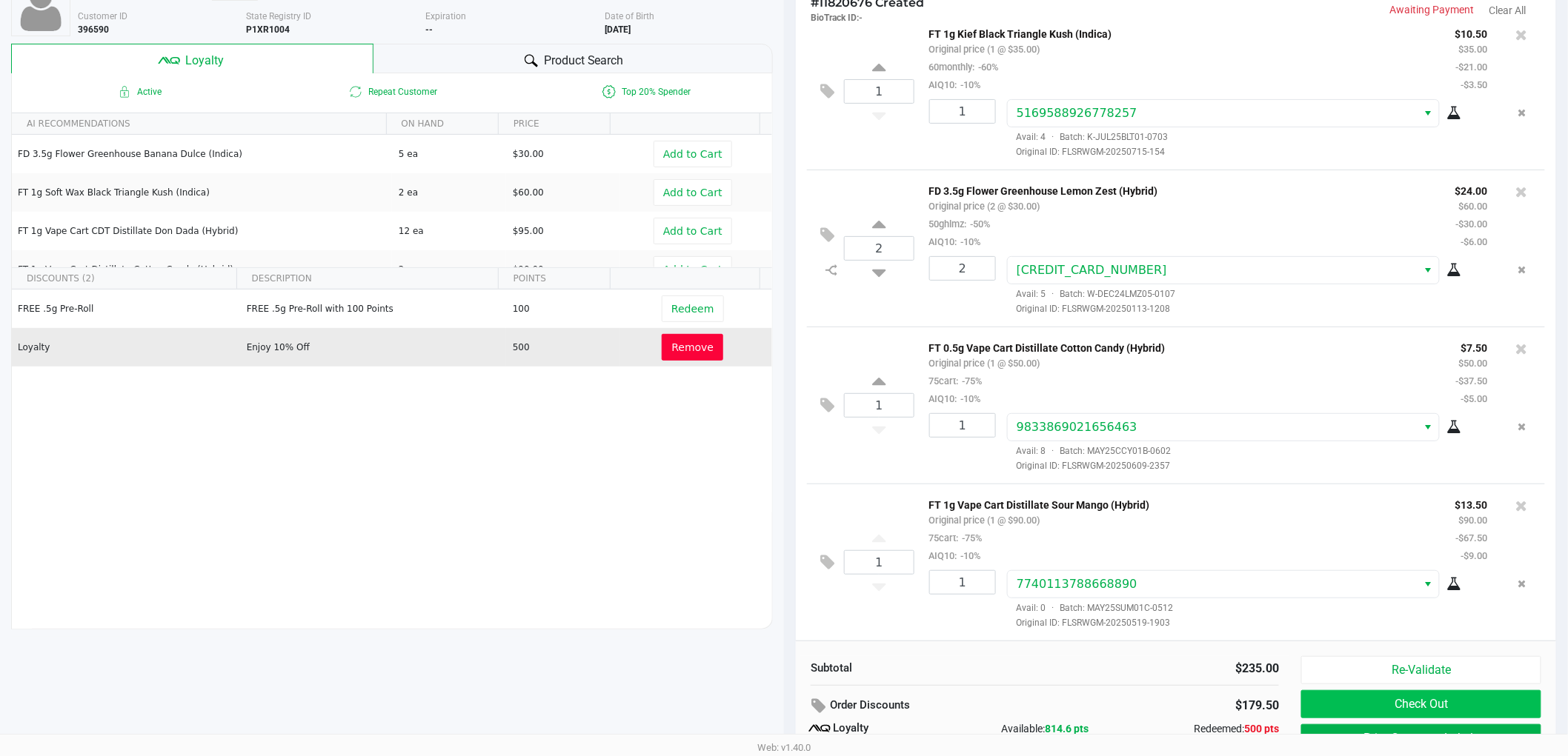
scroll to position [170, 0]
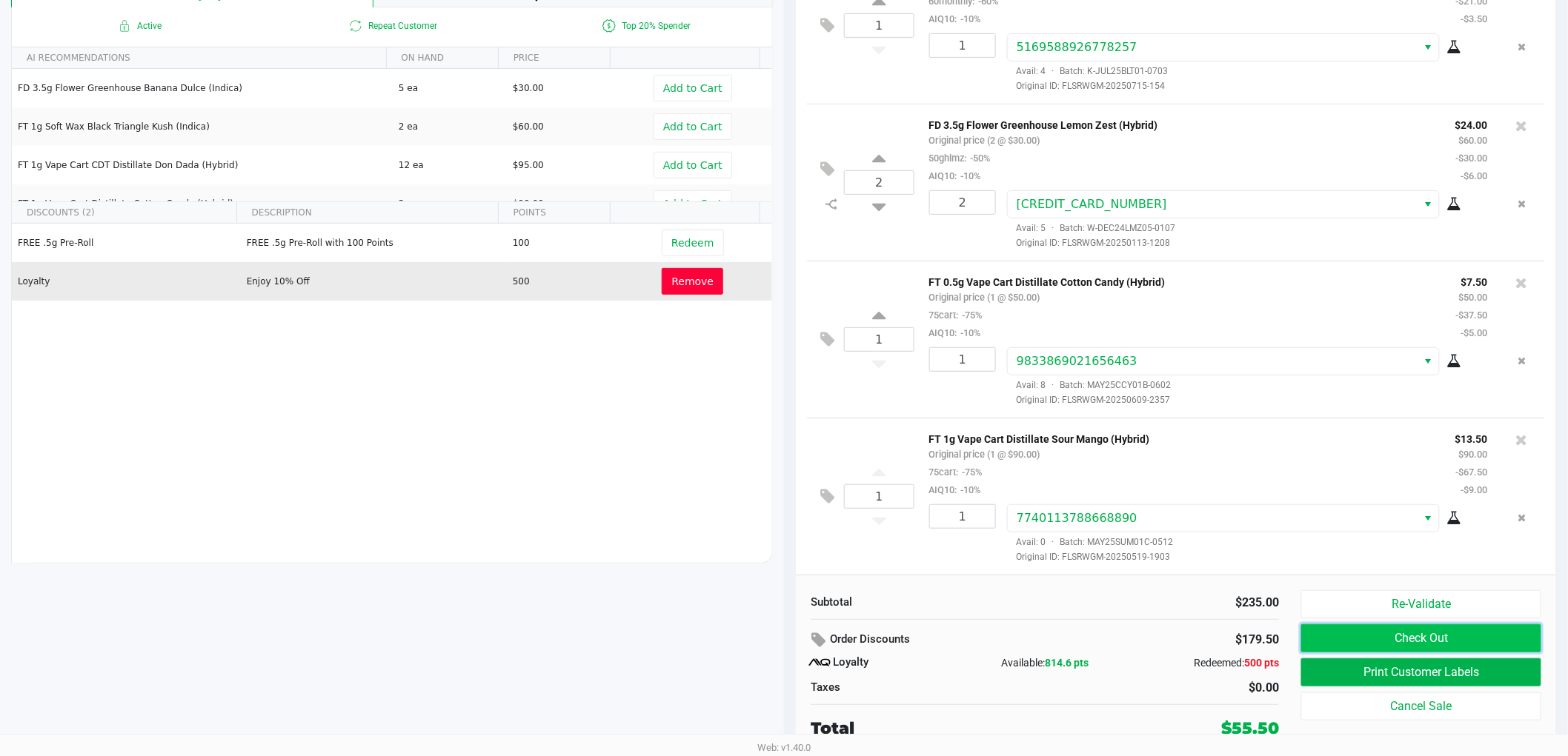
click at [1354, 632] on button "Check Out" at bounding box center [1421, 638] width 240 height 28
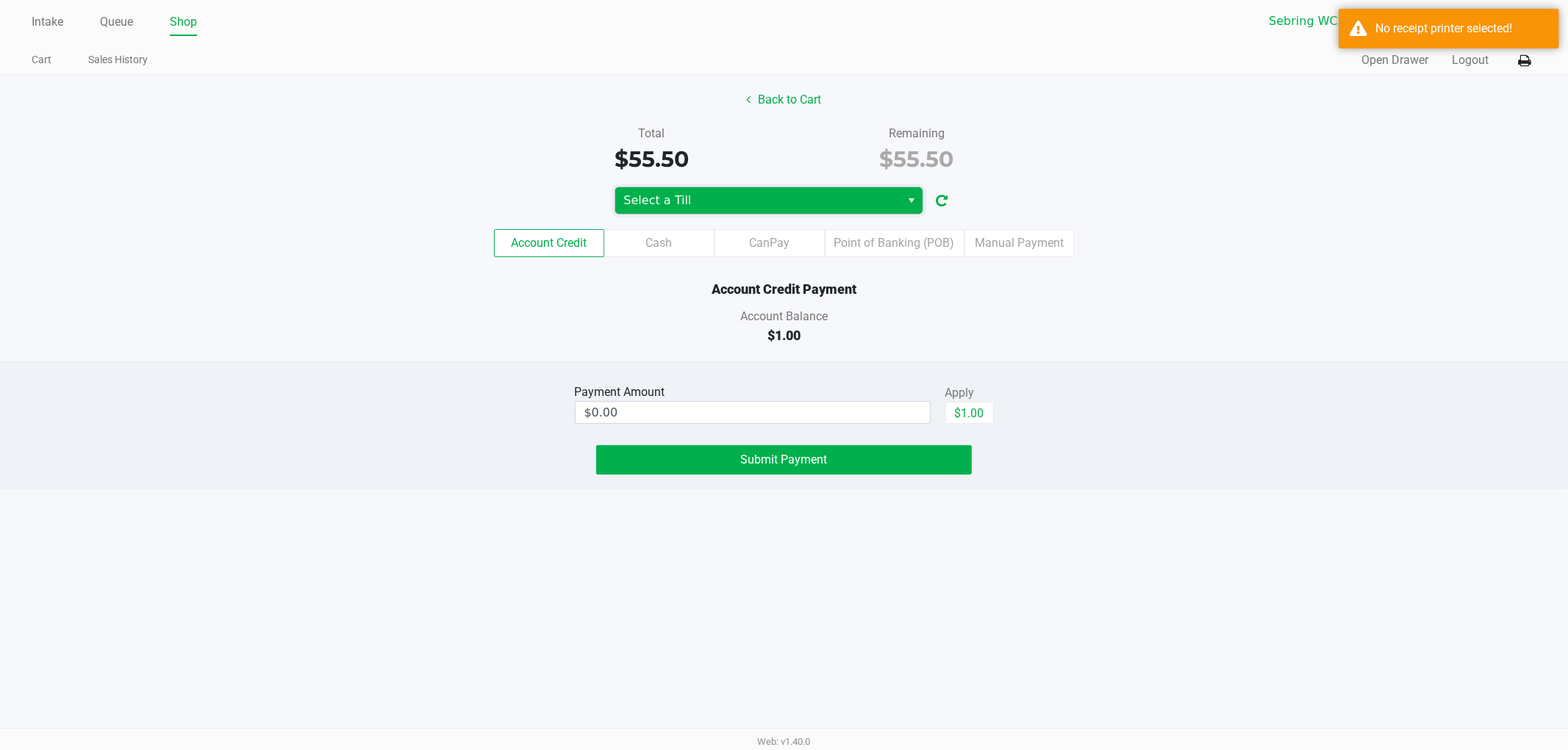
click at [788, 195] on span "Select a Till" at bounding box center [759, 201] width 269 height 18
click at [1166, 290] on div "Account Credit Payment" at bounding box center [784, 289] width 1590 height 20
click at [682, 211] on span "Select a Till" at bounding box center [758, 201] width 286 height 26
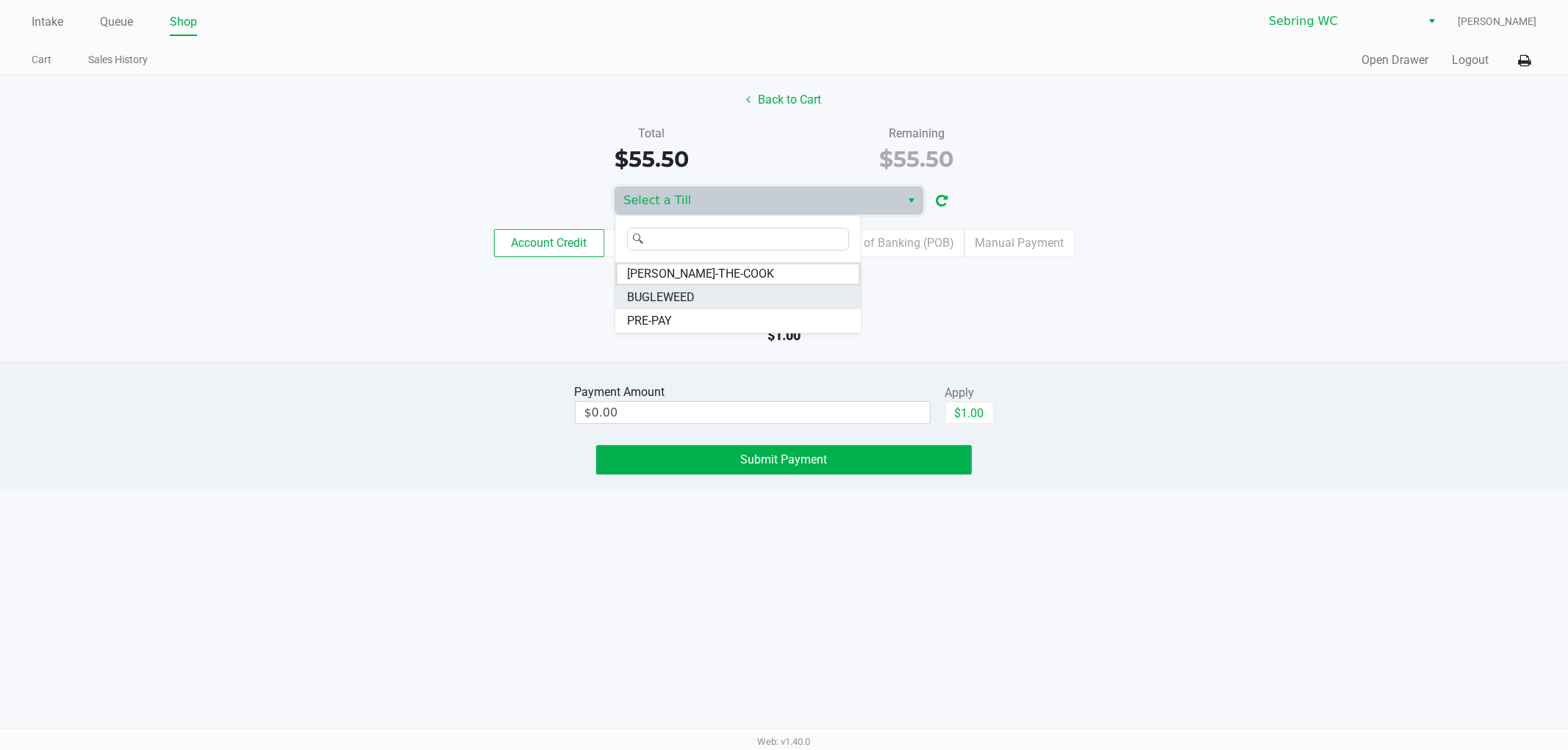
click at [678, 300] on span "BUGLEWEED" at bounding box center [660, 298] width 68 height 18
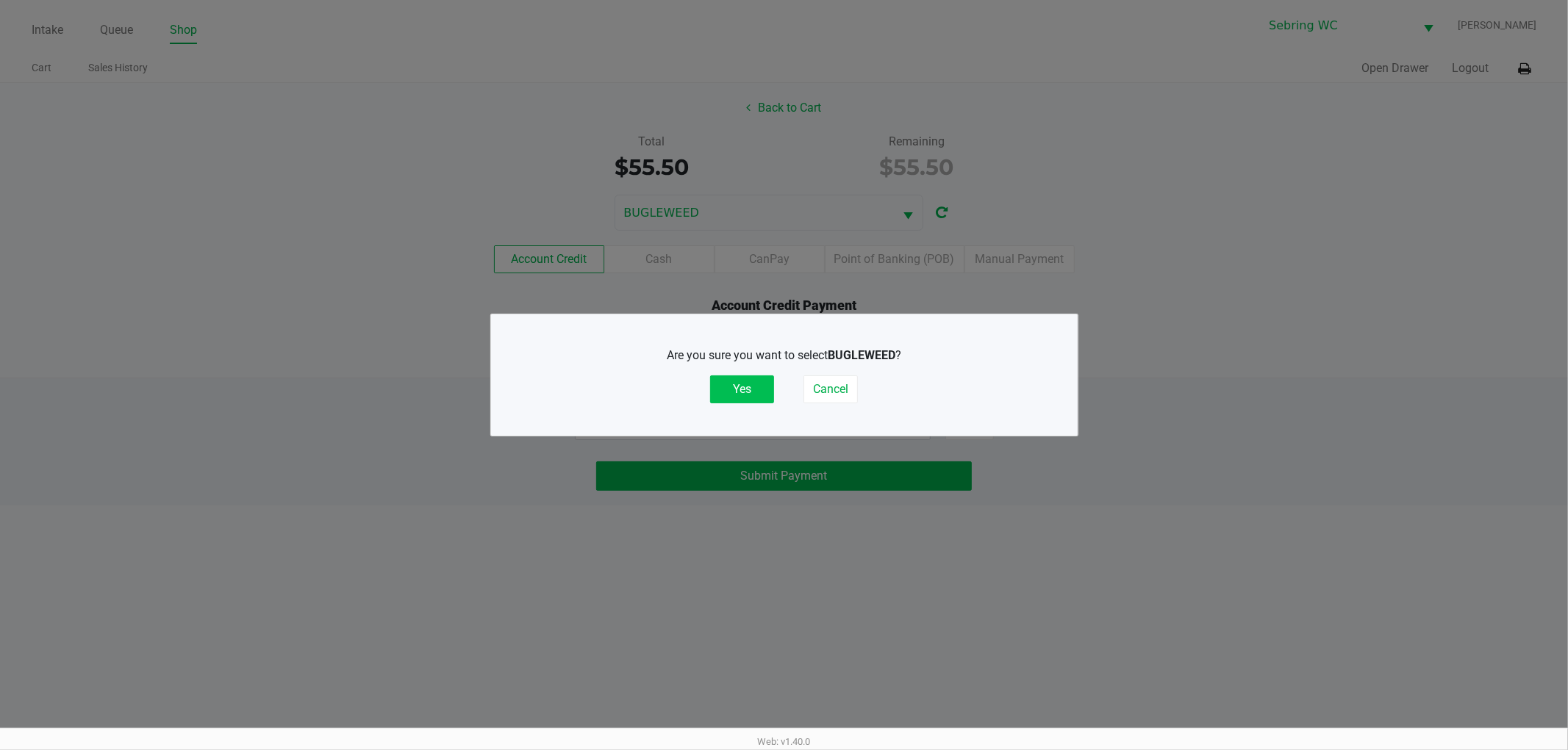
click at [735, 387] on button "Yes" at bounding box center [742, 390] width 64 height 28
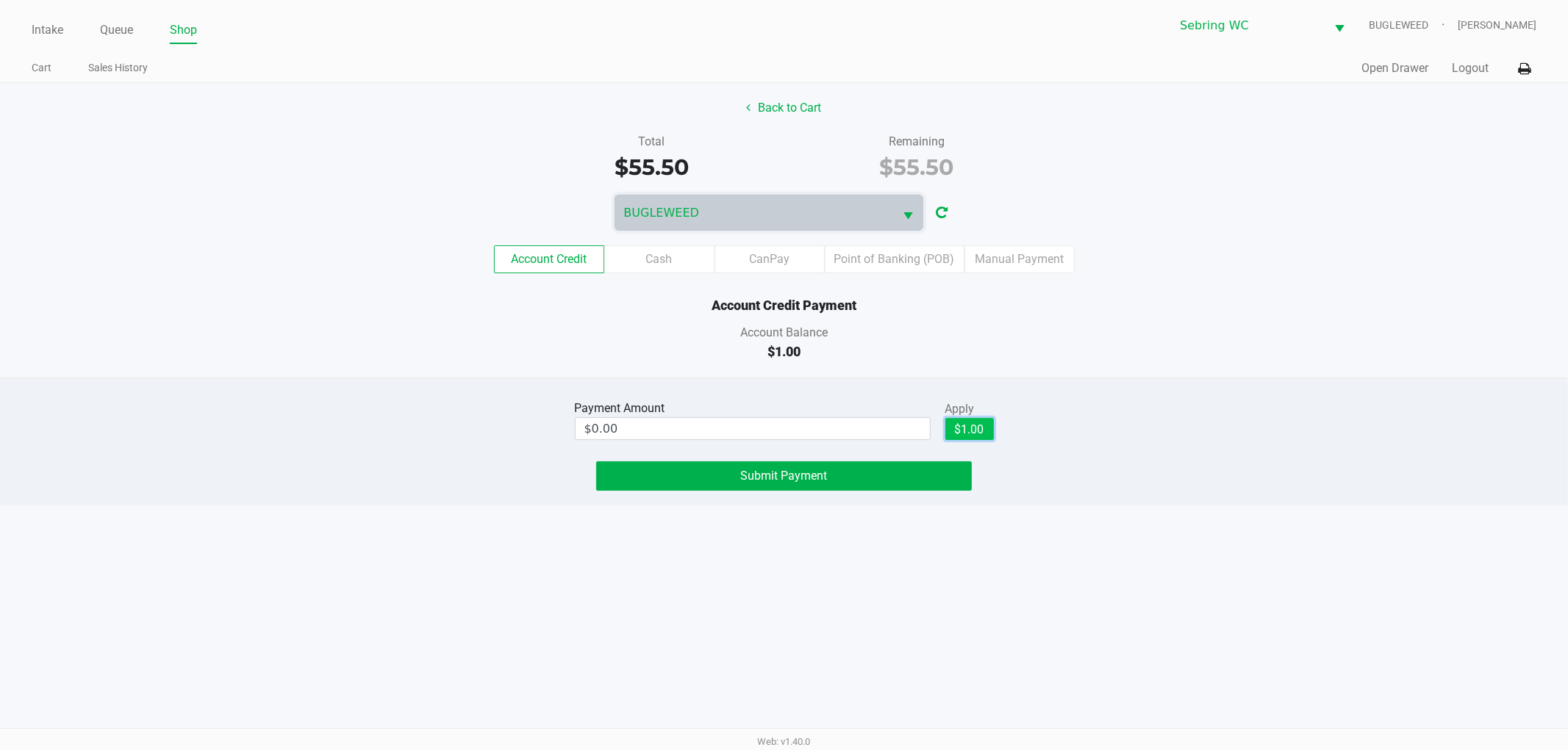
click at [965, 430] on button "$1.00" at bounding box center [969, 429] width 48 height 22
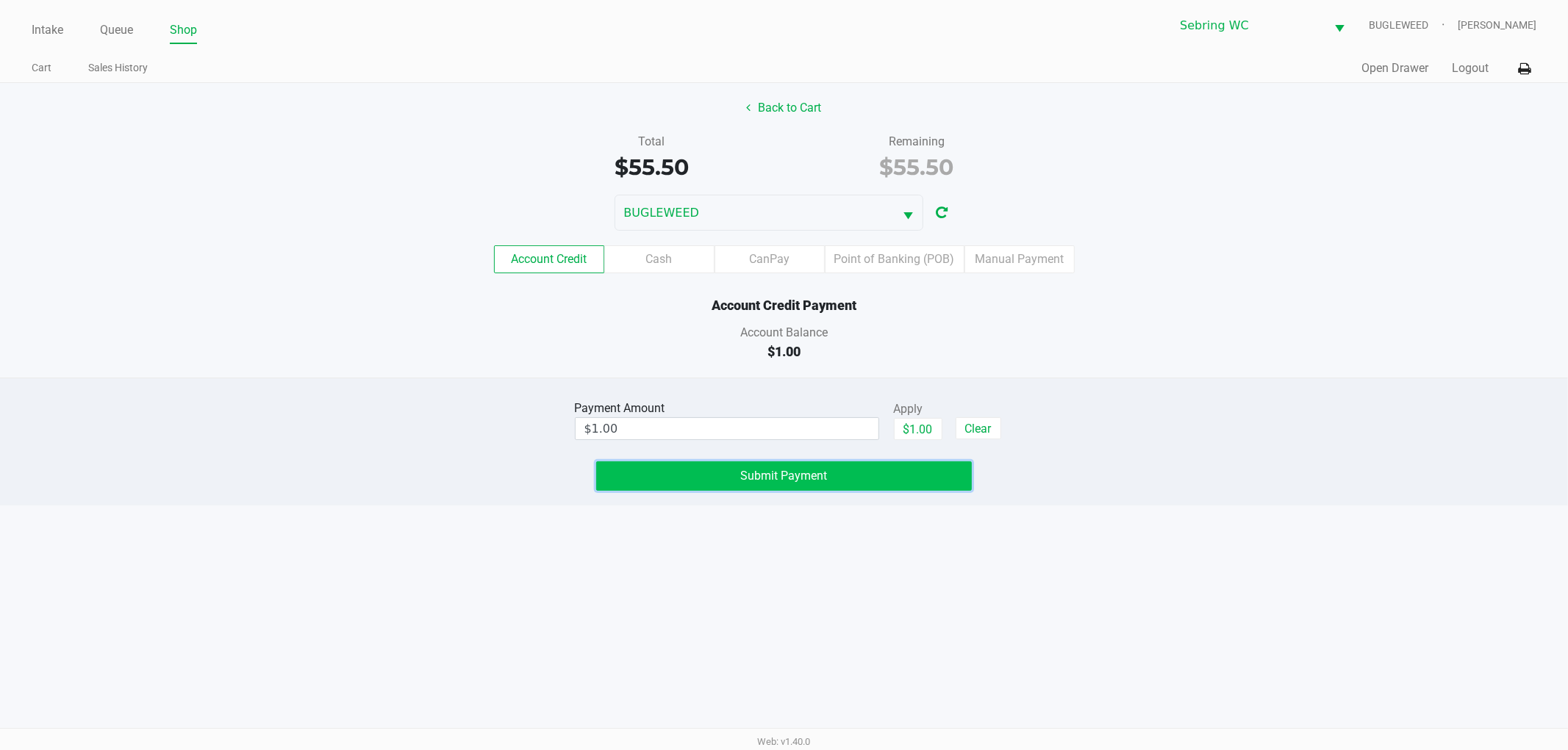
click at [765, 485] on button "Submit Payment" at bounding box center [784, 477] width 376 height 29
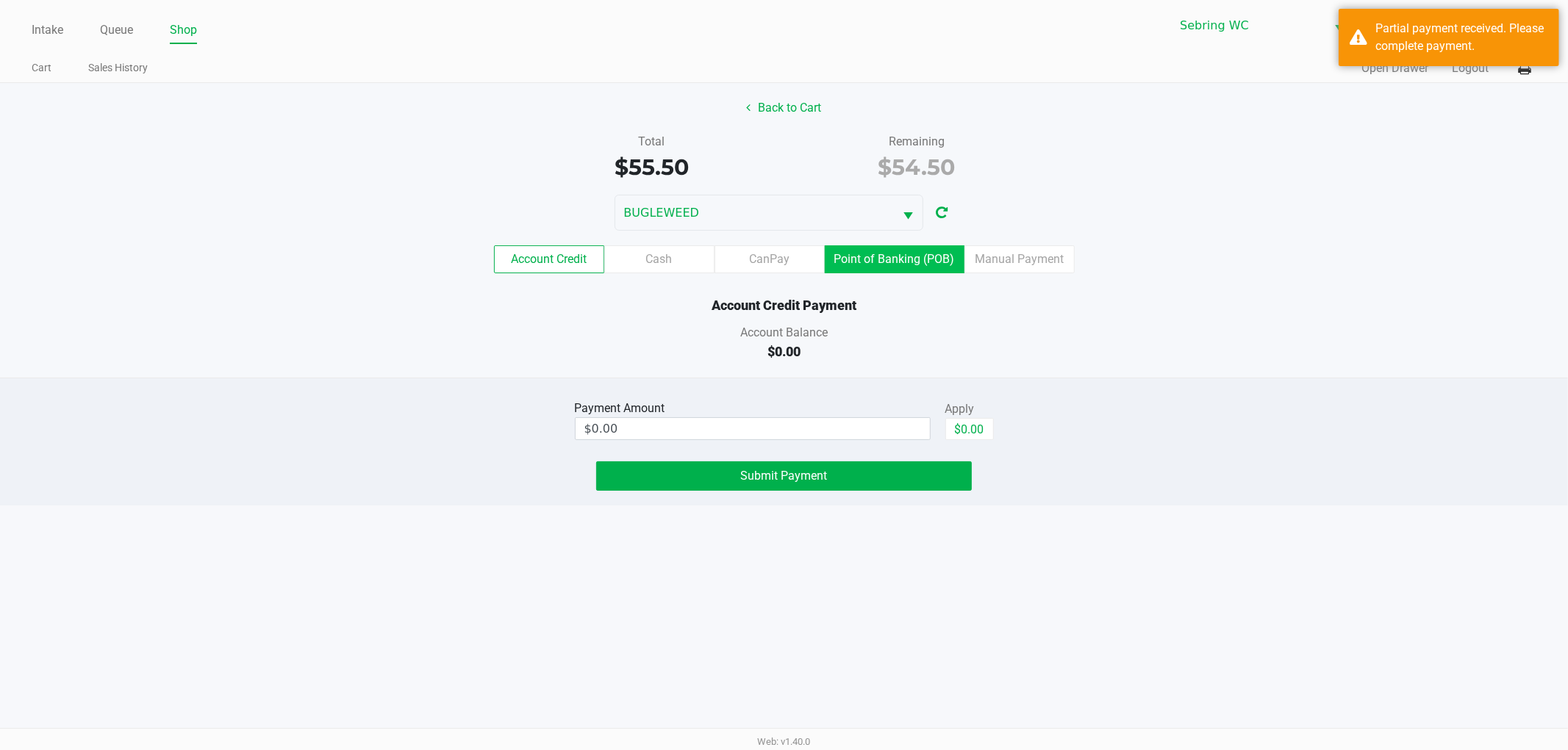
click at [930, 269] on label "Point of Banking (POB)" at bounding box center [895, 260] width 139 height 28
click at [0, 0] on 8 "Point of Banking (POB)" at bounding box center [0, 0] width 0 height 0
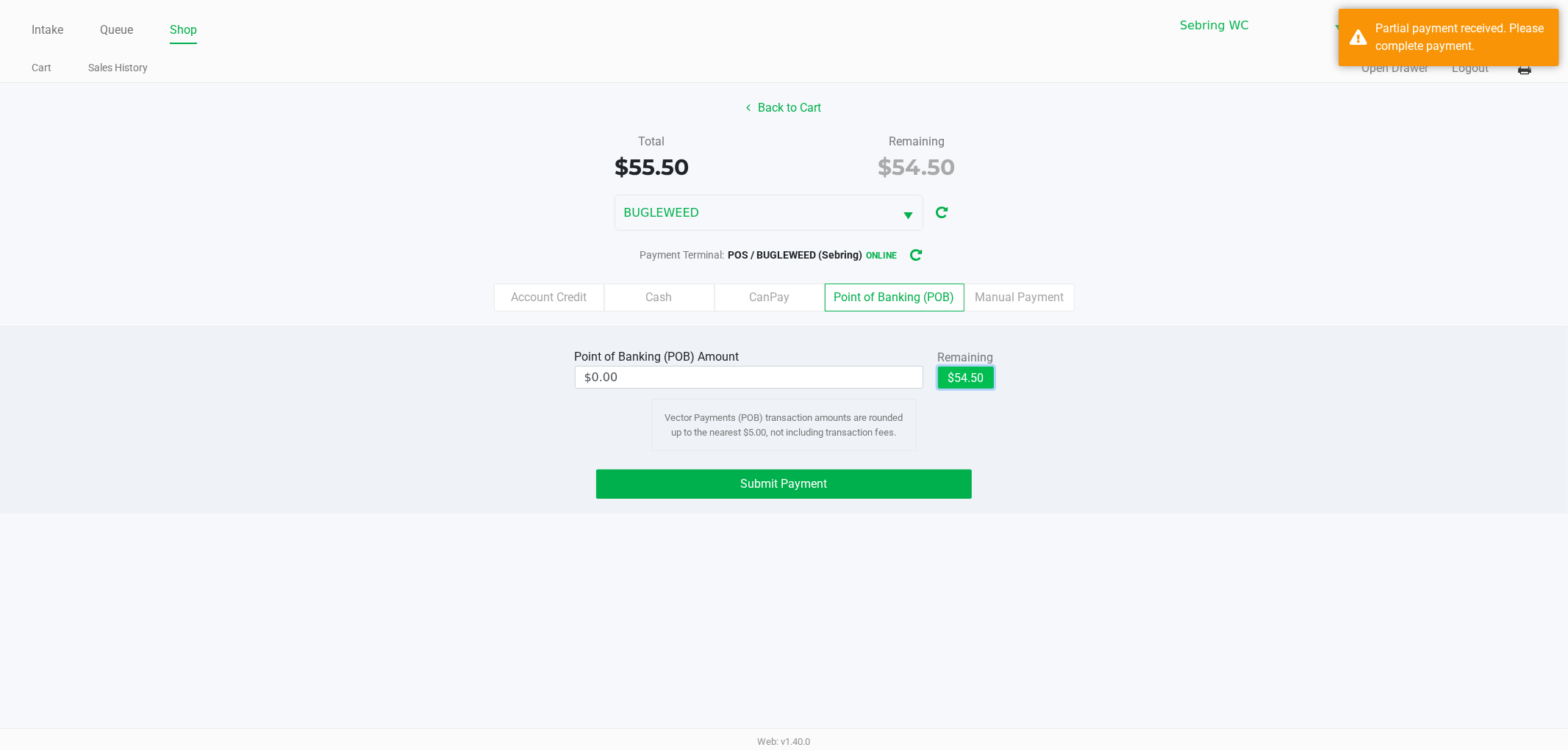
click at [972, 380] on button "$54.50" at bounding box center [966, 377] width 56 height 22
type input "$54.50"
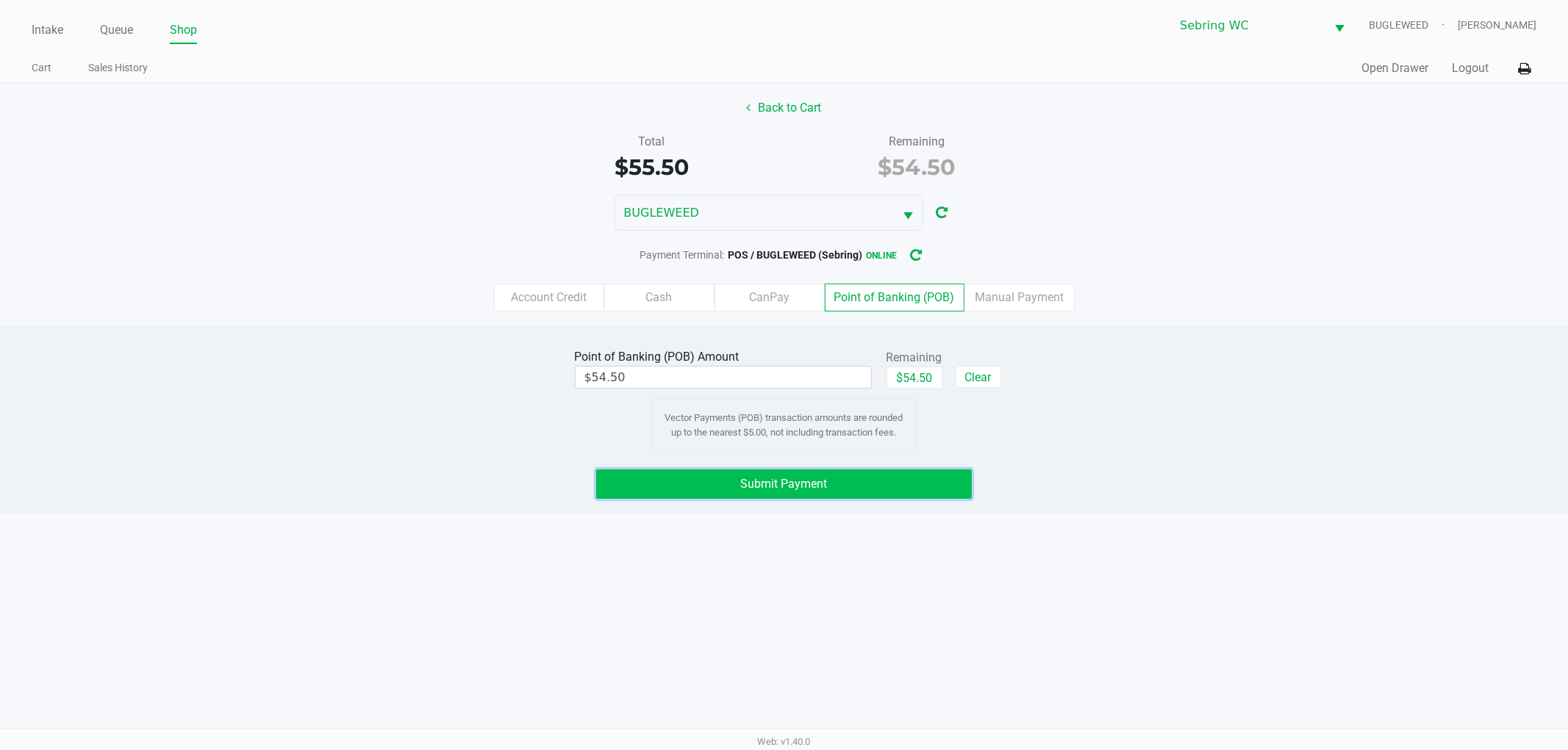
click at [732, 490] on button "Submit Payment" at bounding box center [784, 484] width 376 height 29
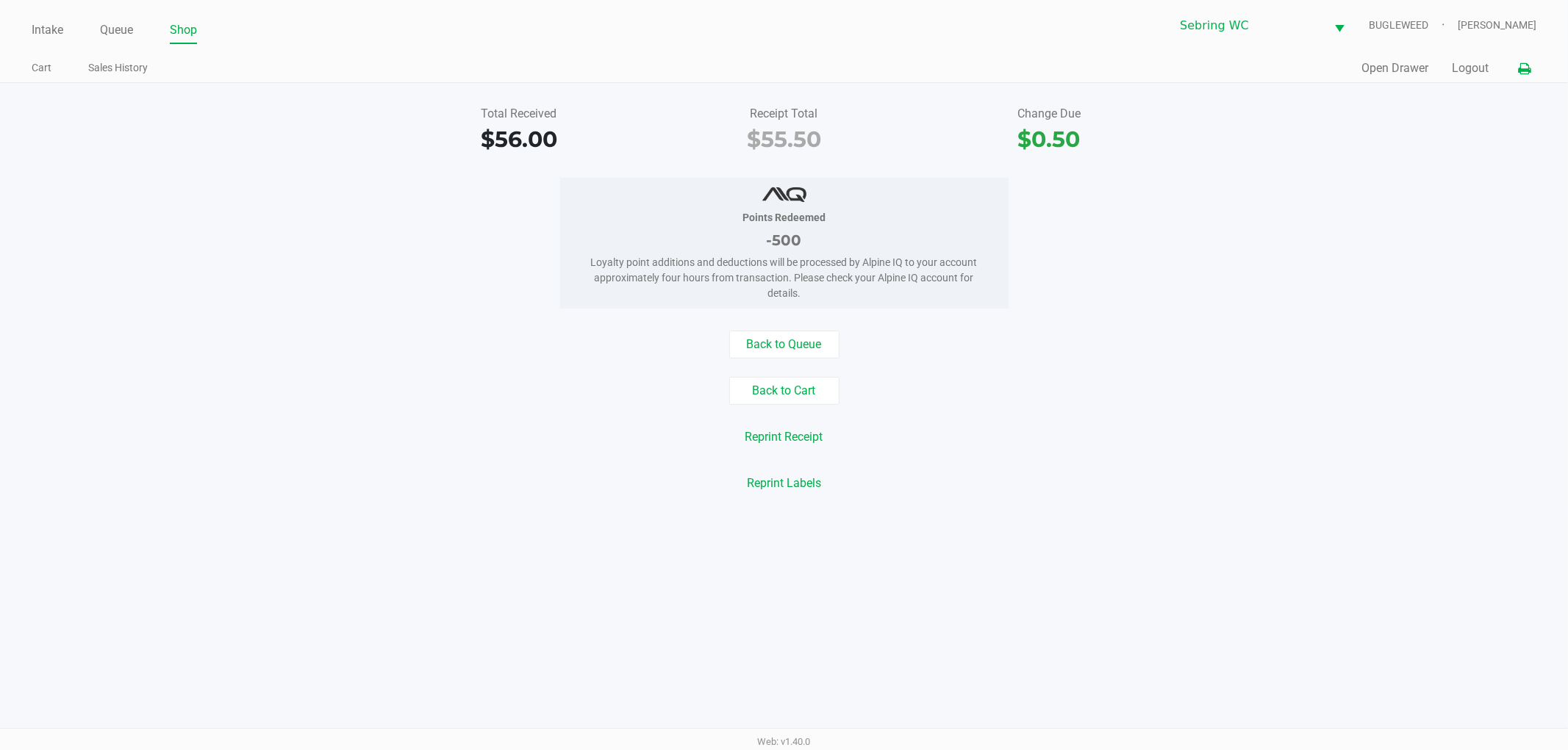
click at [1523, 57] on button at bounding box center [1525, 68] width 25 height 27
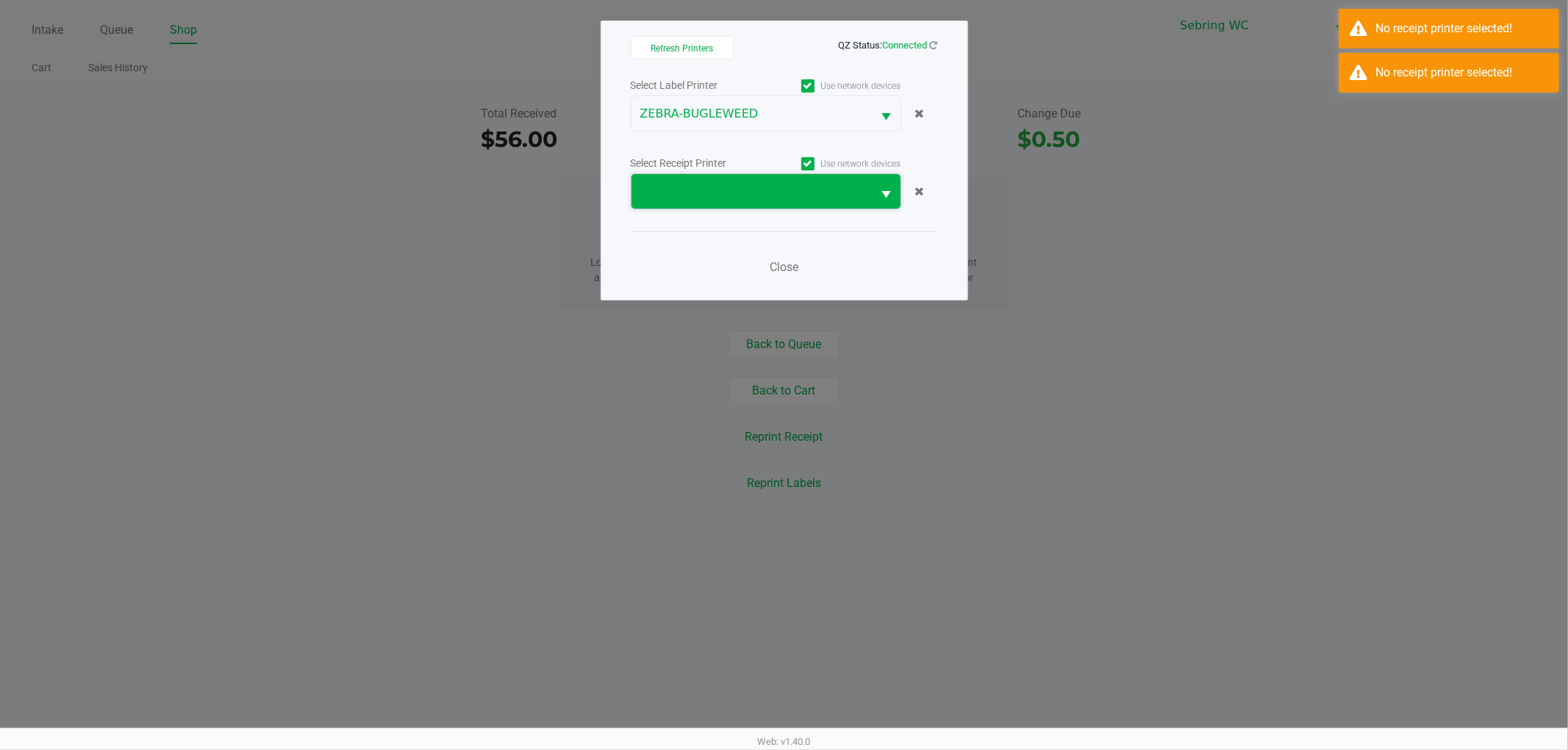
click at [796, 185] on span at bounding box center [752, 192] width 224 height 18
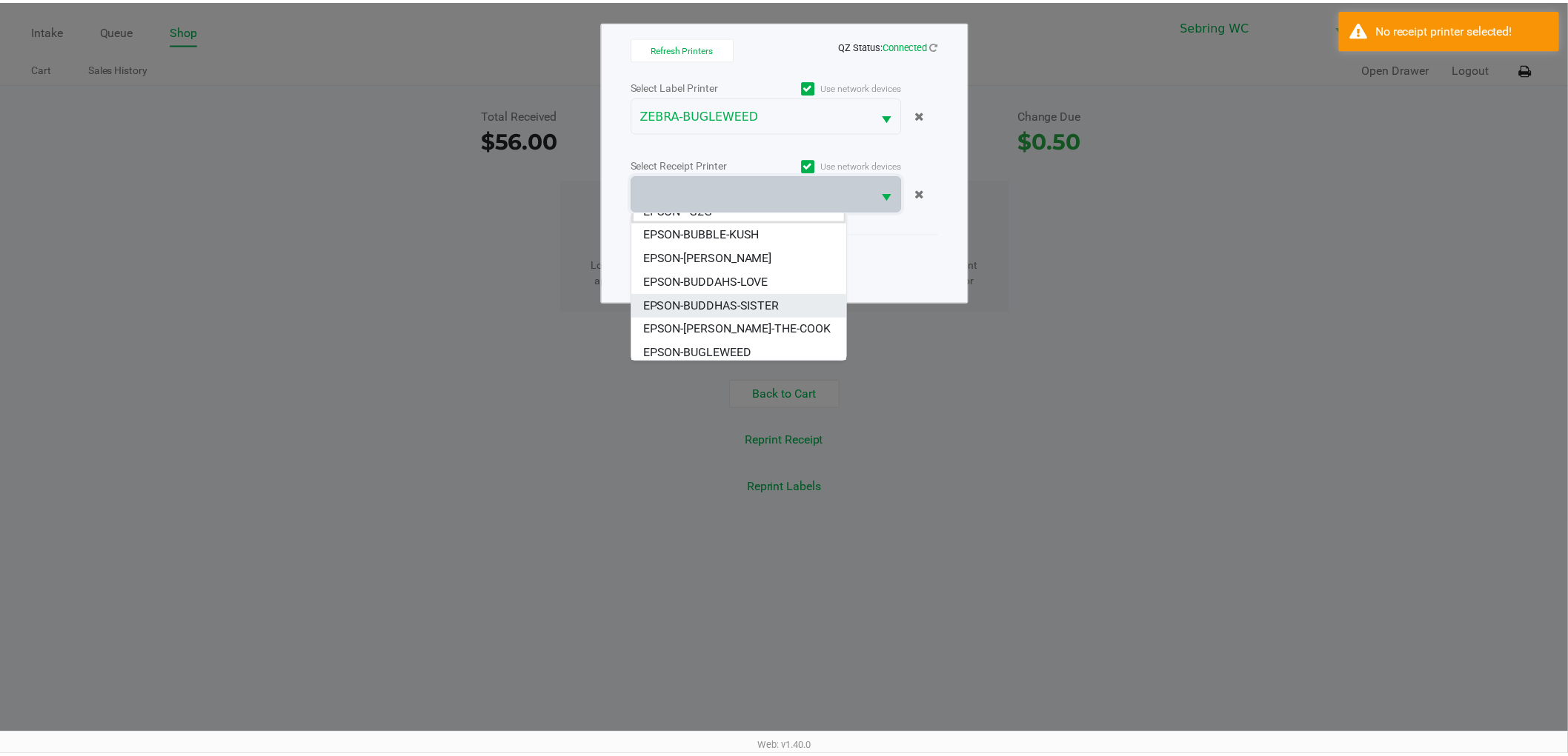
scroll to position [18, 0]
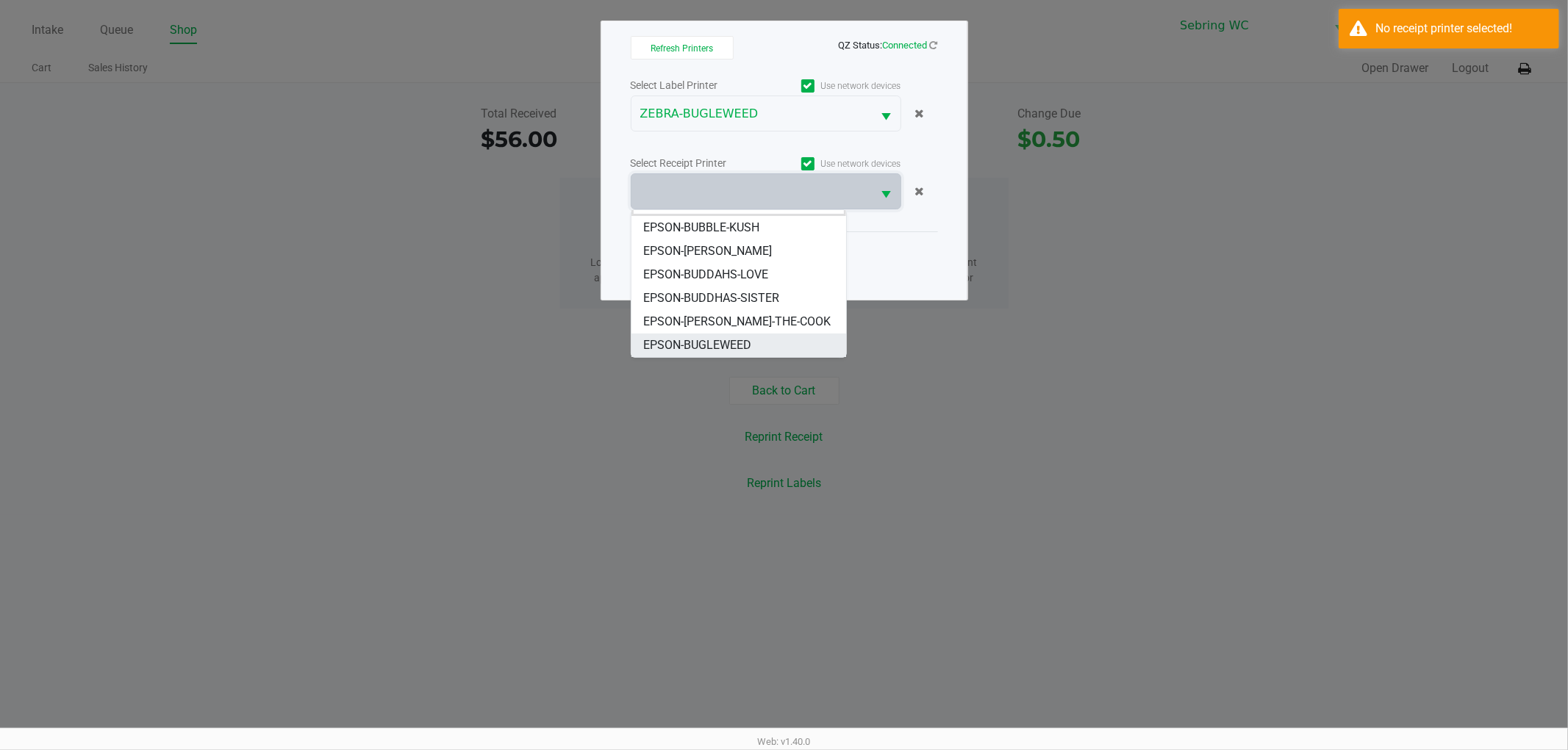
click at [693, 341] on span "EPSON-BUGLEWEED" at bounding box center [697, 346] width 108 height 18
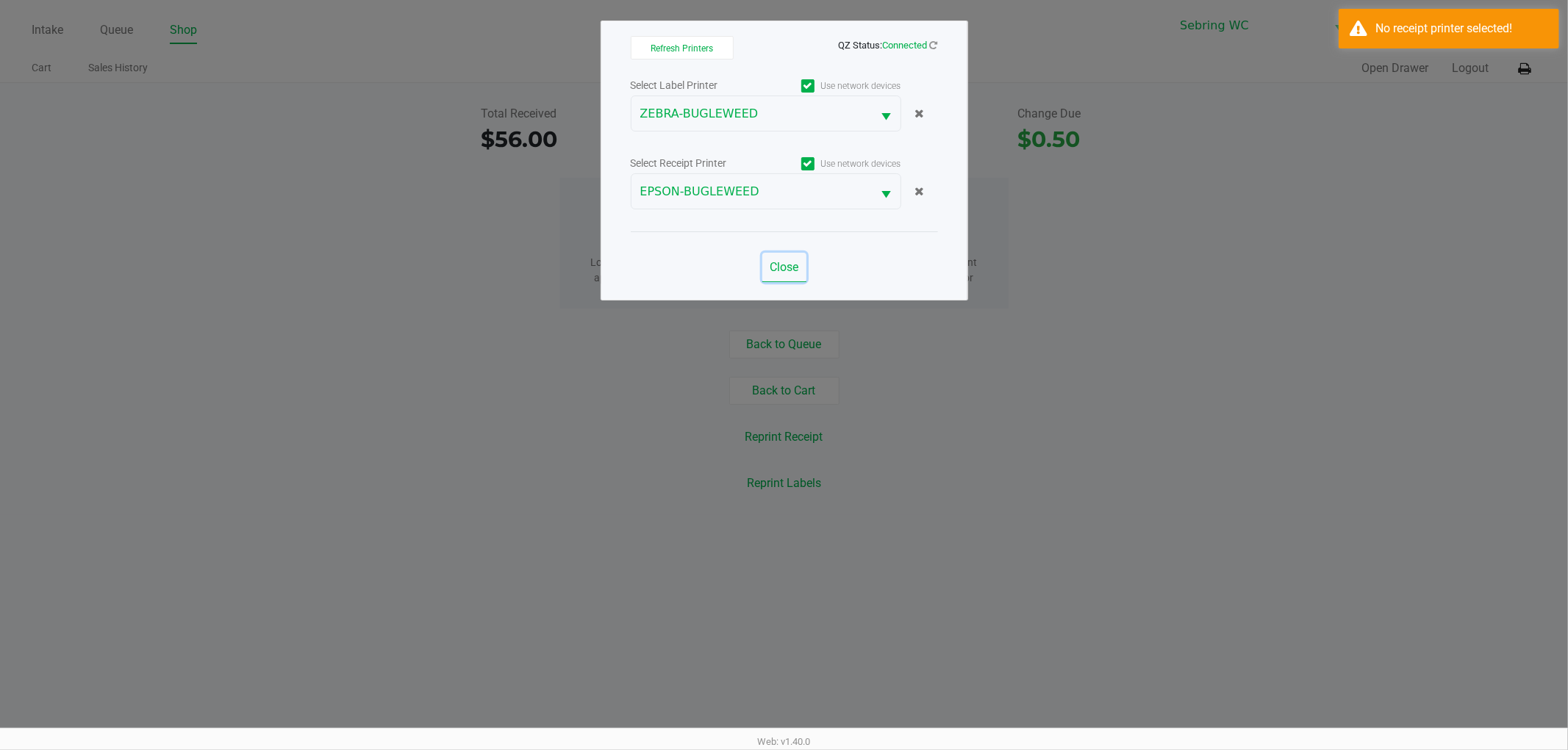
drag, startPoint x: 777, startPoint y: 259, endPoint x: 791, endPoint y: 273, distance: 19.8
click at [777, 258] on button "Close" at bounding box center [785, 268] width 44 height 29
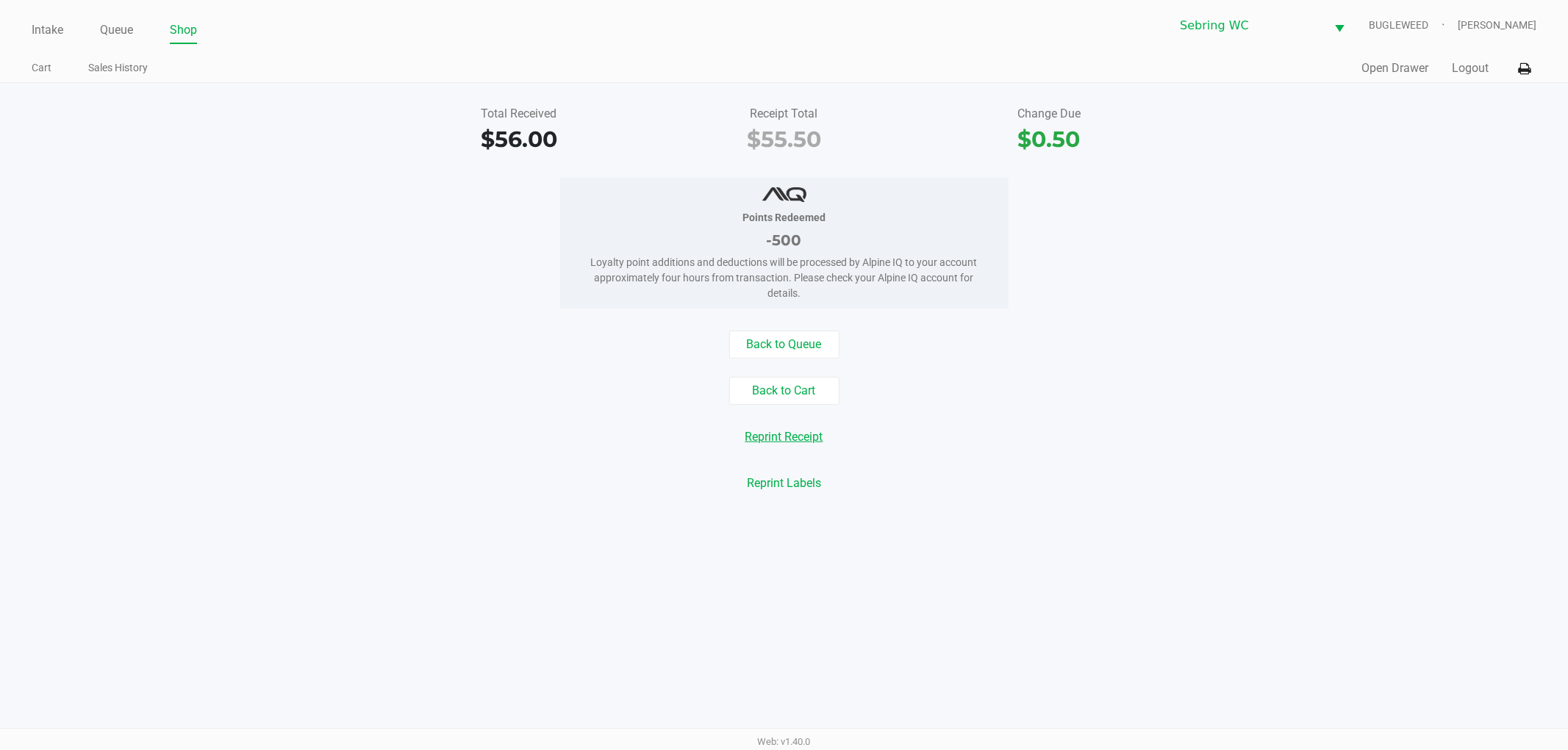
click at [776, 445] on button "Reprint Receipt" at bounding box center [784, 437] width 97 height 28
click at [1471, 69] on button "Logout" at bounding box center [1470, 69] width 37 height 18
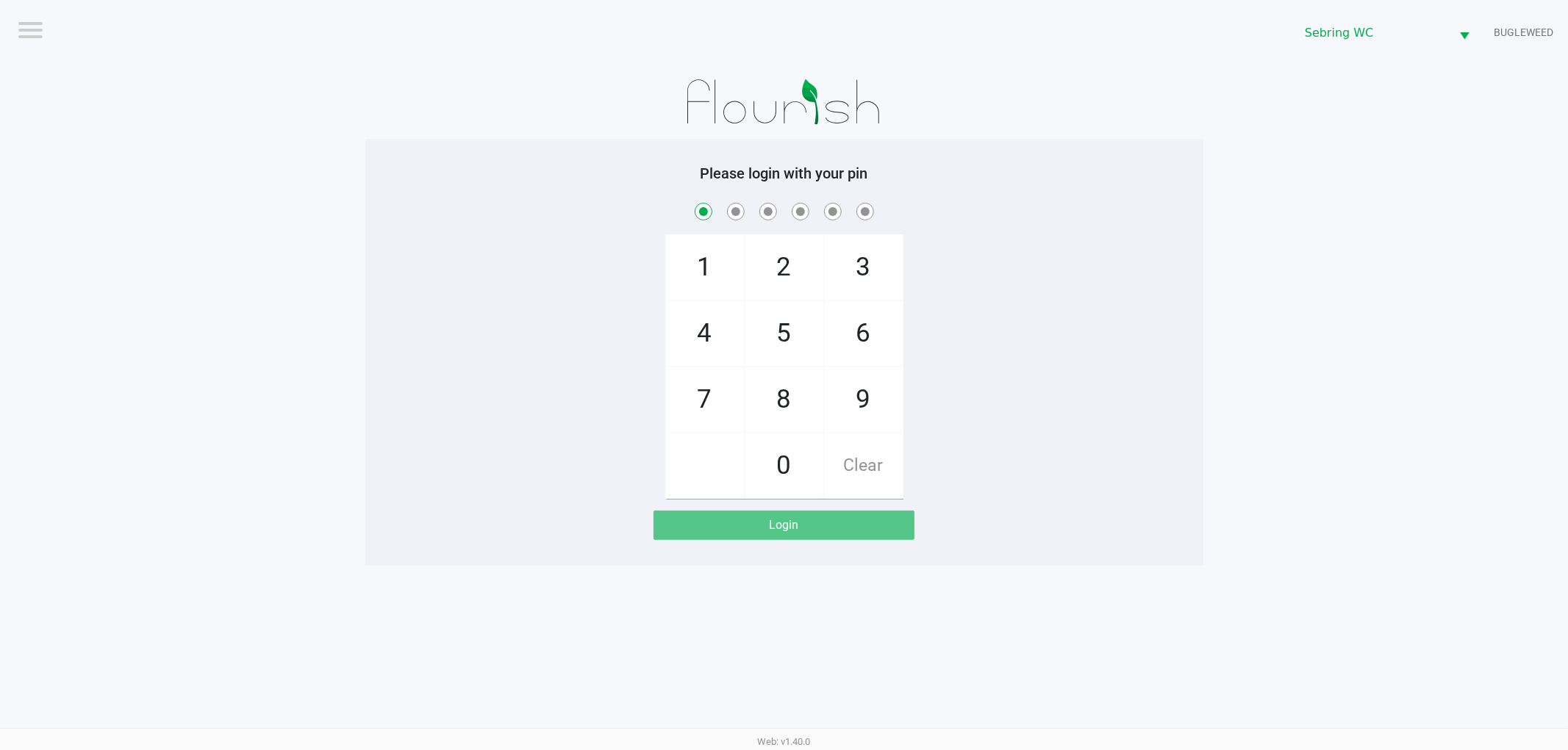
checkbox input "true"
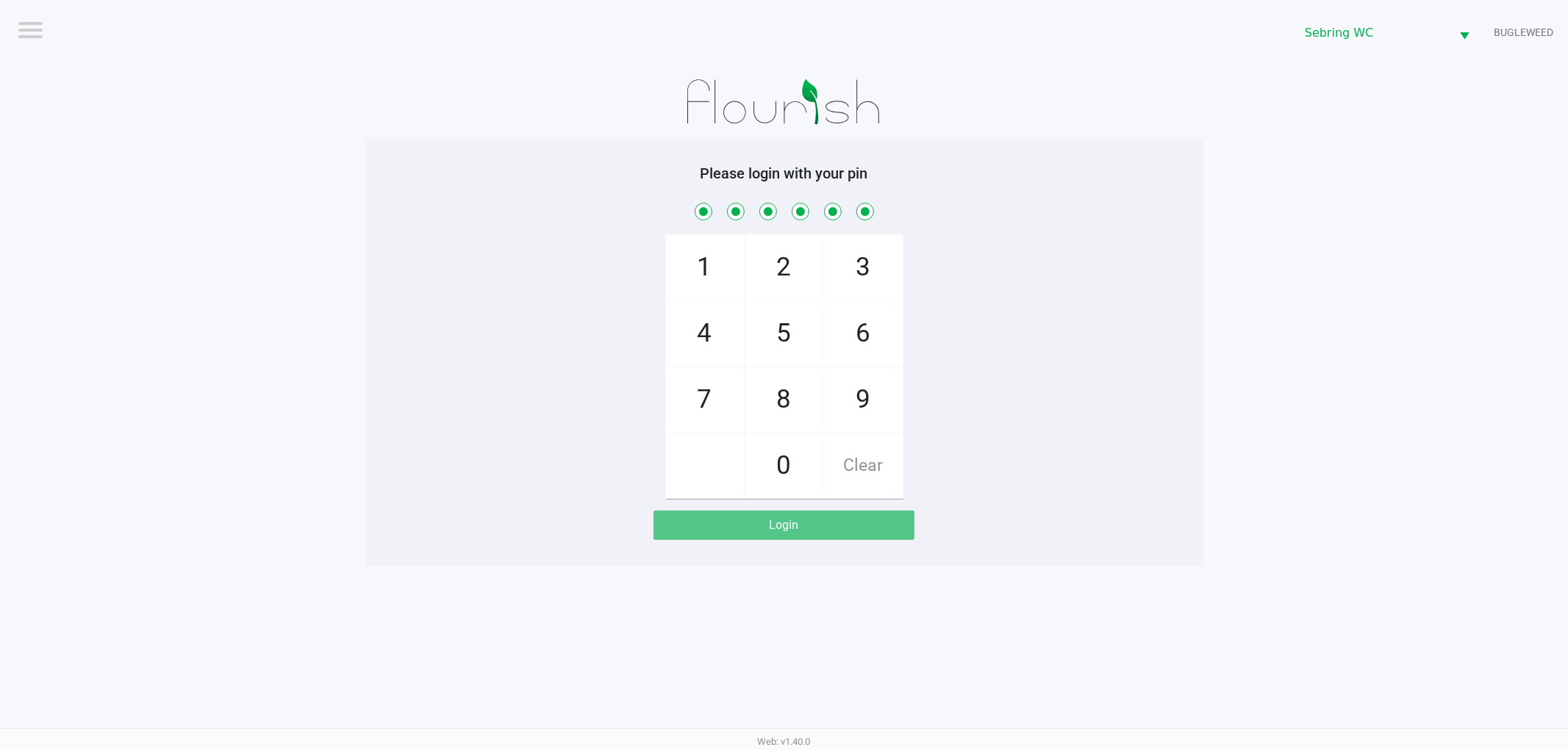
checkbox input "true"
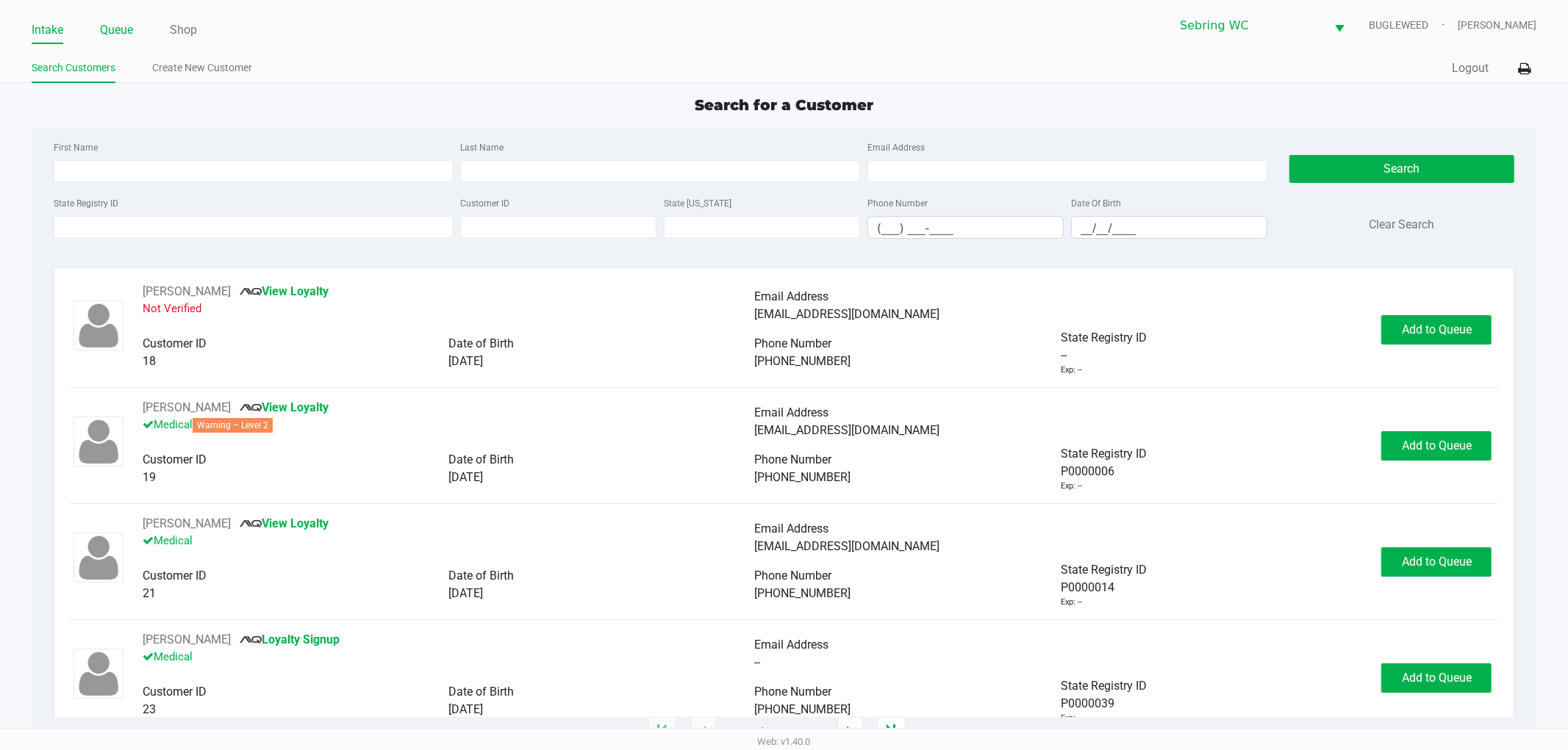
click at [116, 32] on link "Queue" at bounding box center [116, 29] width 33 height 20
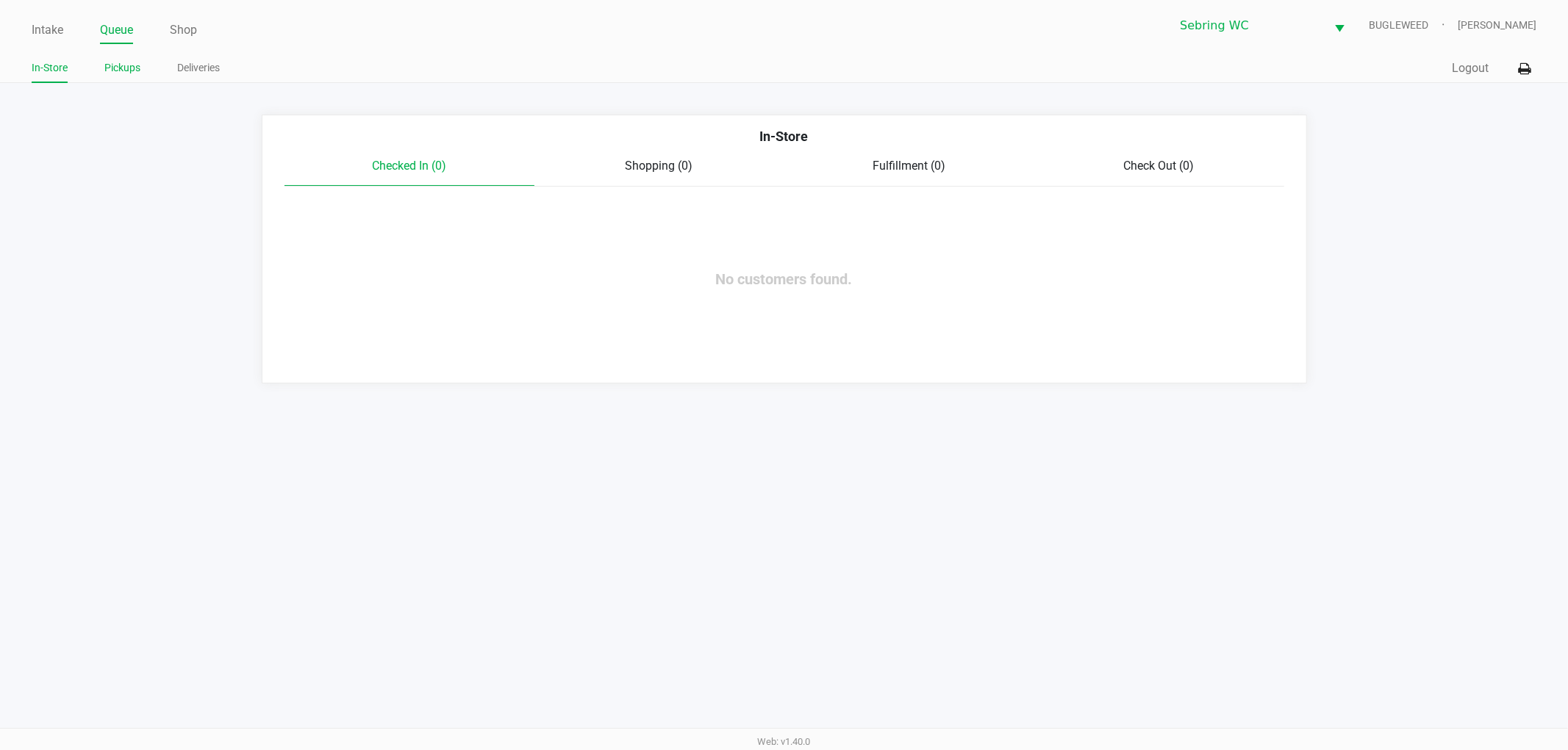
click at [111, 68] on link "Pickups" at bounding box center [122, 68] width 36 height 18
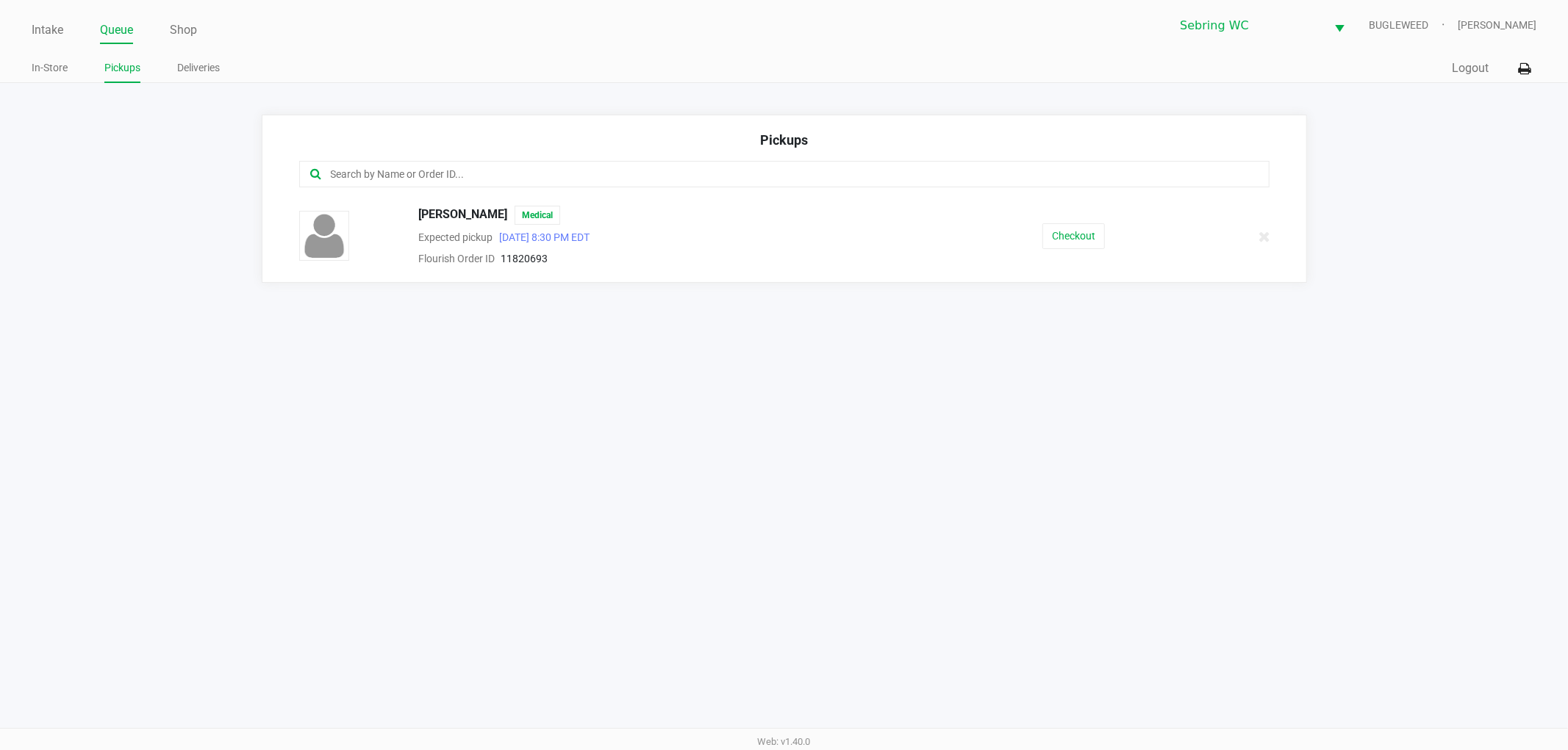
click at [1084, 223] on div "AMANDA SILER Medical Expected pickup Aug 20, 2025 8:30 PM EDT Flourish Order ID…" at bounding box center [784, 236] width 992 height 61
click at [1082, 235] on button "Checkout" at bounding box center [1073, 236] width 62 height 25
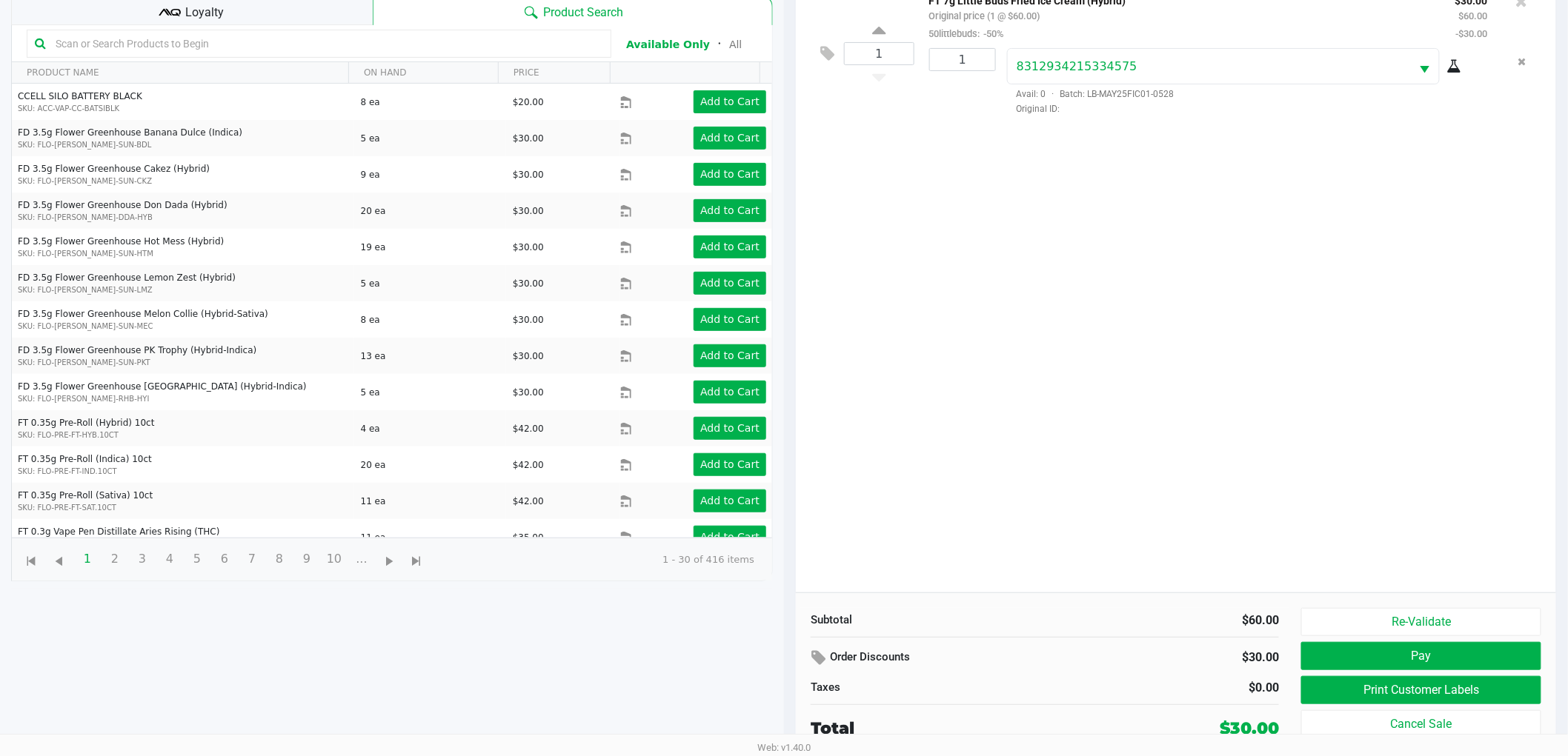
scroll to position [161, 0]
click at [1420, 690] on button "Print Customer Labels" at bounding box center [1421, 690] width 240 height 28
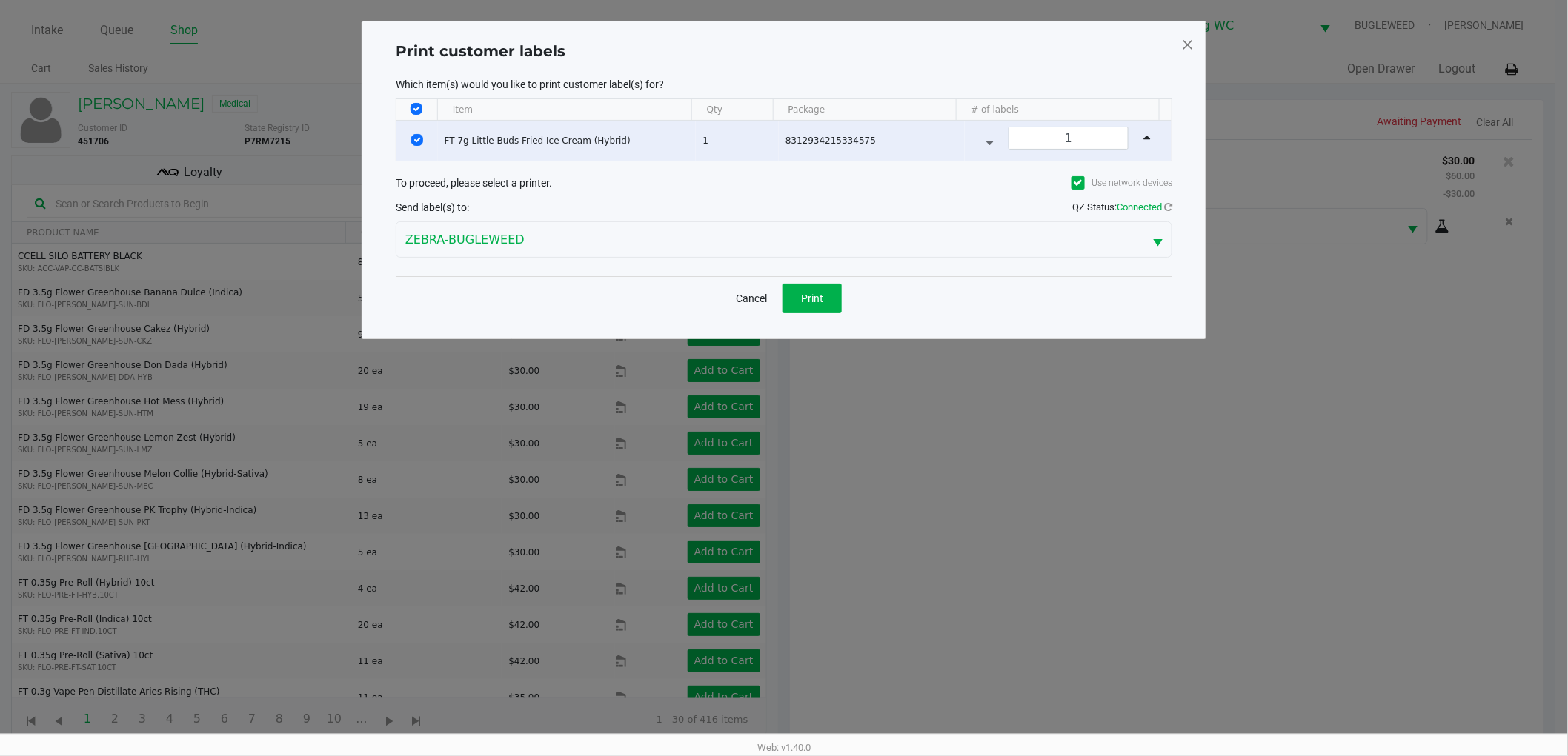
scroll to position [0, 0]
click at [827, 292] on span "Print" at bounding box center [818, 298] width 22 height 12
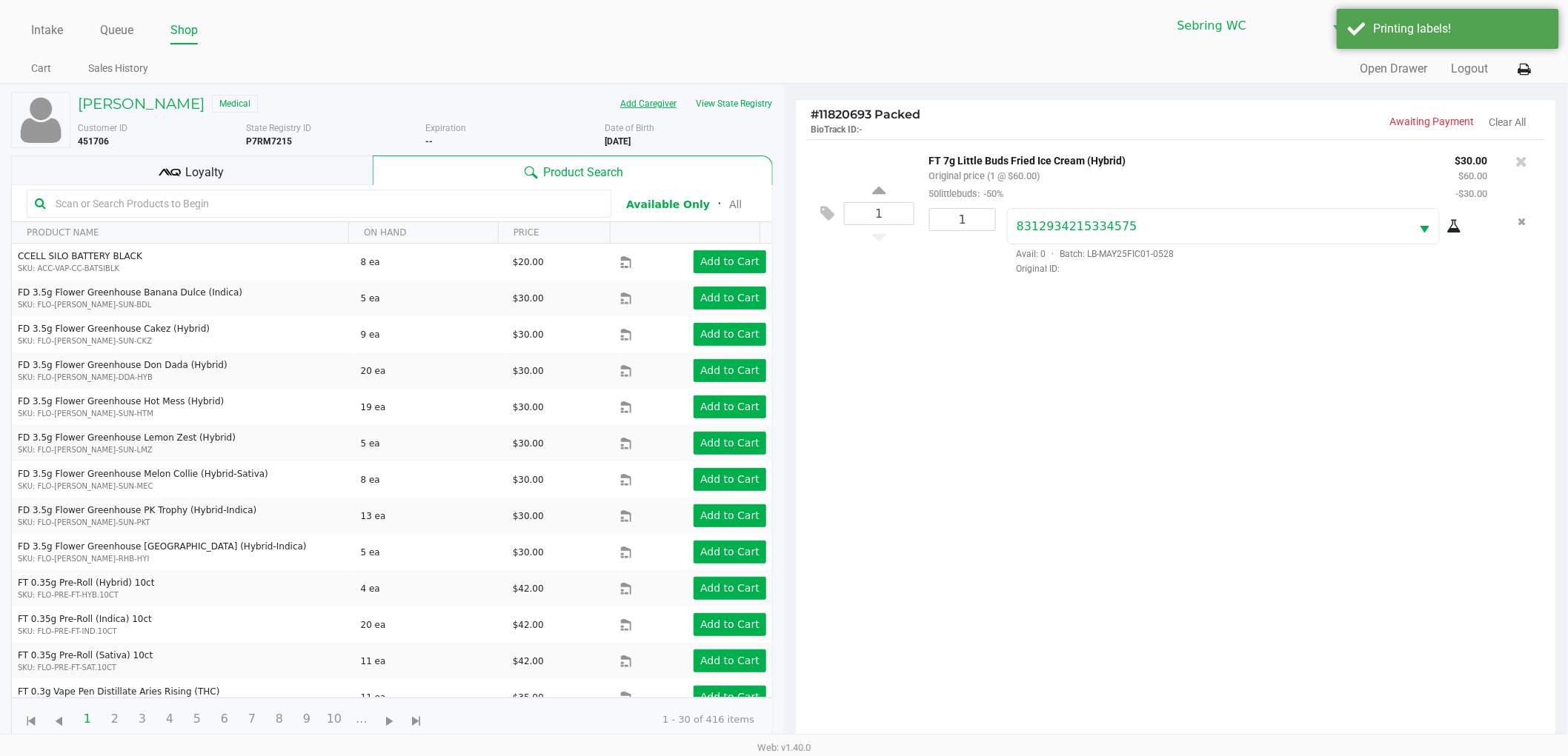
click at [648, 108] on button "Add Caregiver" at bounding box center [648, 103] width 76 height 24
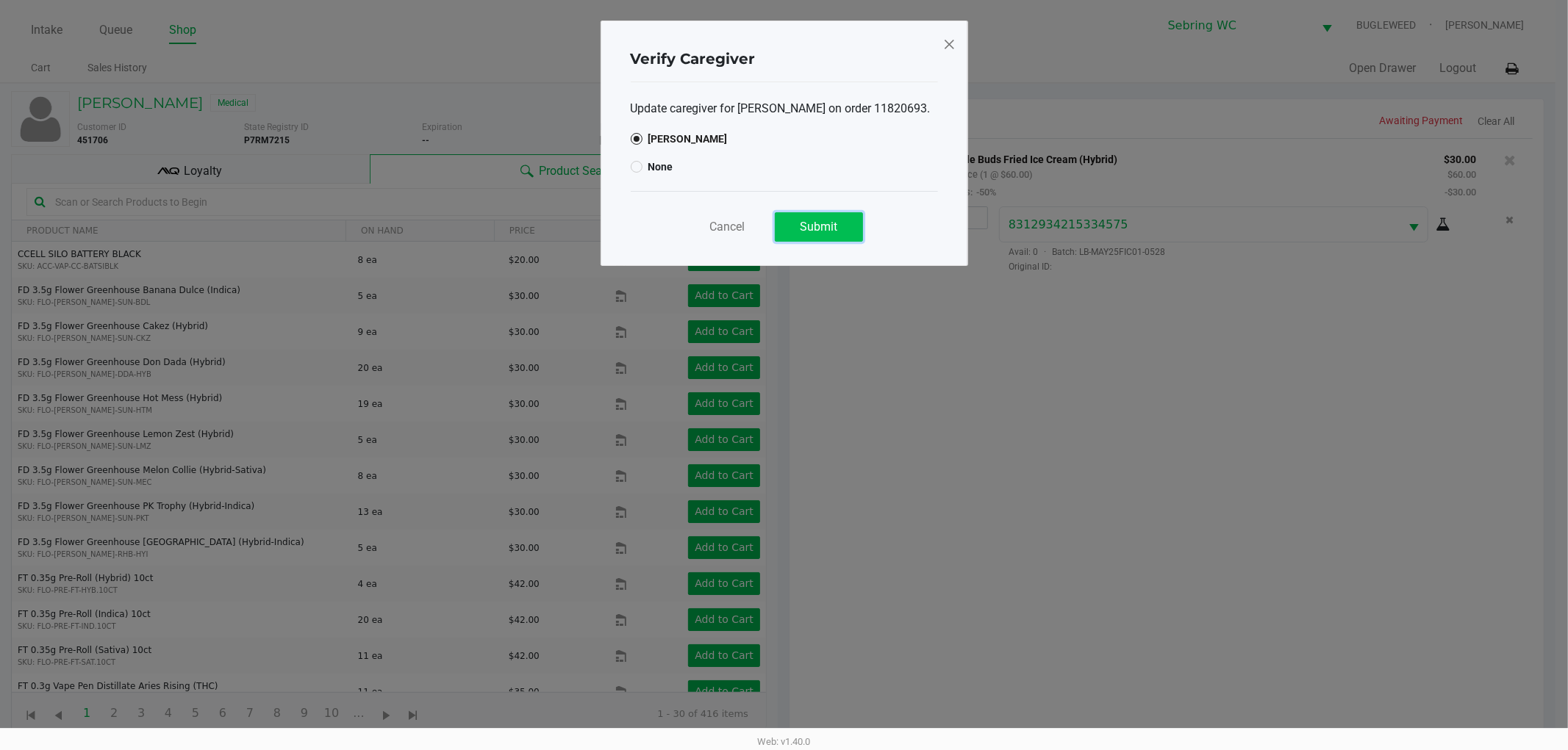
click at [813, 230] on span "Submit" at bounding box center [818, 226] width 38 height 14
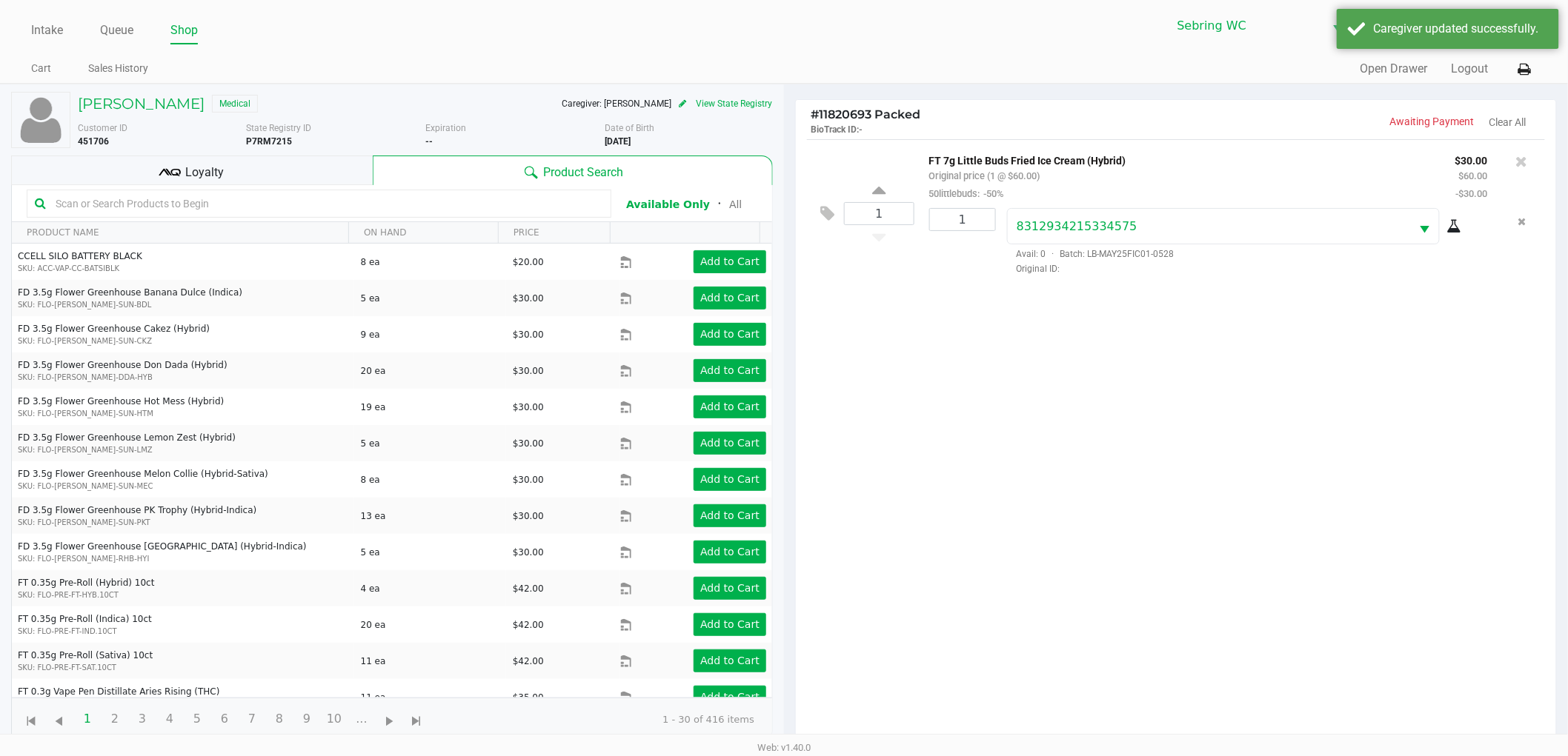
click at [1196, 530] on div "1 FT 7g Little Buds Fried Ice Cream (Hybrid) Original price (1 @ $60.00) 50litt…" at bounding box center [1176, 446] width 760 height 613
click at [609, 102] on div "Caregiver: AMY WACK" at bounding box center [623, 104] width 125 height 13
click at [417, 101] on div "AMANDA SILER Medical" at bounding box center [246, 103] width 358 height 24
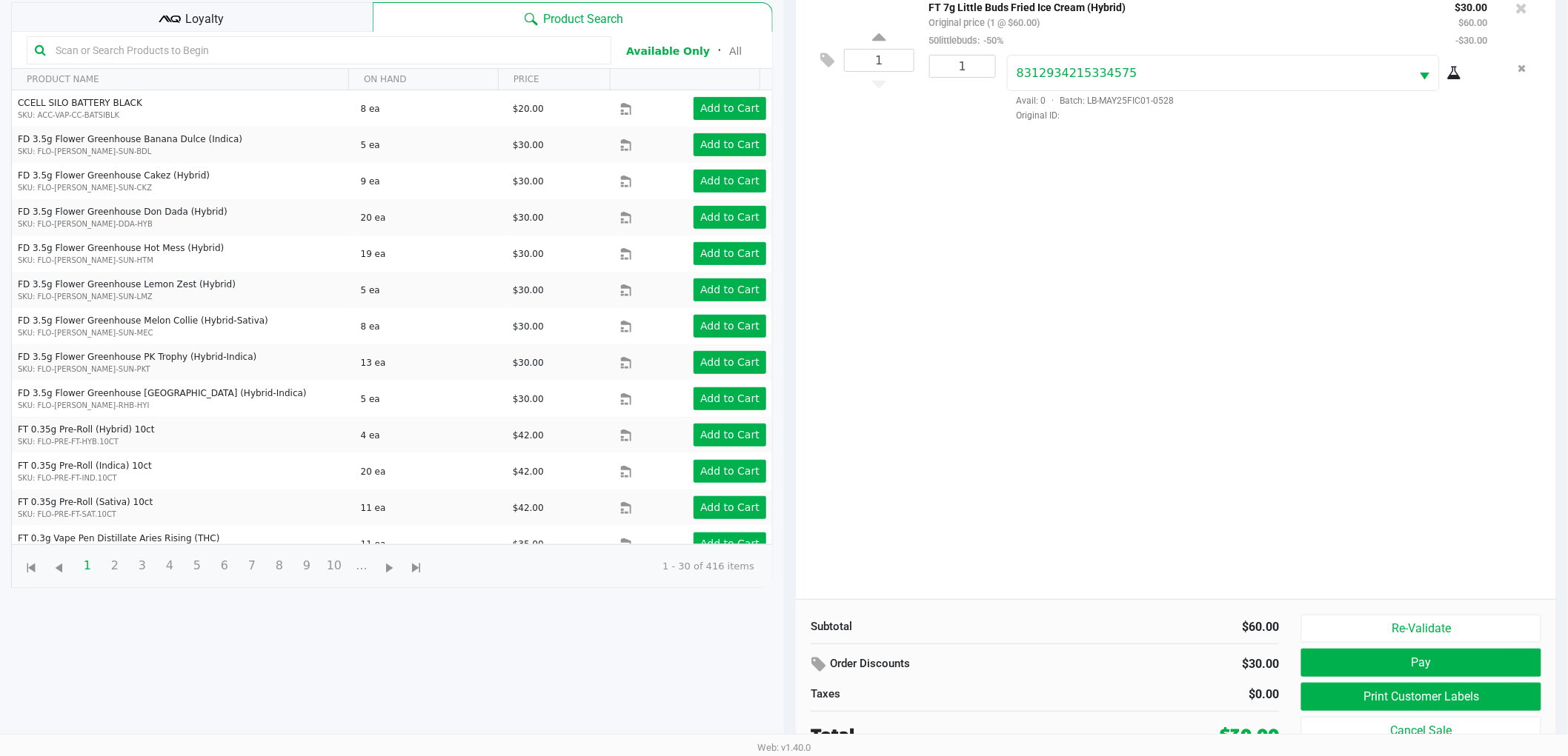
scroll to position [161, 0]
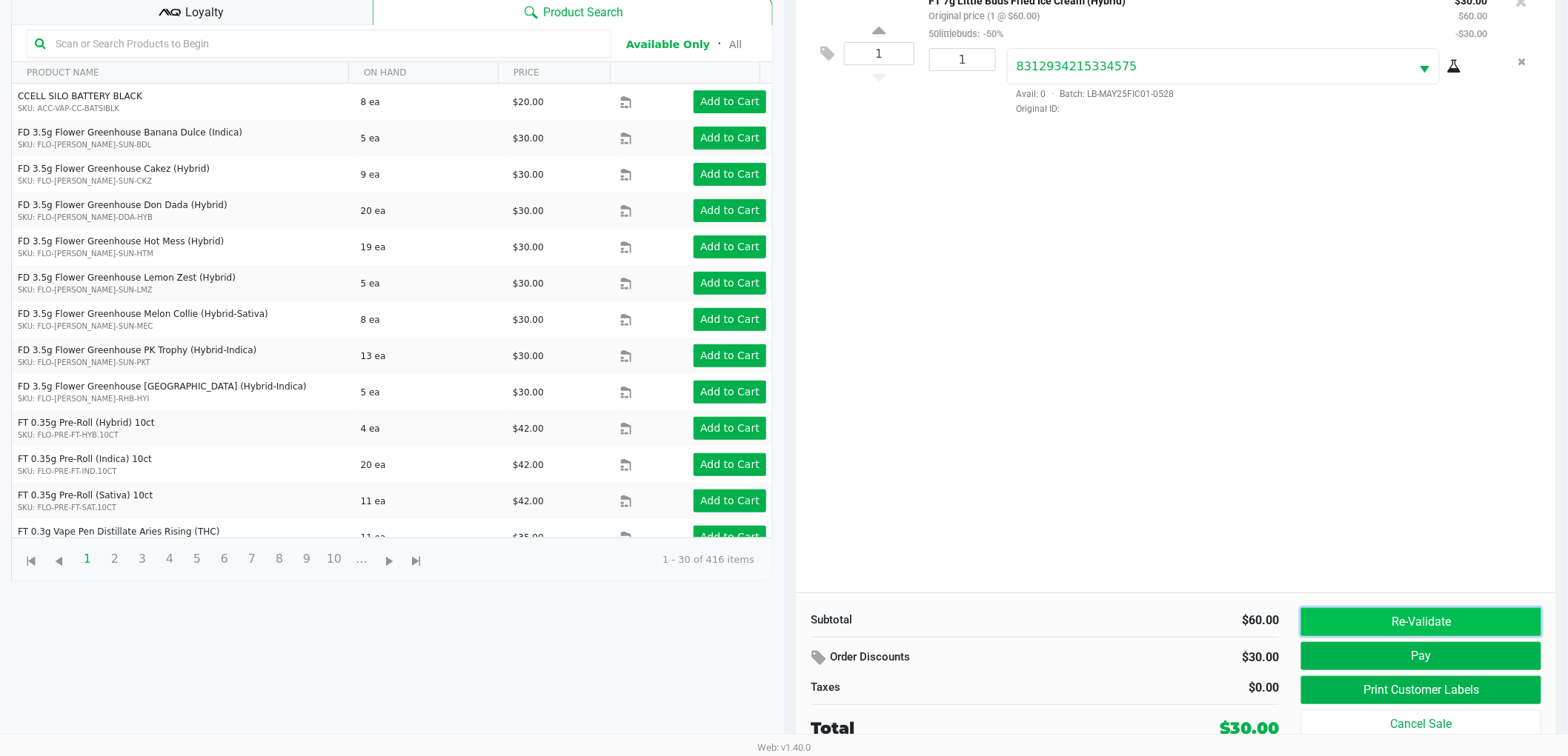
click at [1390, 623] on button "Re-Validate" at bounding box center [1421, 622] width 240 height 28
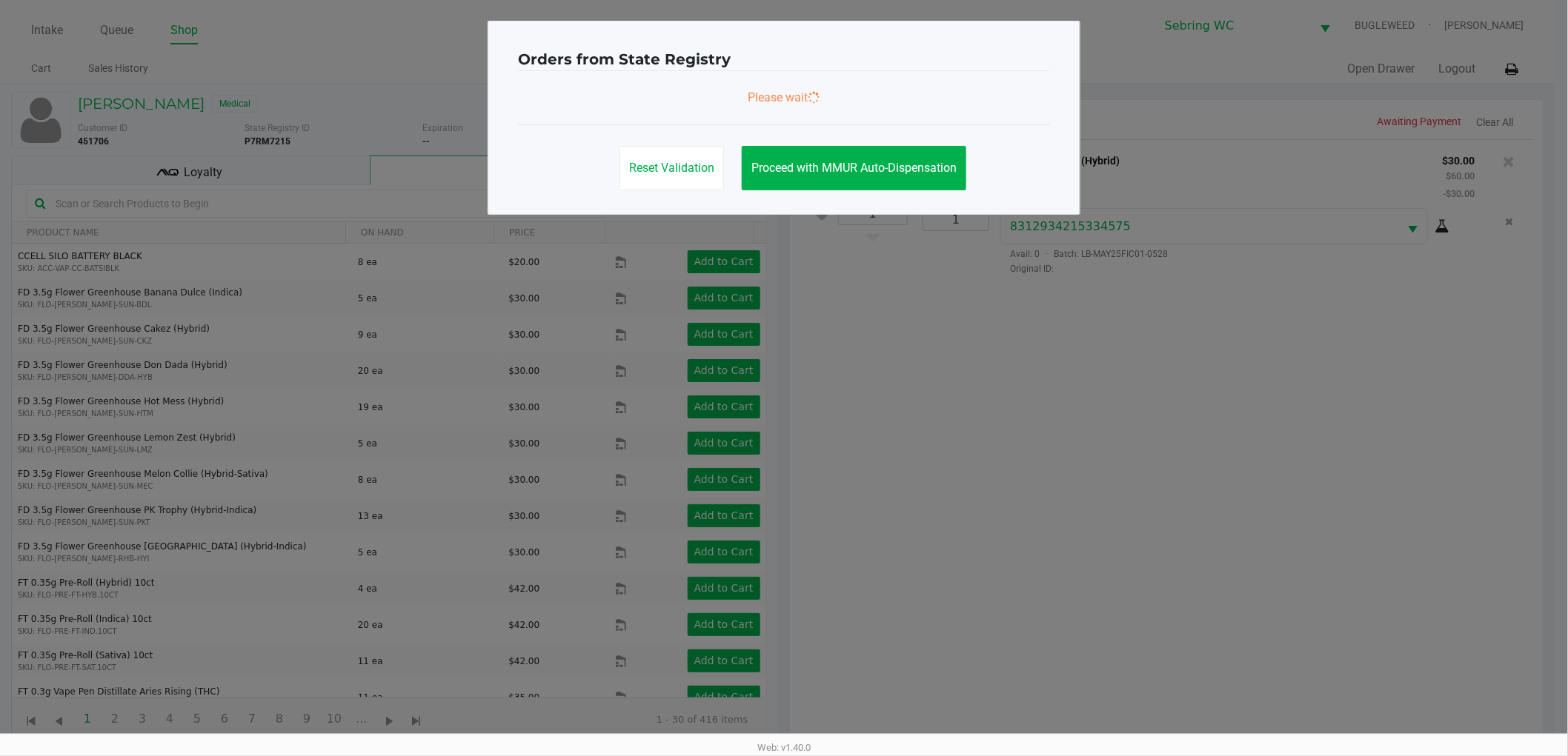
scroll to position [0, 0]
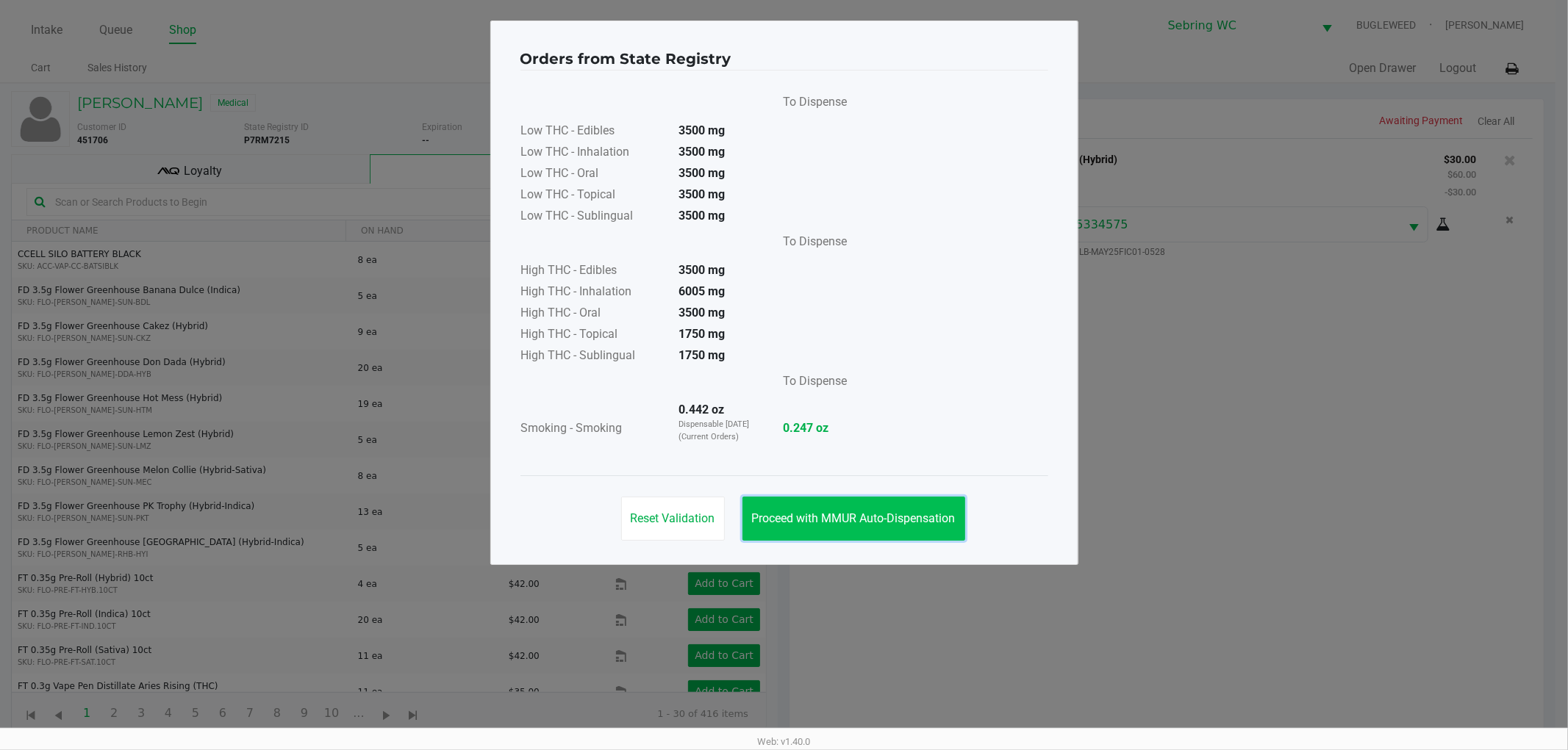
click at [880, 519] on span "Proceed with MMUR Auto-Dispensation" at bounding box center [854, 518] width 204 height 14
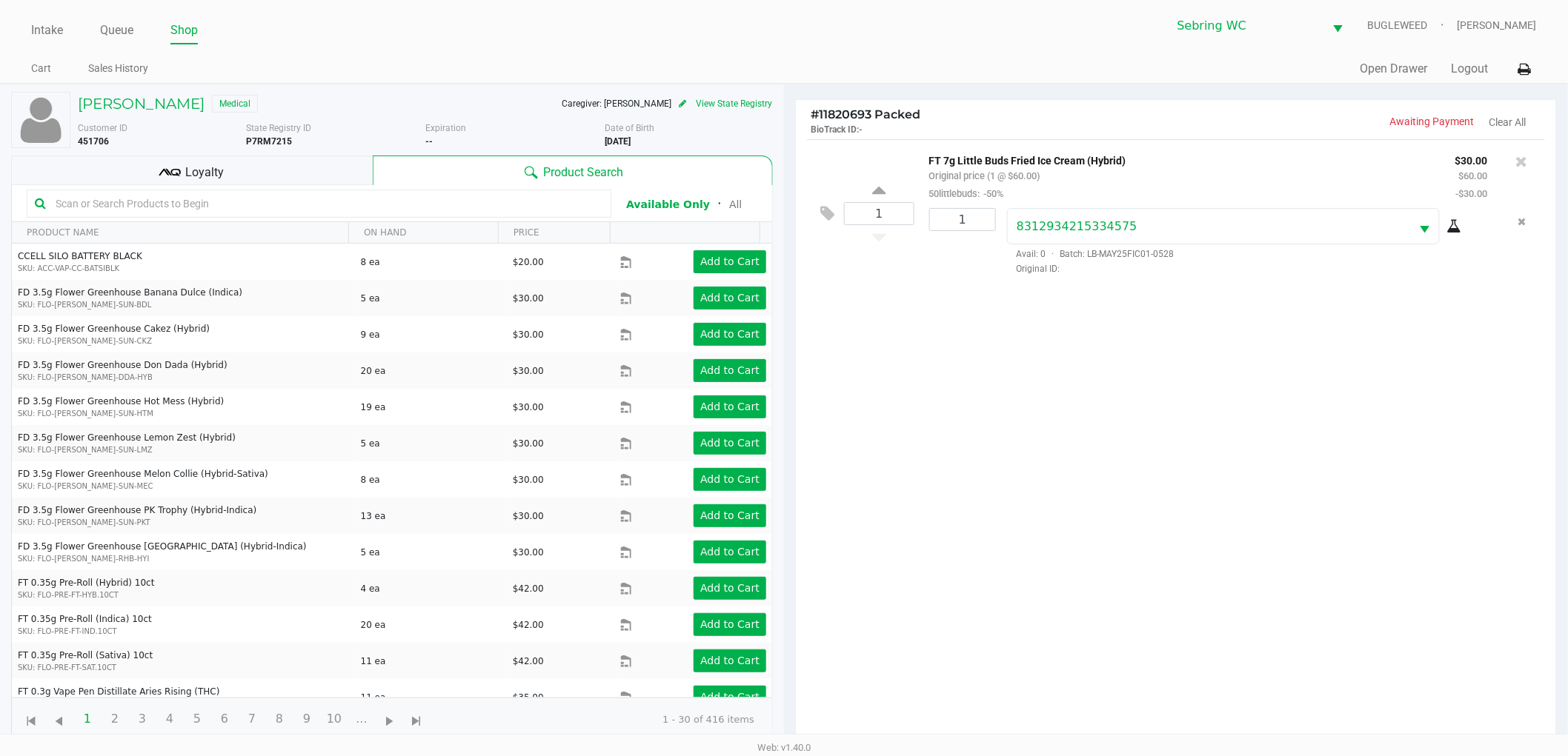
click at [637, 101] on div "Caregiver: AMY WACK" at bounding box center [623, 104] width 125 height 13
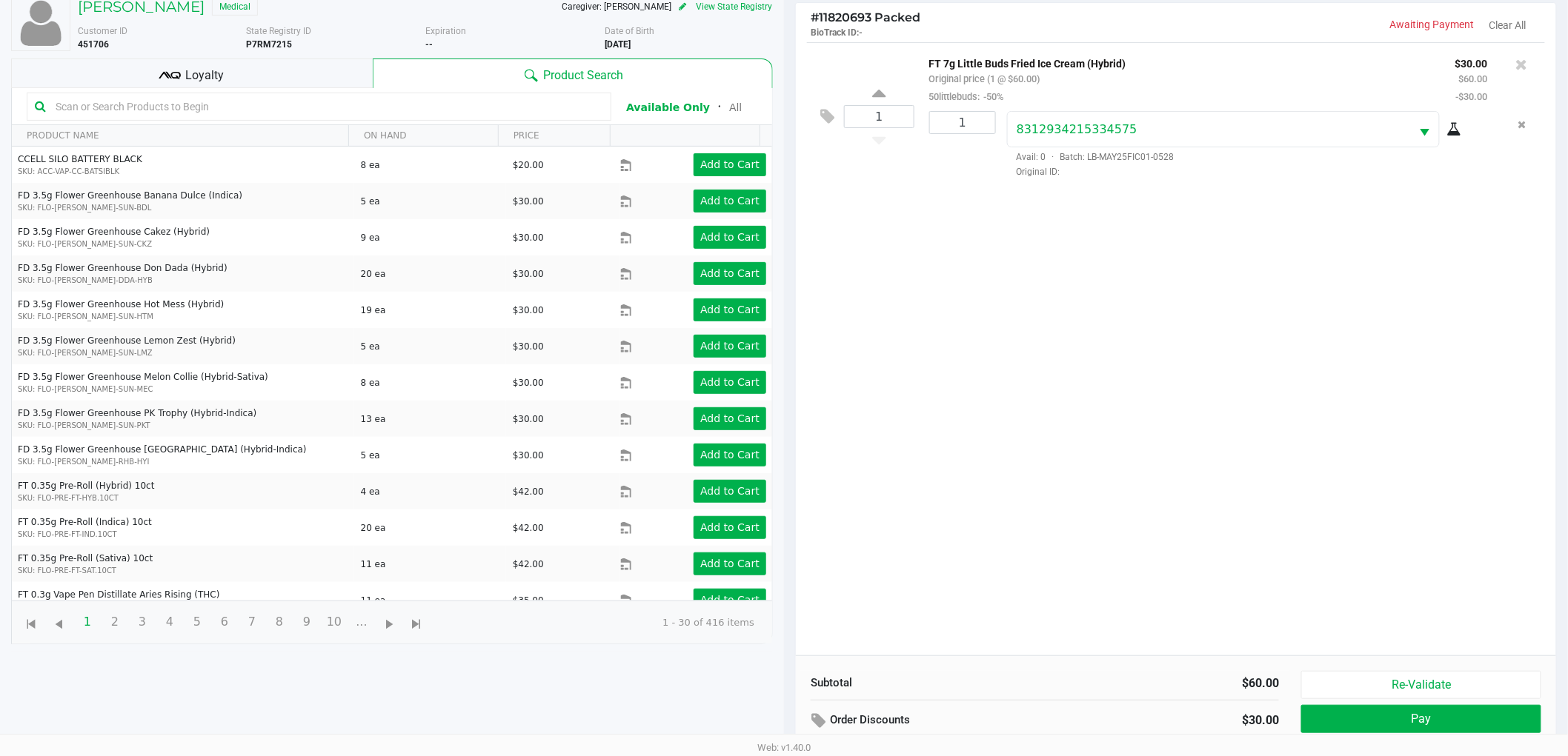
scroll to position [161, 0]
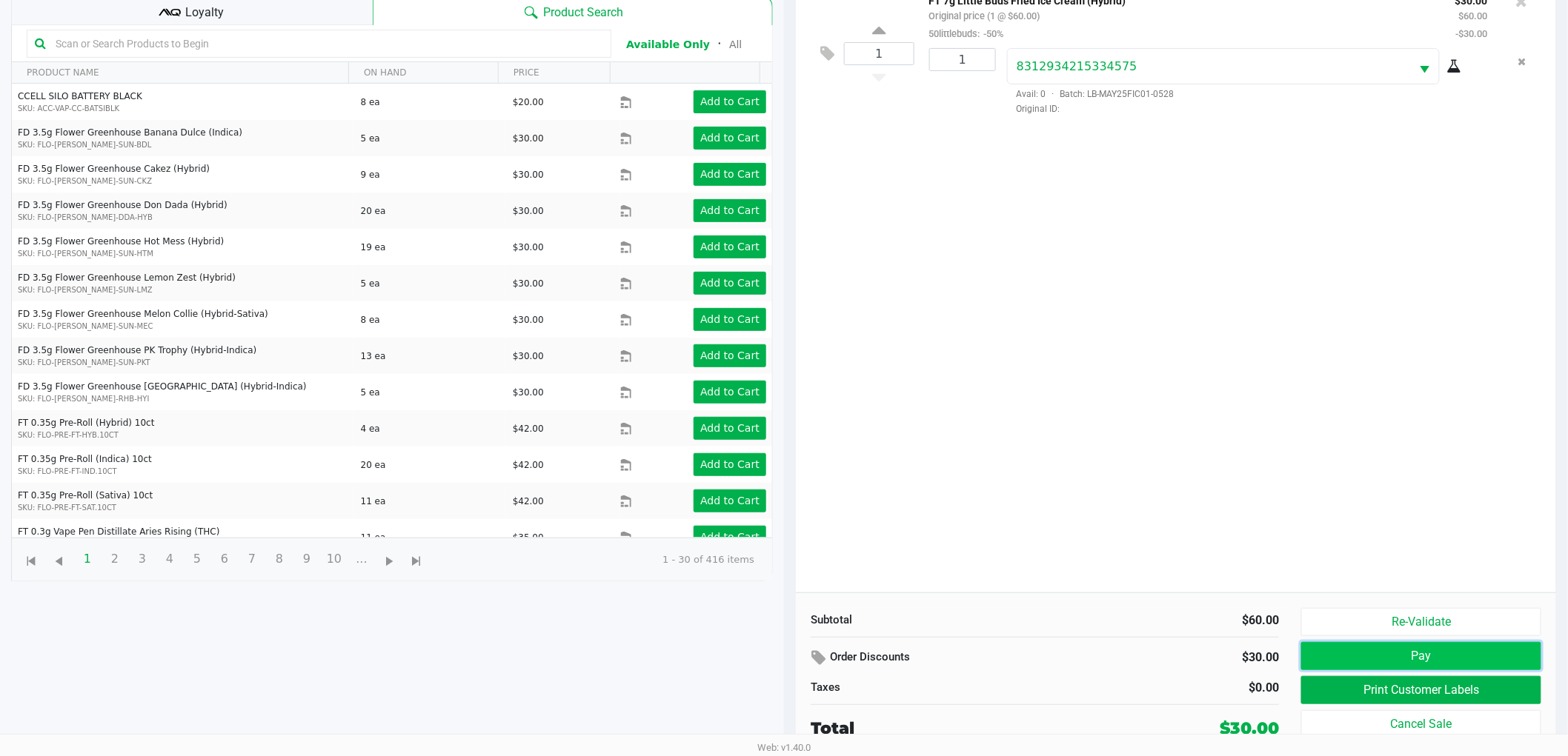
click at [1371, 657] on button "Pay" at bounding box center [1421, 656] width 240 height 28
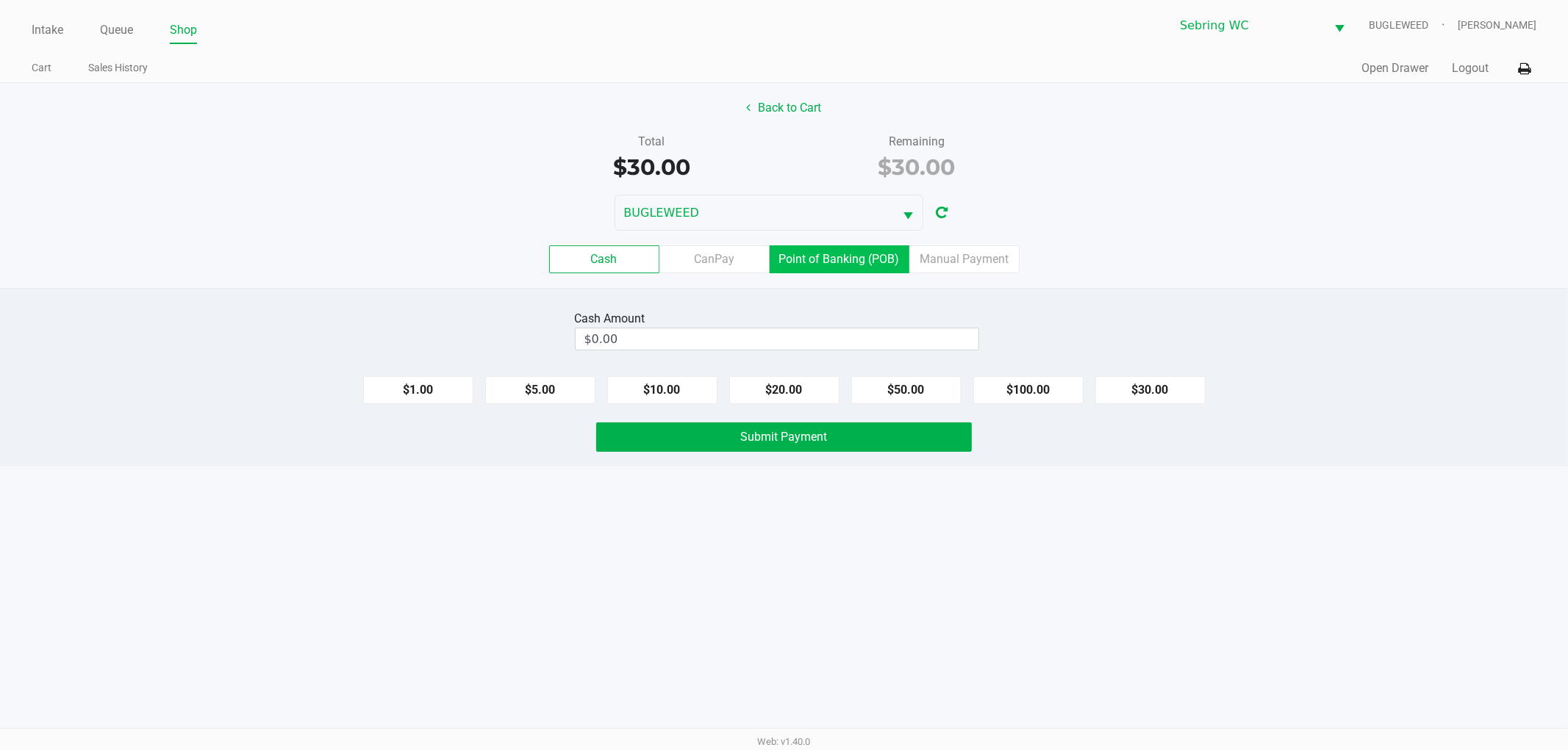
click at [831, 263] on label "Point of Banking (POB)" at bounding box center [840, 260] width 139 height 28
click at [0, 0] on 7 "Point of Banking (POB)" at bounding box center [0, 0] width 0 height 0
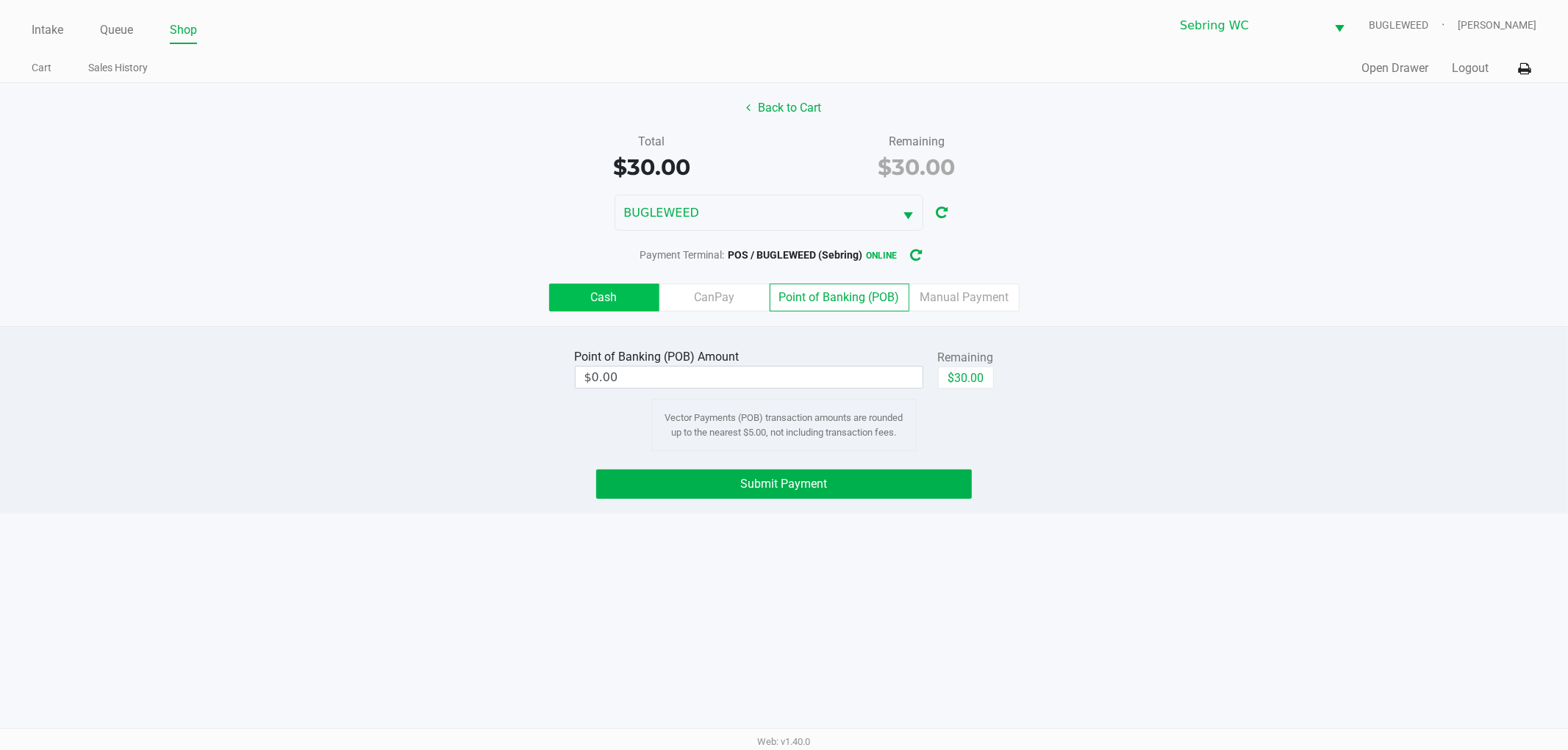
click at [577, 298] on label "Cash" at bounding box center [604, 297] width 111 height 28
click at [0, 0] on 0 "Cash" at bounding box center [0, 0] width 0 height 0
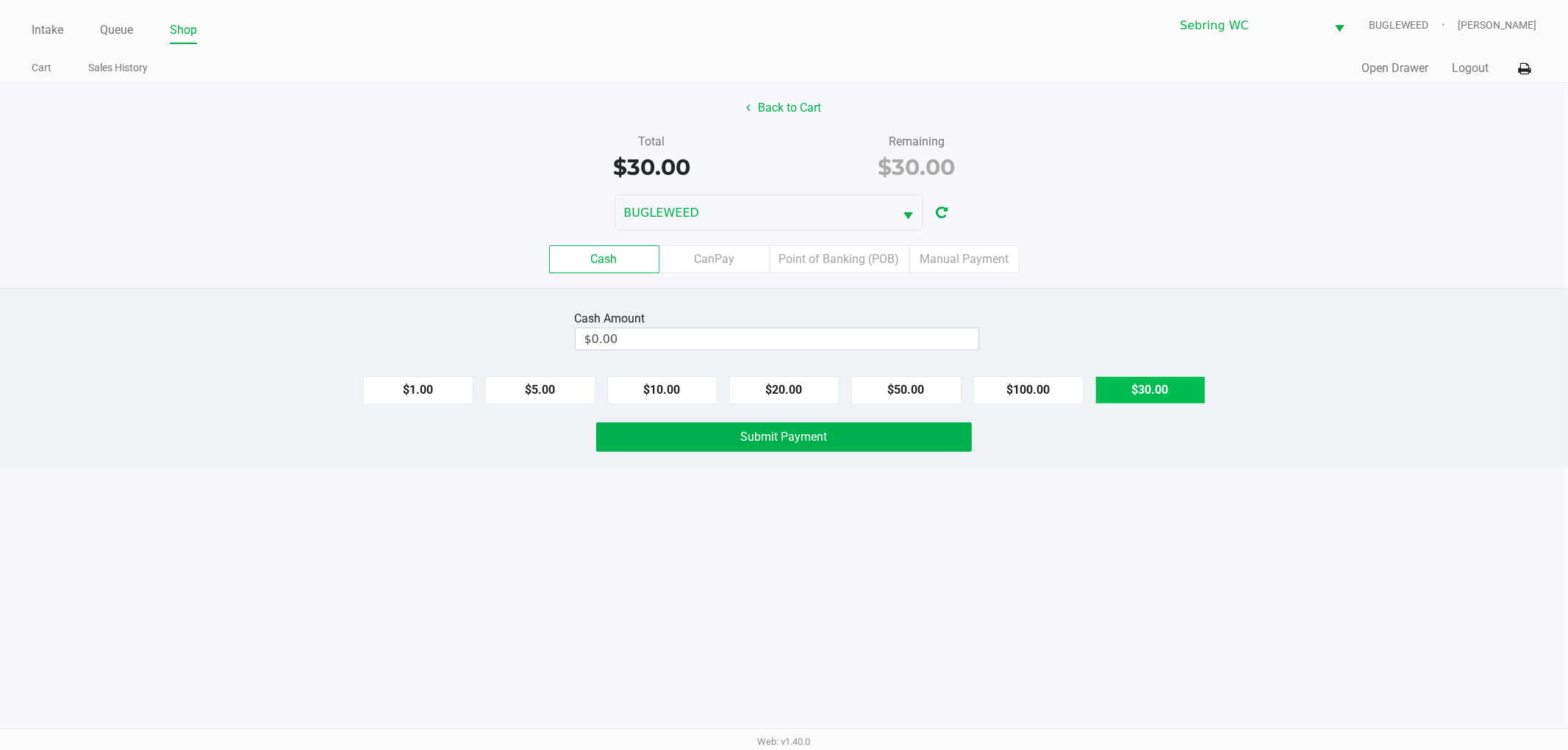
click at [1166, 387] on button "$30.00" at bounding box center [1150, 390] width 111 height 28
type input "$30.00"
click at [770, 438] on span "Submit Payment" at bounding box center [785, 436] width 87 height 14
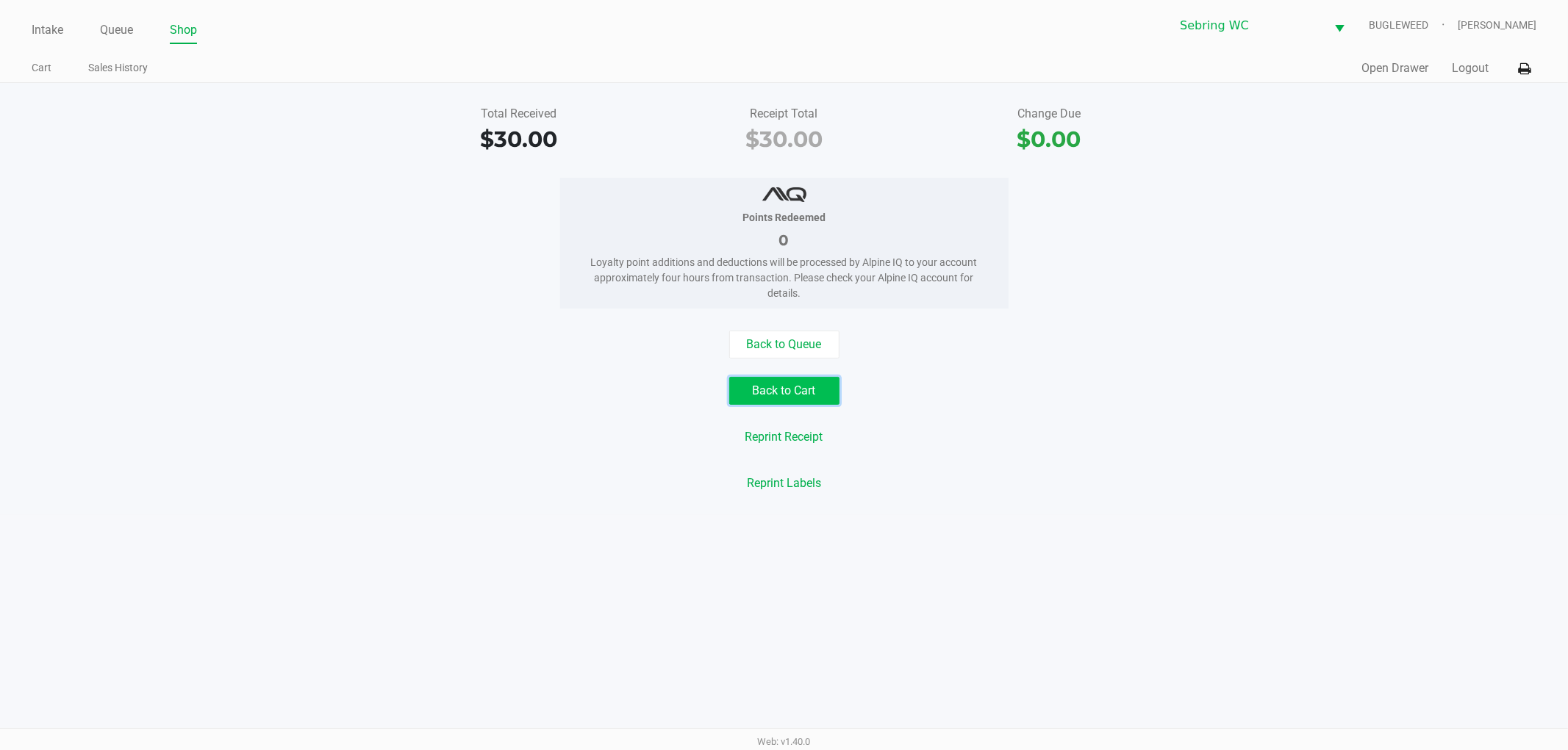
click at [755, 395] on button "Back to Cart" at bounding box center [784, 391] width 111 height 28
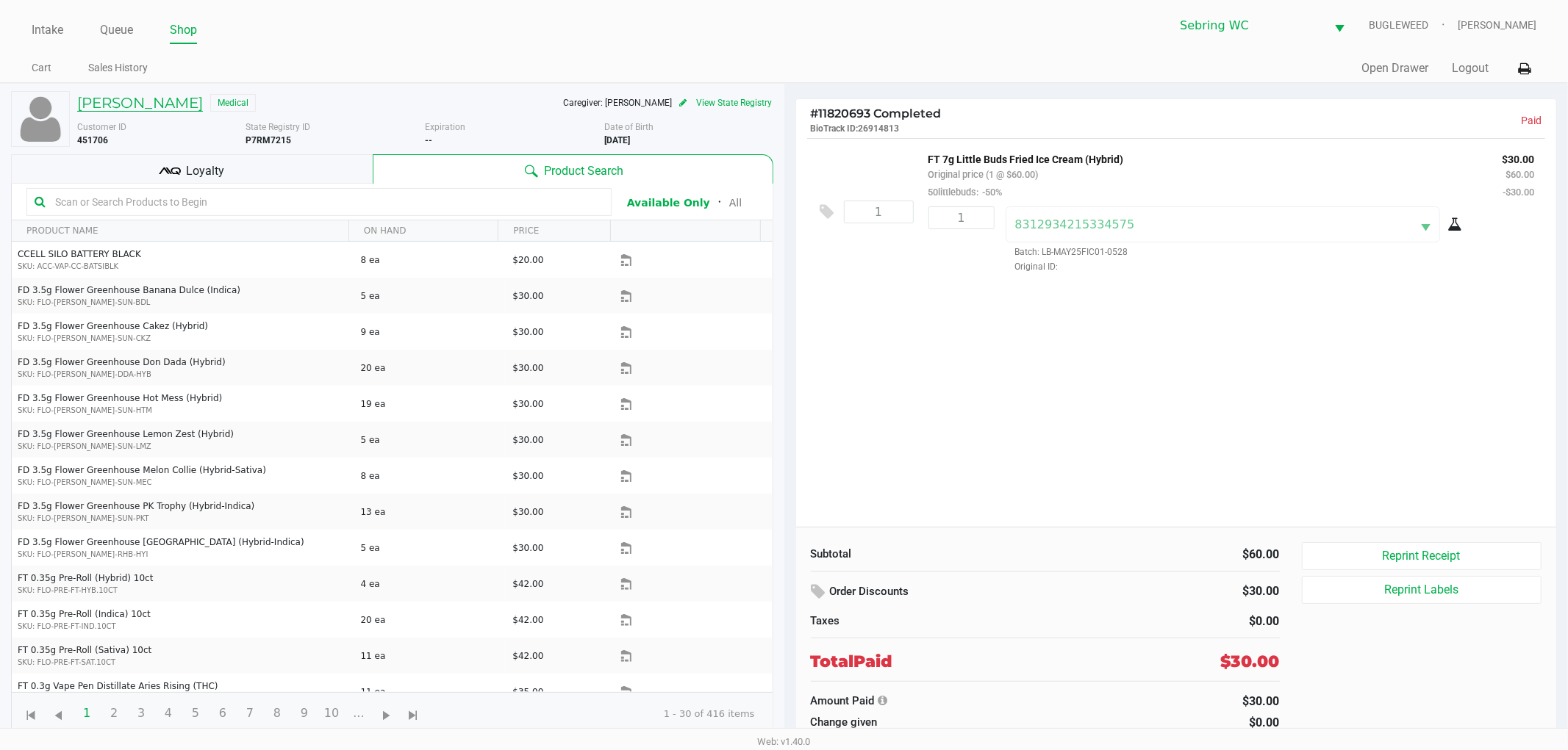
click at [143, 97] on h5 "AMANDA SILER" at bounding box center [139, 103] width 125 height 18
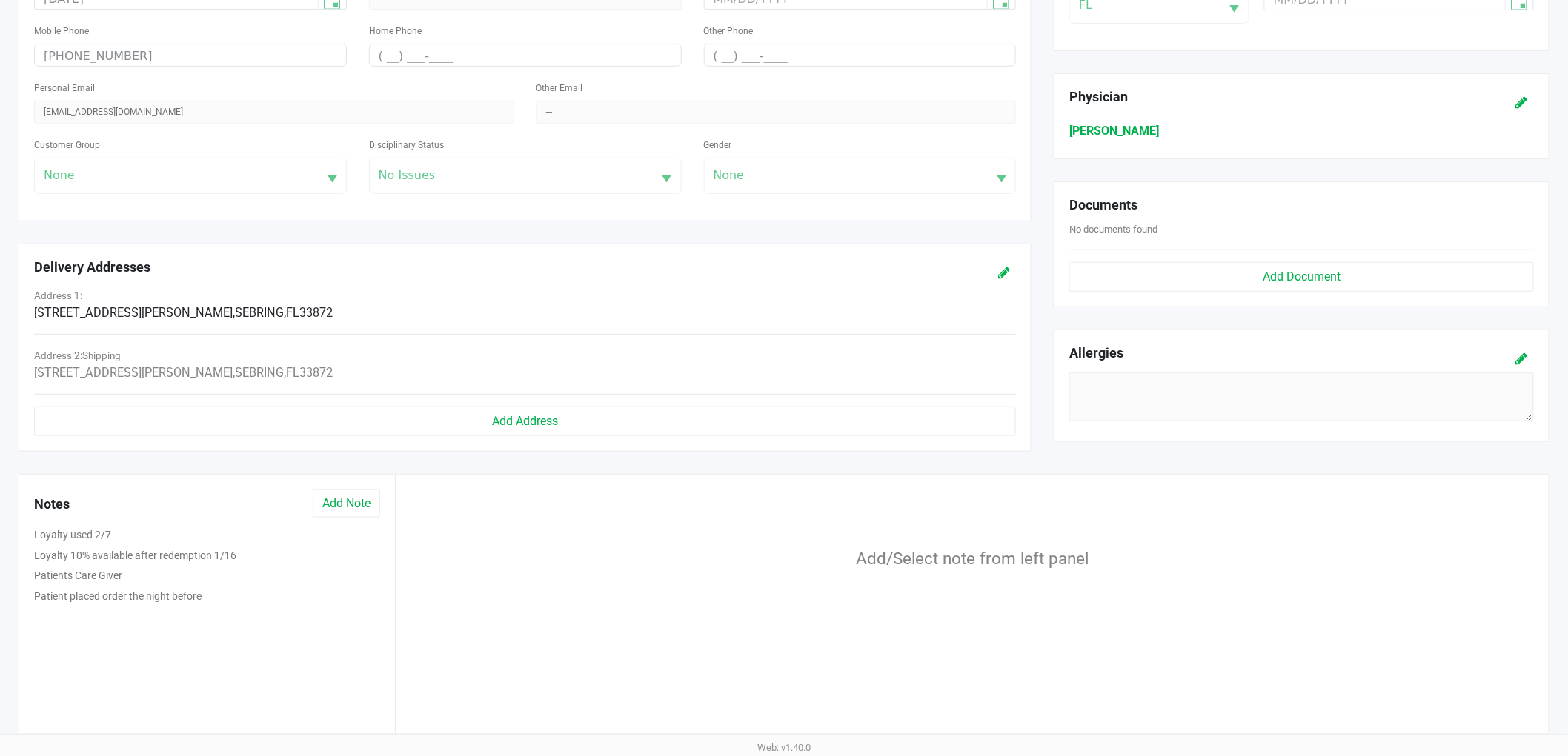
scroll to position [399, 0]
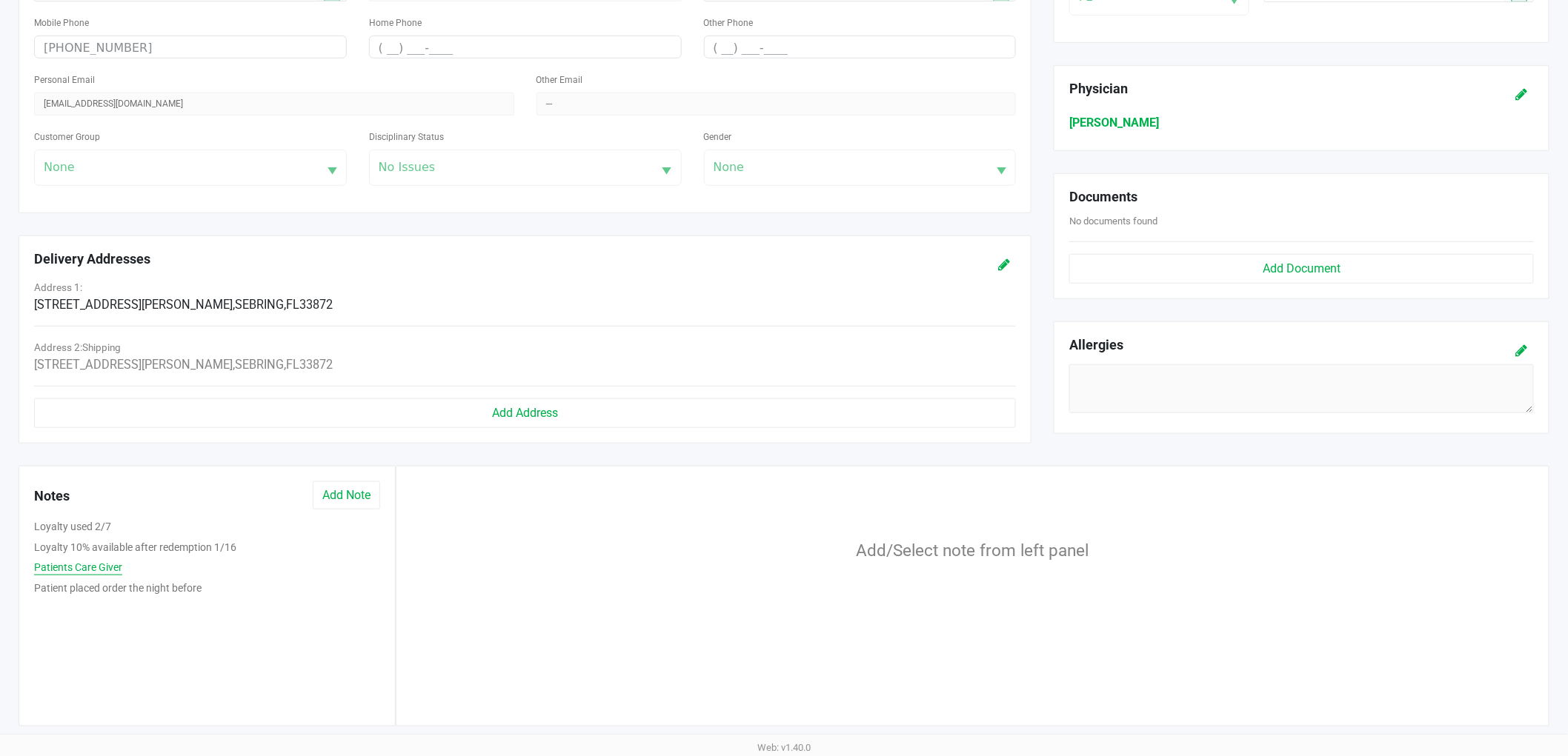
click at [82, 565] on button "Patients Care Giver" at bounding box center [78, 567] width 88 height 16
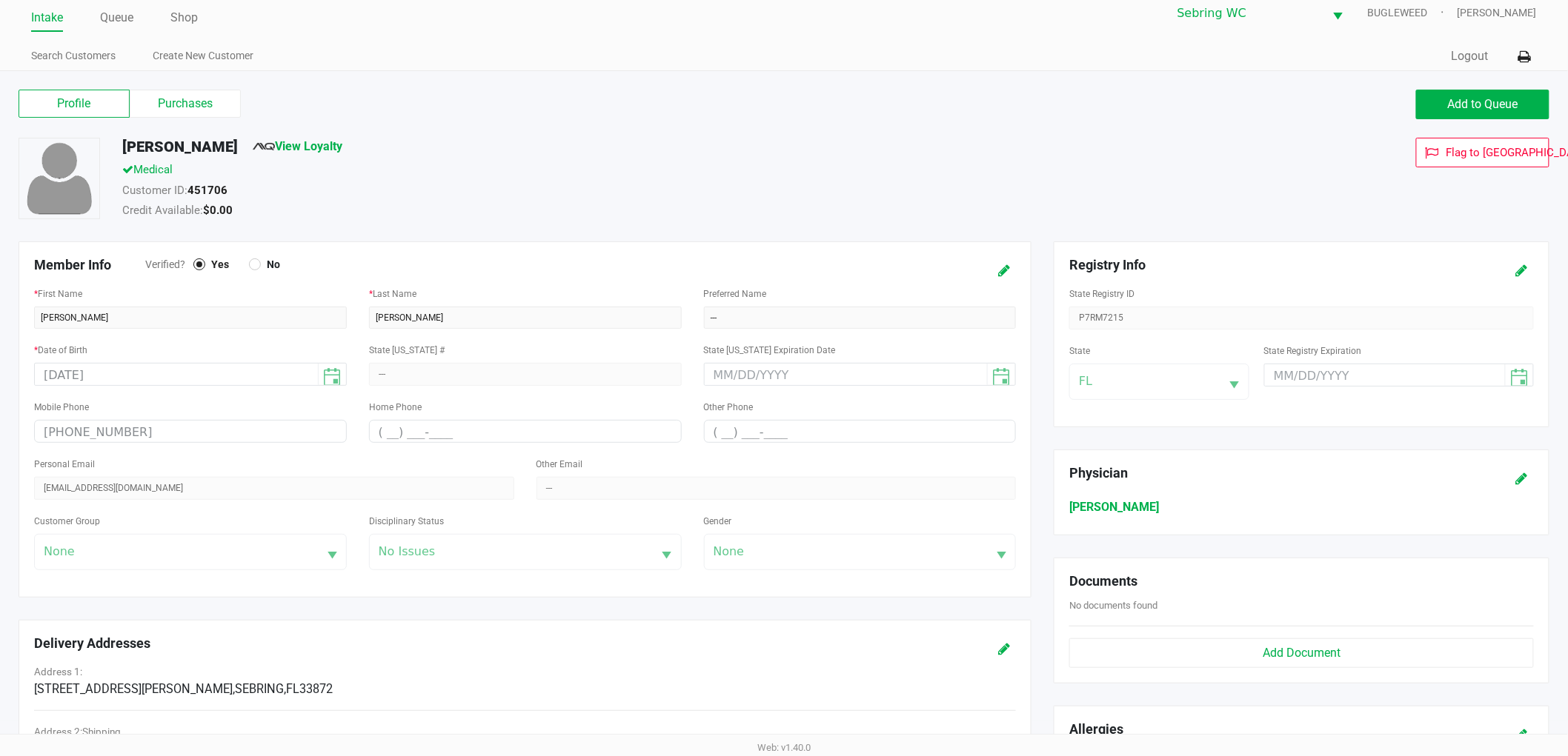
scroll to position [0, 0]
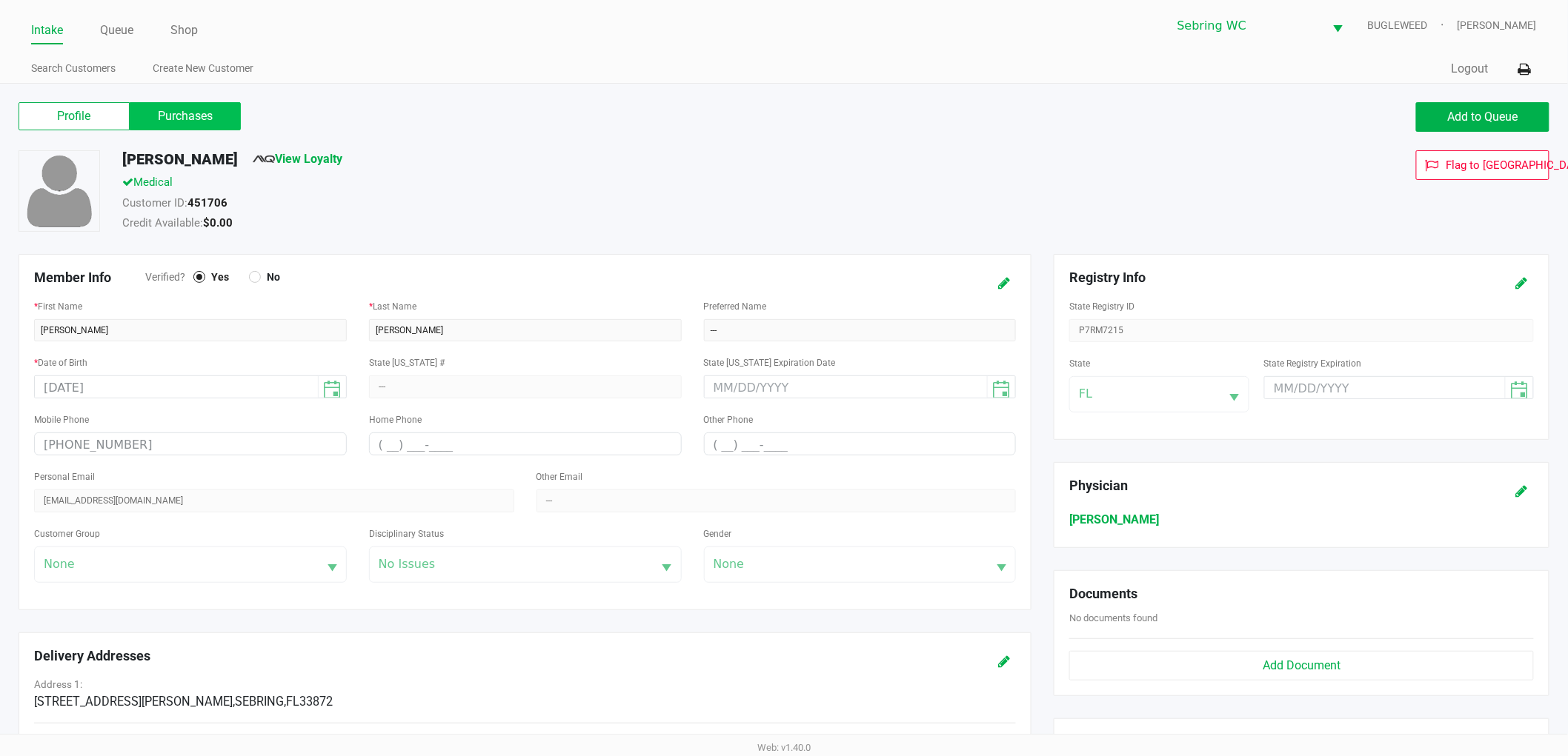
click at [171, 113] on label "Purchases" at bounding box center [185, 116] width 111 height 28
click at [0, 0] on 1 "Purchases" at bounding box center [0, 0] width 0 height 0
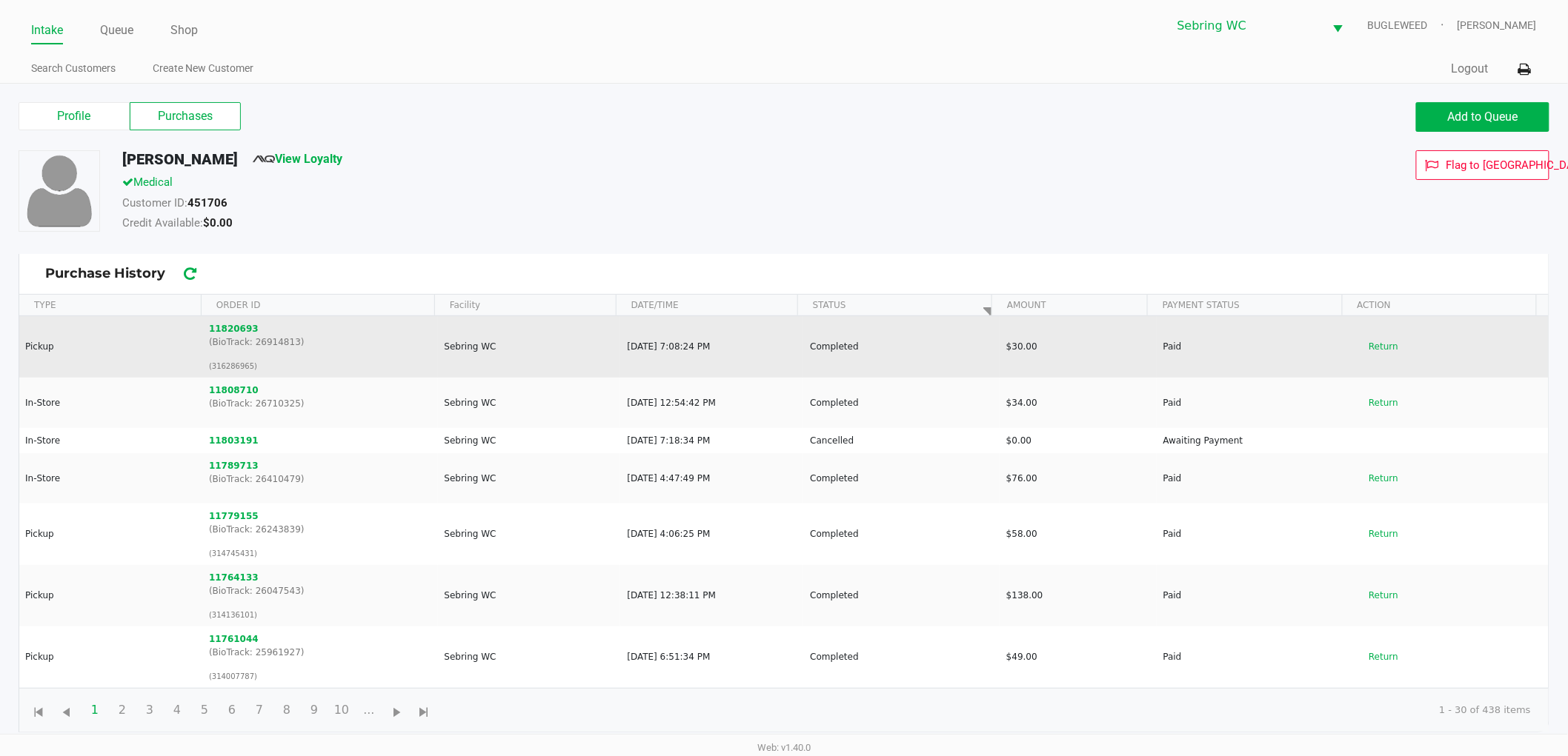
click at [226, 366] on p "(316286965)" at bounding box center [320, 366] width 223 height 11
click at [225, 364] on p "(316286965)" at bounding box center [320, 366] width 223 height 11
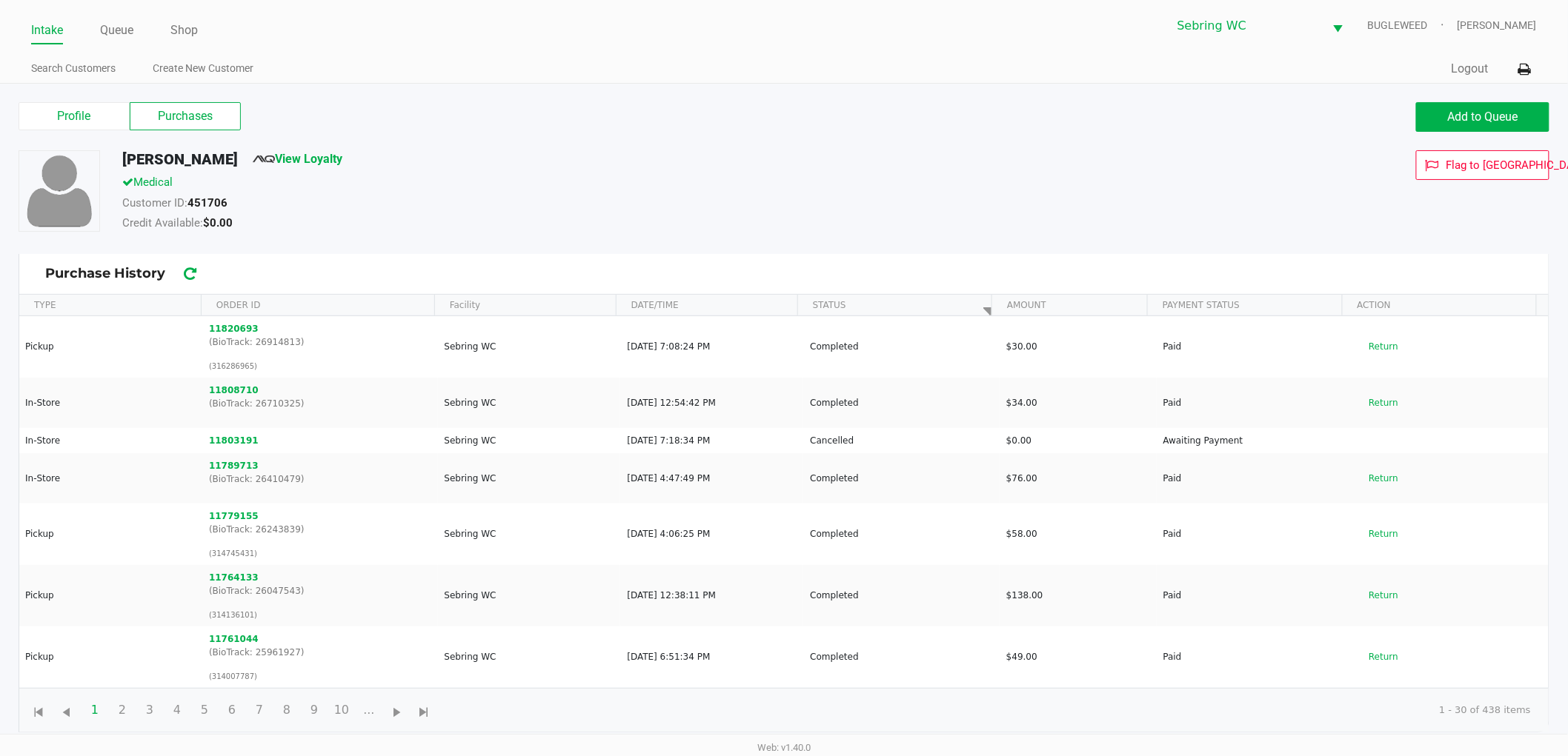
click at [687, 223] on div "Credit Available: $0.00" at bounding box center [595, 224] width 966 height 21
click at [35, 28] on link "Intake" at bounding box center [47, 30] width 32 height 21
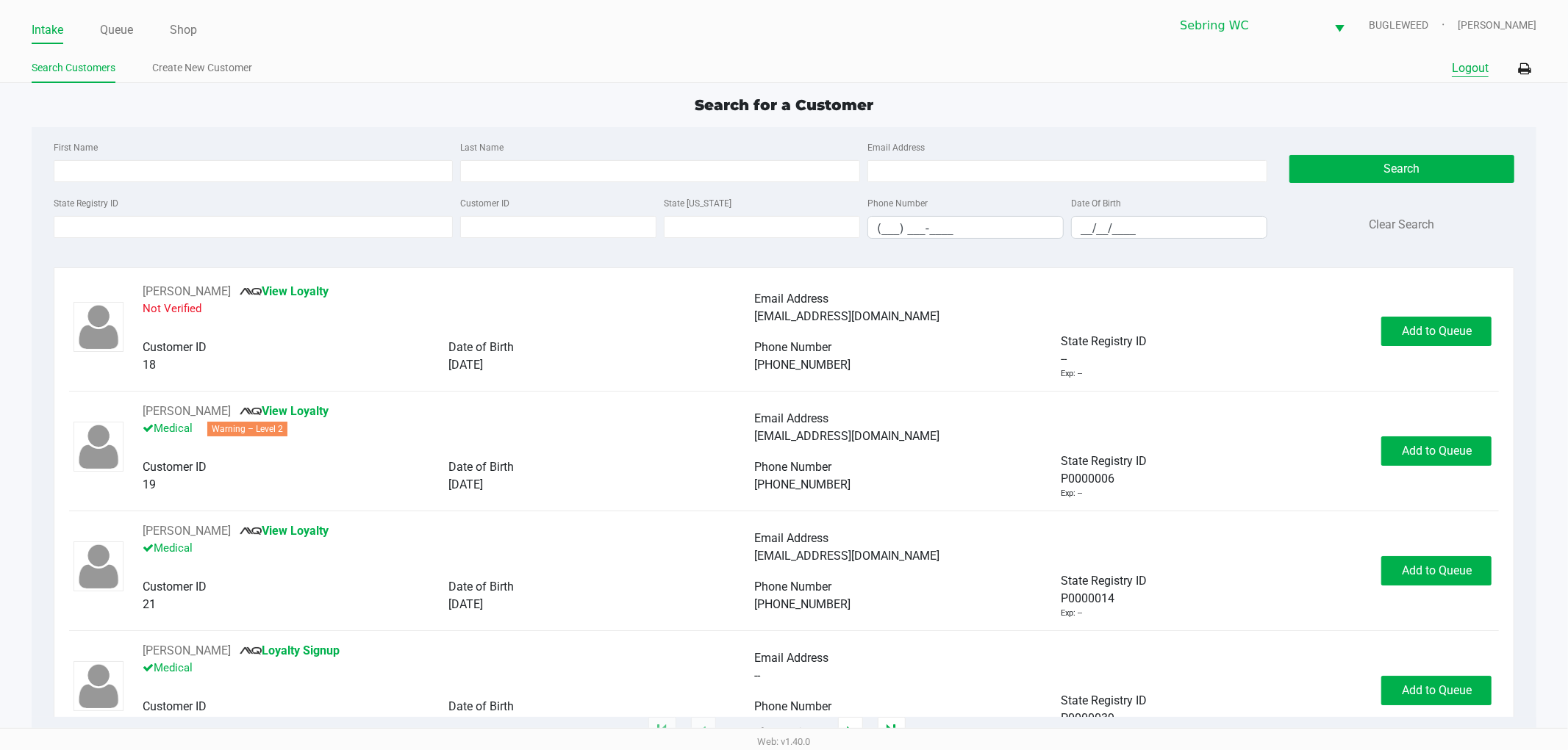
click at [1473, 70] on button "Logout" at bounding box center [1470, 69] width 37 height 18
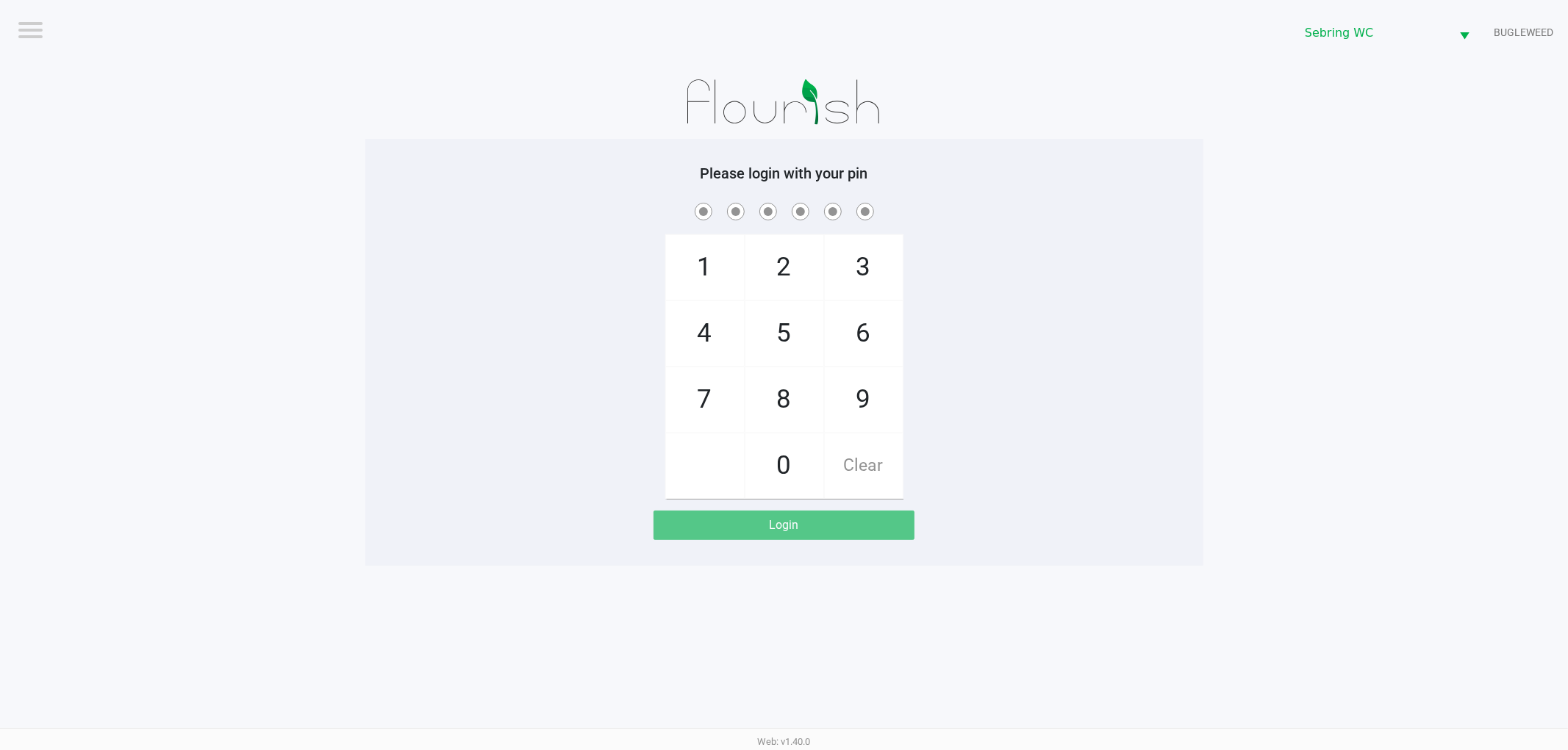
click at [1408, 486] on app-pos-login-wrapper "Logout Sebring WC BUGLEWEED Please login with your pin 1 4 7 2 5 8 0 3 6 9 Clea…" at bounding box center [784, 282] width 1568 height 566
checkbox input "true"
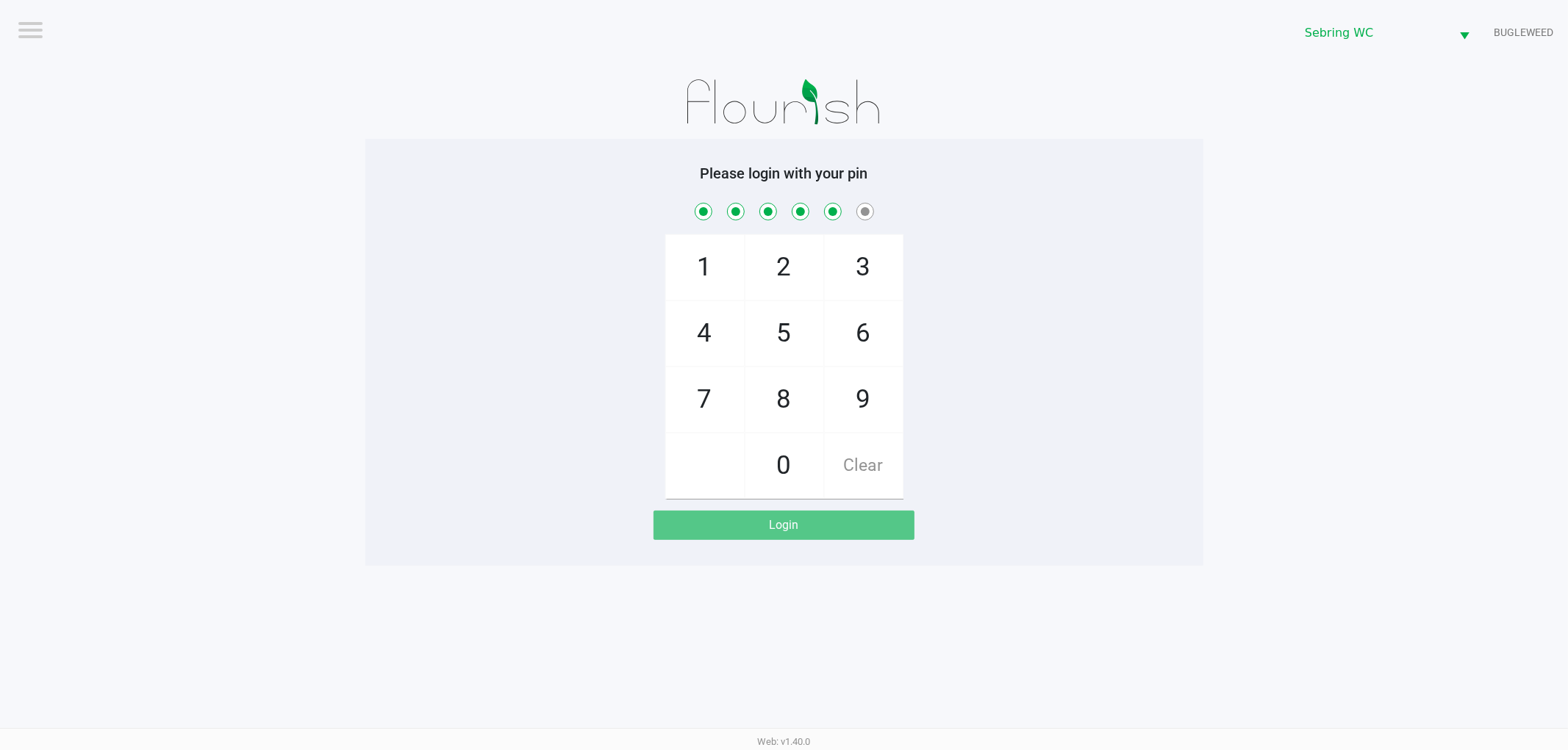
checkbox input "true"
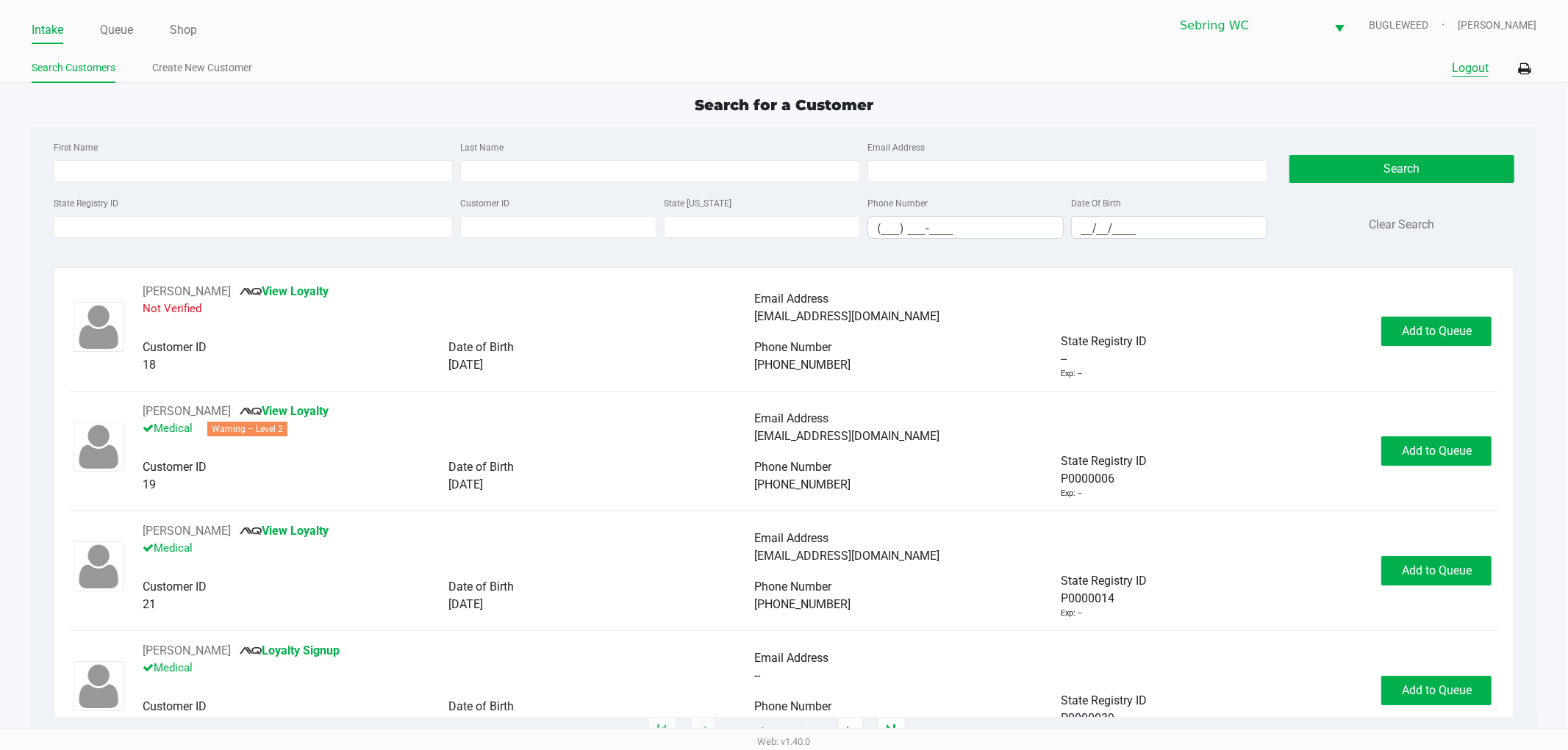
click at [1459, 61] on button "Logout" at bounding box center [1470, 69] width 37 height 18
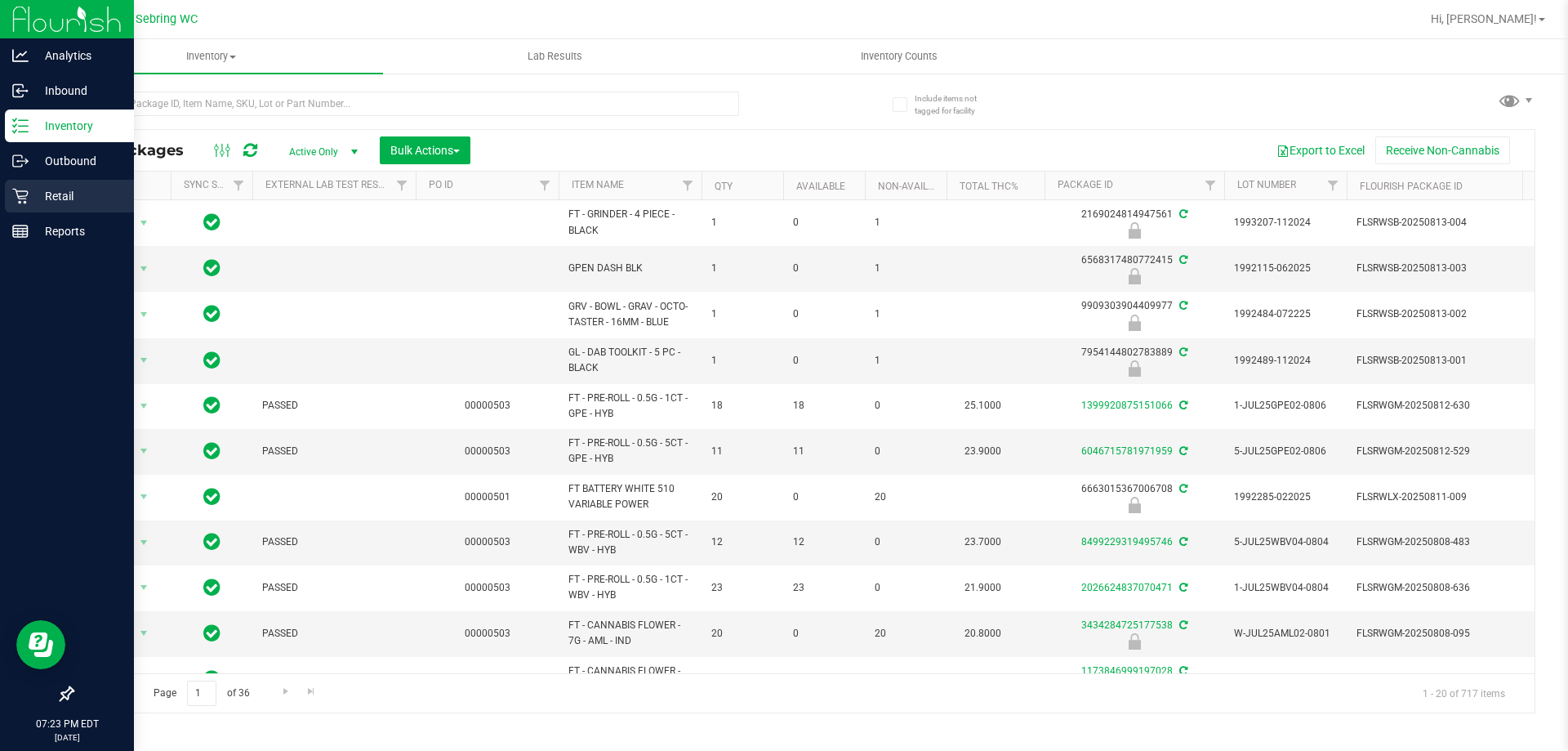
click at [25, 189] on icon at bounding box center [20, 196] width 16 height 16
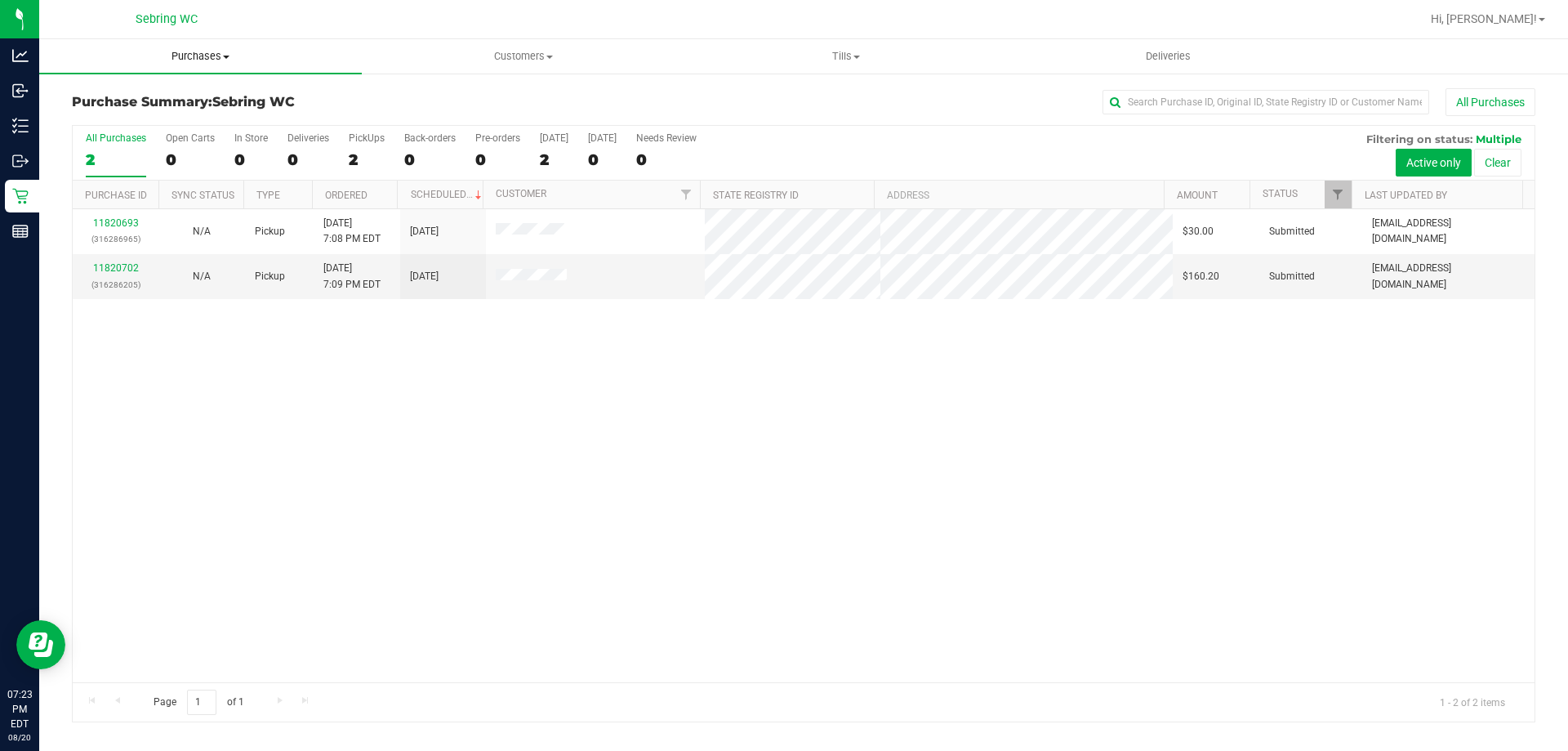
click at [188, 56] on span "Purchases" at bounding box center [200, 56] width 322 height 15
click at [123, 116] on span "Fulfillment" at bounding box center [89, 117] width 101 height 14
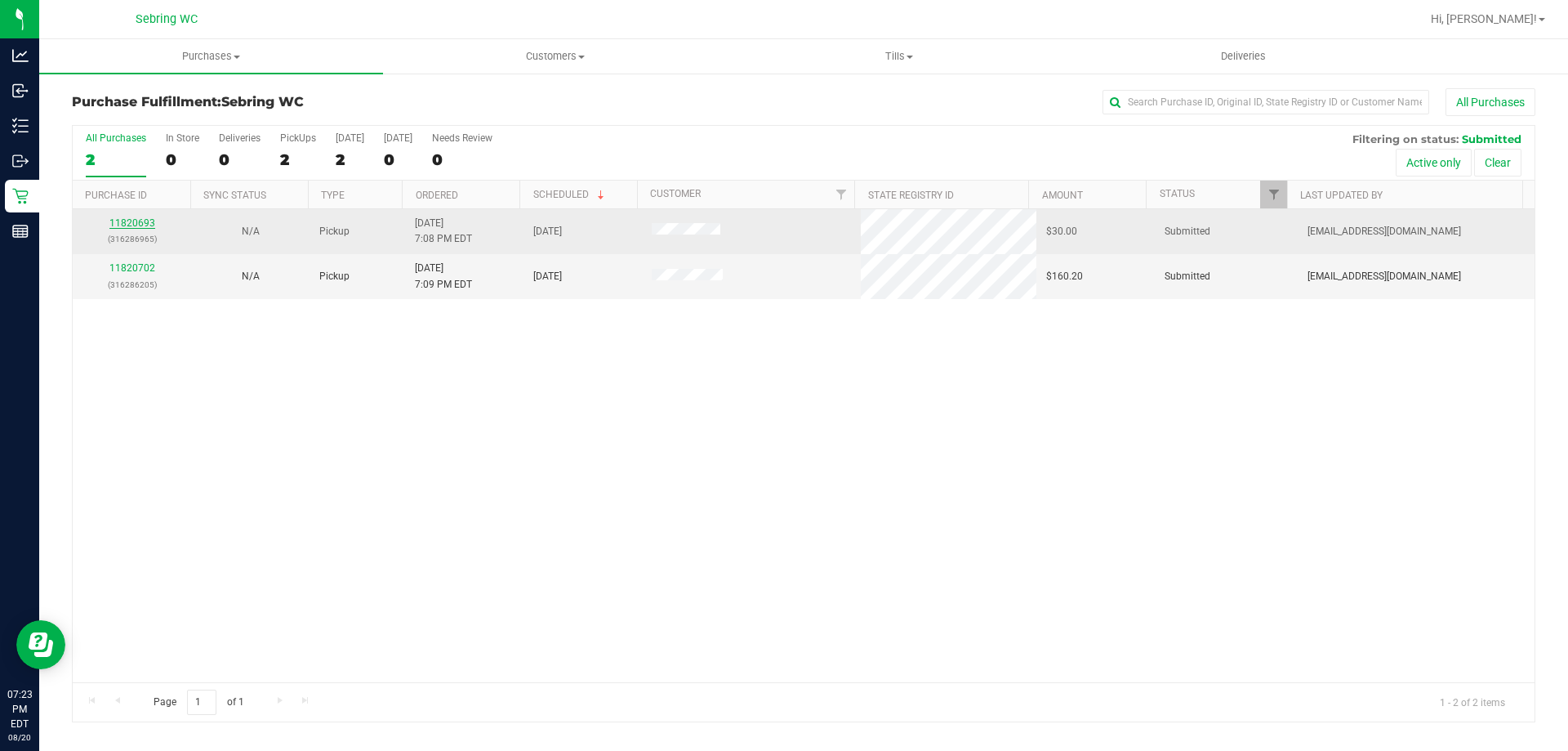
click at [136, 218] on link "11820693" at bounding box center [132, 223] width 46 height 12
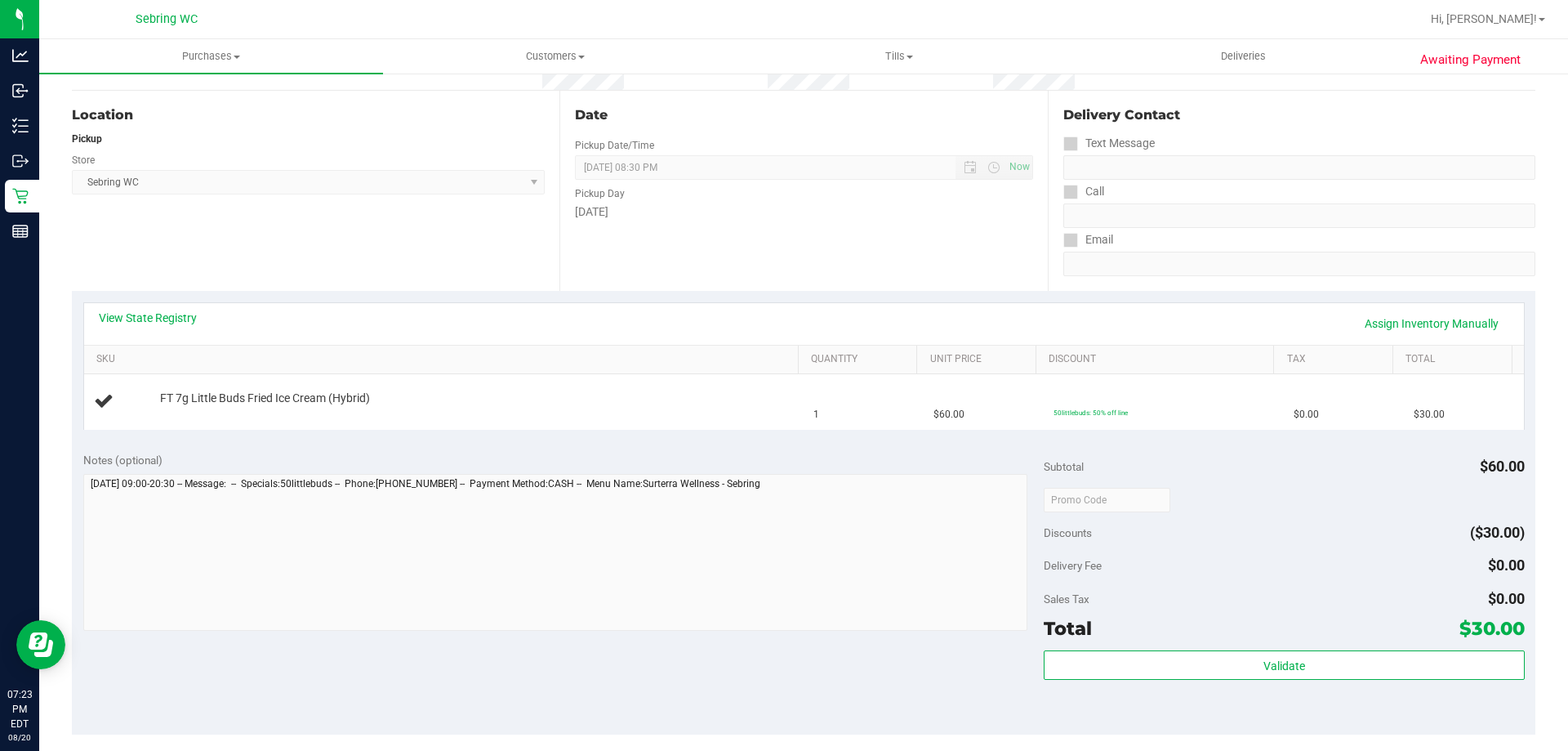
scroll to position [327, 0]
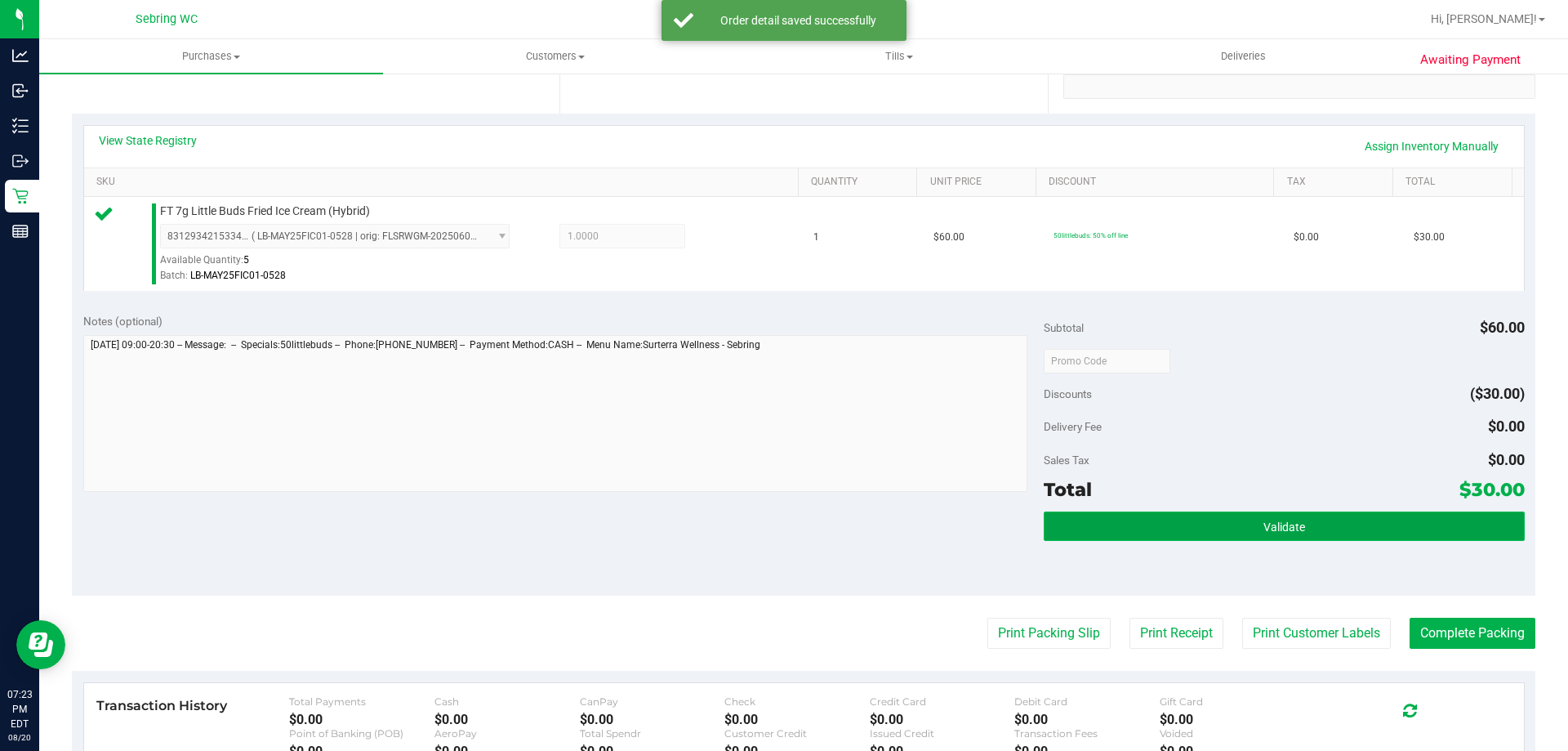
click at [1228, 518] on button "Validate" at bounding box center [1284, 526] width 481 height 29
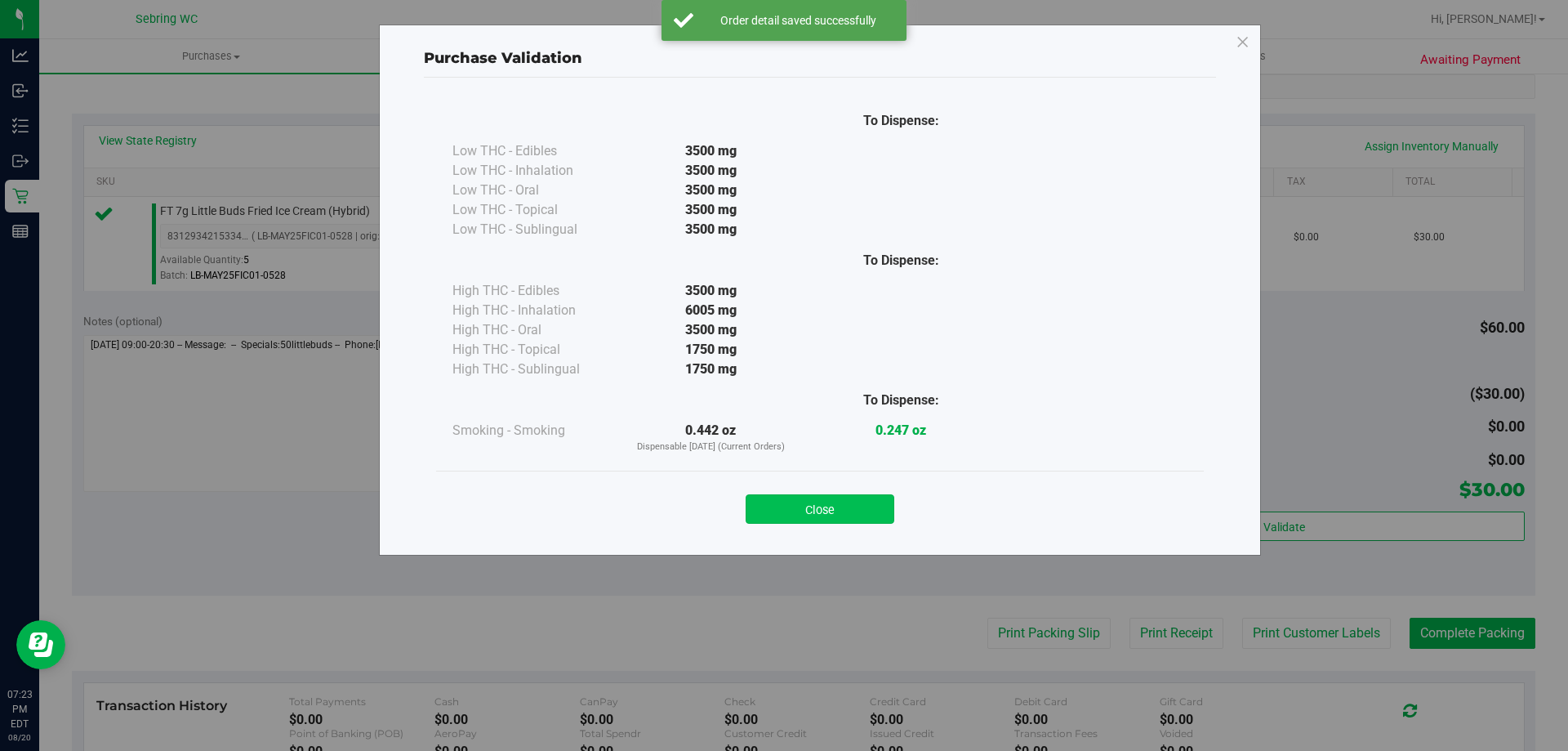
click at [843, 503] on button "Close" at bounding box center [819, 509] width 148 height 29
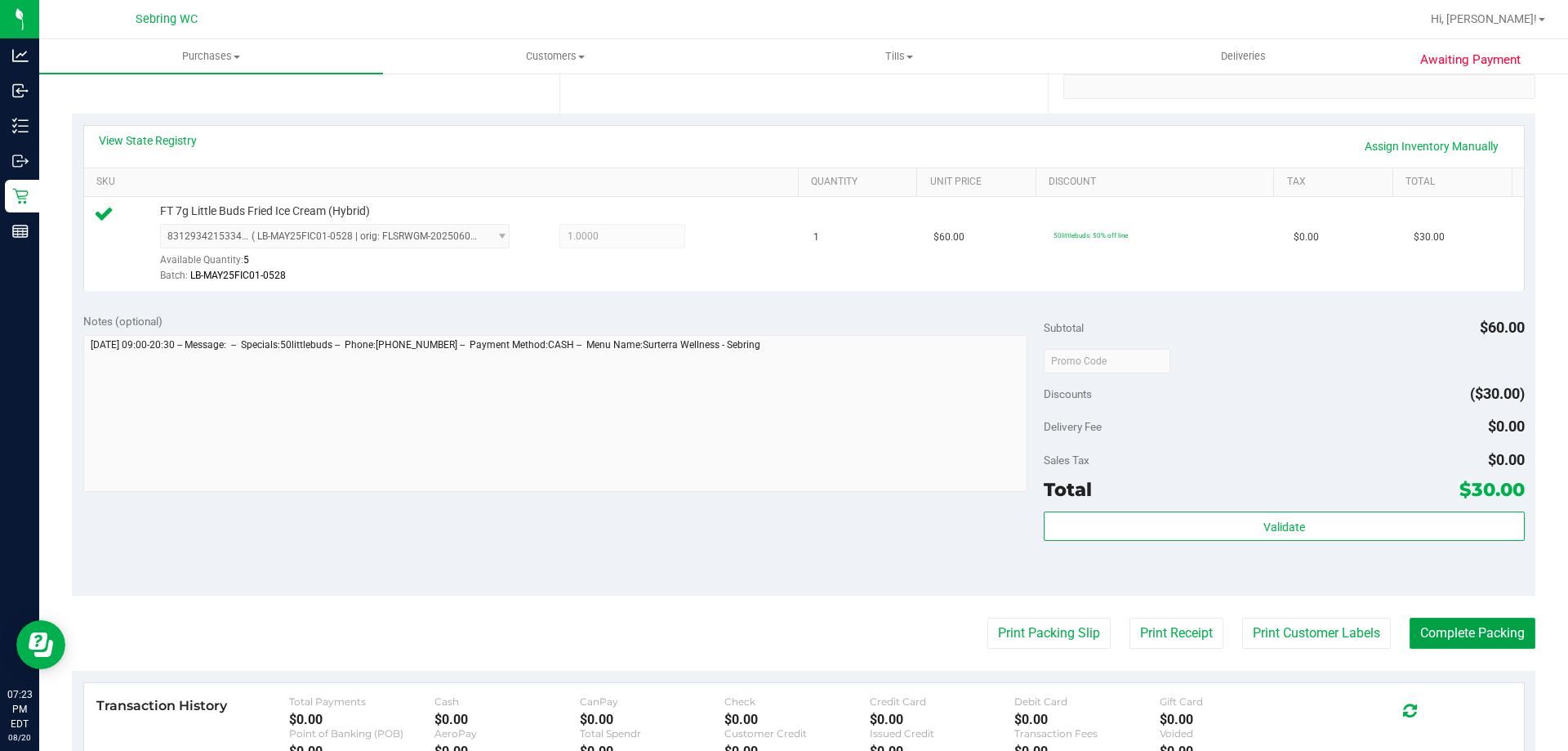
click at [1474, 636] on button "Complete Packing" at bounding box center [1472, 633] width 126 height 31
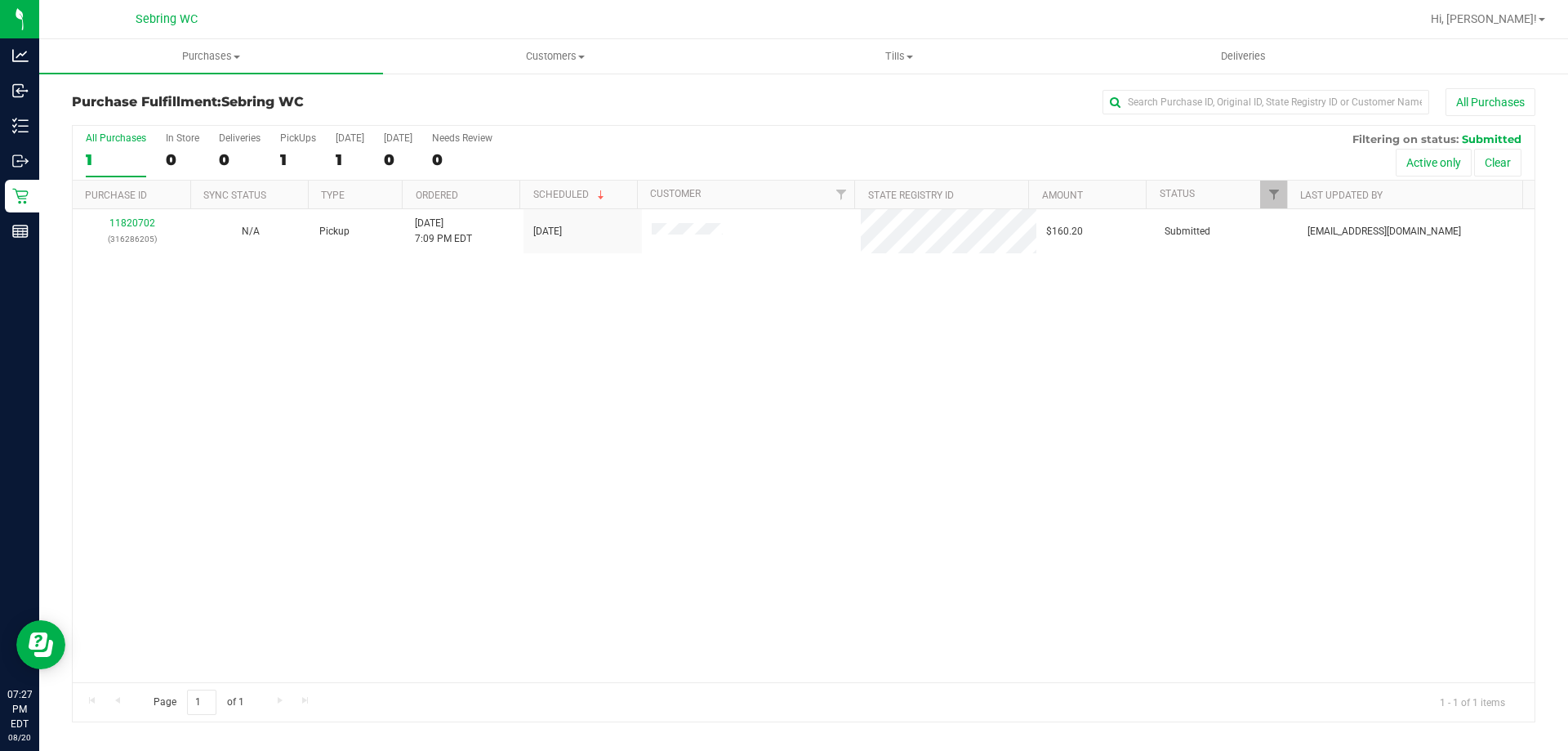
click at [655, 371] on div "11820702 (316286205) N/A Pickup 8/20/2025 7:09 PM EDT 8/20/2025 $160.20 Submitt…" at bounding box center [804, 446] width 1462 height 473
click at [198, 52] on span "Purchases" at bounding box center [211, 56] width 344 height 15
click at [127, 119] on span "Fulfillment" at bounding box center [89, 117] width 101 height 14
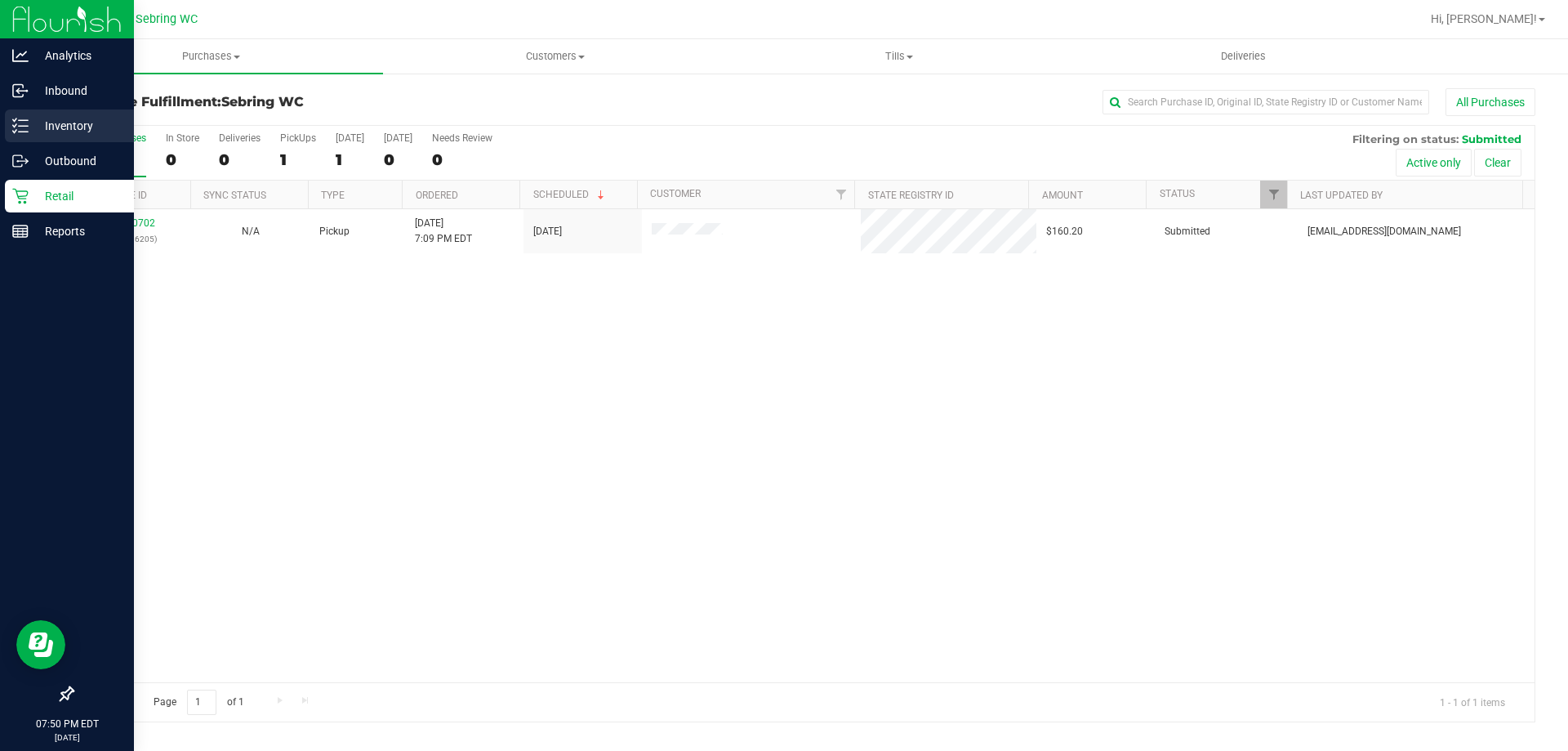
click at [80, 123] on p "Inventory" at bounding box center [77, 126] width 98 height 20
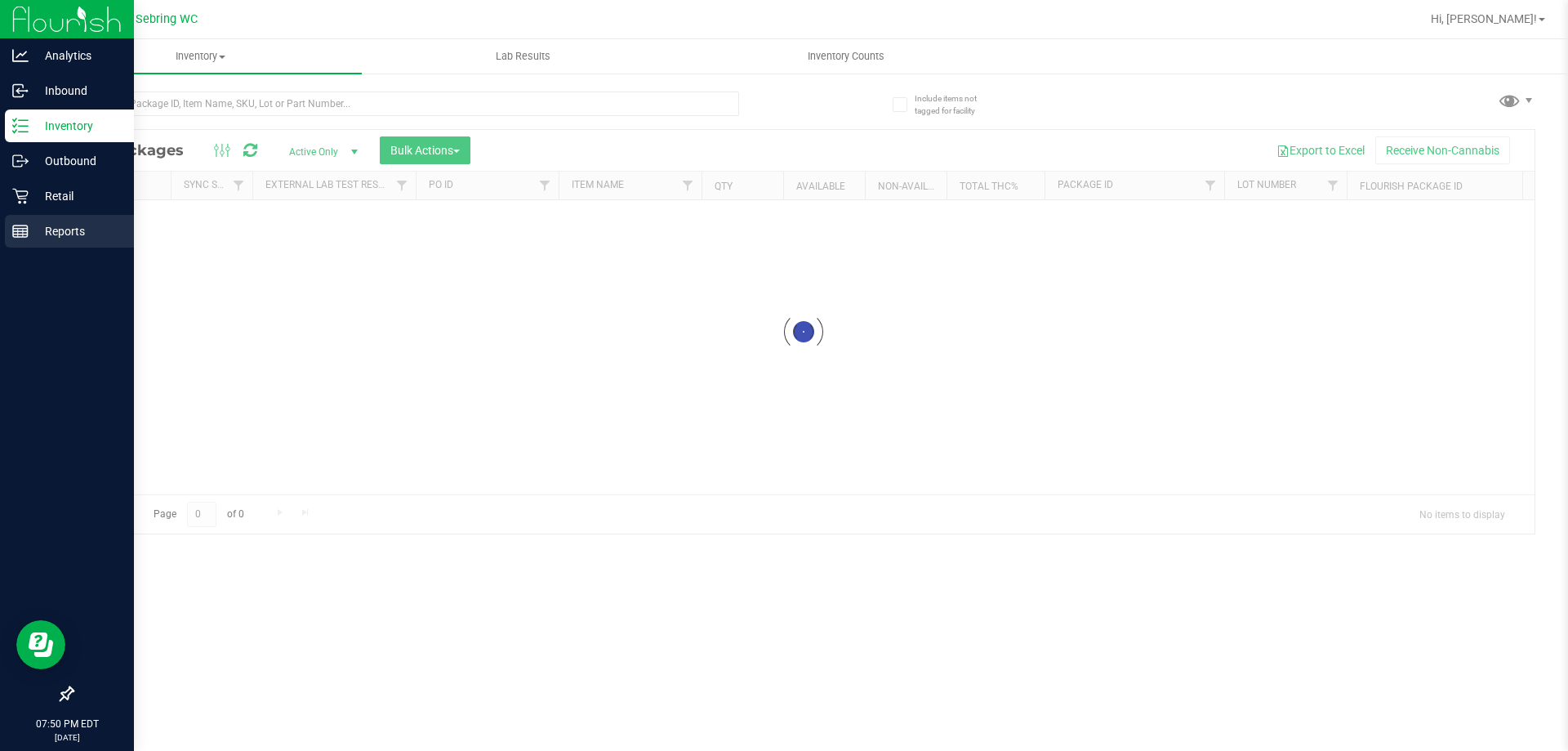
click at [76, 243] on div "Reports" at bounding box center [69, 231] width 129 height 33
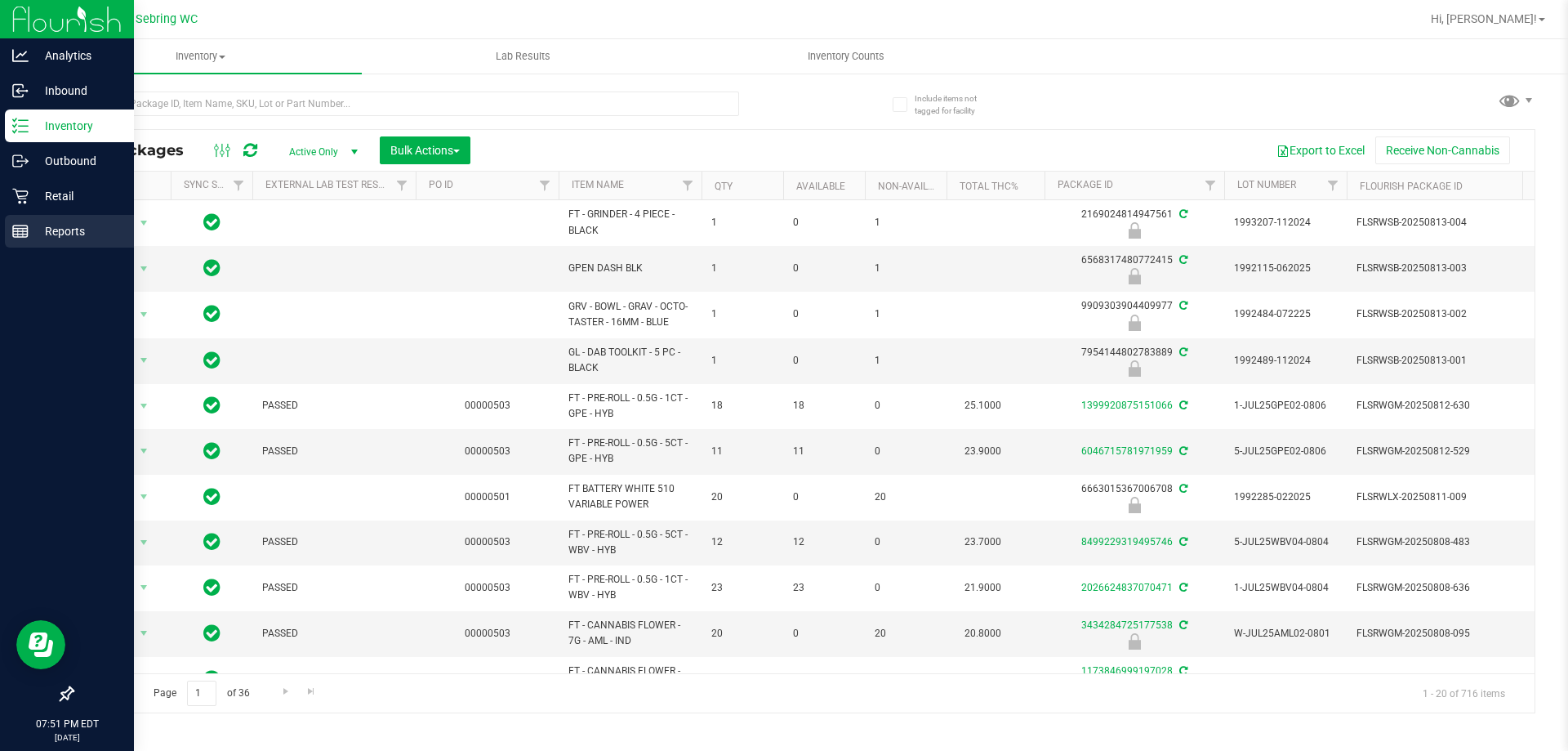
click at [76, 230] on p "Reports" at bounding box center [77, 231] width 98 height 20
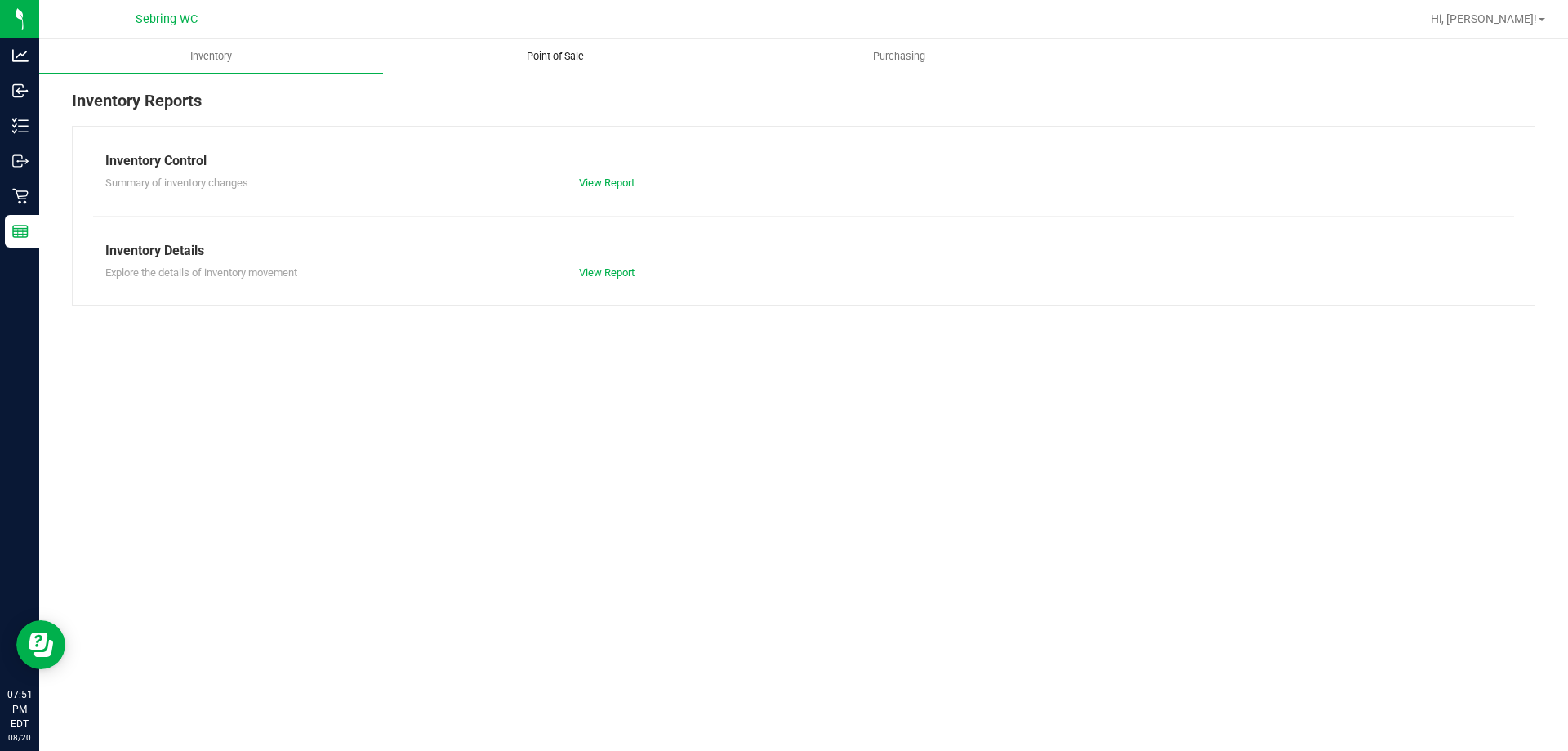
click at [604, 67] on uib-tab-heading "Point of Sale" at bounding box center [555, 56] width 342 height 33
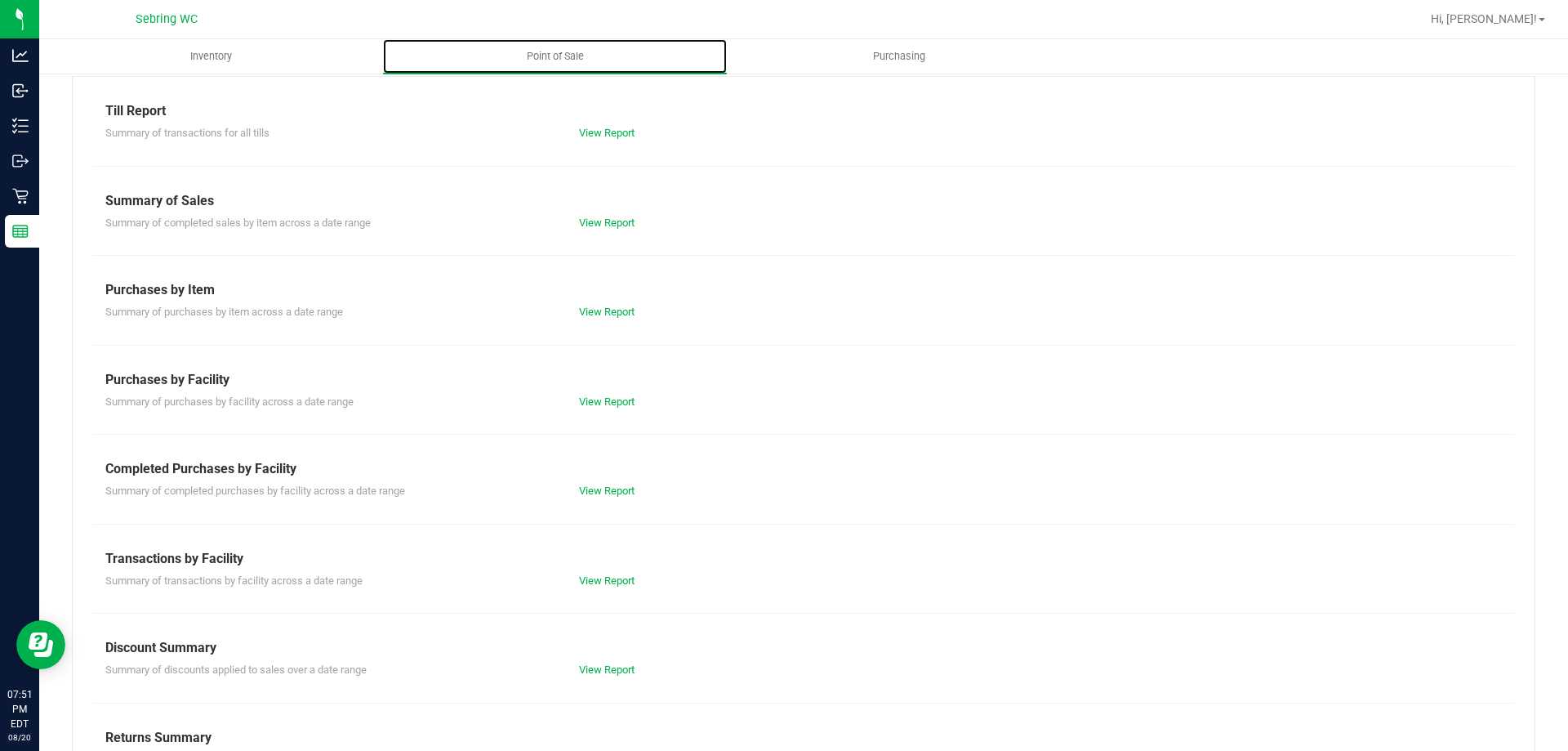
scroll to position [107, 0]
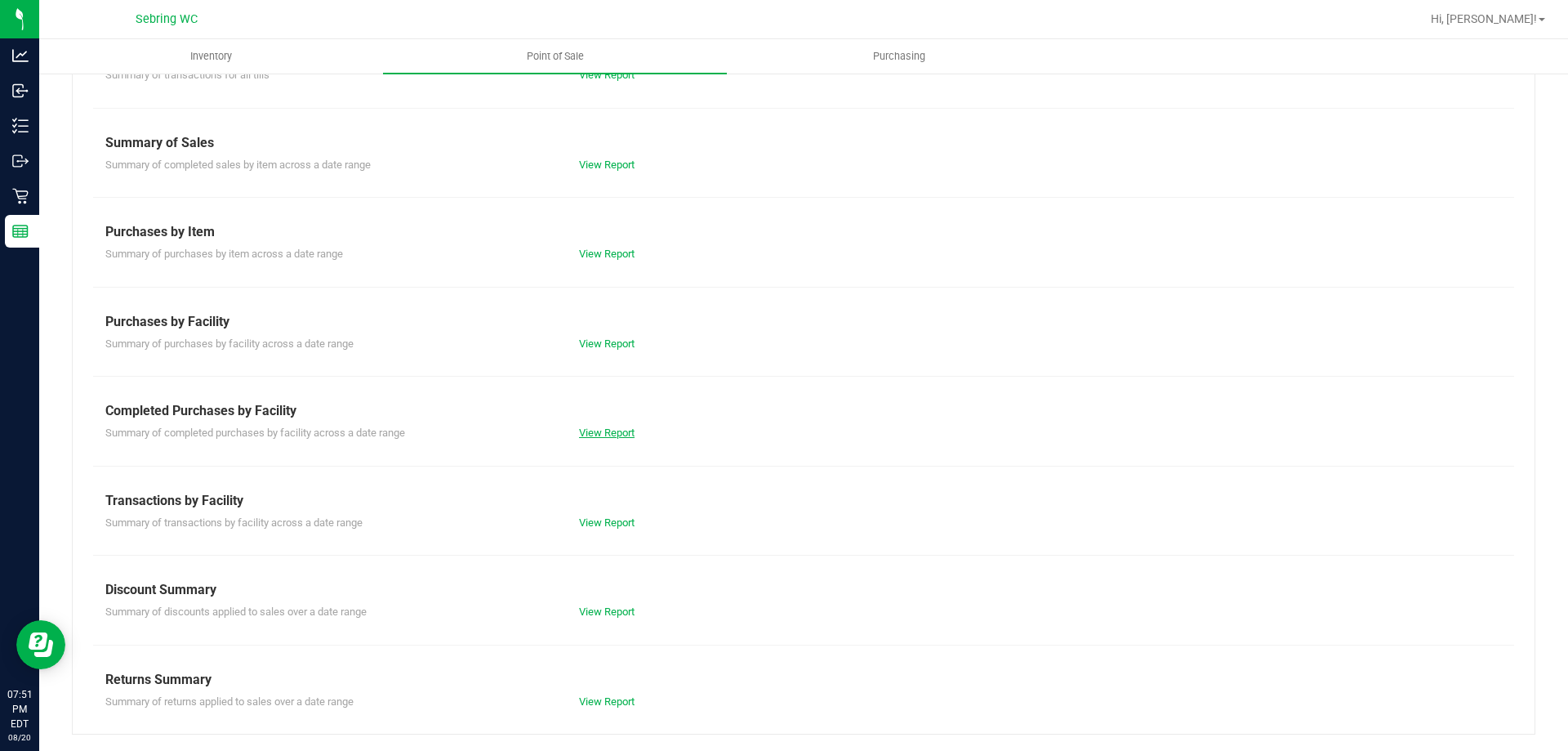
click at [603, 433] on link "View Report" at bounding box center [606, 431] width 56 height 12
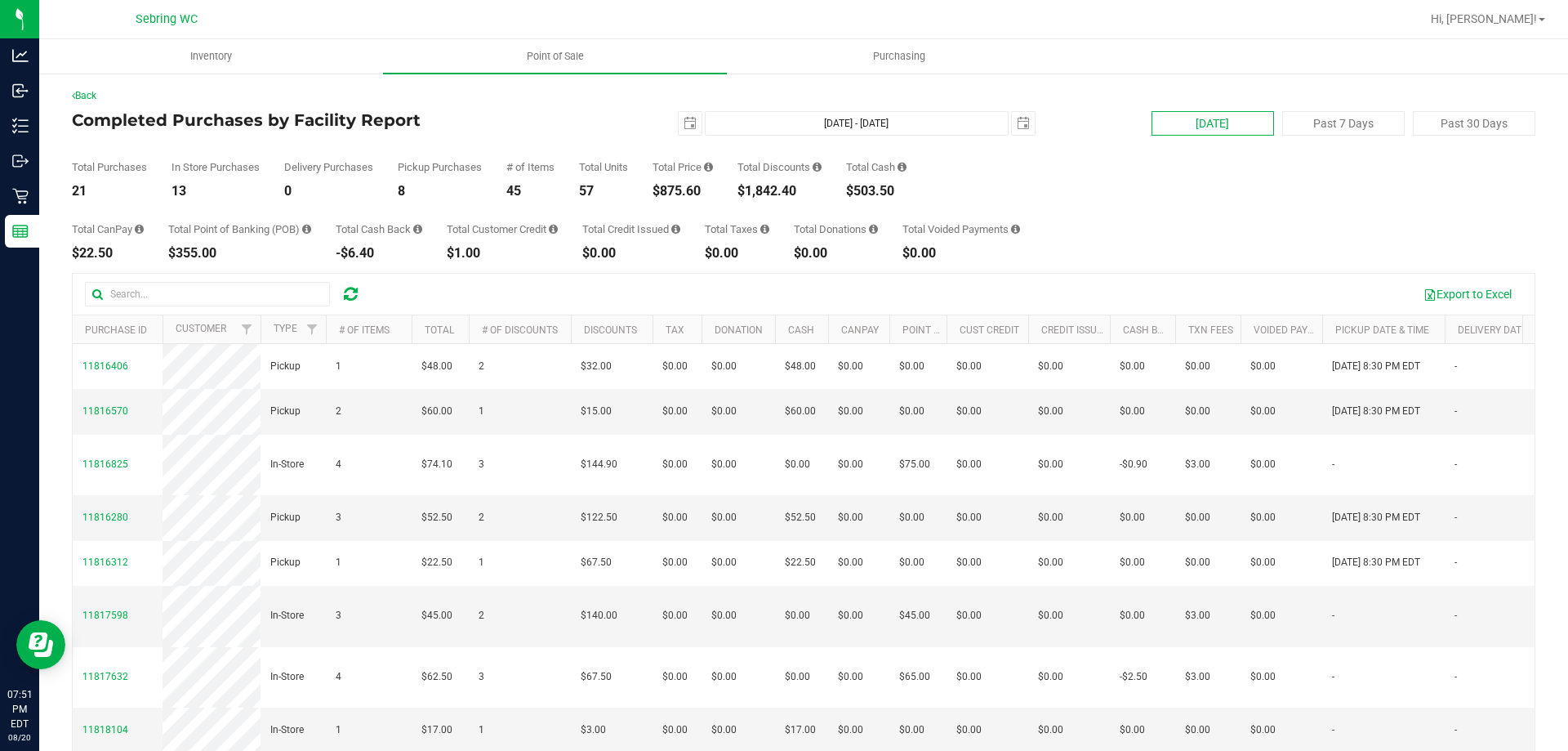
click at [1223, 131] on button "[DATE]" at bounding box center [1212, 123] width 123 height 25
click at [1425, 290] on button "Export to Excel" at bounding box center [1467, 294] width 109 height 28
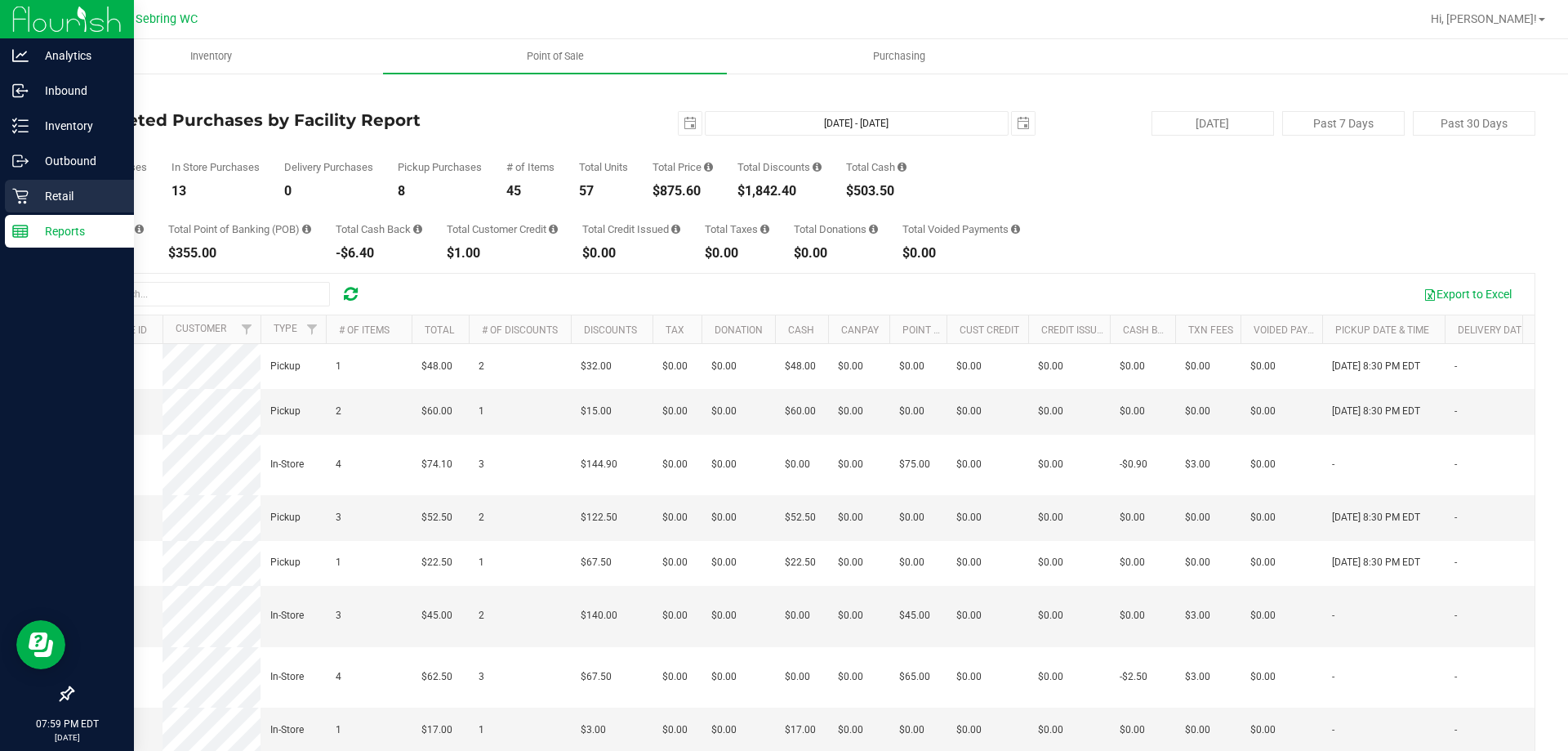
click at [73, 199] on p "Retail" at bounding box center [77, 197] width 98 height 20
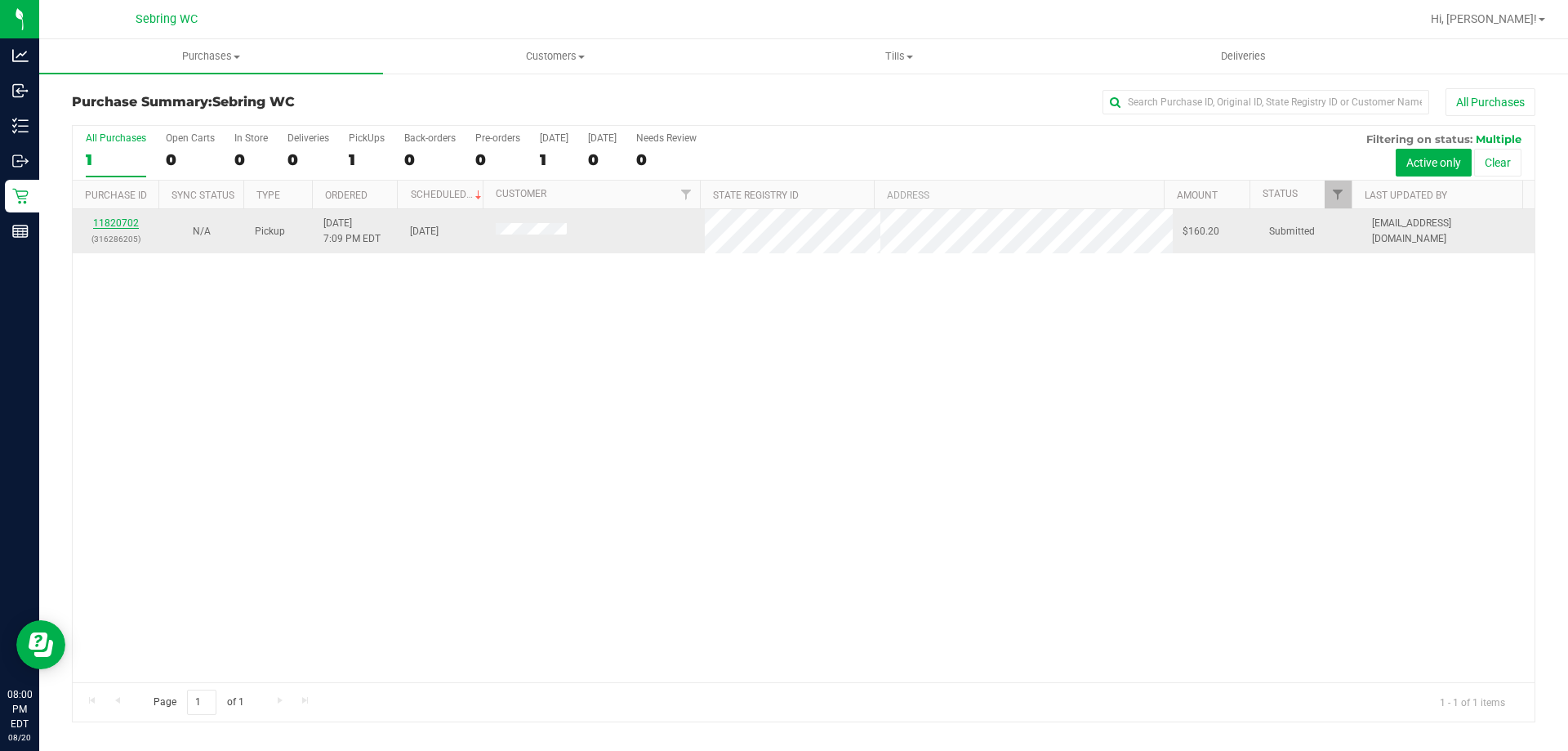
click at [115, 224] on link "11820702" at bounding box center [116, 223] width 46 height 12
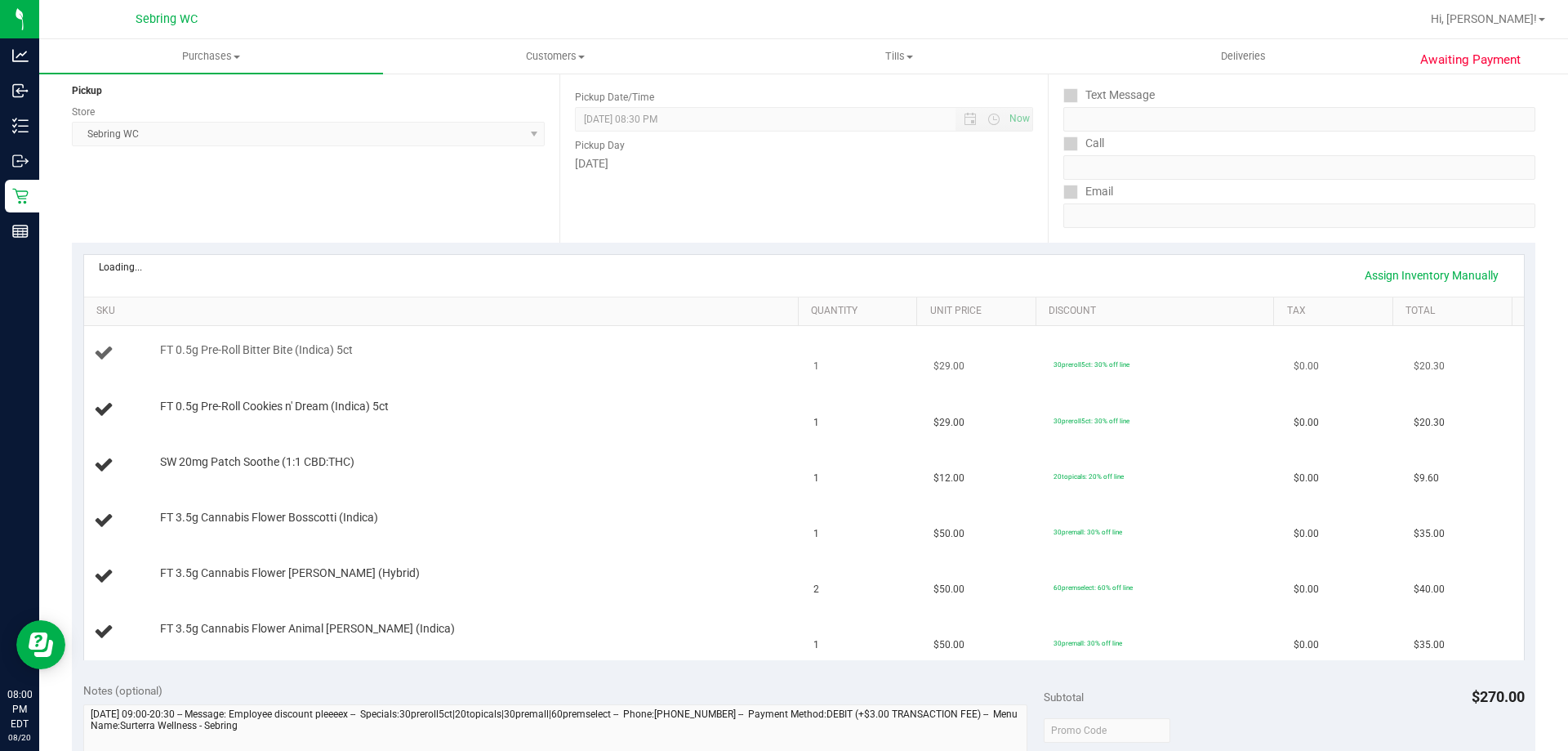
scroll to position [327, 0]
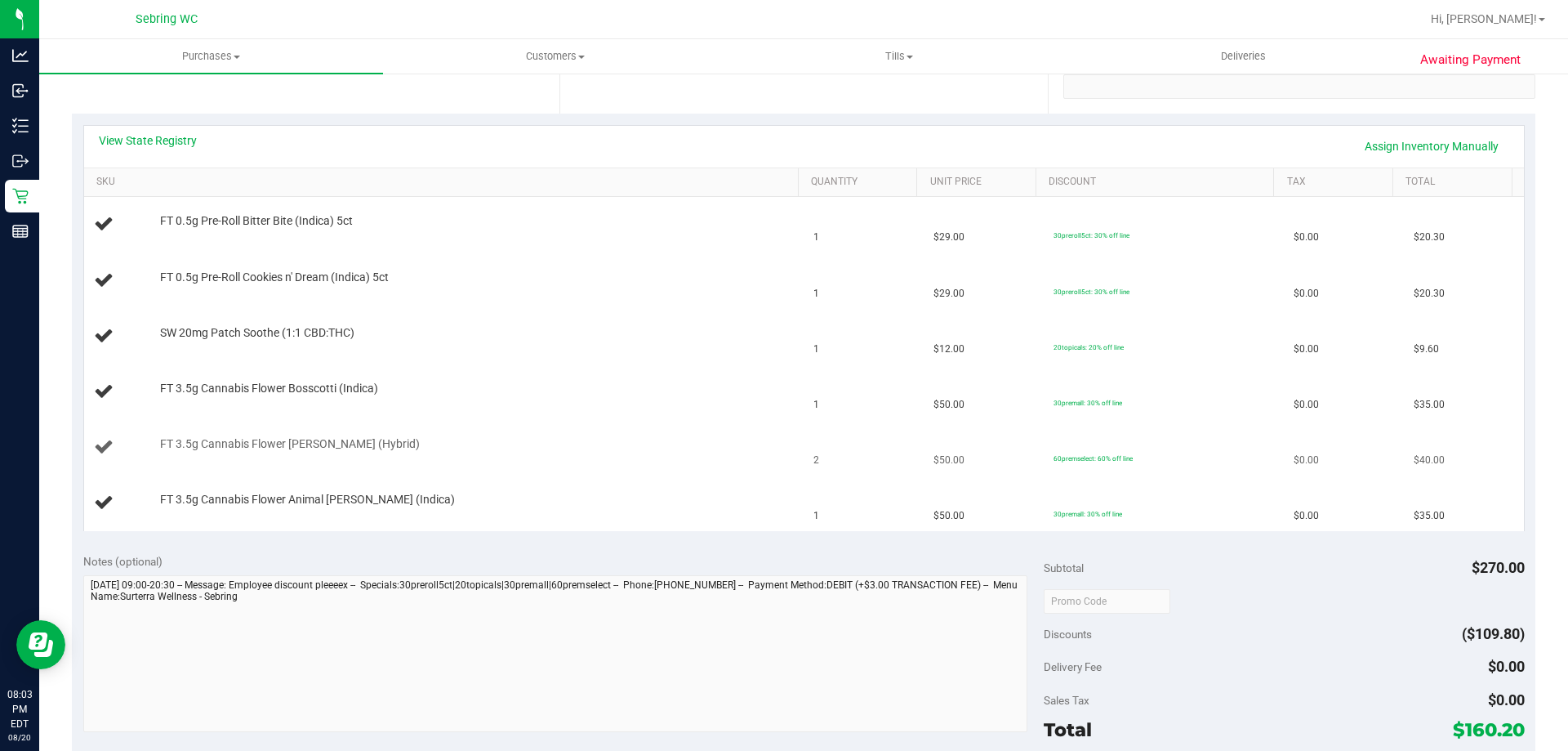
click at [591, 441] on div "FT 3.5g Cannabis Flower Dulce De Fresa (Hybrid)" at bounding box center [471, 444] width 639 height 16
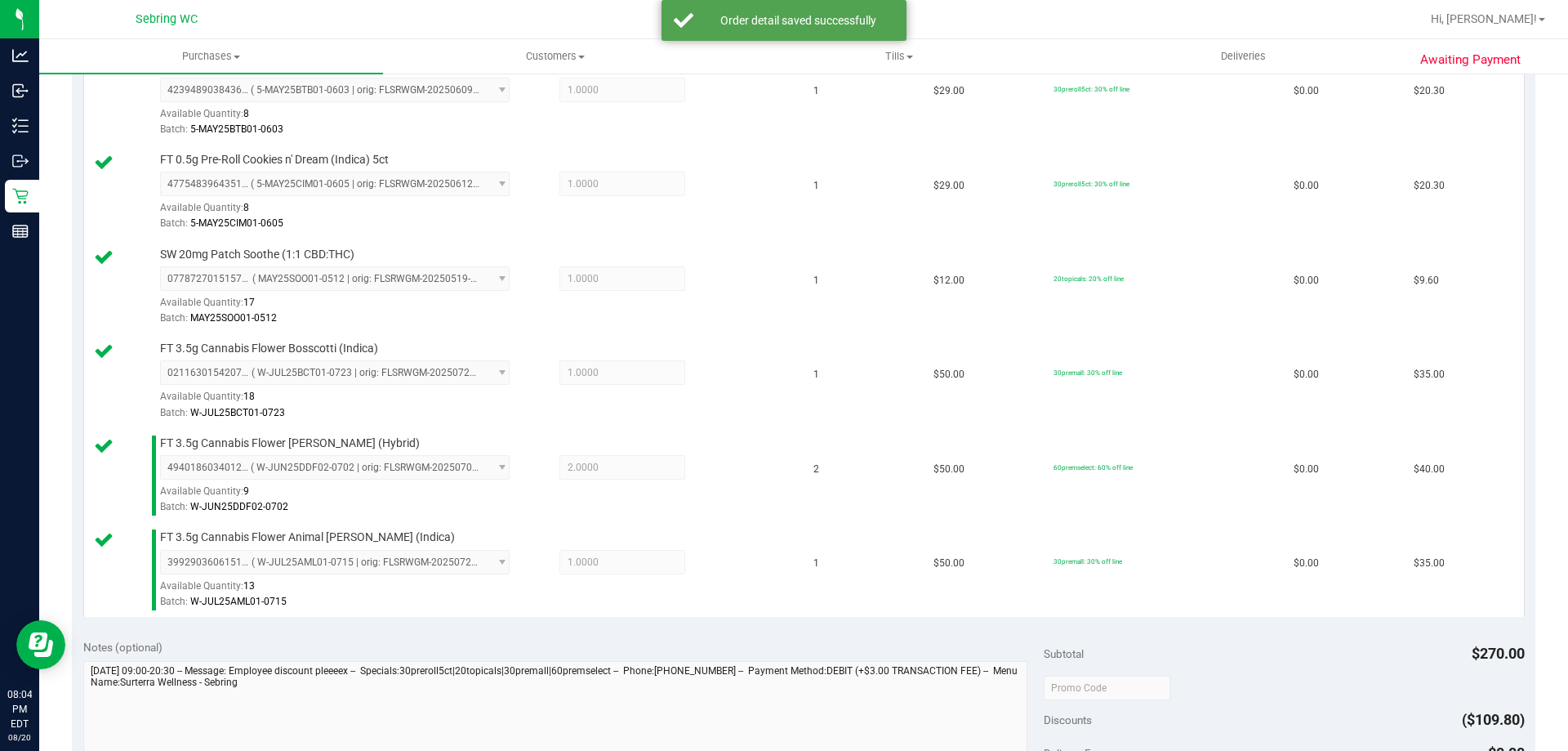
scroll to position [654, 0]
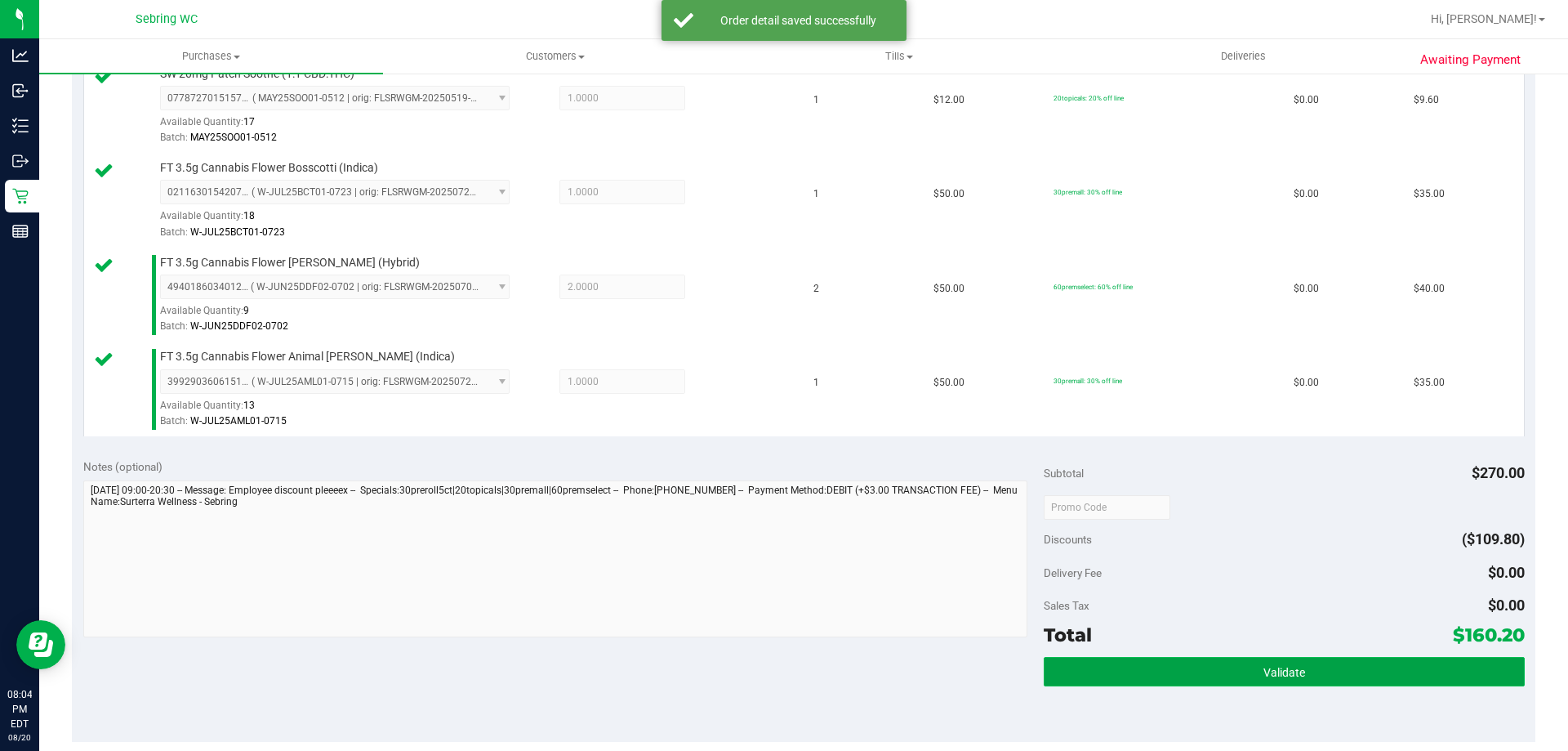
click at [1229, 661] on button "Validate" at bounding box center [1284, 671] width 481 height 29
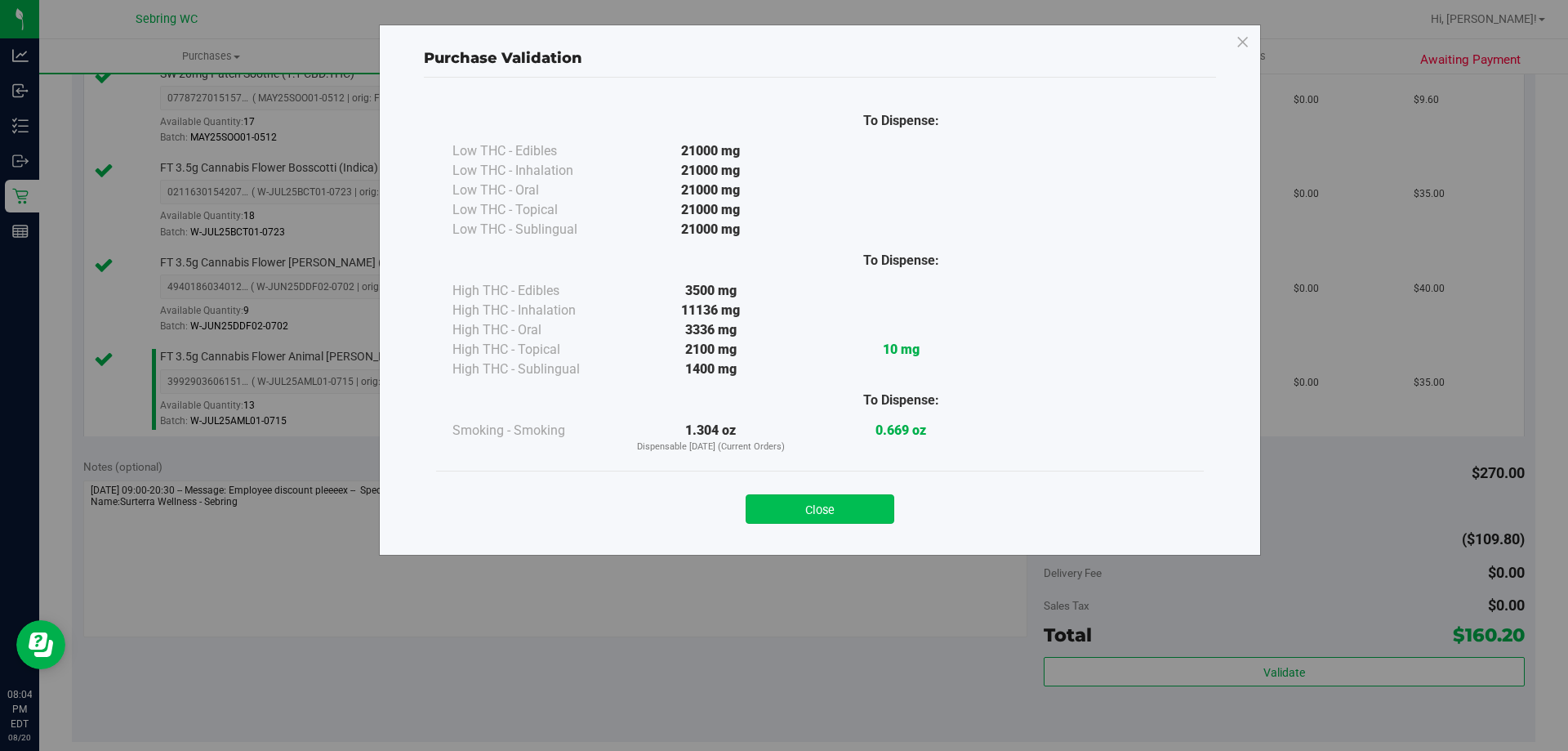
click at [829, 512] on button "Close" at bounding box center [819, 509] width 148 height 29
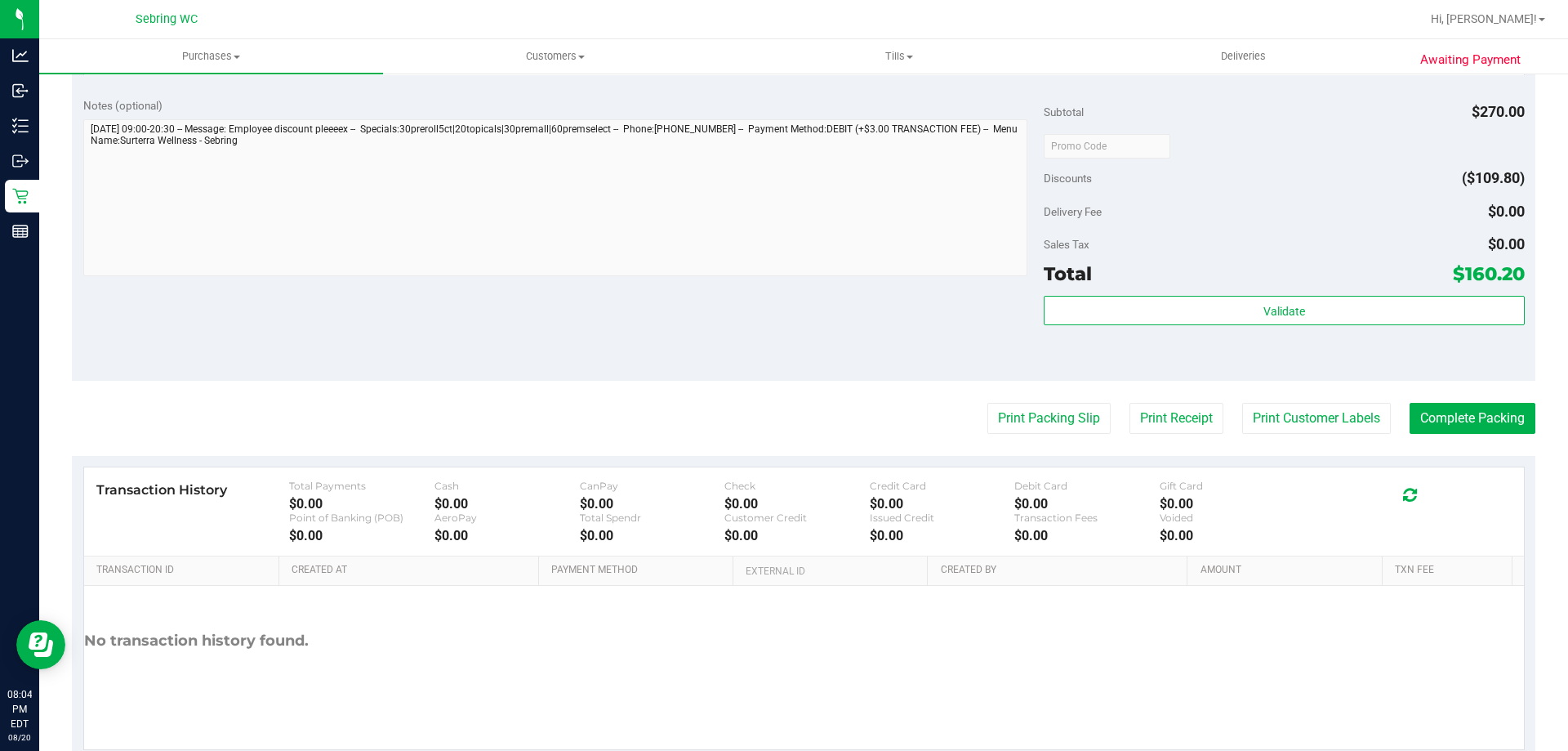
scroll to position [975, 0]
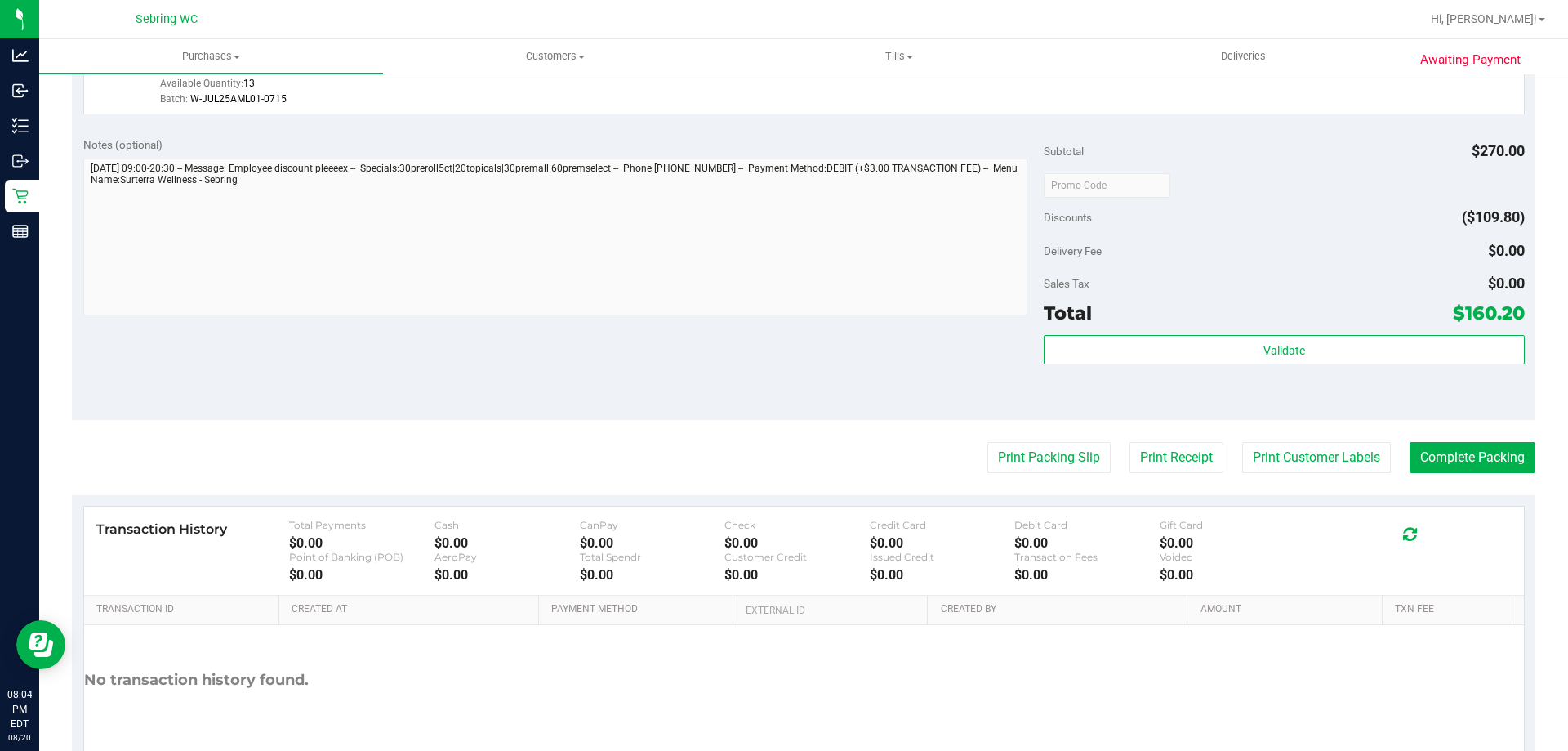
click at [1204, 364] on div "Validate" at bounding box center [1284, 350] width 481 height 31
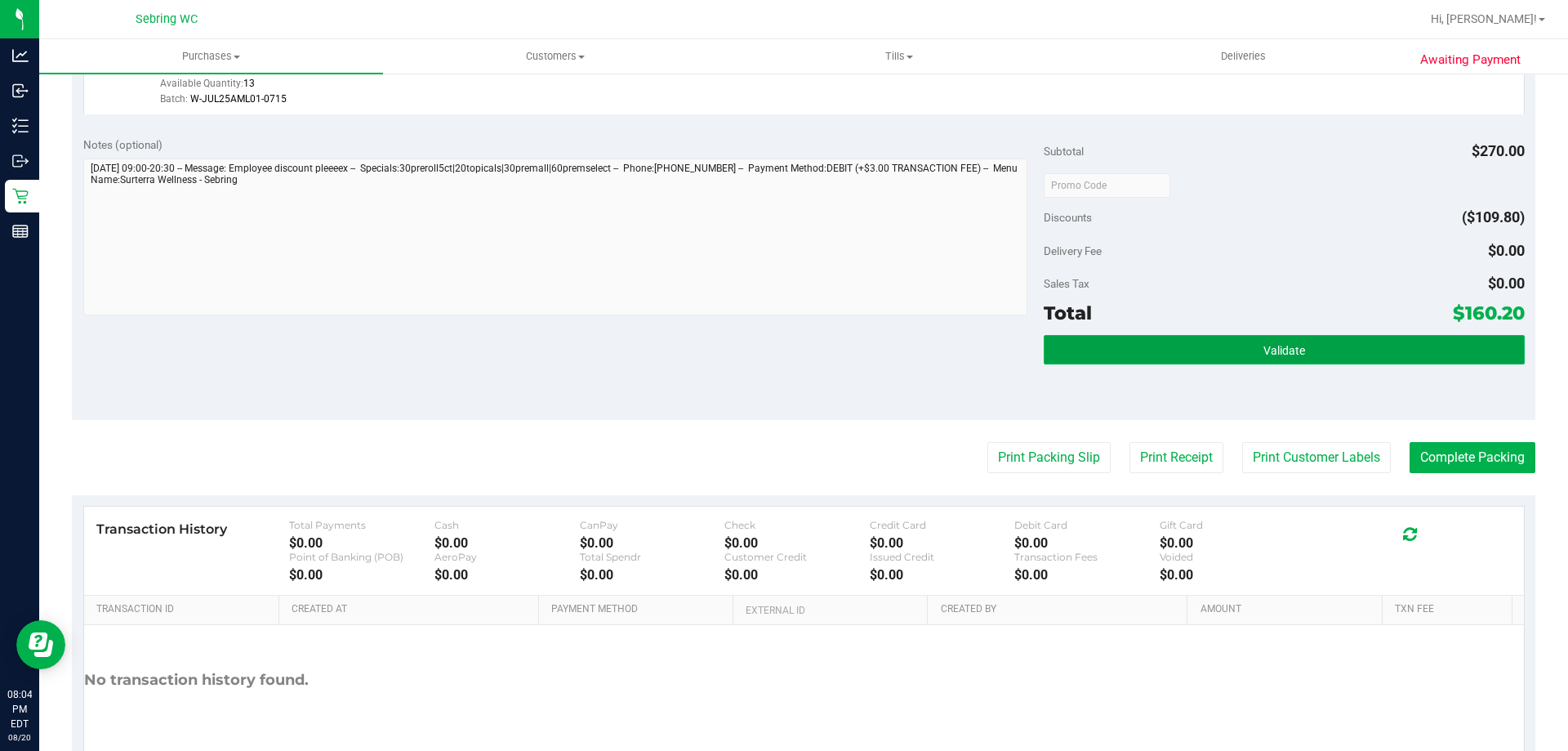
click at [1204, 346] on button "Validate" at bounding box center [1284, 350] width 481 height 29
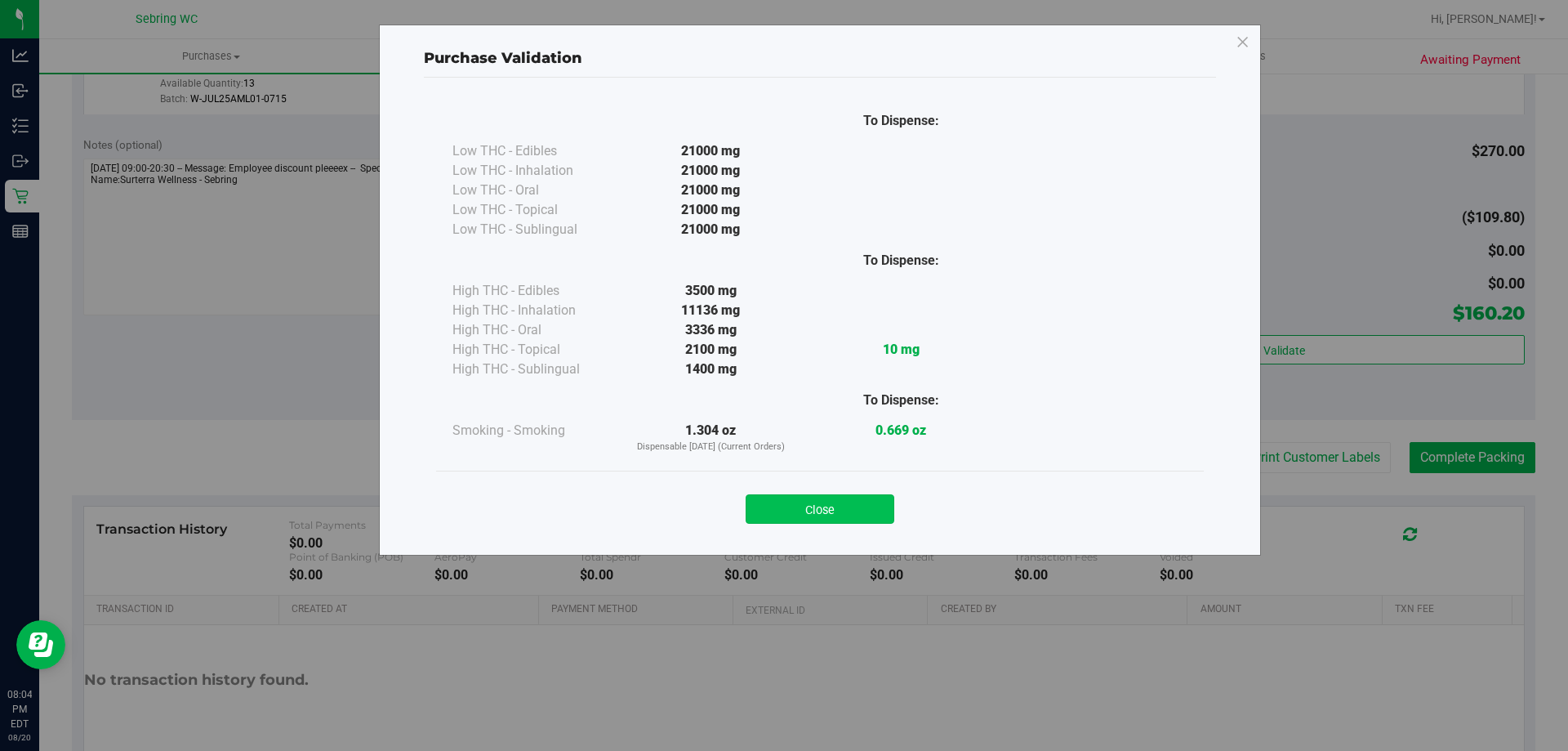
click at [832, 503] on button "Close" at bounding box center [819, 509] width 148 height 29
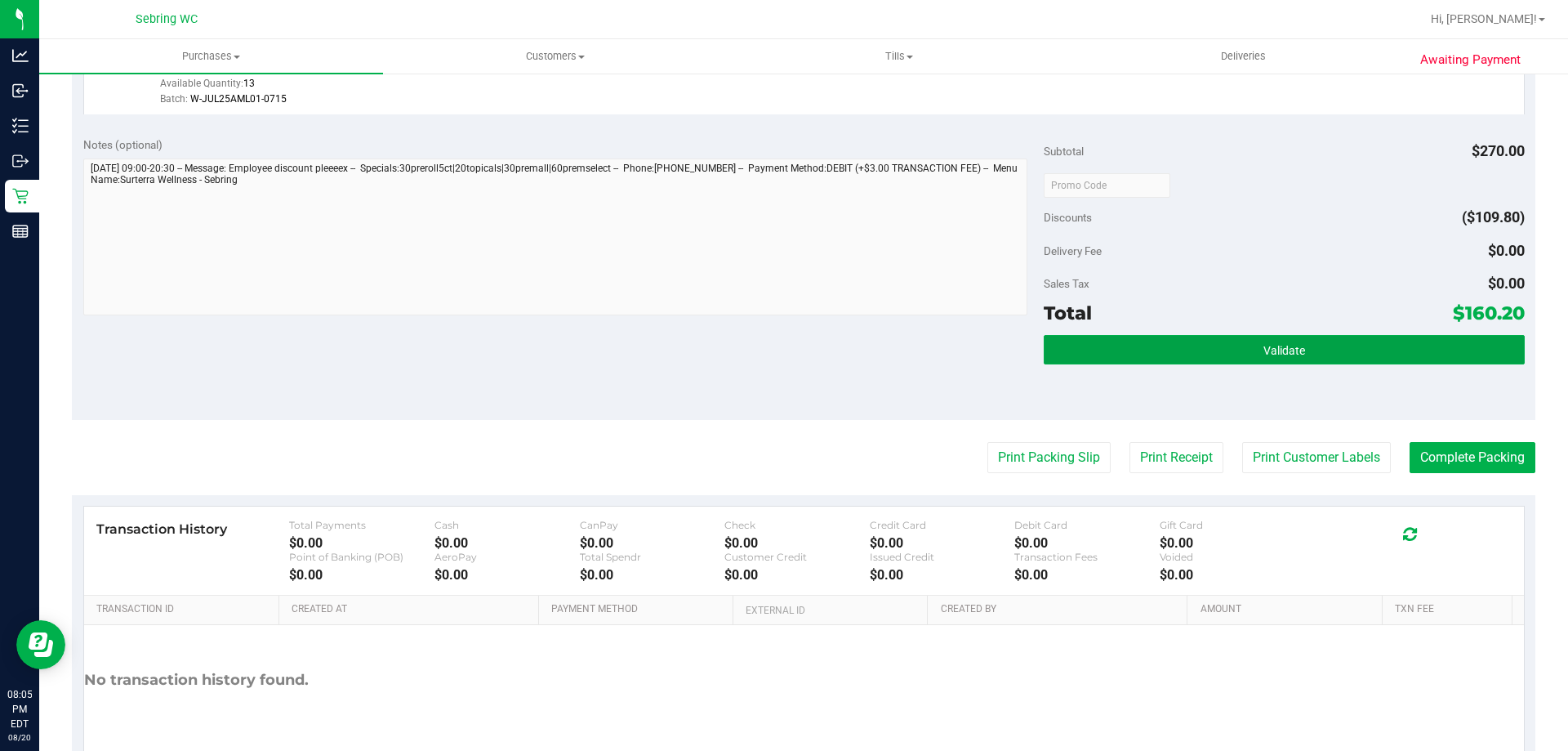
drag, startPoint x: 1166, startPoint y: 359, endPoint x: 1134, endPoint y: 370, distance: 33.8
click at [1159, 360] on button "Validate" at bounding box center [1284, 350] width 481 height 29
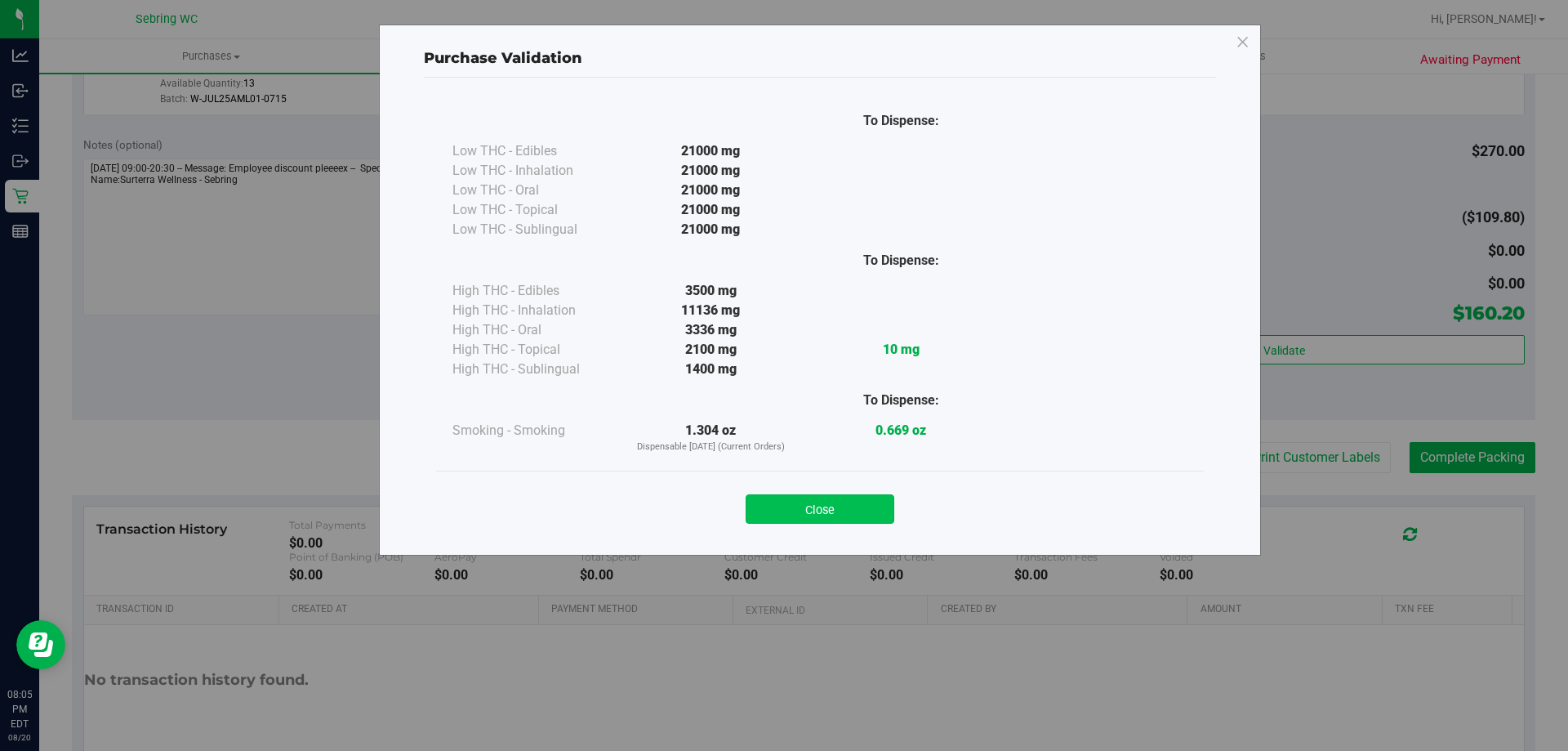
drag, startPoint x: 821, startPoint y: 489, endPoint x: 812, endPoint y: 505, distance: 18.4
click at [812, 500] on div "Close" at bounding box center [820, 503] width 744 height 41
click at [812, 505] on button "Close" at bounding box center [819, 509] width 148 height 29
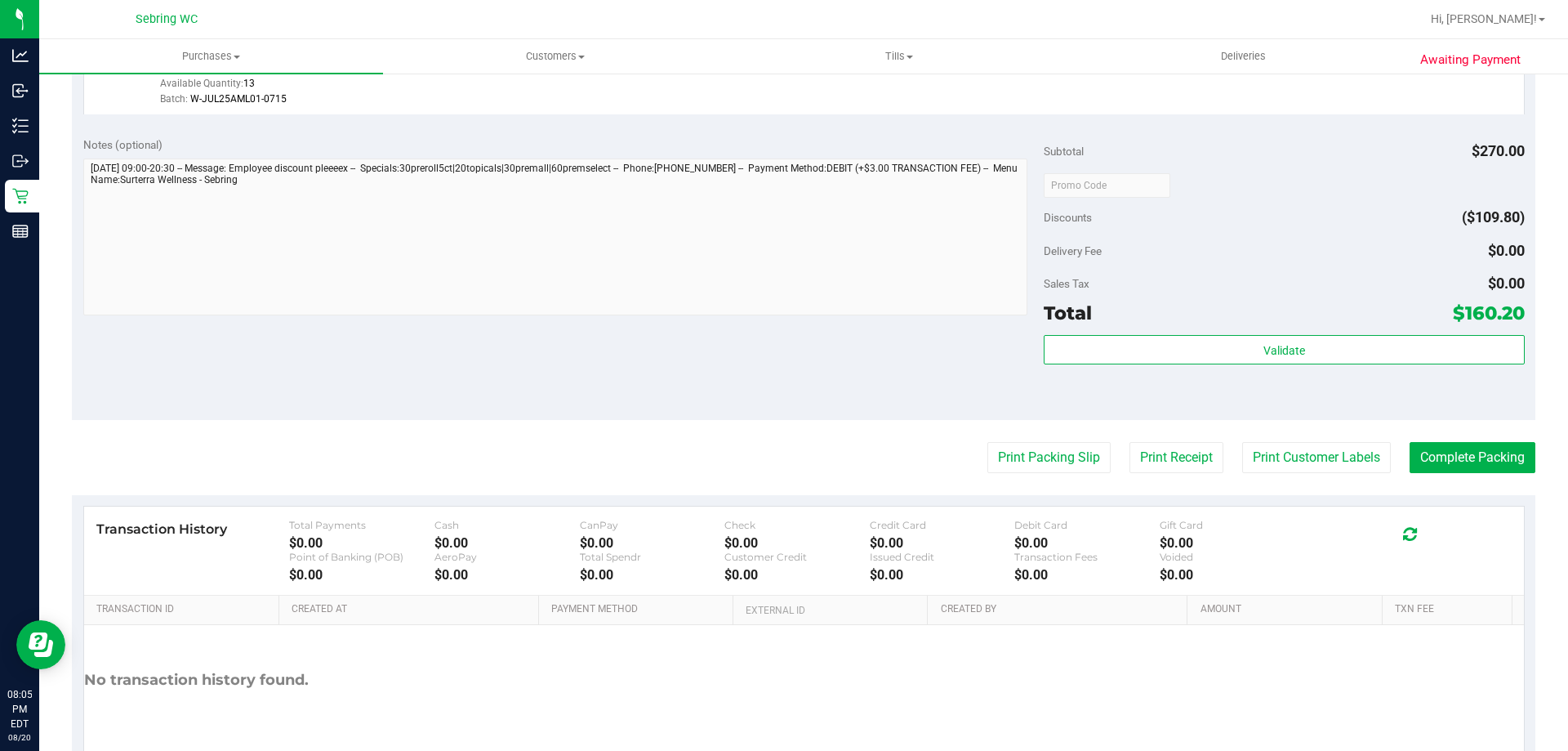
click at [1364, 370] on div "Validate" at bounding box center [1284, 371] width 481 height 74
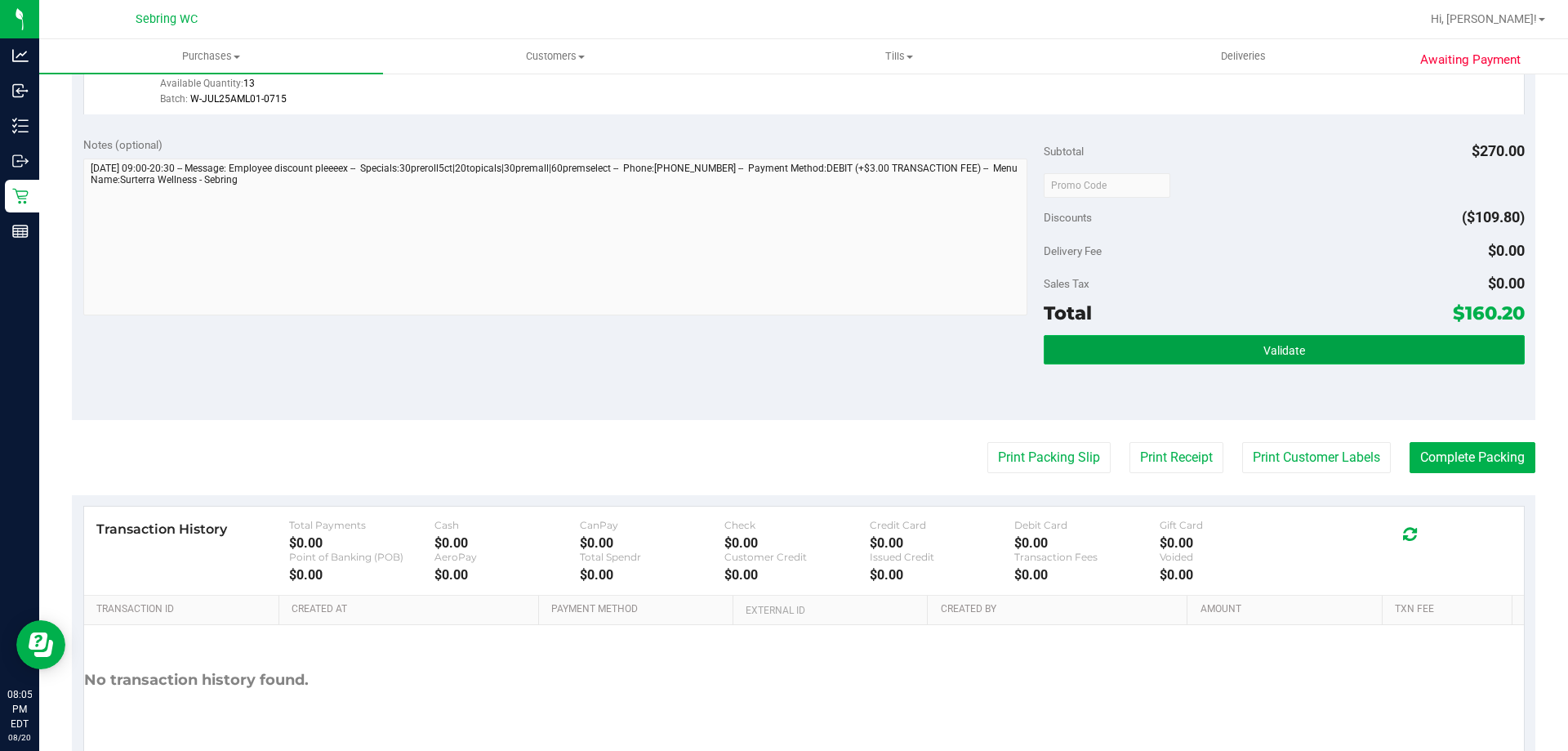
click at [1361, 359] on button "Validate" at bounding box center [1284, 350] width 481 height 29
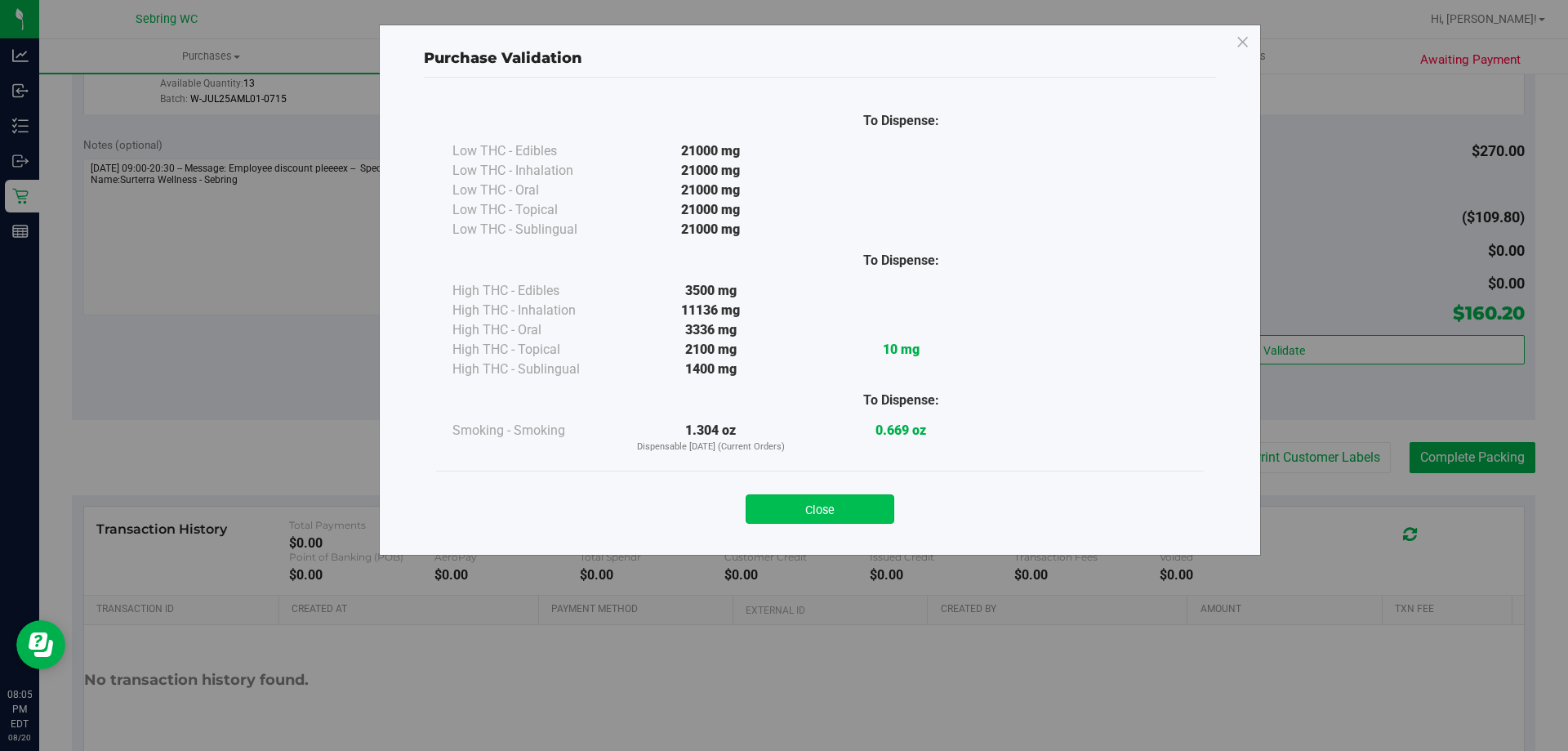
click at [857, 511] on button "Close" at bounding box center [819, 509] width 148 height 29
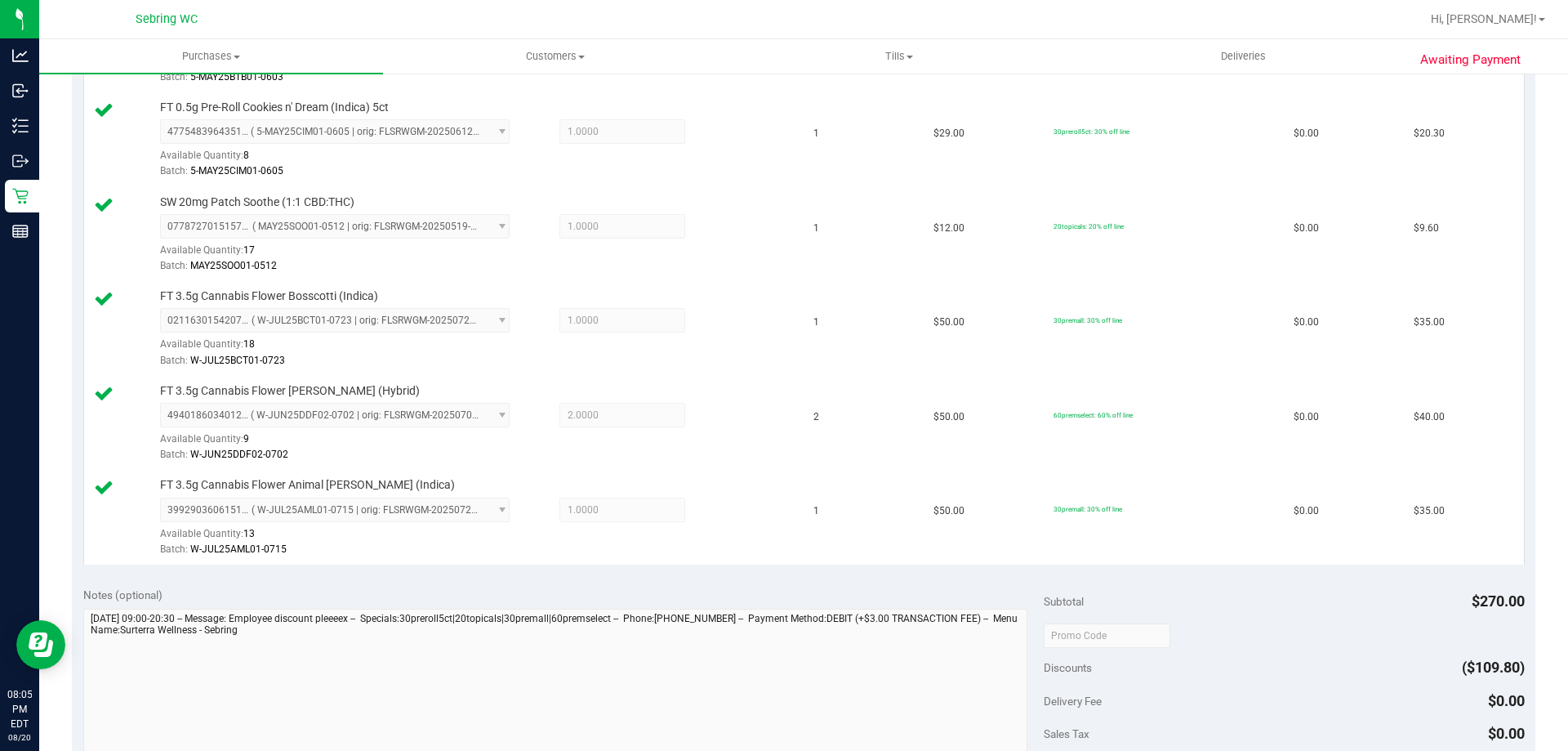
scroll to position [894, 0]
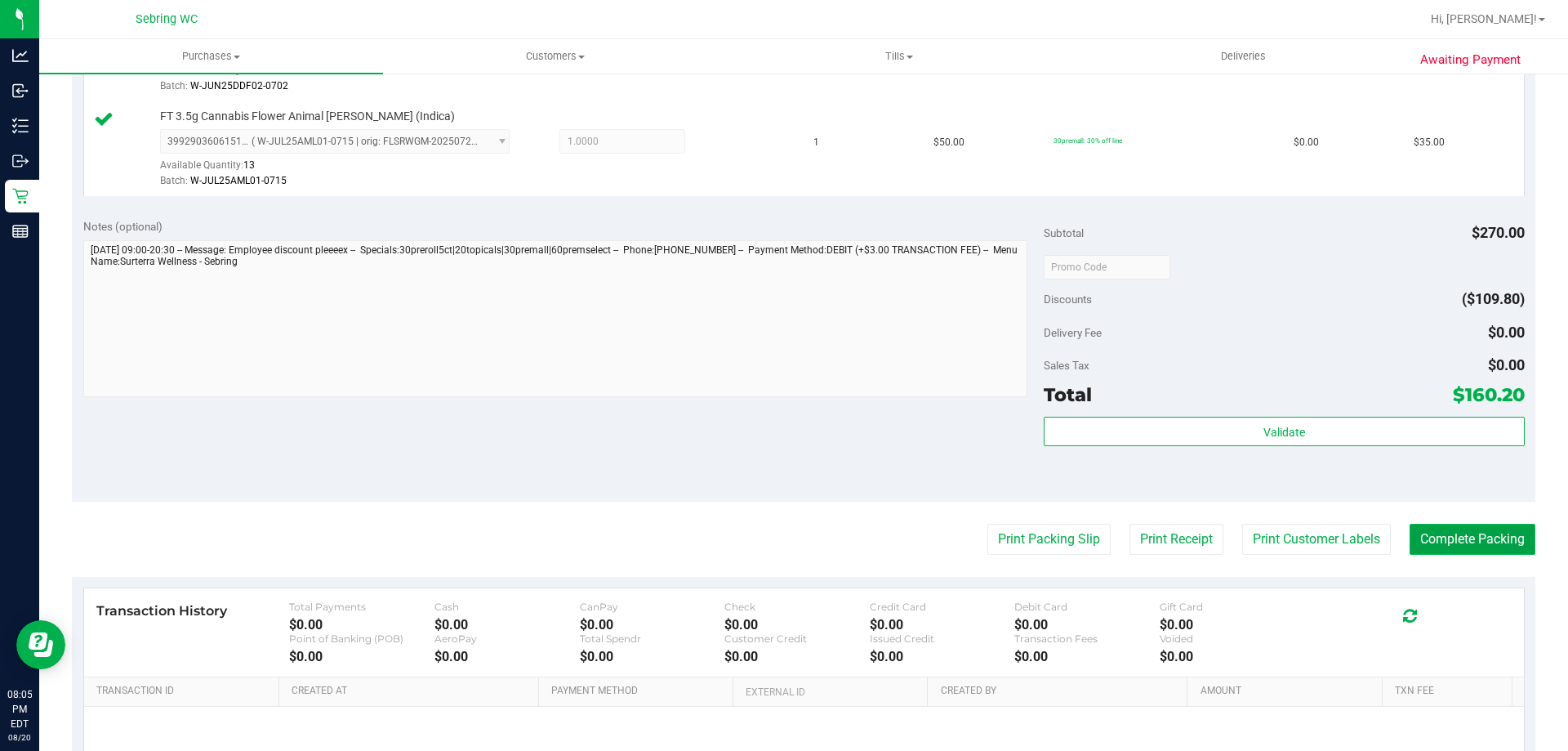
click at [1452, 547] on button "Complete Packing" at bounding box center [1472, 539] width 126 height 31
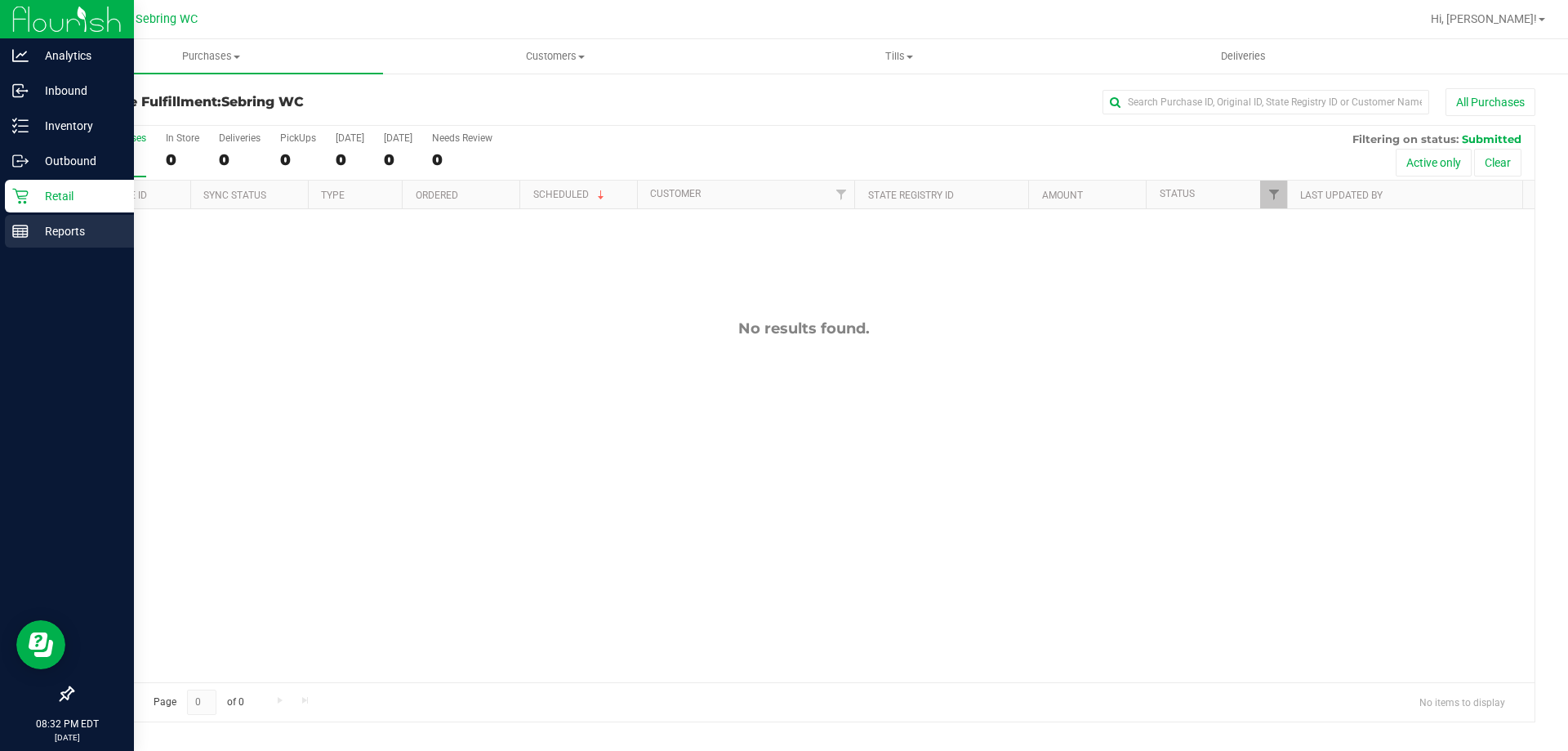
click at [67, 221] on p "Reports" at bounding box center [77, 231] width 98 height 20
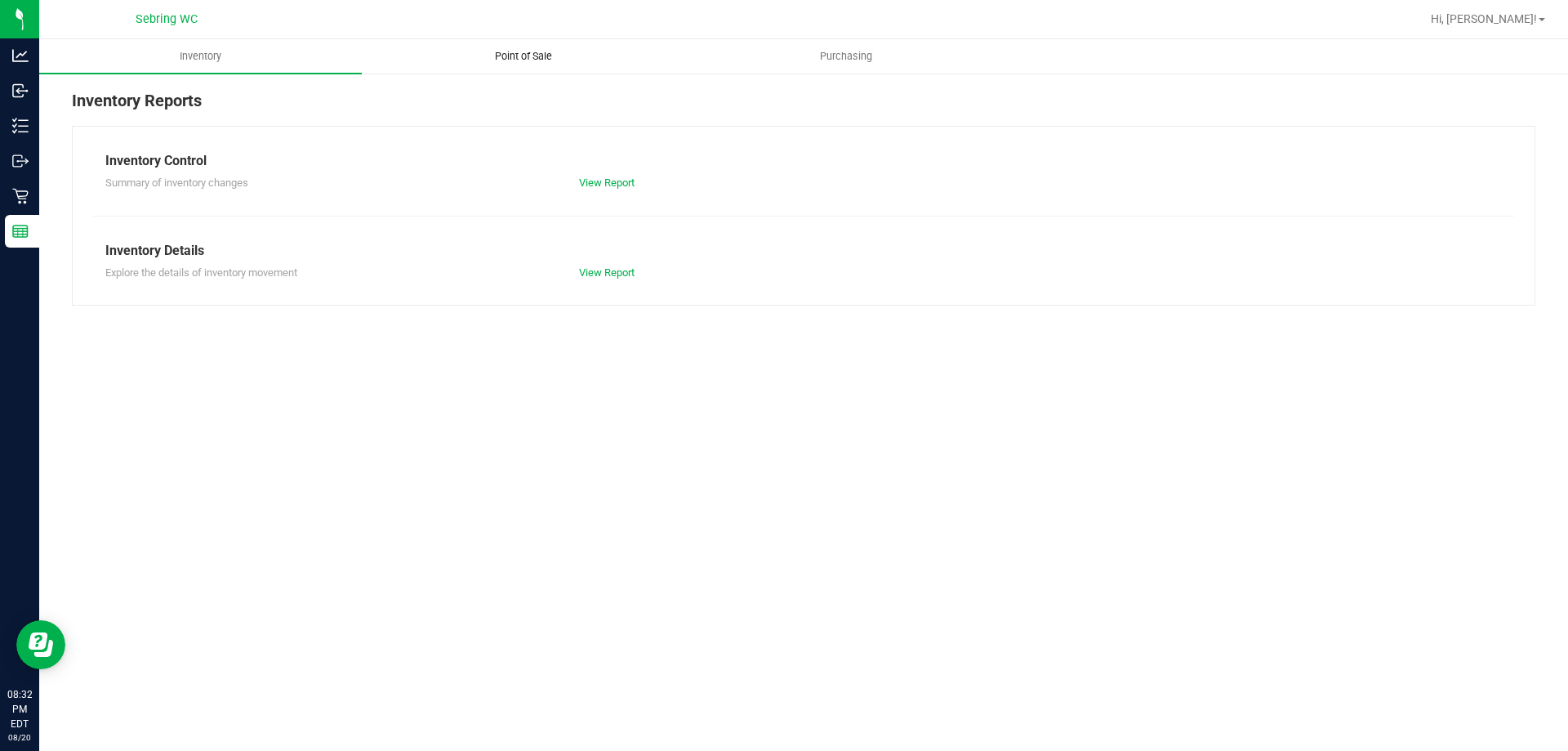
click at [492, 51] on span "Point of Sale" at bounding box center [523, 56] width 101 height 15
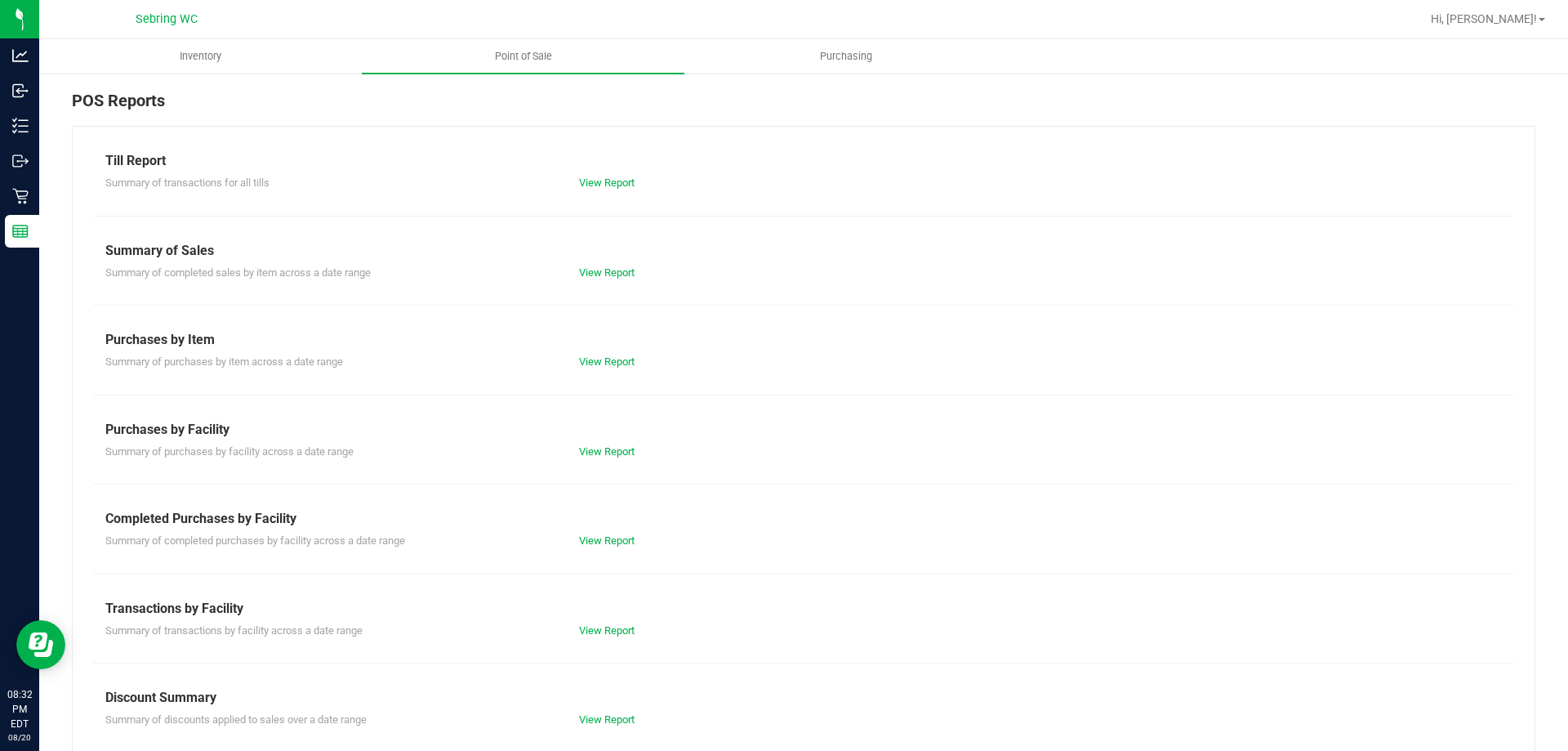
click at [615, 552] on div "Till Report Summary of transactions for all tills View Report Summary of Sales …" at bounding box center [804, 483] width 1463 height 716
click at [614, 548] on div "View Report" at bounding box center [685, 541] width 237 height 16
click at [611, 542] on link "View Report" at bounding box center [606, 540] width 56 height 12
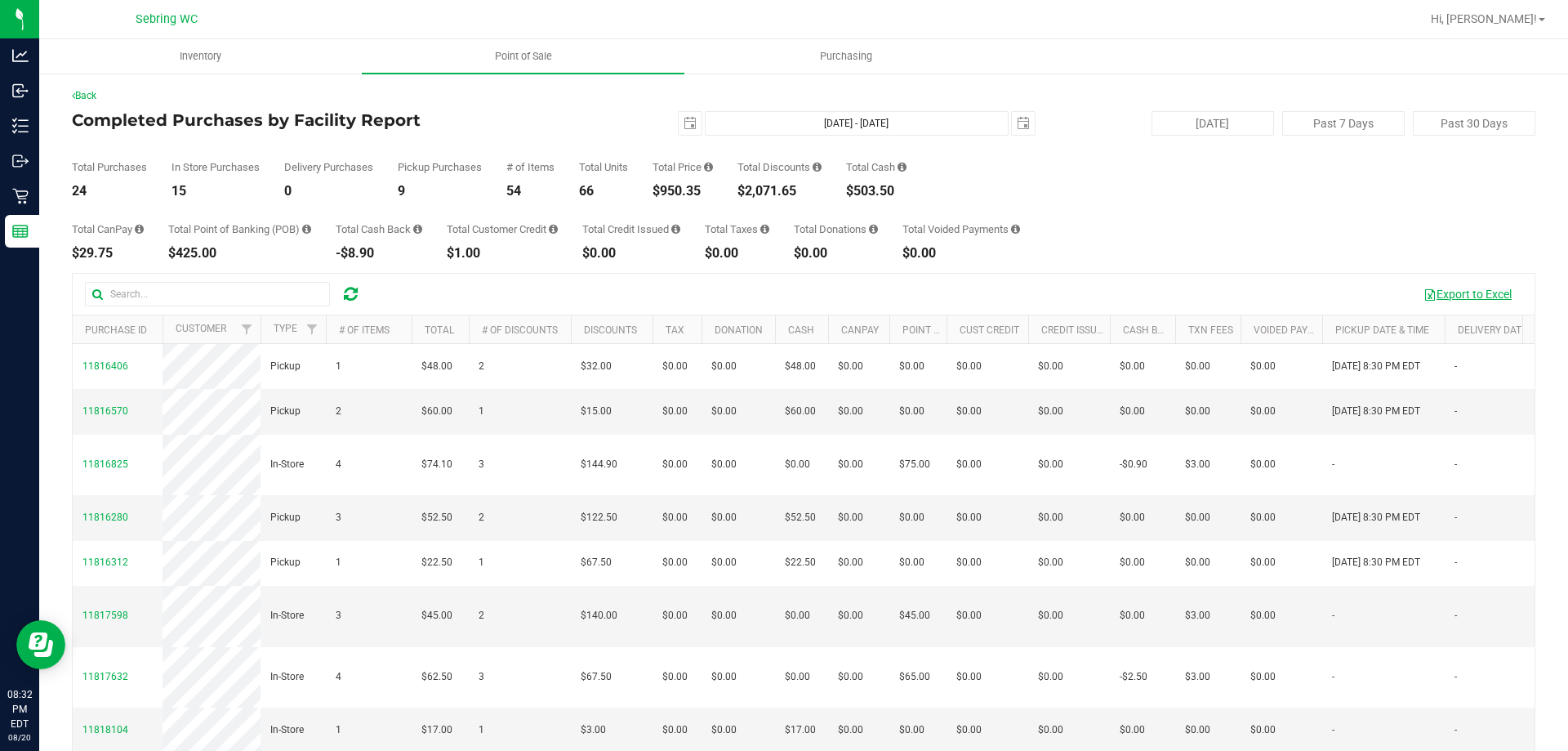
click at [1461, 299] on button "Export to Excel" at bounding box center [1467, 294] width 109 height 28
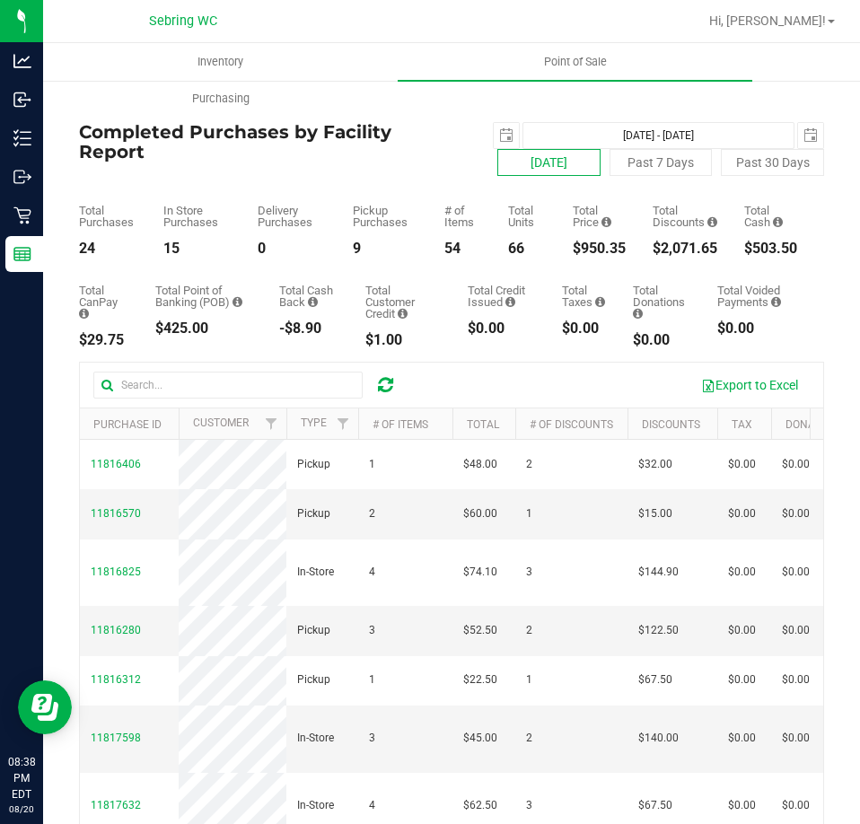
click at [561, 162] on button "[DATE]" at bounding box center [548, 162] width 103 height 27
click at [499, 138] on span "select" at bounding box center [506, 135] width 14 height 14
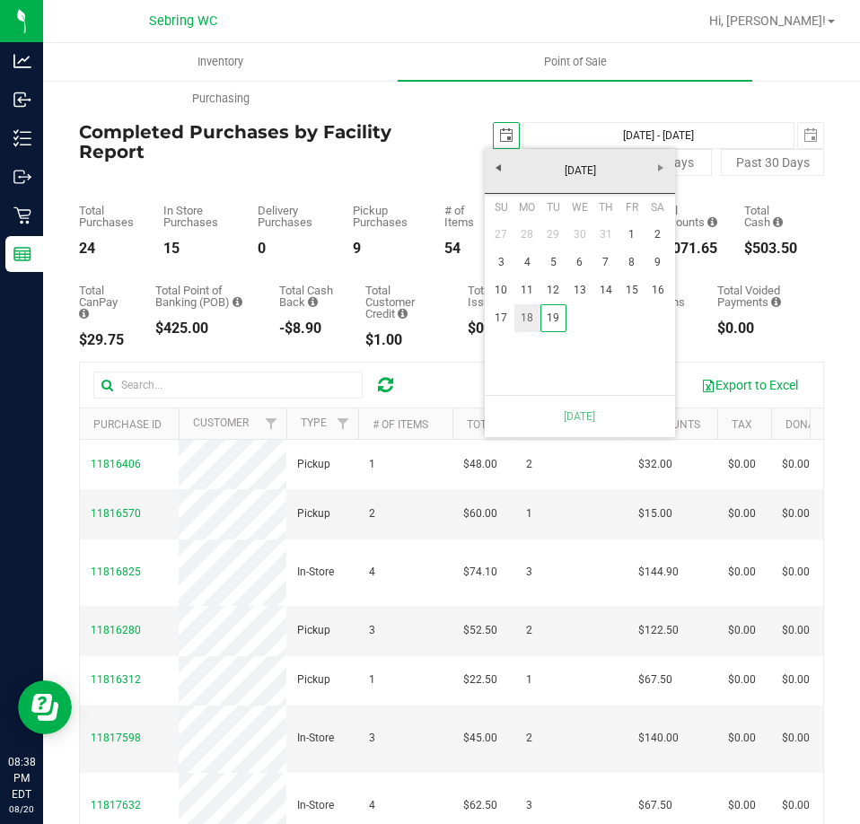
click at [527, 316] on link "18" at bounding box center [527, 318] width 26 height 28
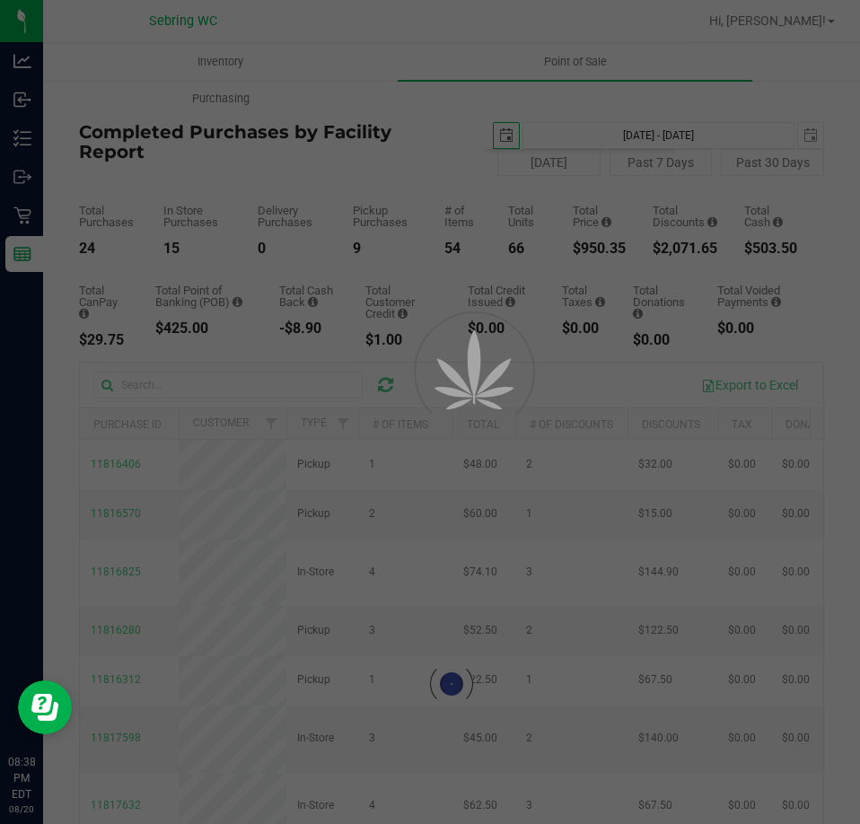
type input "Aug 18, 2025 - Aug 20, 2025"
type input "2025-08-18"
type input "[DATE]"
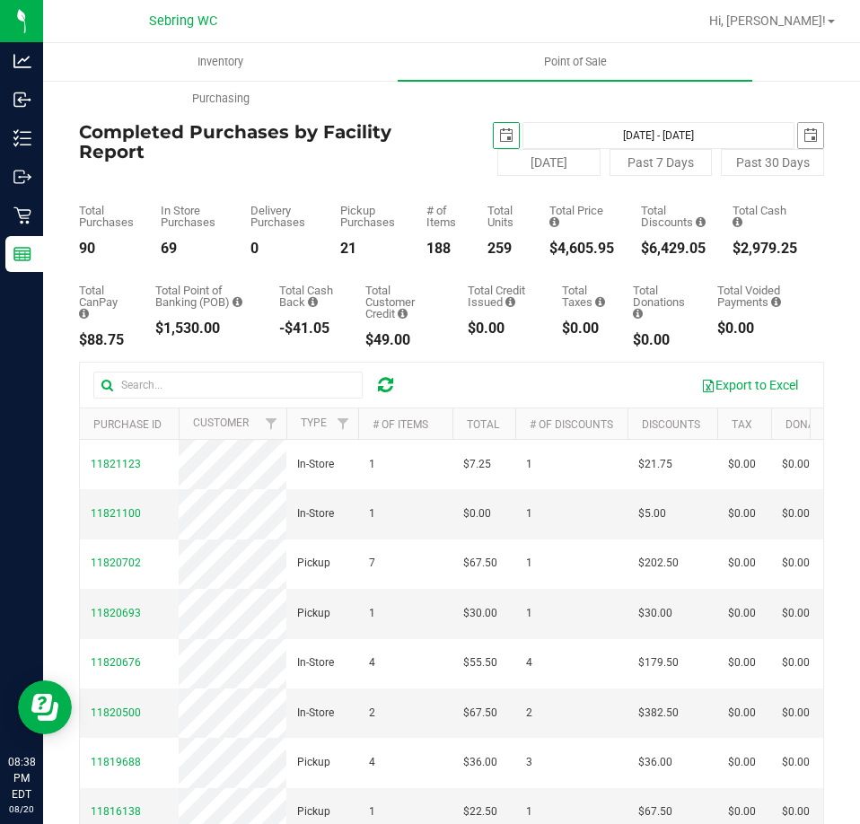
click at [803, 138] on span "select" at bounding box center [810, 135] width 14 height 14
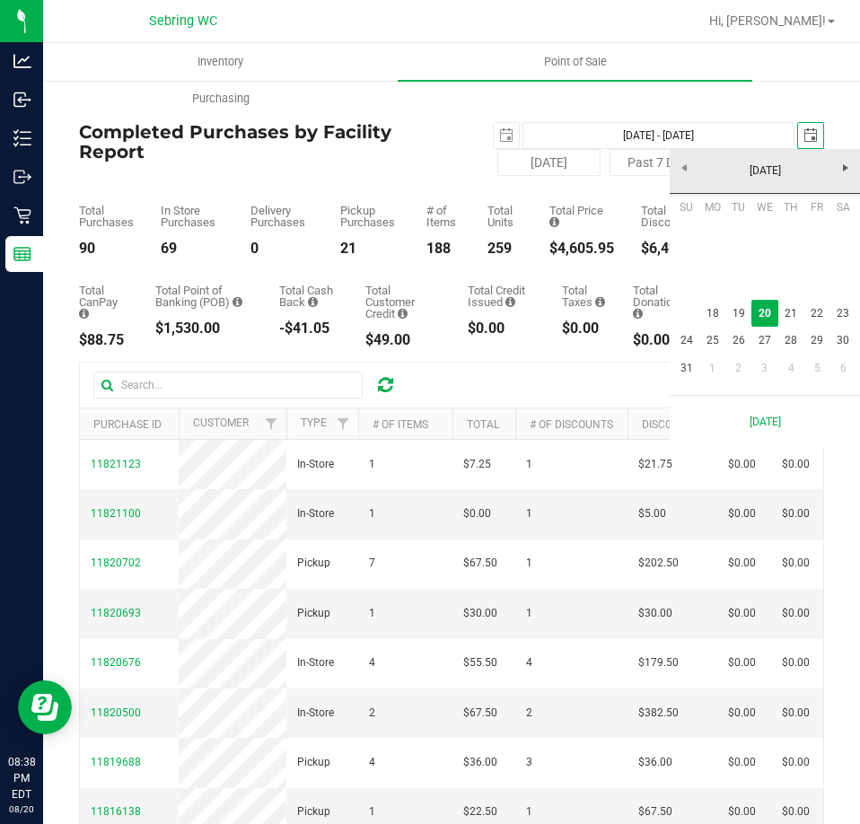
scroll to position [0, 45]
click at [803, 138] on span "select" at bounding box center [810, 135] width 14 height 14
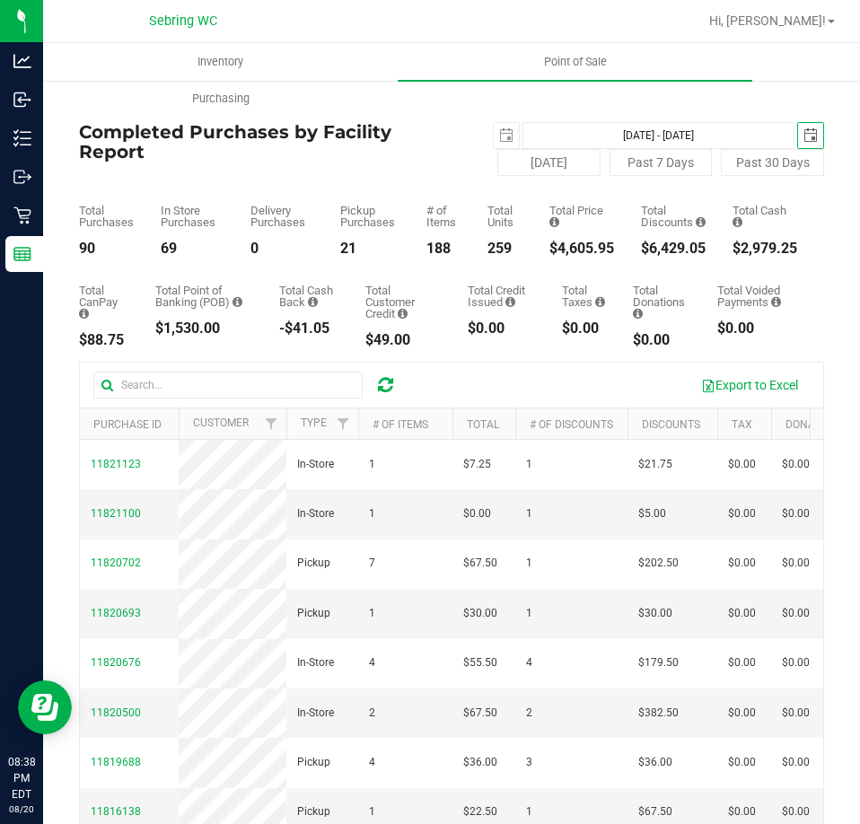
scroll to position [0, 0]
click at [501, 129] on span "select" at bounding box center [506, 135] width 14 height 14
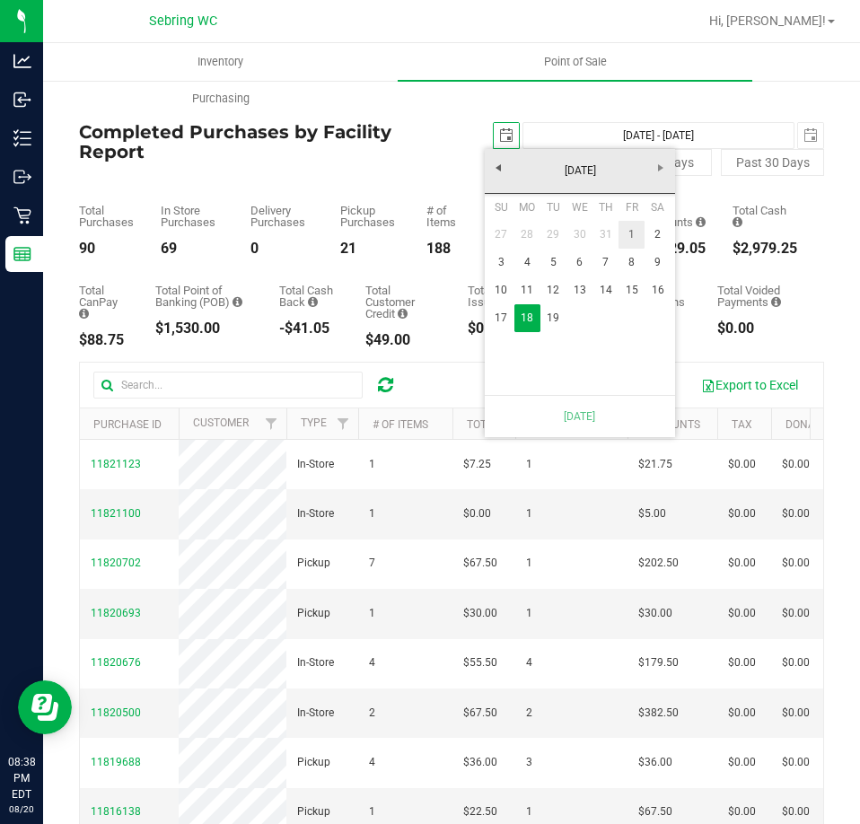
click at [629, 226] on link "1" at bounding box center [631, 235] width 26 height 28
type input "Aug 1, 2025 - Aug 20, 2025"
type input "2025-08-01"
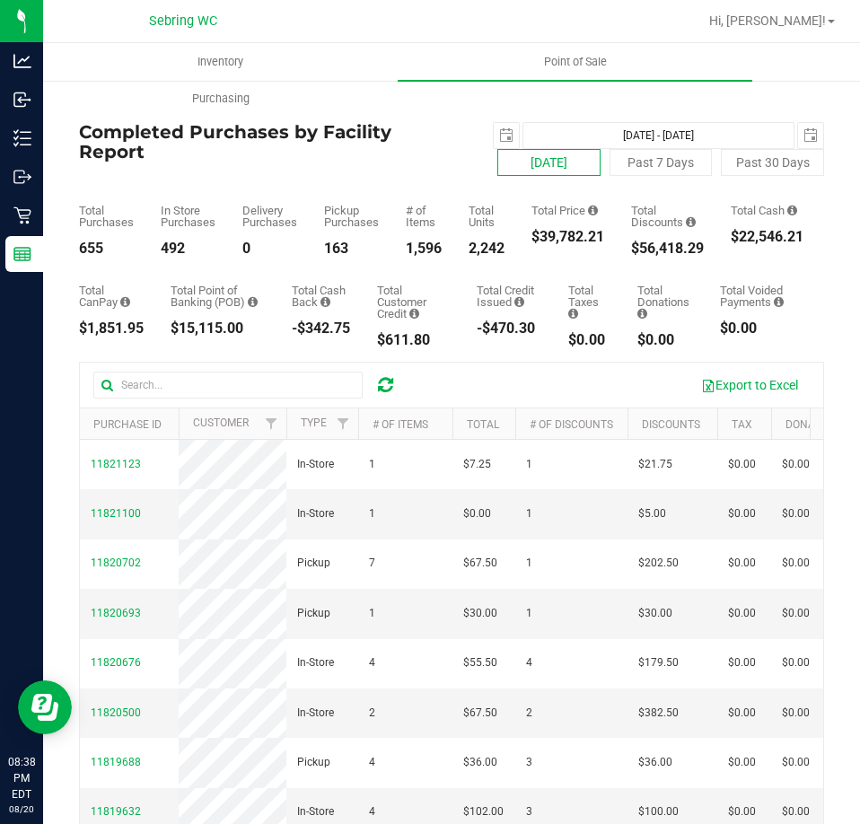
click at [552, 165] on button "[DATE]" at bounding box center [548, 162] width 103 height 27
type input "[DATE] - [DATE]"
type input "[DATE]"
